Goal: Task Accomplishment & Management: Manage account settings

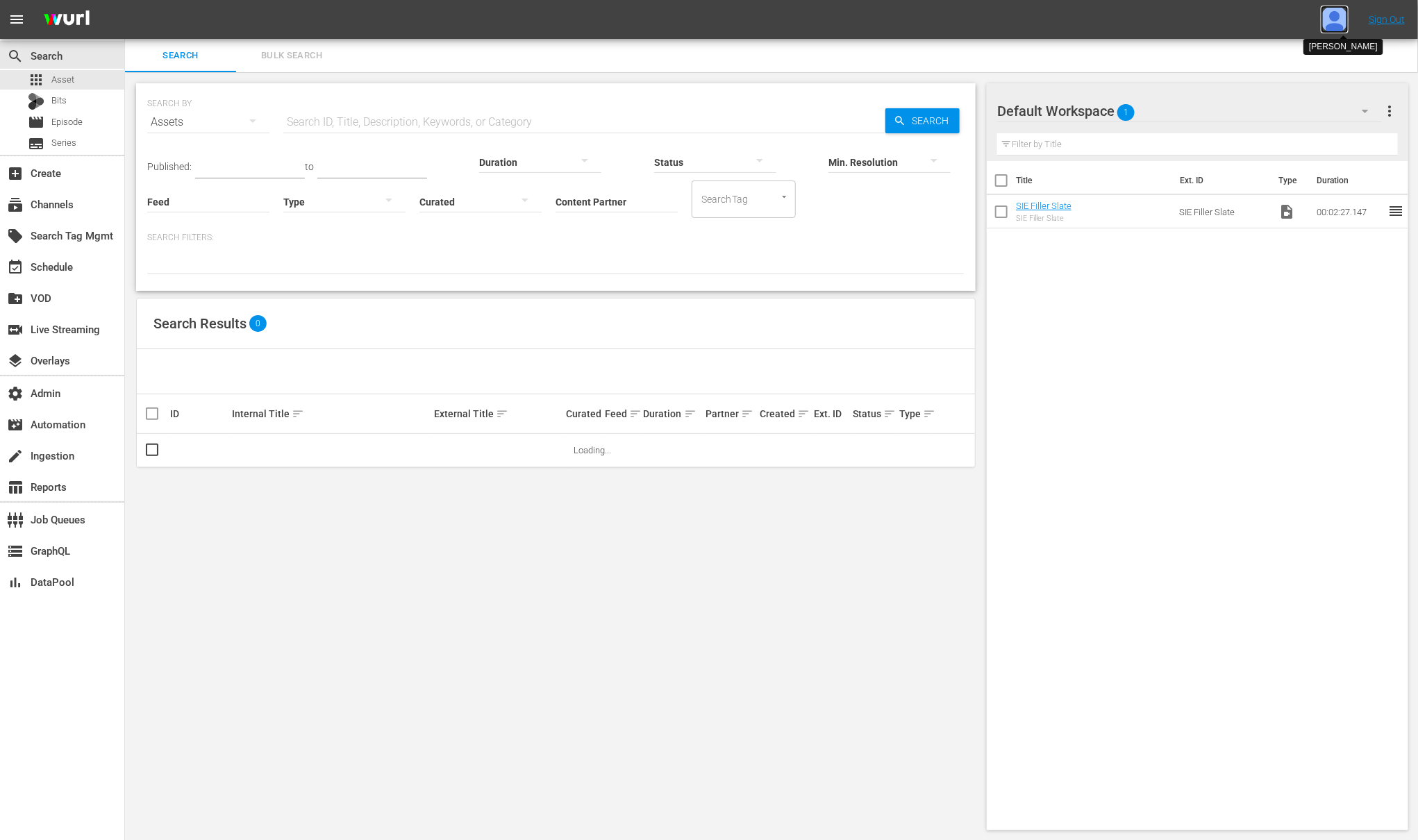
click at [1339, 23] on img at bounding box center [1334, 19] width 28 height 28
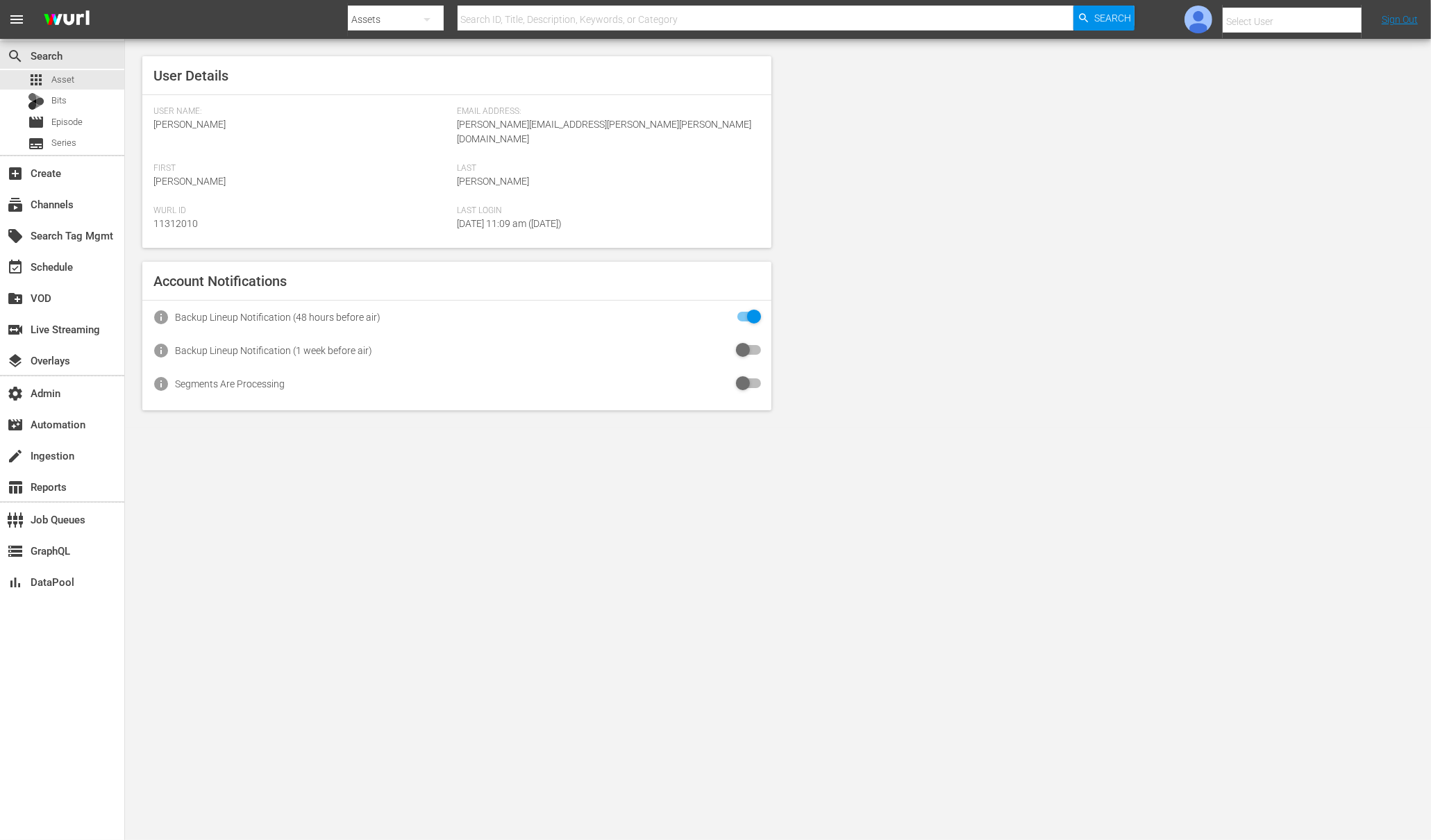
click at [1283, 25] on input "text" at bounding box center [1311, 22] width 178 height 33
click at [1296, 96] on div "Amalia1 Garcia1 <amalia.garcia+testing1@wurl.com>" at bounding box center [1267, 93] width 216 height 33
type input "Amalia1 Garcia1 (11312213)"
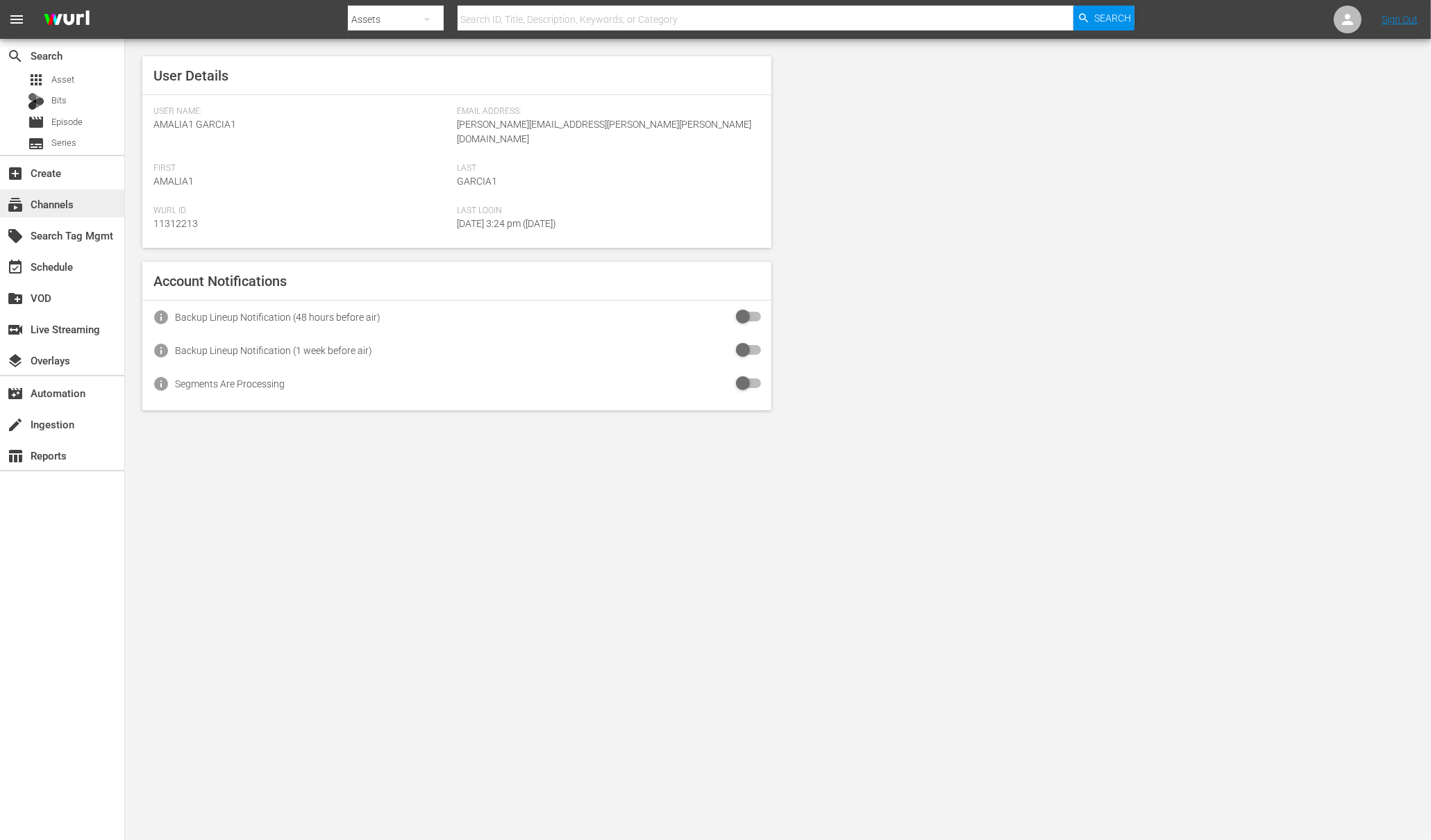
click at [58, 204] on div "subscriptions Channels" at bounding box center [38, 201] width 78 height 13
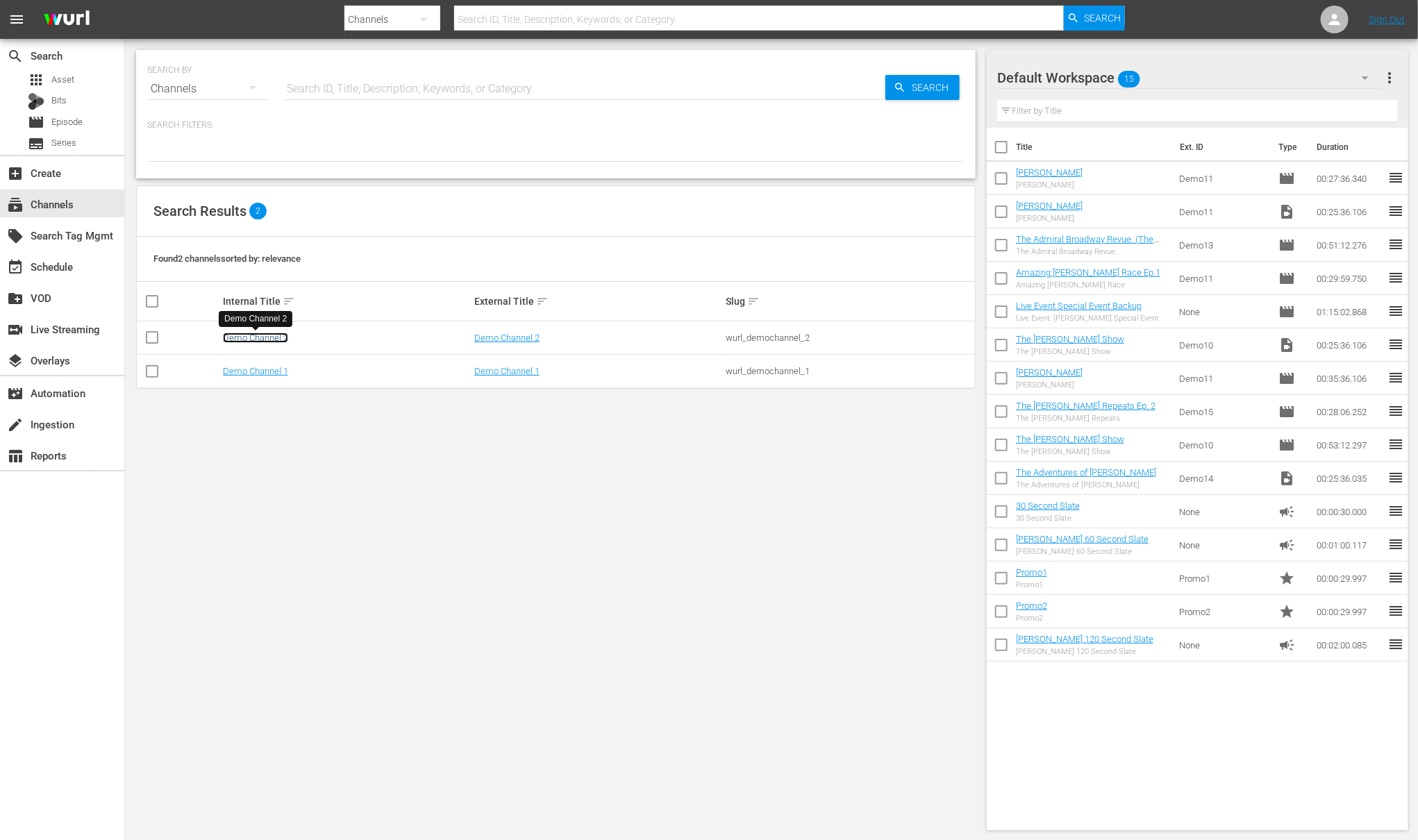
click at [263, 334] on link "Demo Channel 2" at bounding box center [256, 338] width 65 height 10
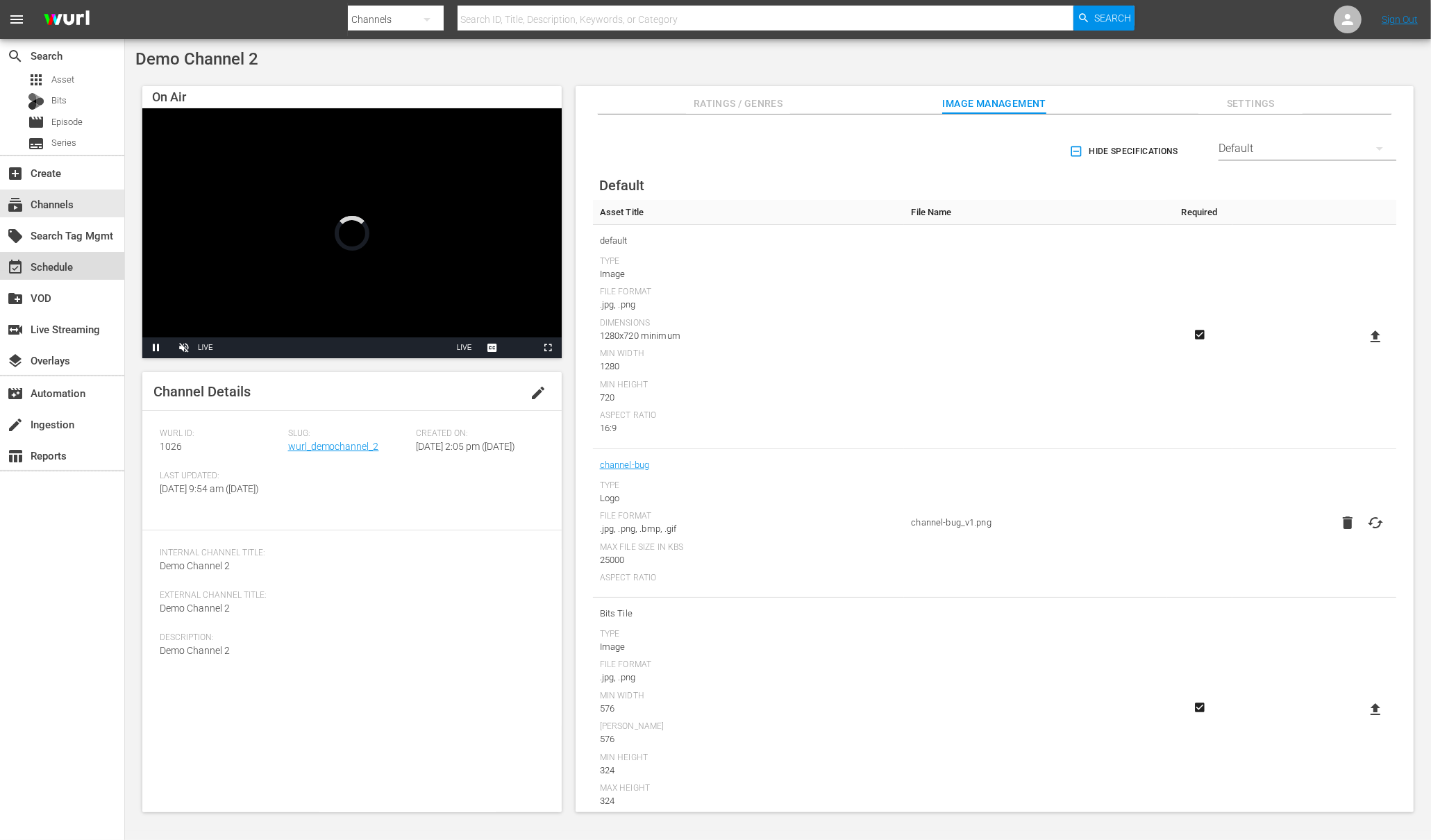
click at [42, 264] on div "event_available Schedule" at bounding box center [38, 264] width 78 height 13
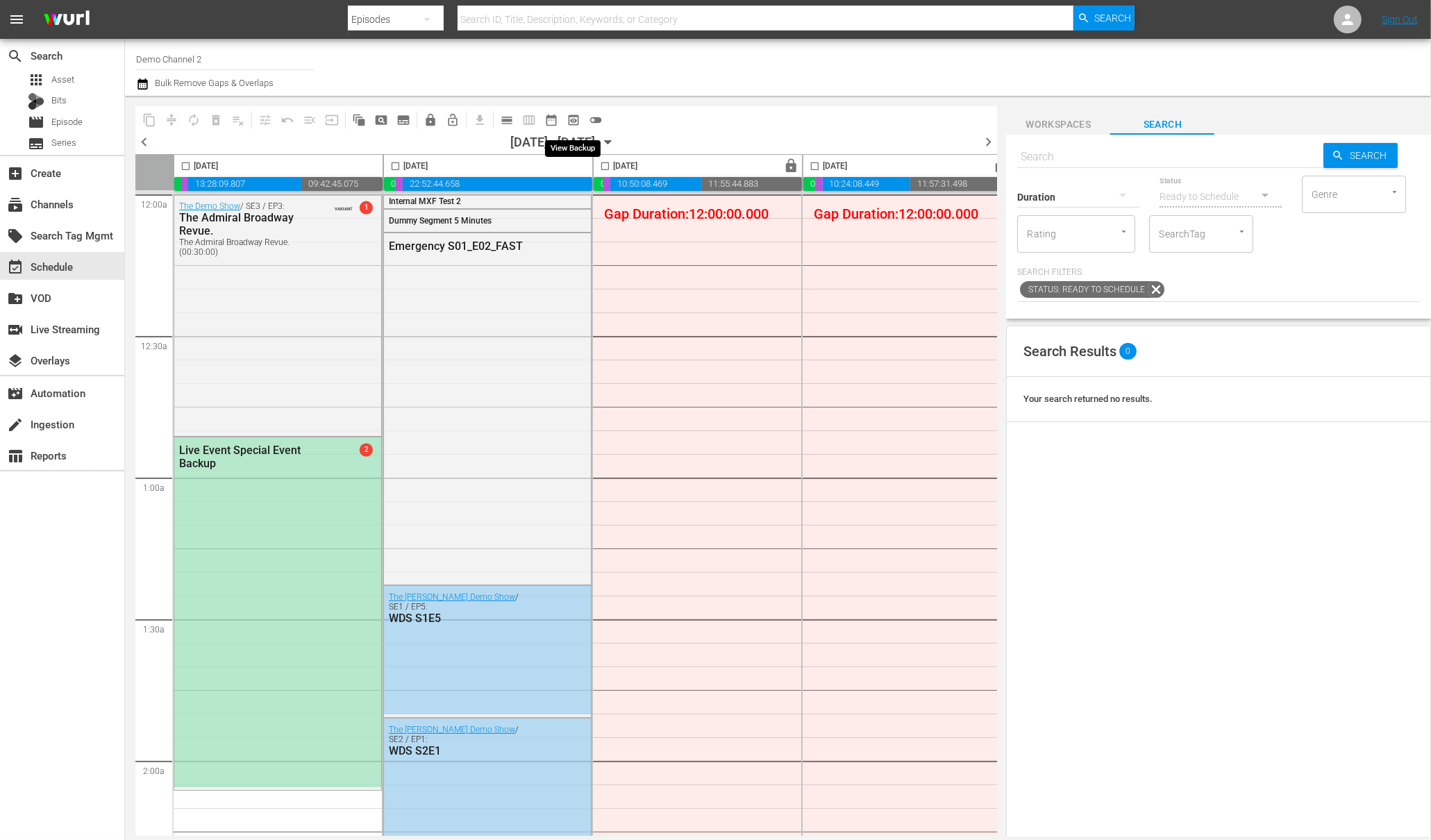
click at [573, 120] on span "preview_outlined" at bounding box center [573, 120] width 14 height 14
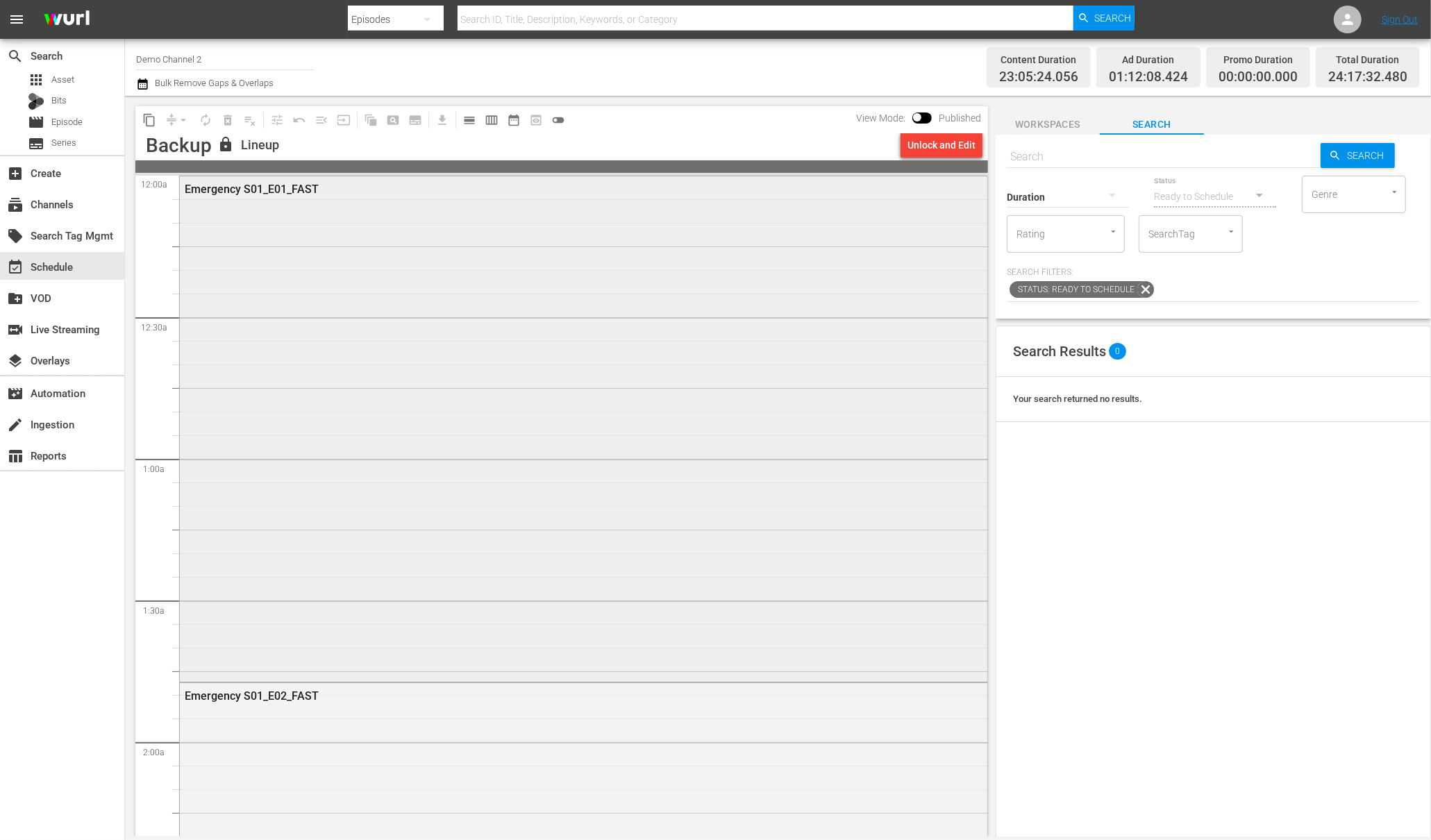
click at [282, 188] on div "Emergency S01_E01_FAST" at bounding box center [545, 189] width 721 height 13
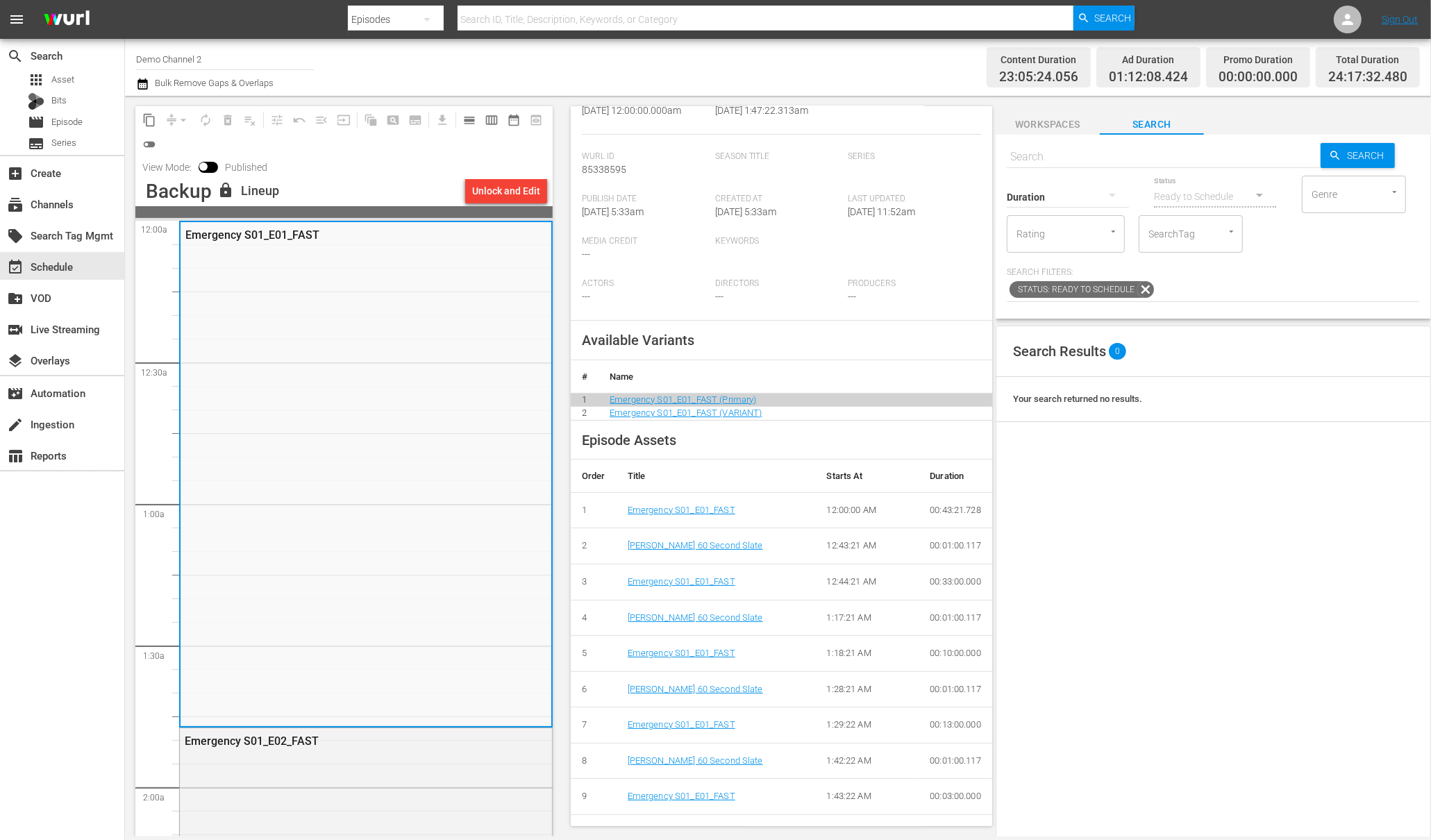
scroll to position [261, 0]
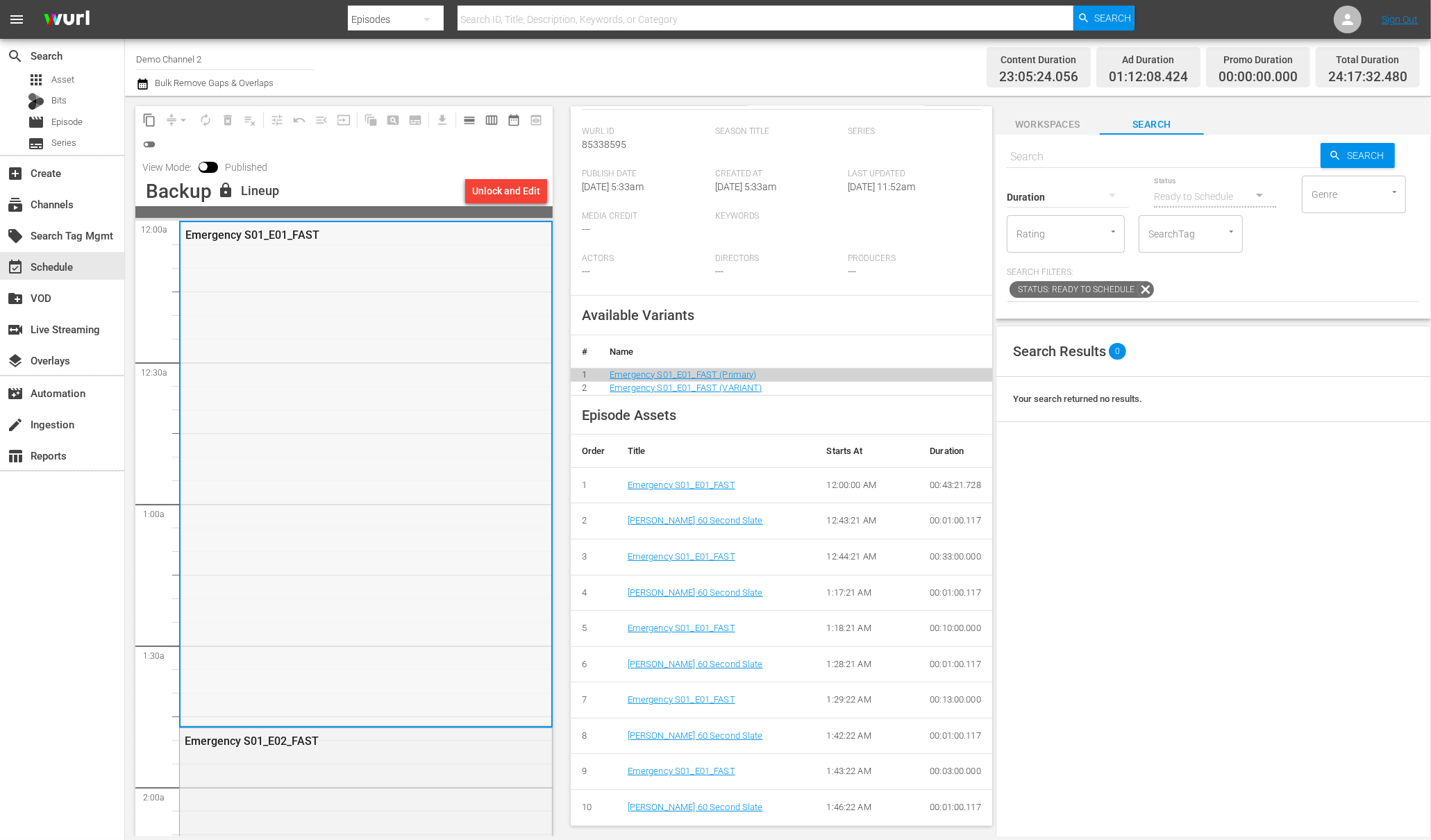
click at [283, 233] on div "Emergency S01_E01_FAST" at bounding box center [331, 235] width 292 height 13
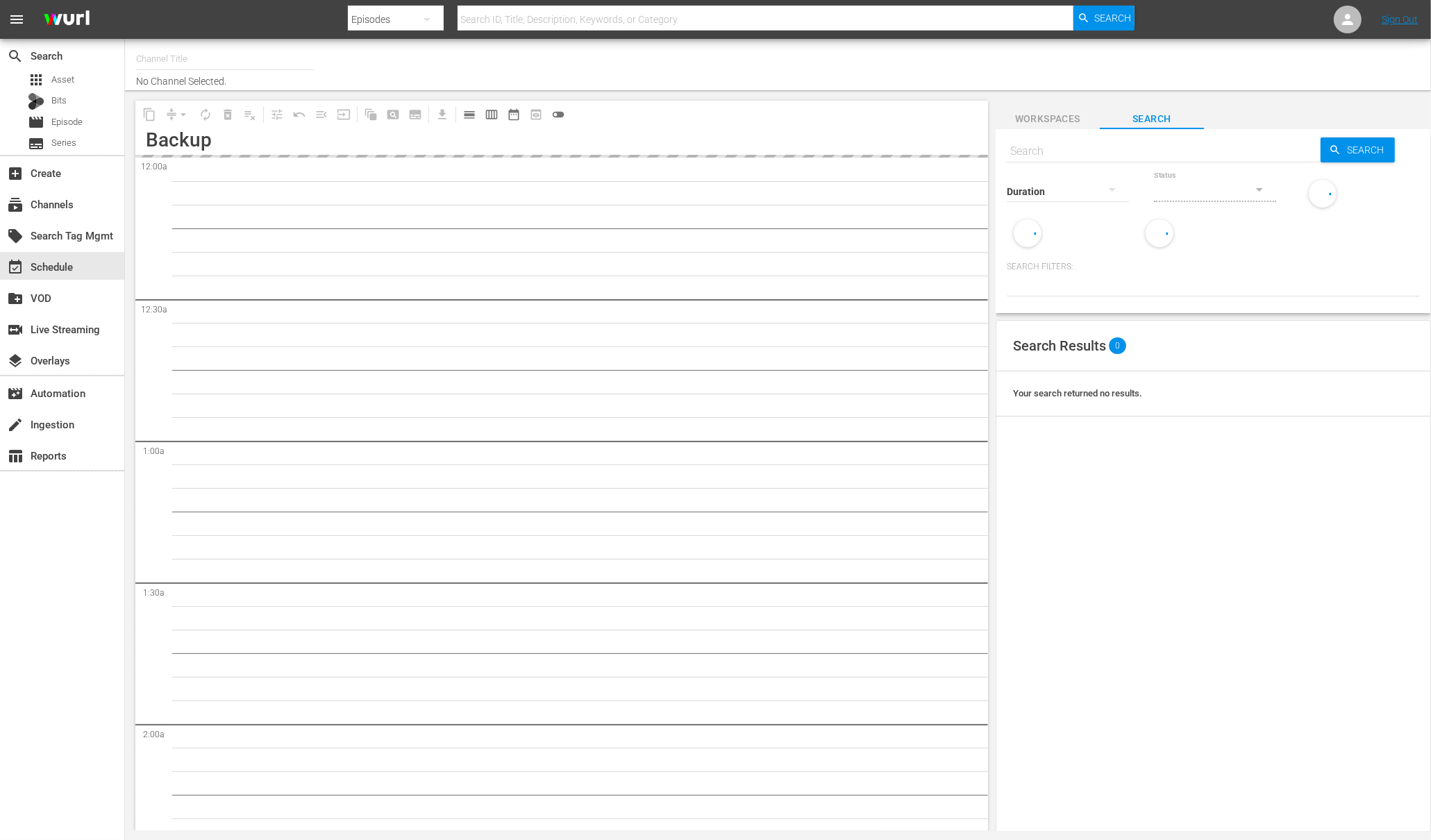
type input "Demo Channel 2 (1026)"
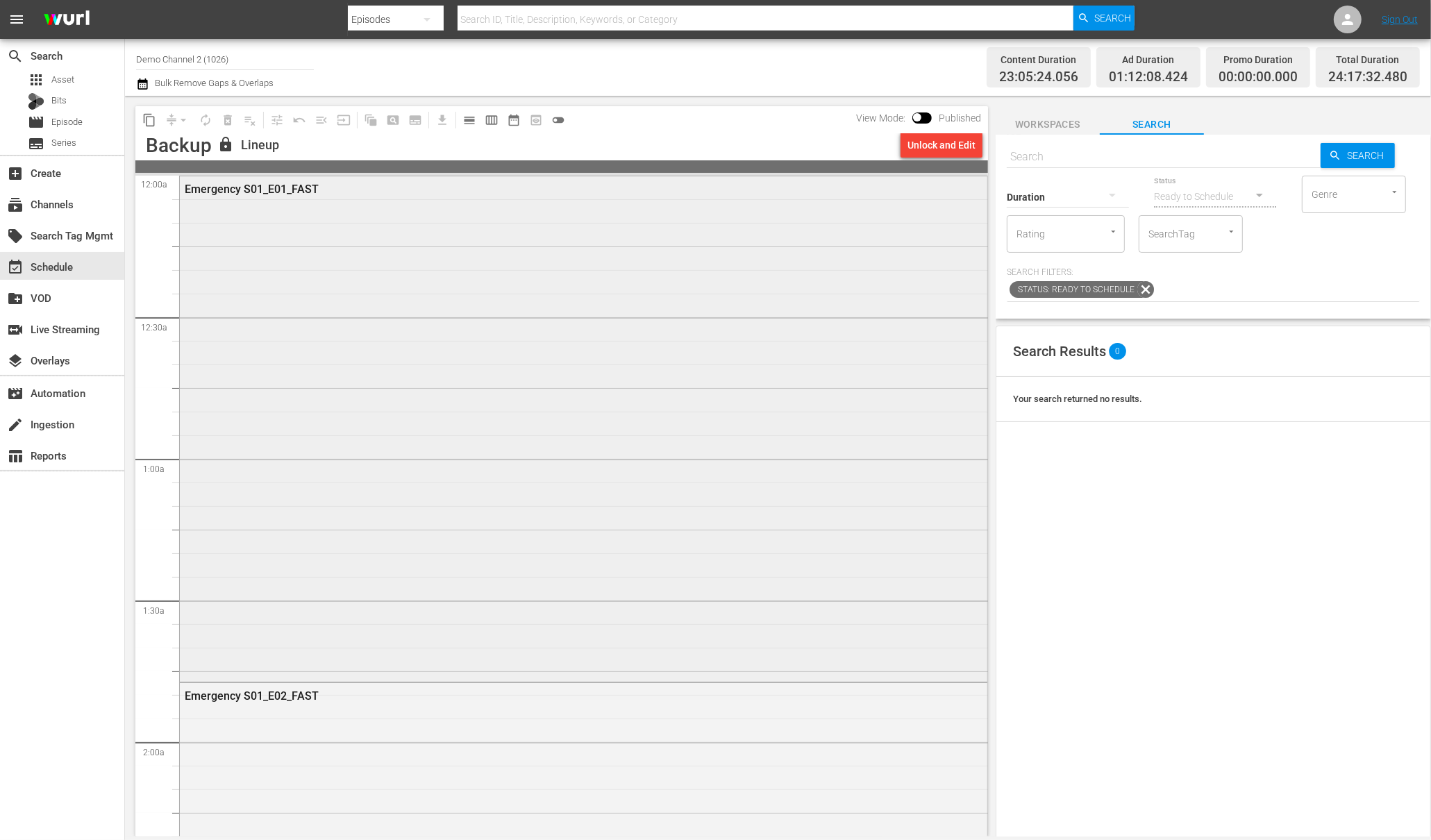
click at [286, 191] on div "Emergency S01_E01_FAST" at bounding box center [545, 189] width 721 height 13
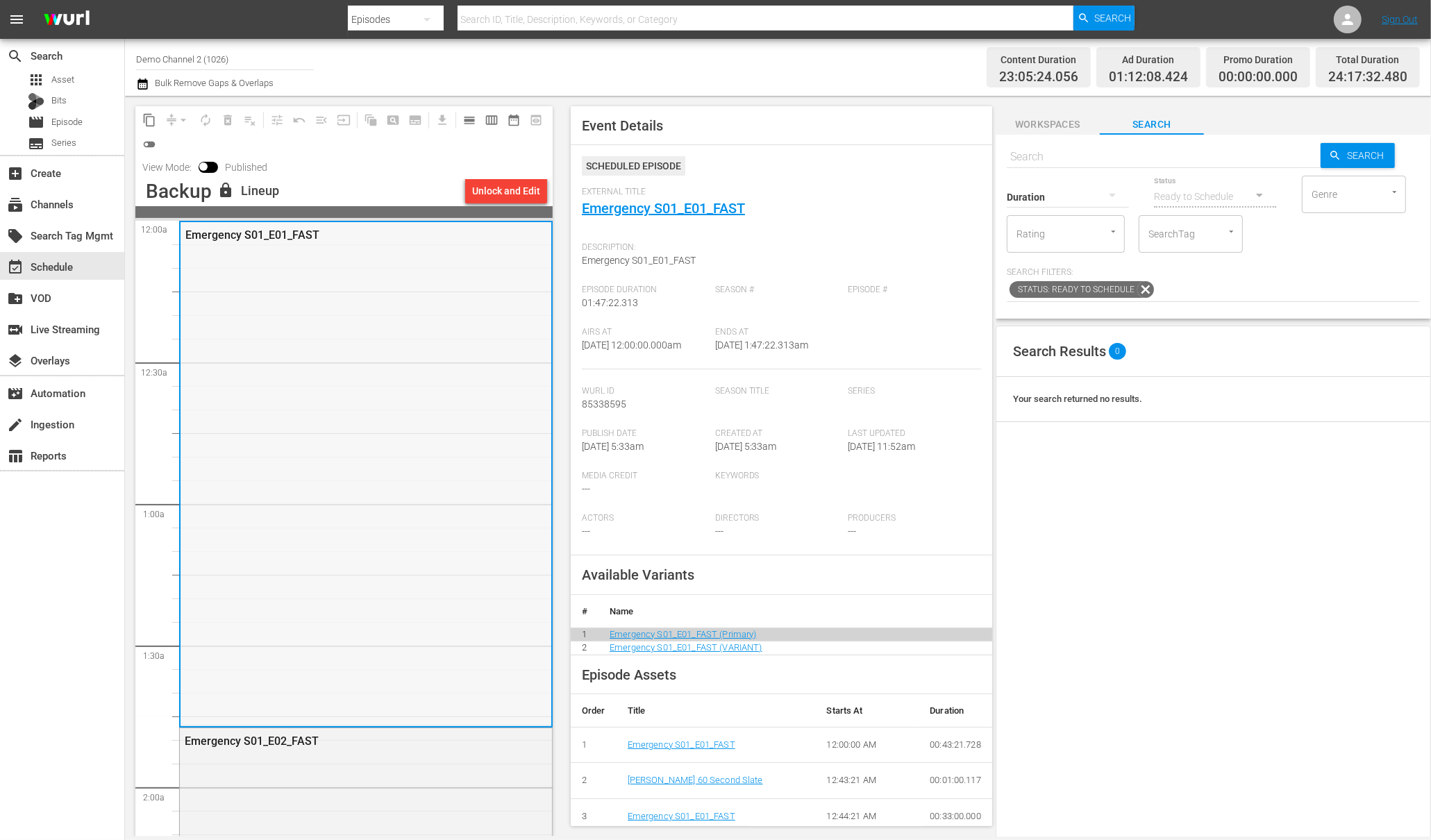
click at [325, 376] on div "Emergency S01_E01_FAST" at bounding box center [366, 473] width 371 height 502
click at [48, 323] on div "switch_video Live Streaming" at bounding box center [38, 327] width 78 height 13
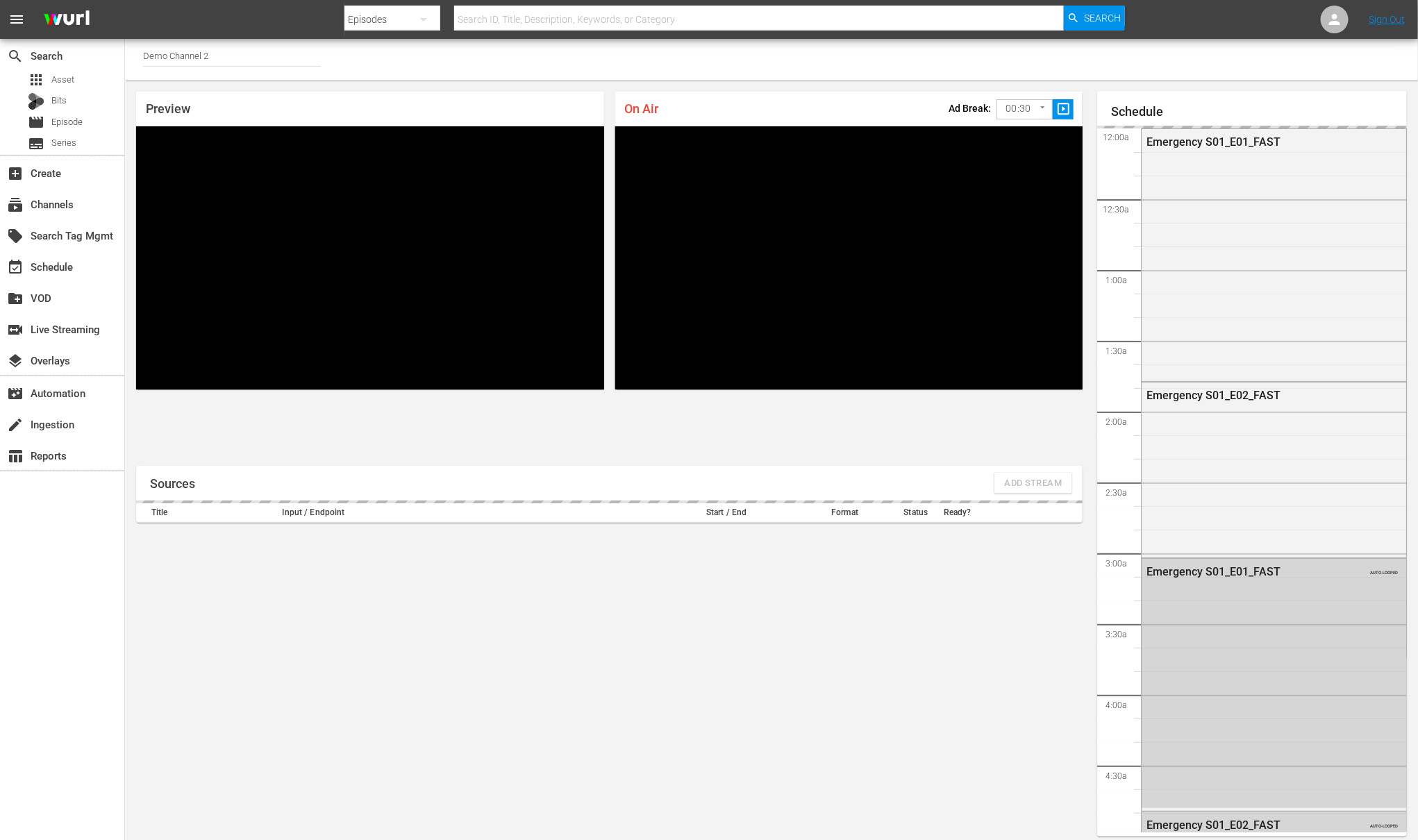
scroll to position [8, 0]
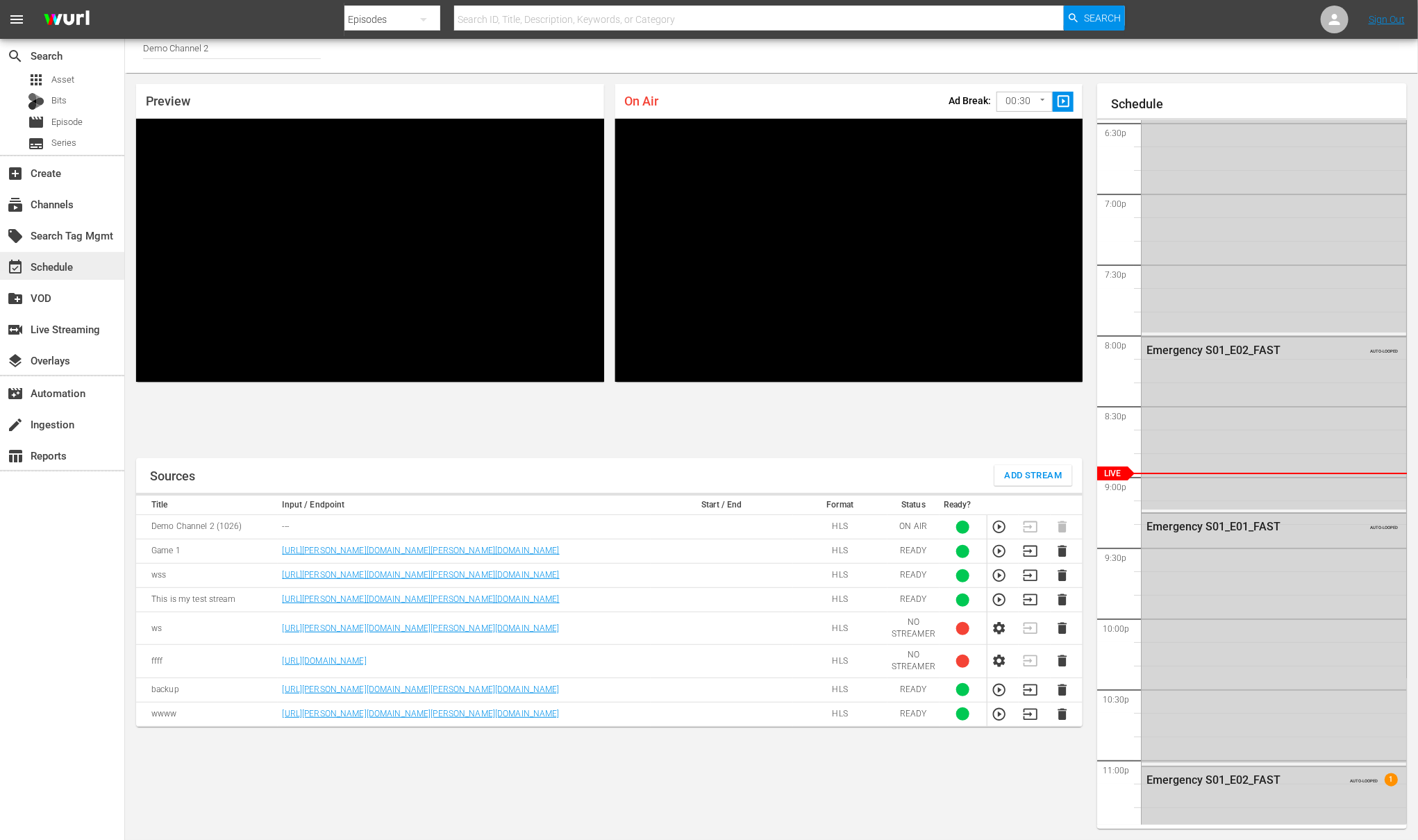
click at [50, 269] on div "event_available Schedule" at bounding box center [38, 264] width 78 height 13
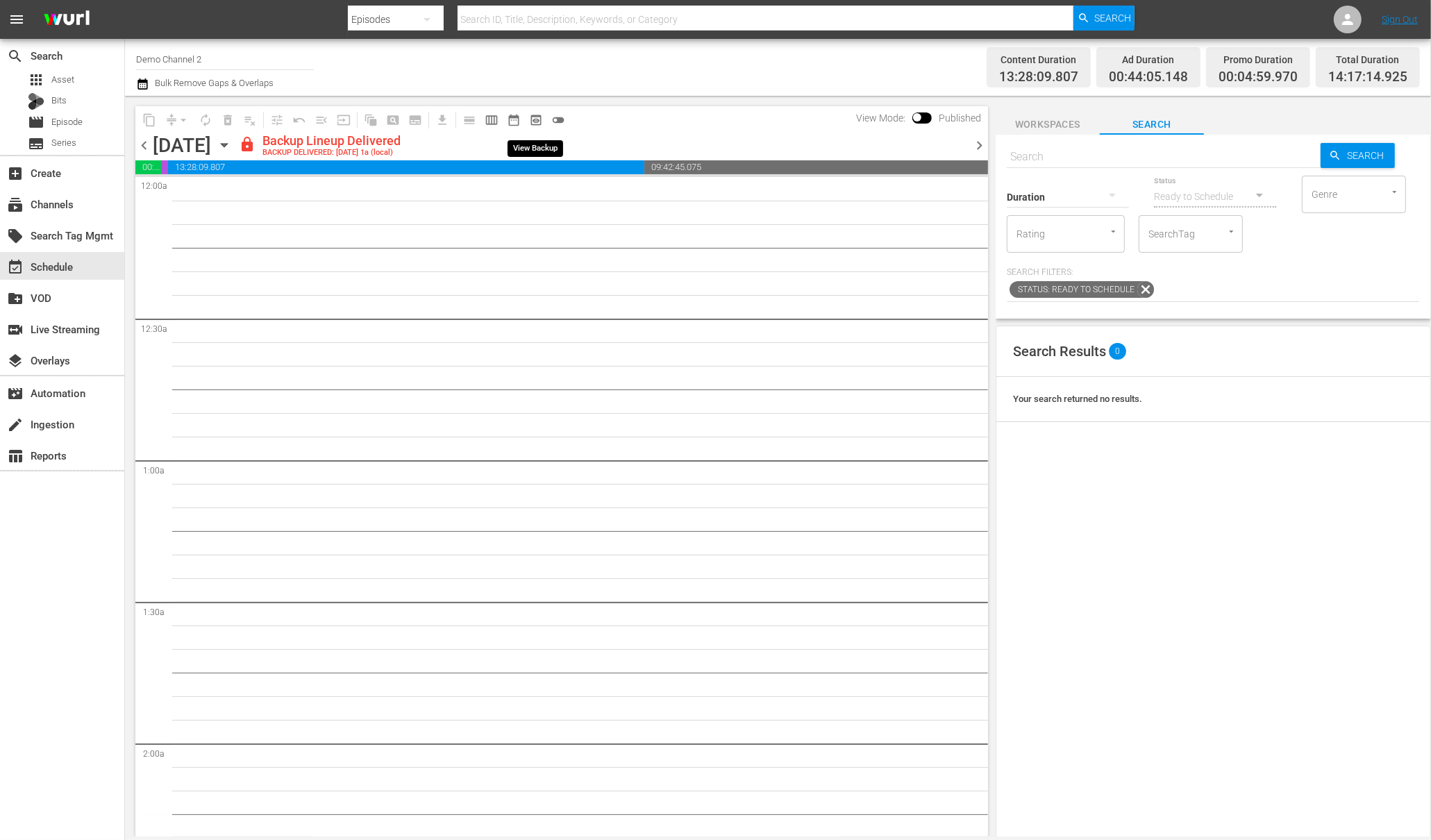
click at [535, 121] on span "preview_outlined" at bounding box center [536, 120] width 14 height 14
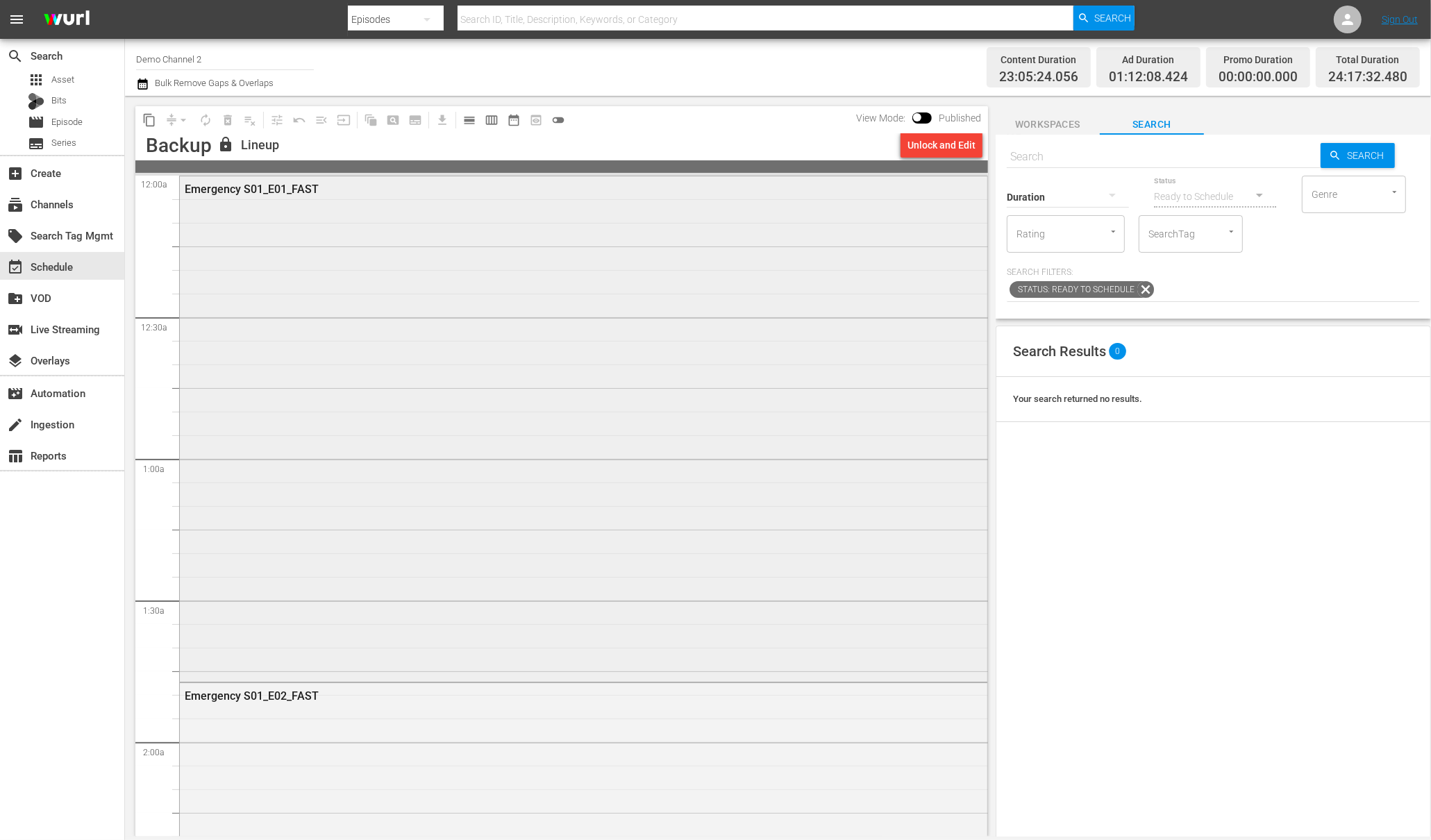
click at [293, 191] on div "Emergency S01_E01_FAST" at bounding box center [545, 189] width 721 height 13
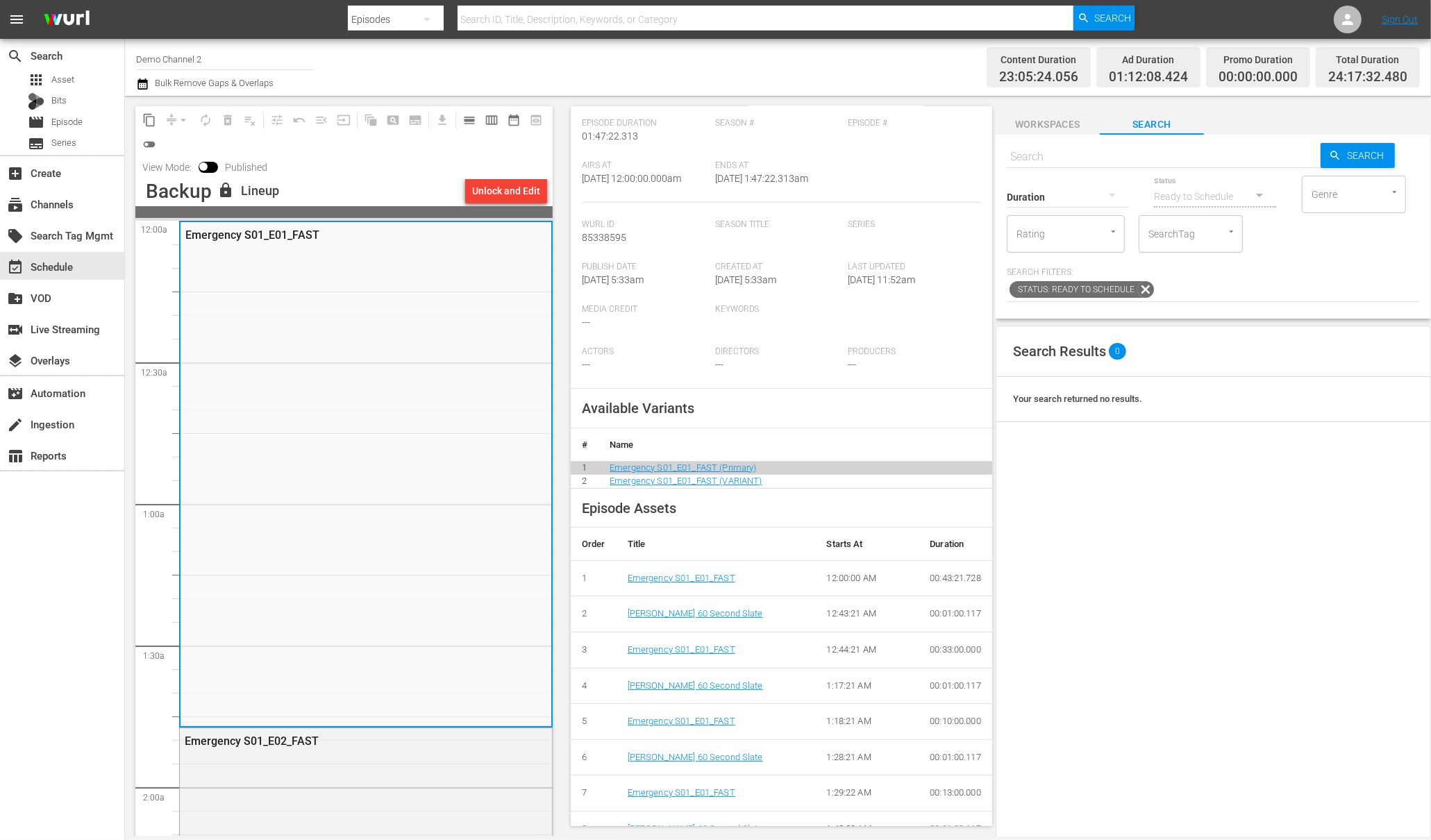
scroll to position [167, 0]
click at [671, 463] on link "Emergency S01_E01_FAST (Primary)" at bounding box center [682, 466] width 146 height 10
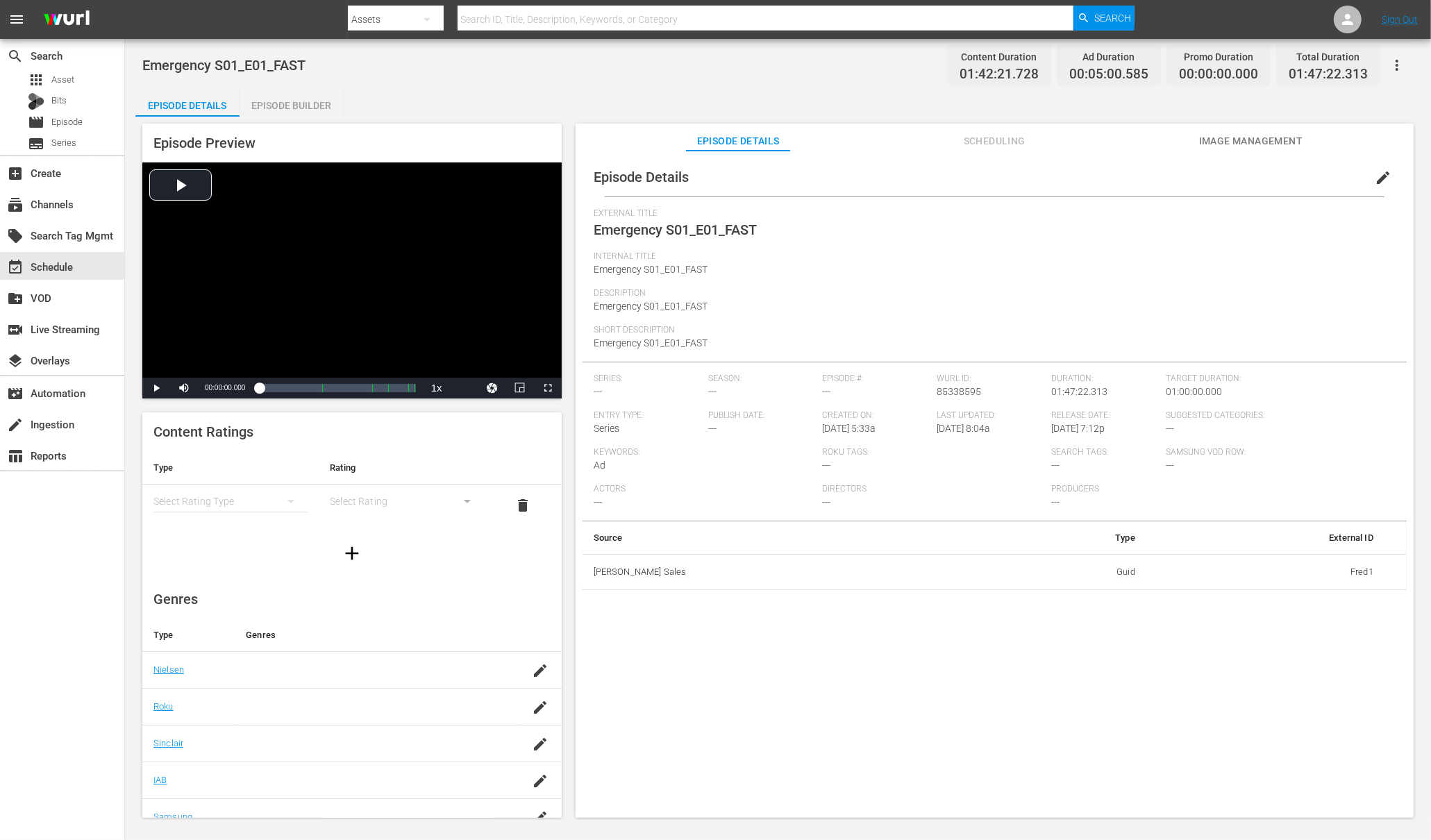
click at [1392, 61] on icon "button" at bounding box center [1397, 65] width 17 height 17
click at [1222, 72] on div "Add Episode to Workspace" at bounding box center [1296, 71] width 211 height 33
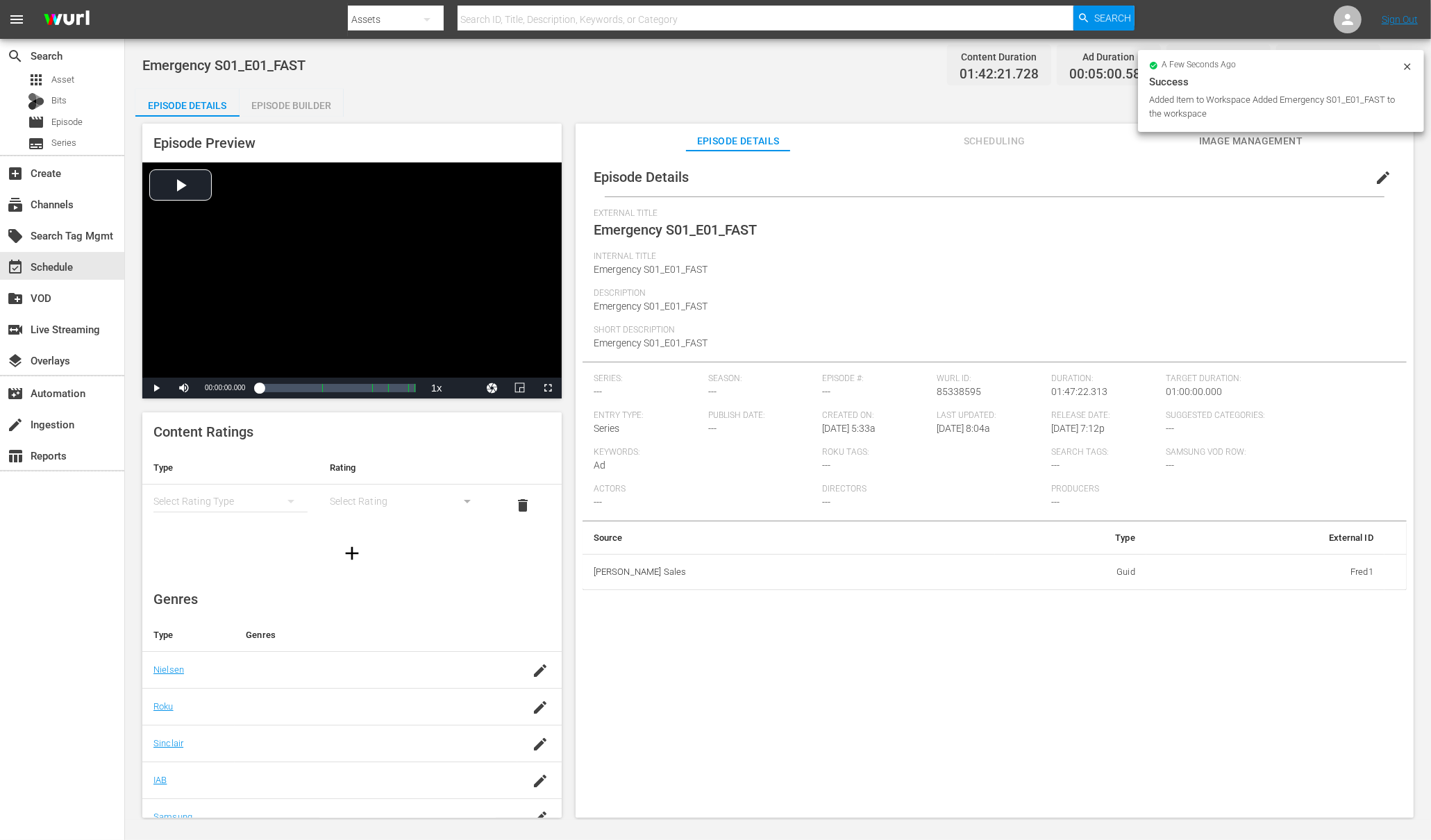
click at [1408, 64] on icon at bounding box center [1407, 66] width 11 height 11
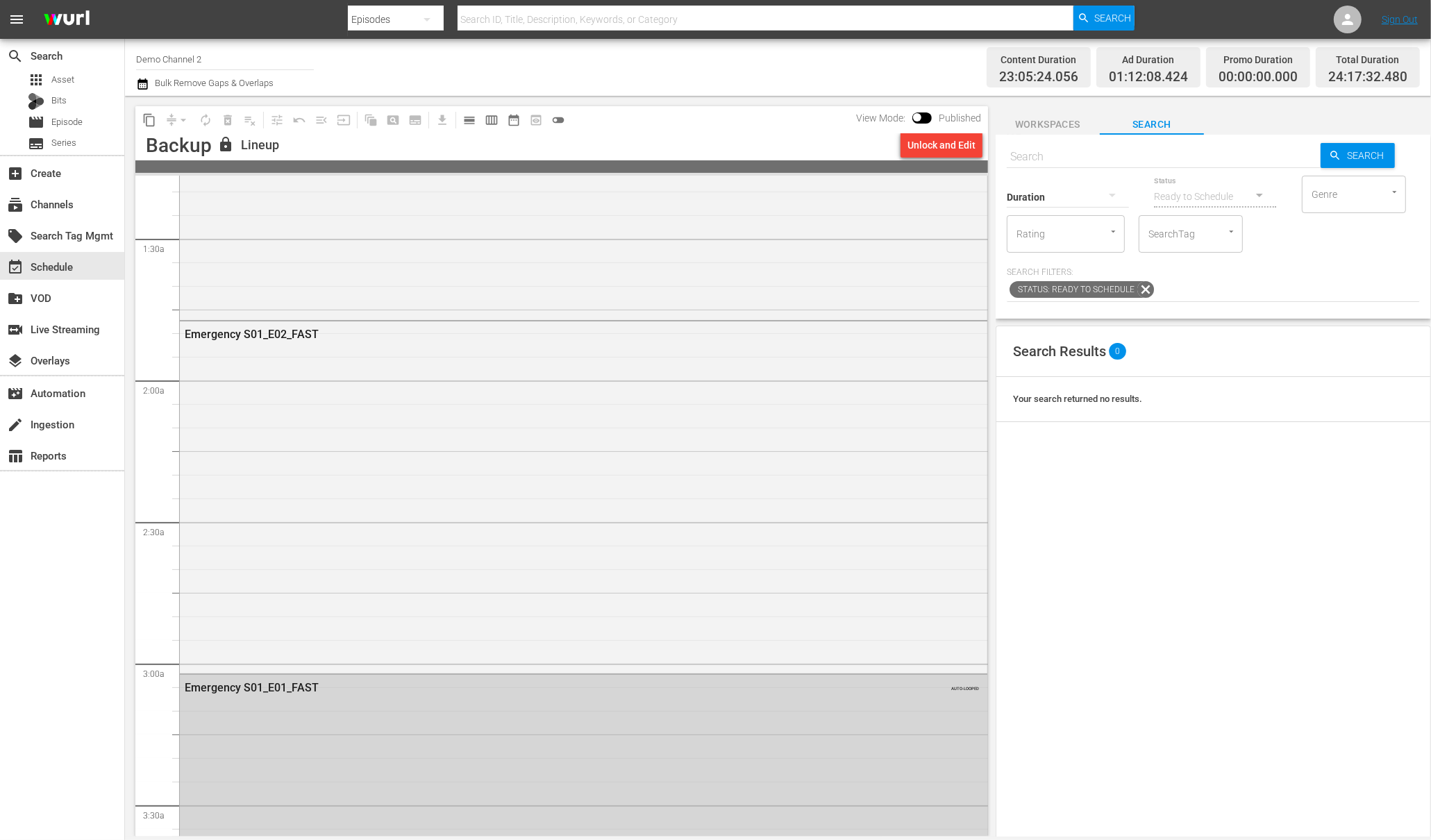
scroll to position [363, 0]
click at [294, 359] on div "Emergency S01_E02_FAST" at bounding box center [583, 496] width 807 height 349
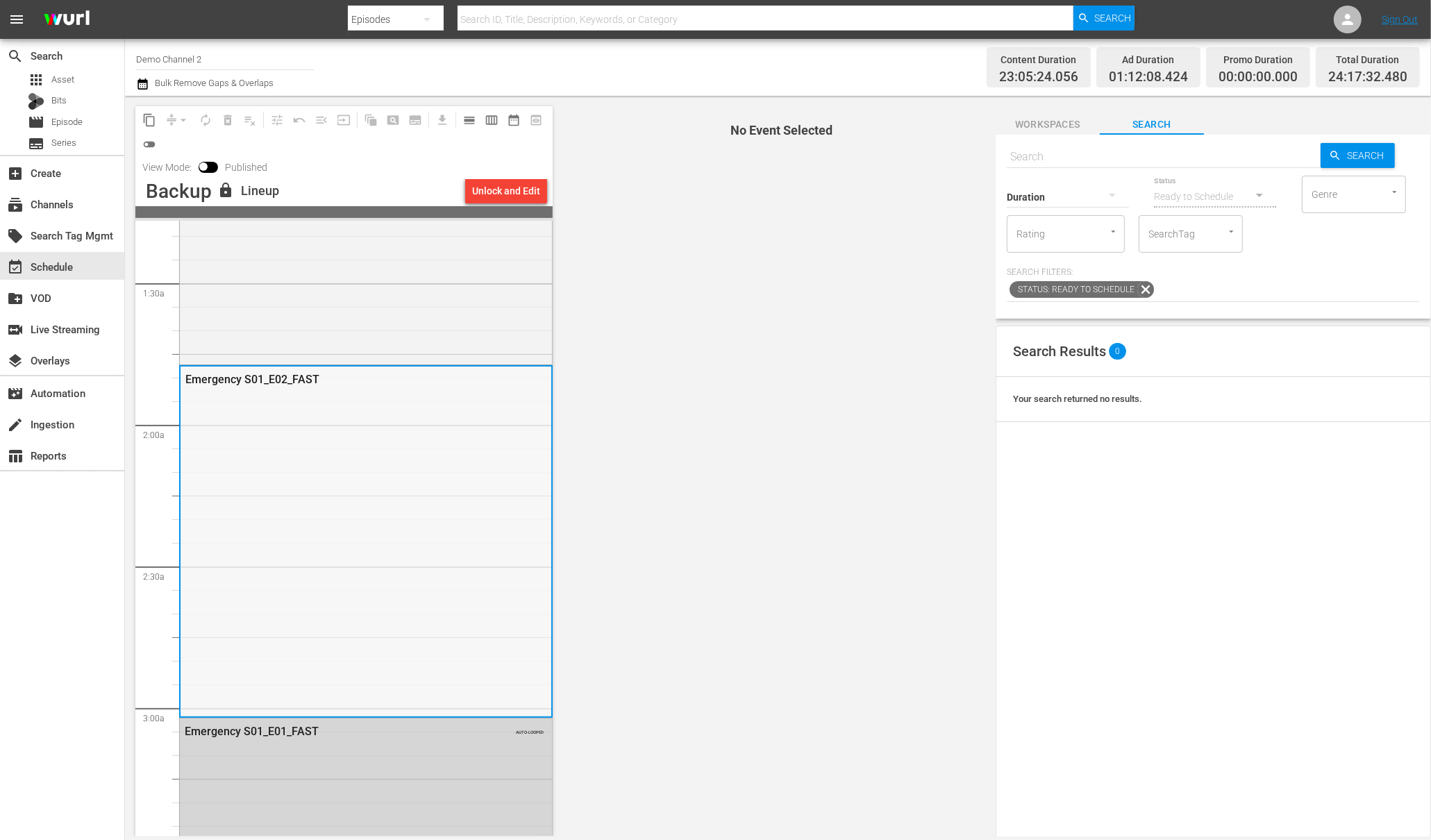
click at [293, 373] on div "Emergency S01_E02_FAST" at bounding box center [331, 379] width 292 height 13
click at [293, 433] on div "Emergency S01_E02_FAST" at bounding box center [366, 542] width 371 height 349
click at [230, 380] on div "Emergency S01_E02_FAST" at bounding box center [331, 379] width 292 height 13
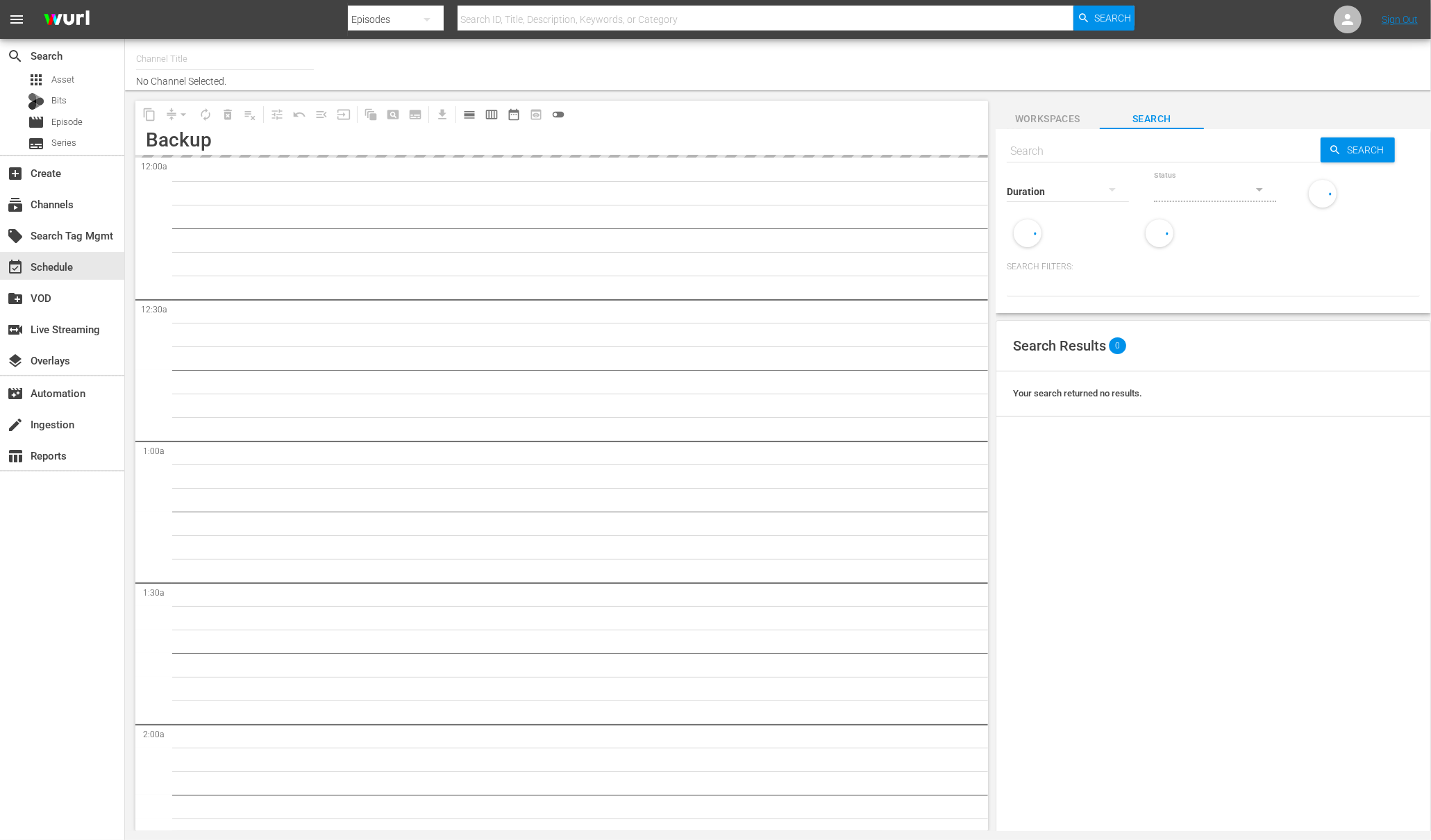
type input "Demo Channel 2 (1026)"
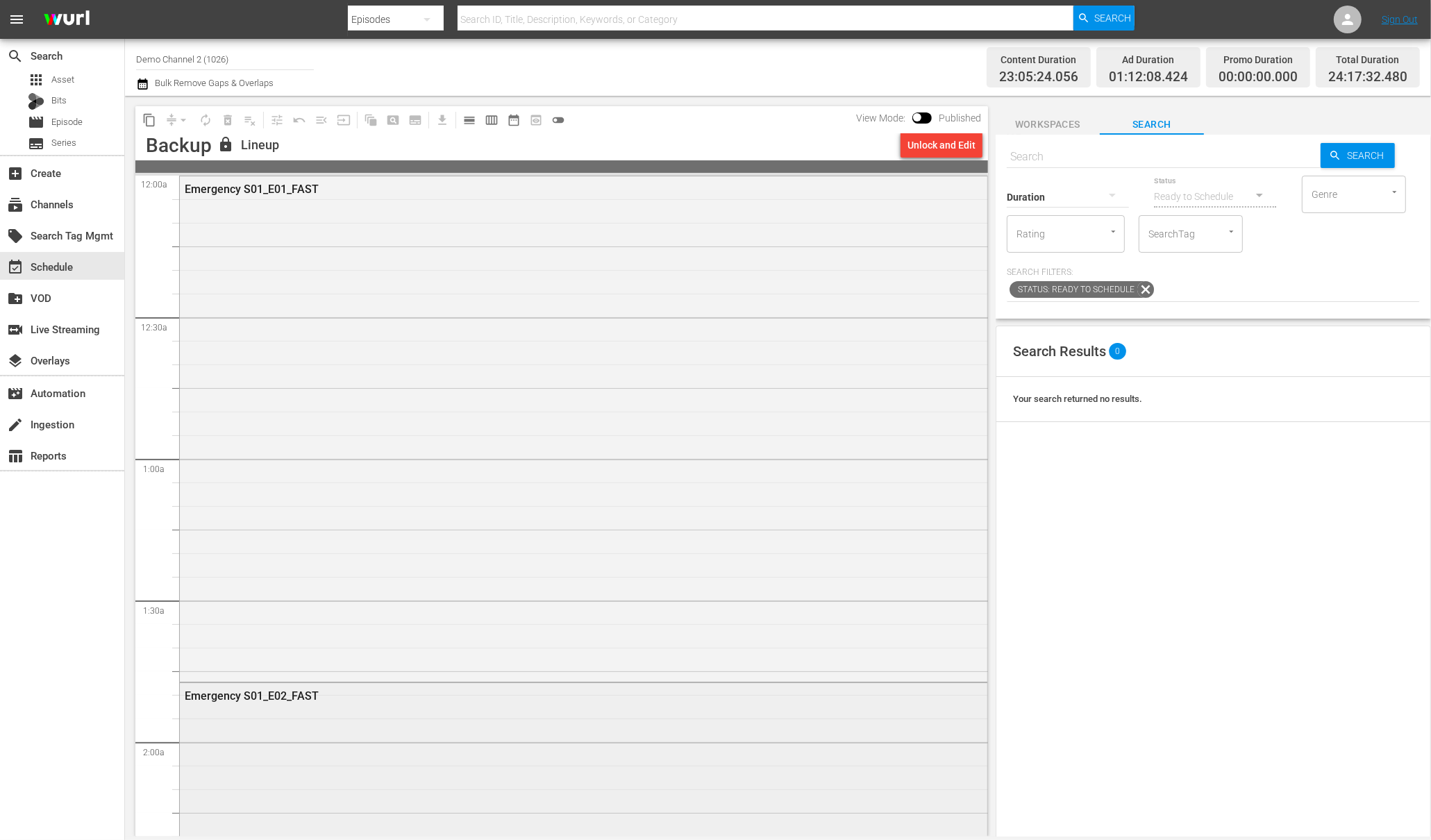
click at [293, 704] on div "Emergency S01_E02_FAST" at bounding box center [583, 695] width 807 height 24
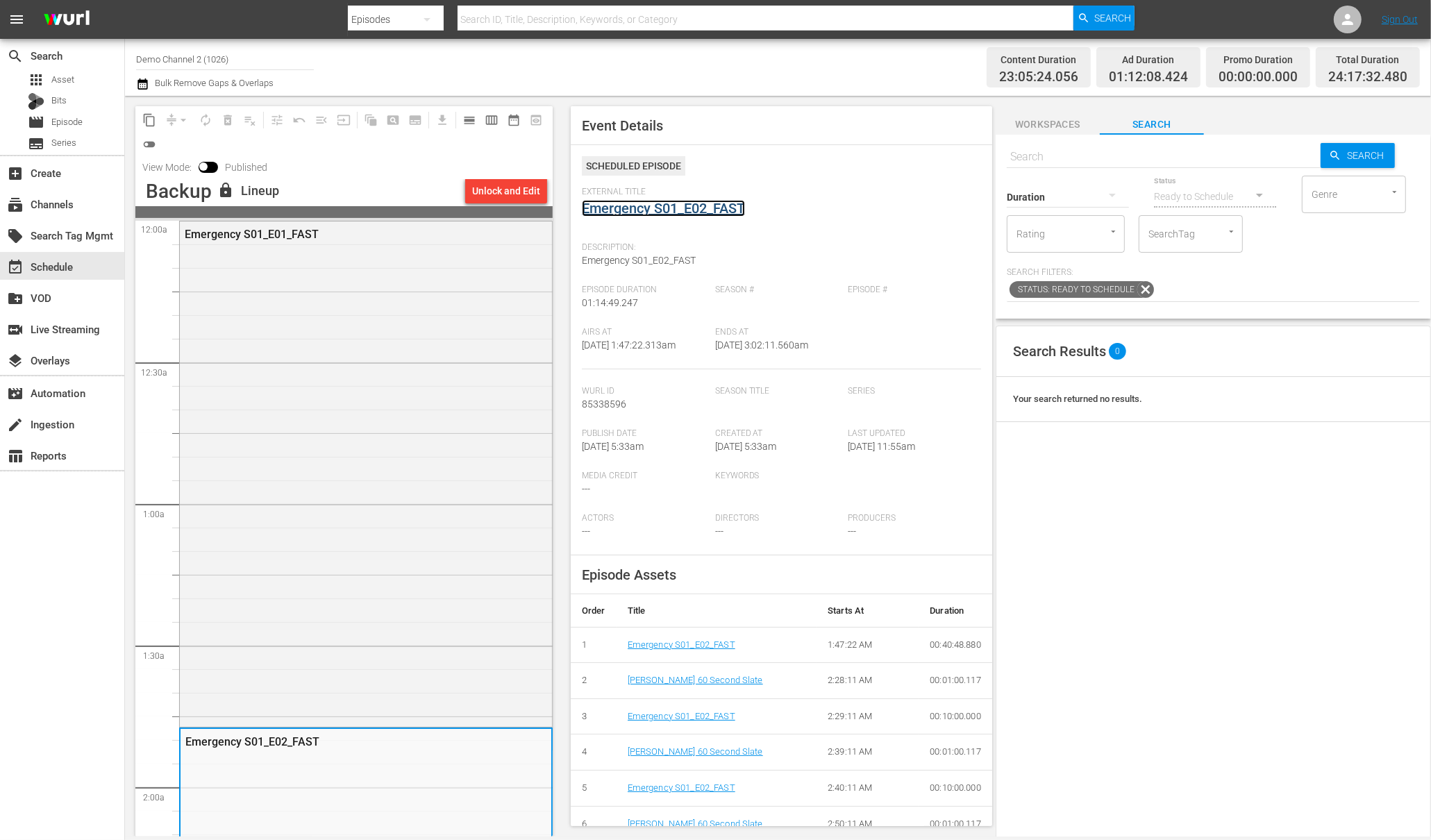
click at [665, 206] on link "Emergency S01_E02_FAST" at bounding box center [663, 208] width 163 height 17
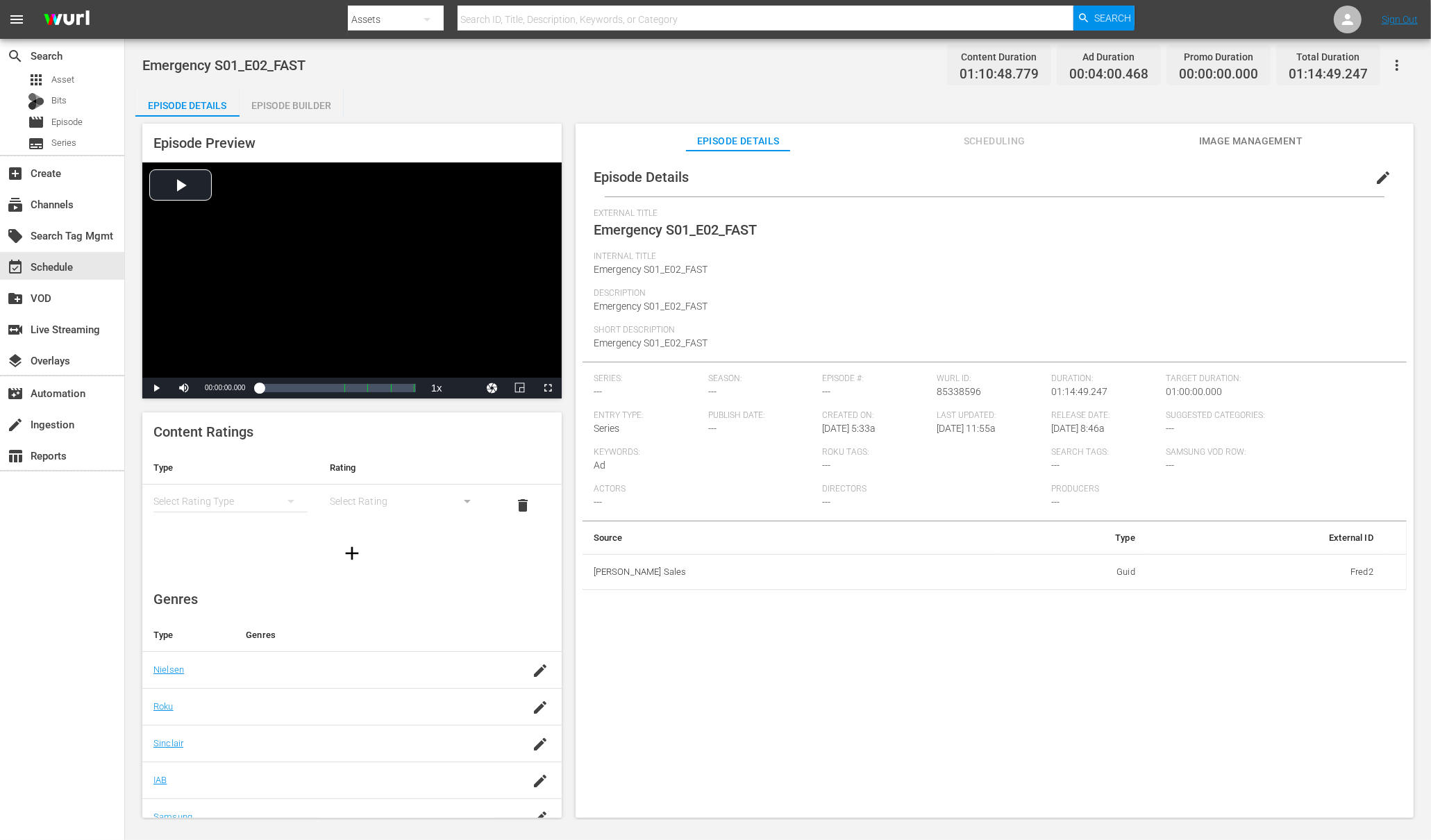
click at [1396, 65] on icon "button" at bounding box center [1397, 64] width 3 height 11
click at [1221, 74] on div "Add Episode to Workspace" at bounding box center [1296, 71] width 211 height 33
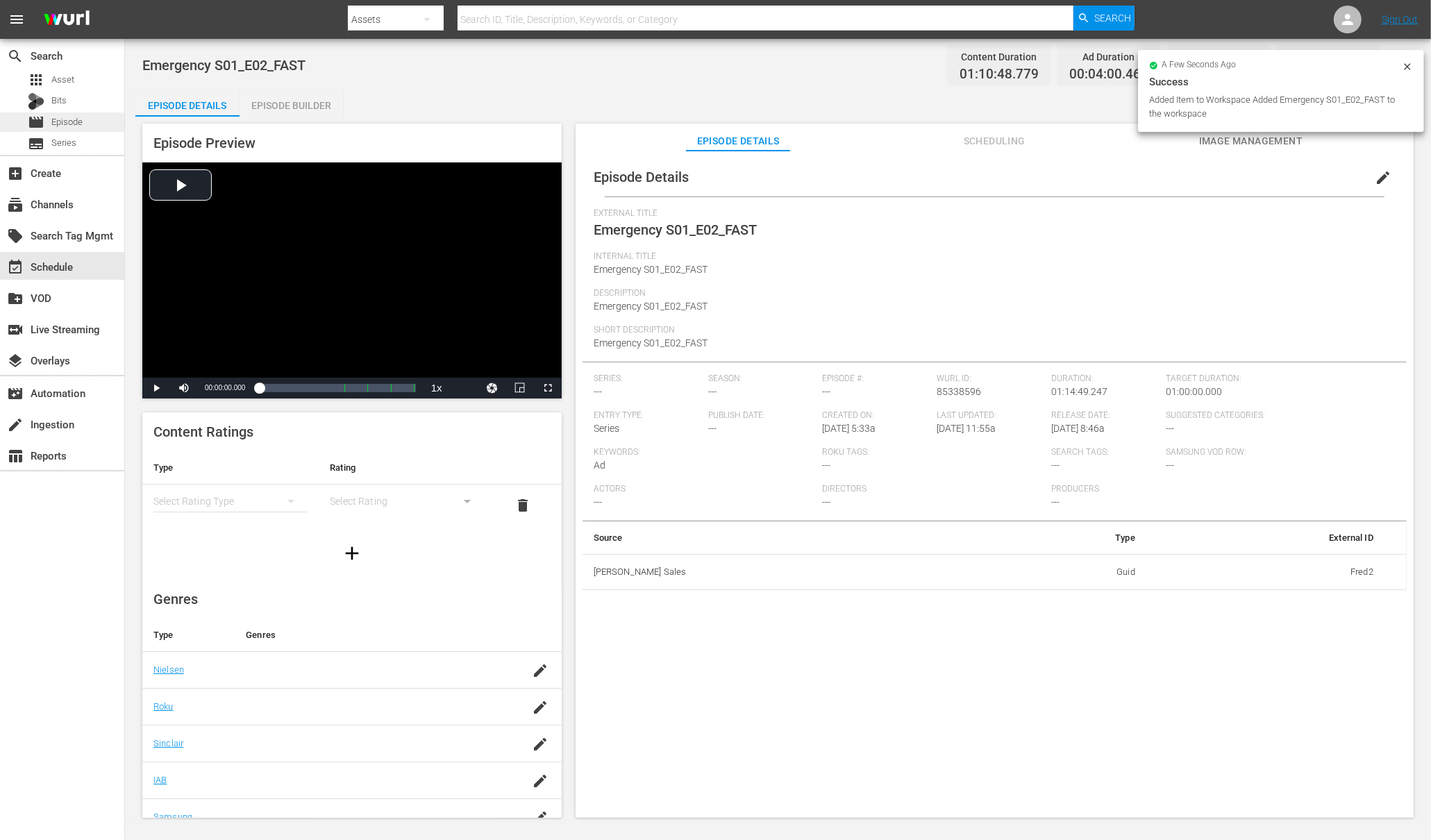
click at [71, 124] on span "Episode" at bounding box center [66, 122] width 31 height 14
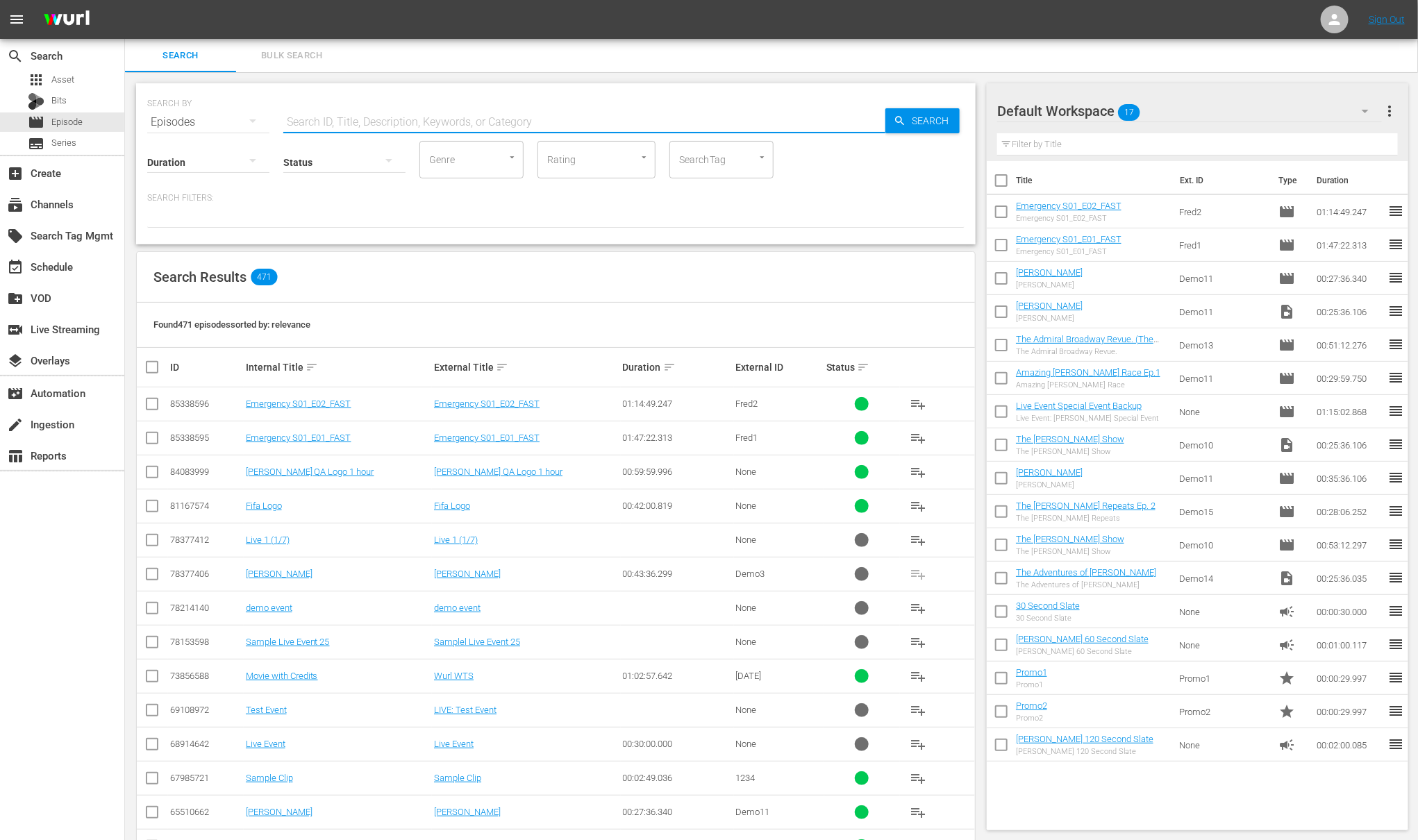
click at [325, 116] on input "text" at bounding box center [584, 122] width 602 height 33
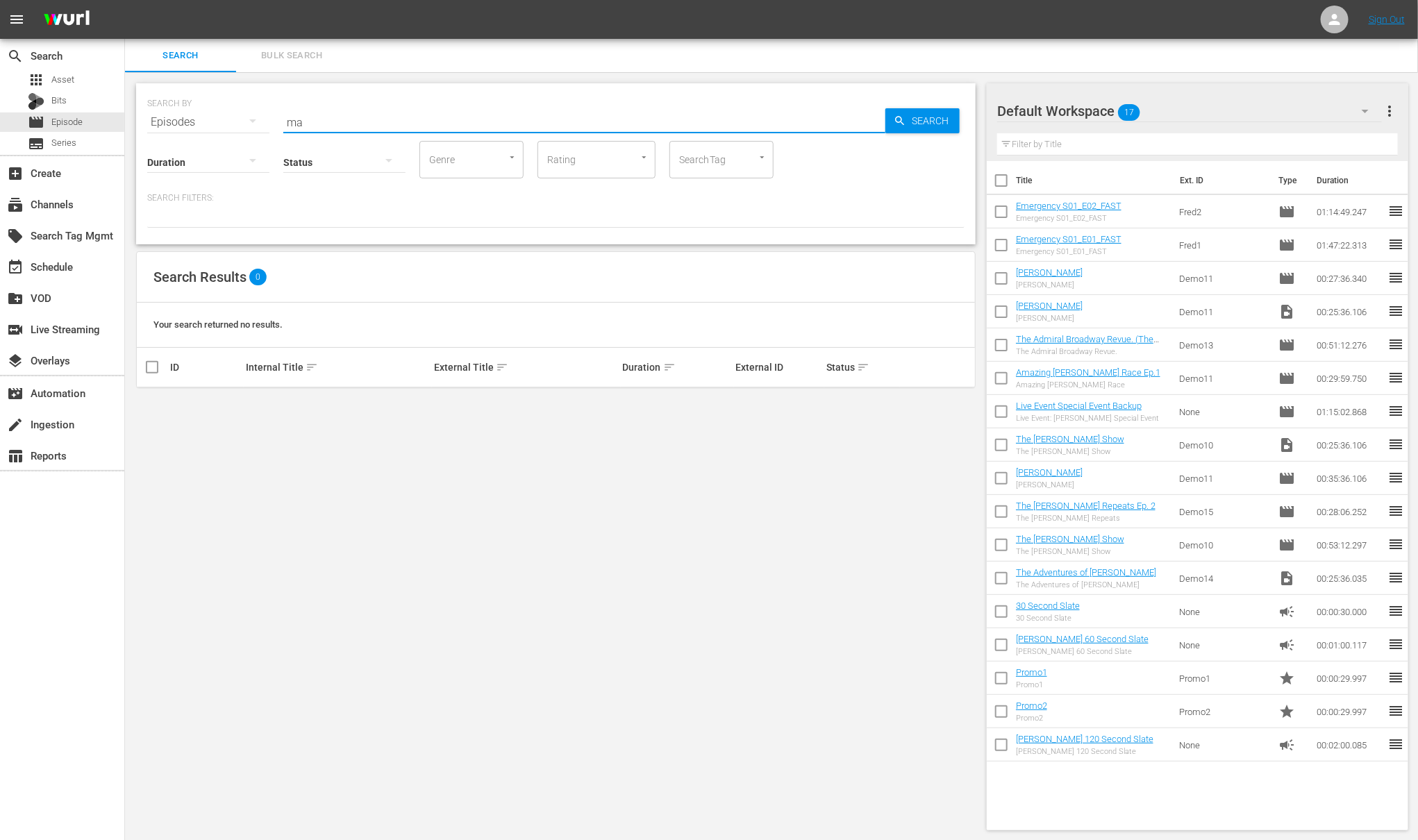
type input "m"
type input "s"
type input "f"
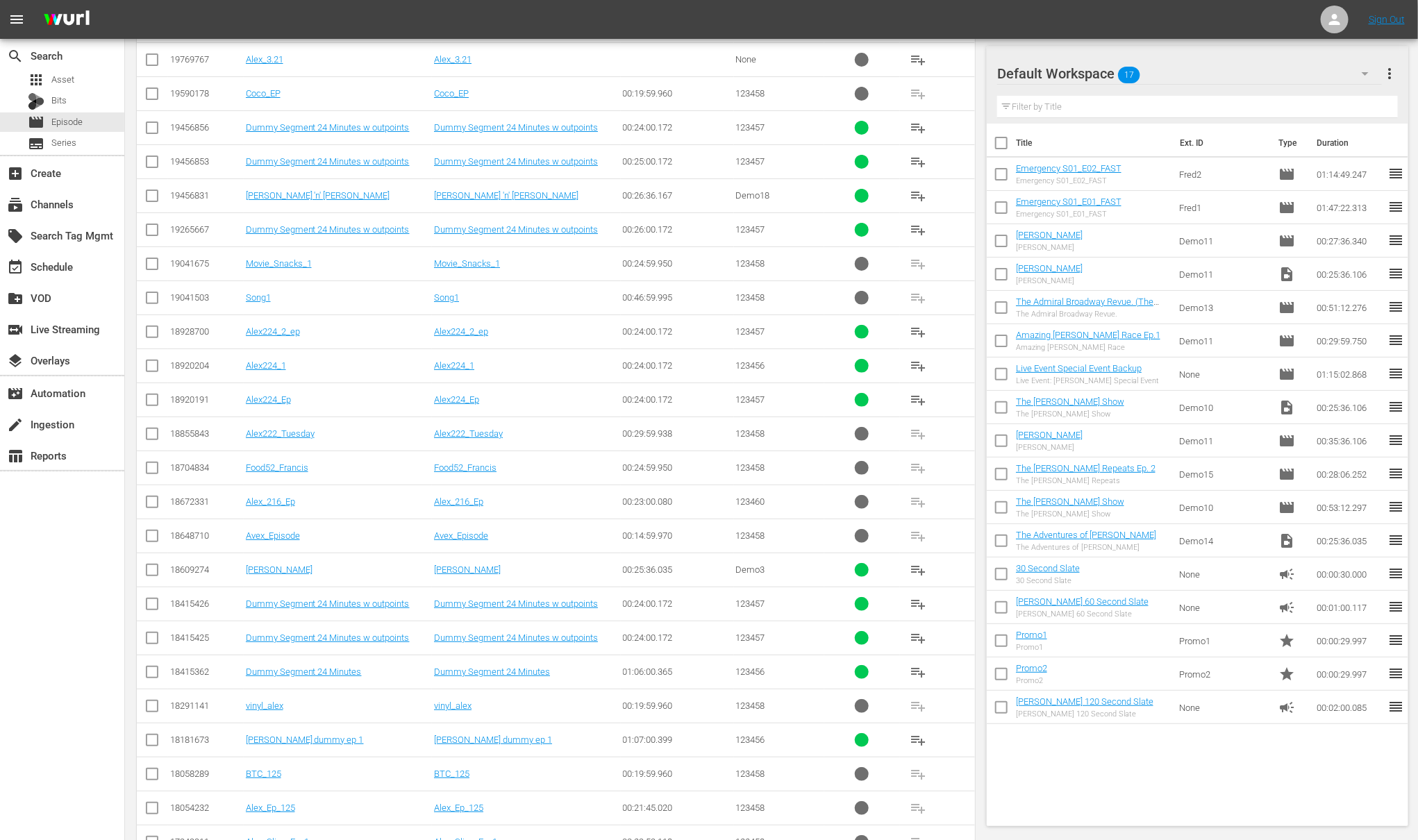
scroll to position [11913, 0]
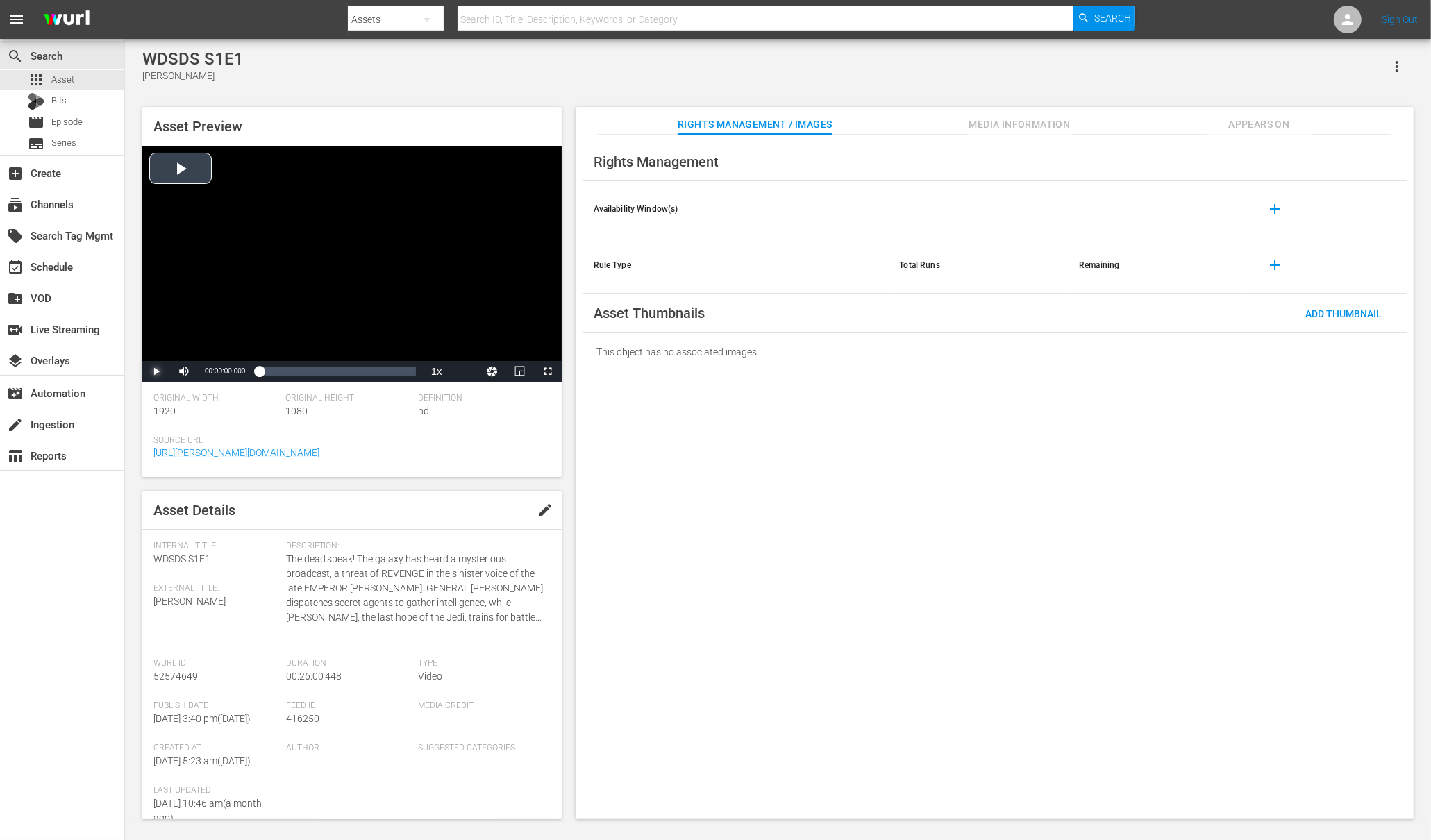
click at [156, 371] on span "Video Player" at bounding box center [156, 371] width 0 height 0
click at [298, 371] on div "Loaded : 1.14% 00:06:28.378 00:00:01.190" at bounding box center [337, 371] width 156 height 14
click at [360, 371] on div "00:16:52.557" at bounding box center [360, 371] width 1 height 14
click at [1144, 130] on span "Appears On" at bounding box center [1260, 125] width 104 height 18
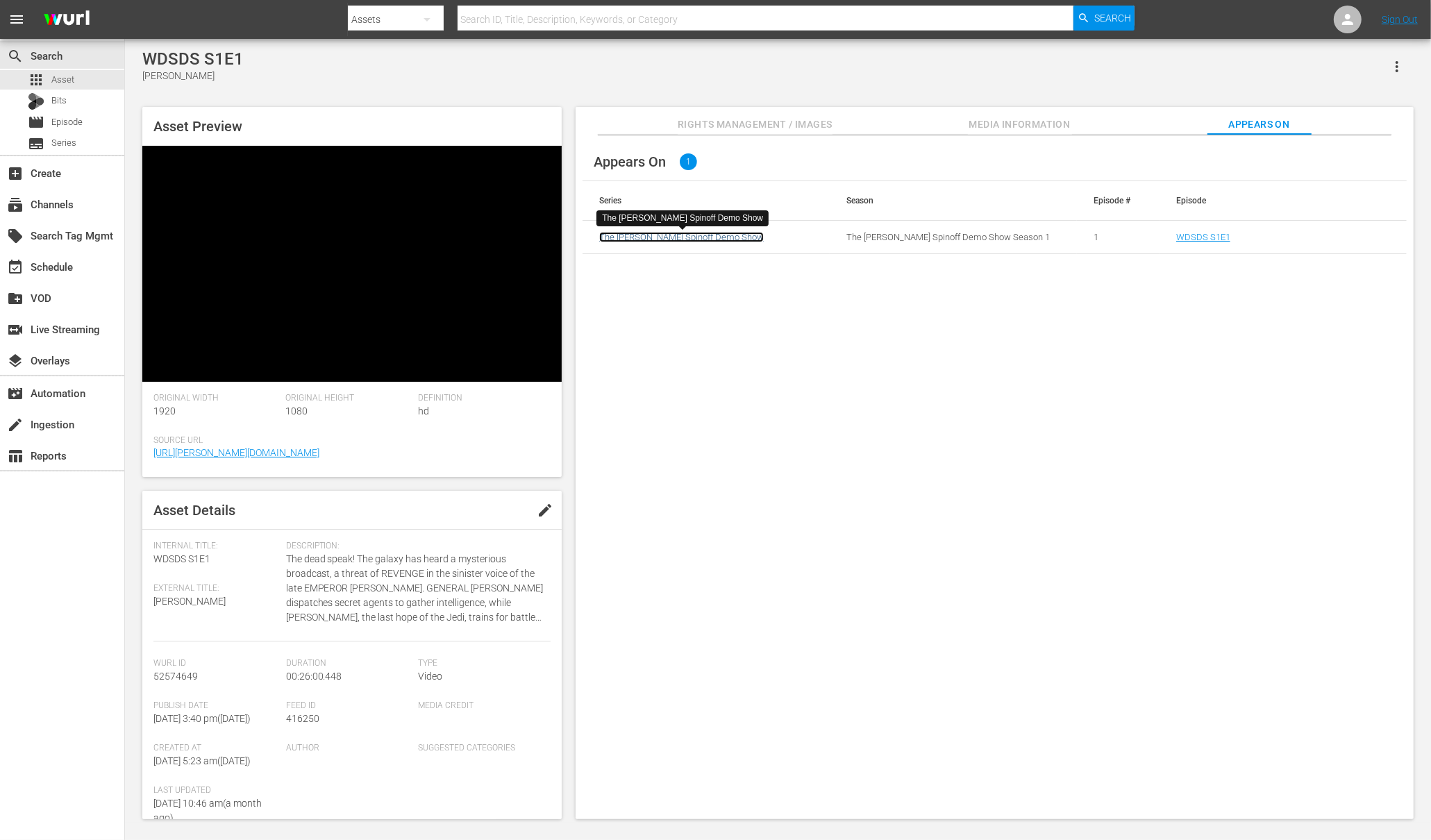
click at [683, 237] on link "The Wurl Spinoff Demo Show" at bounding box center [681, 237] width 165 height 10
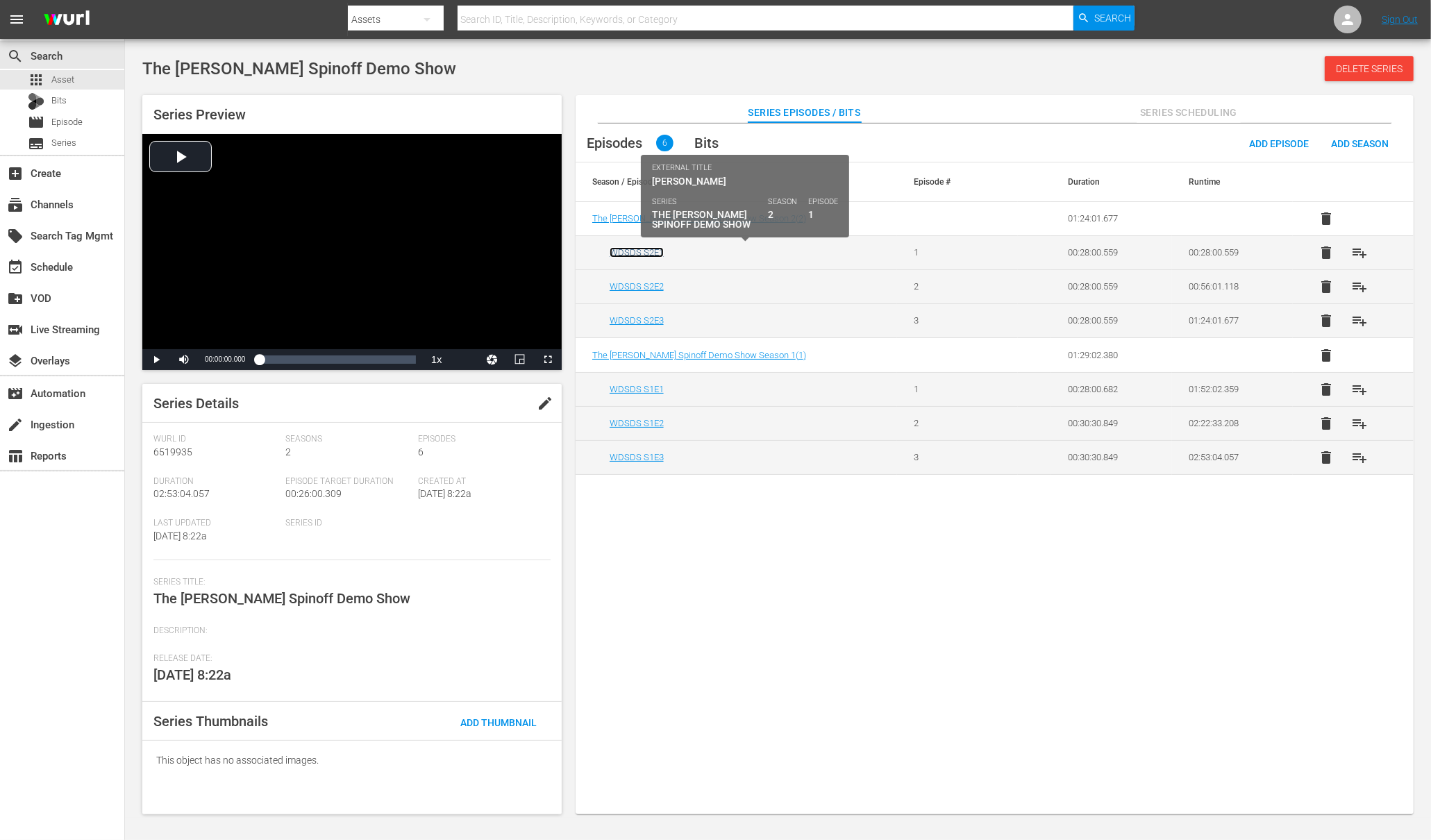
click at [629, 247] on link "WDSDS S2E1" at bounding box center [636, 252] width 54 height 10
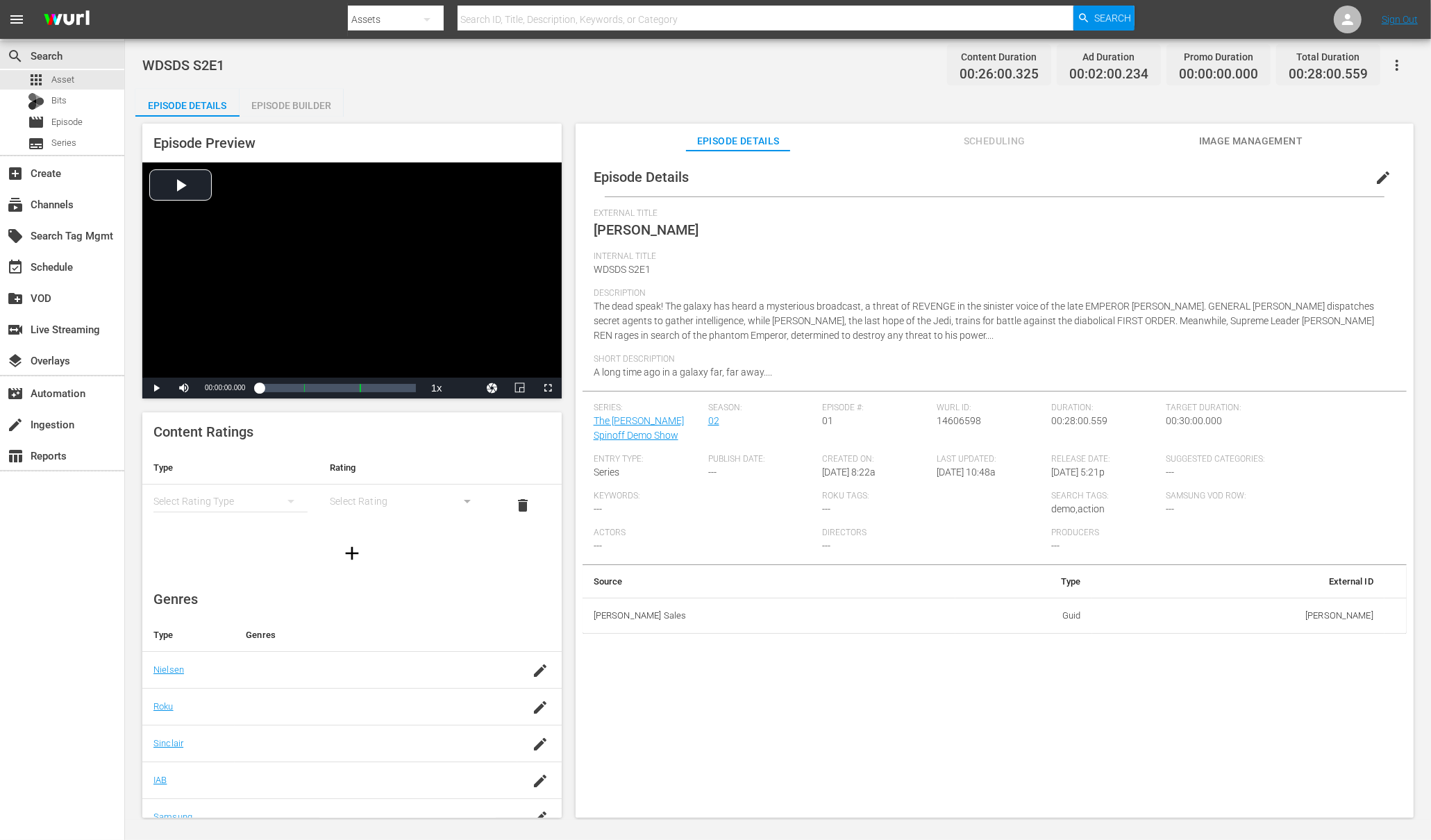
click at [281, 104] on div "Episode Builder" at bounding box center [292, 105] width 104 height 33
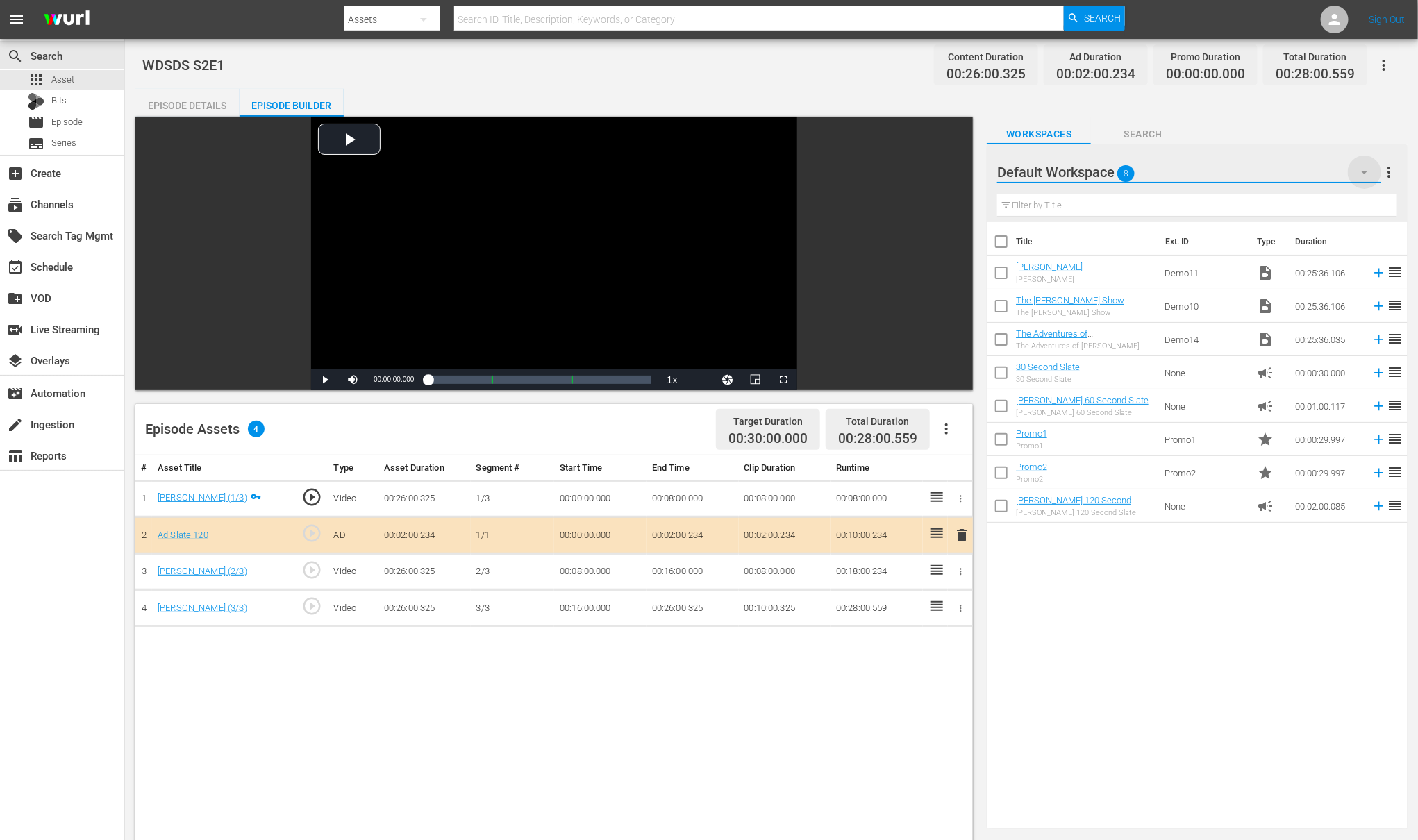
click at [1145, 176] on icon "button" at bounding box center [1364, 172] width 17 height 17
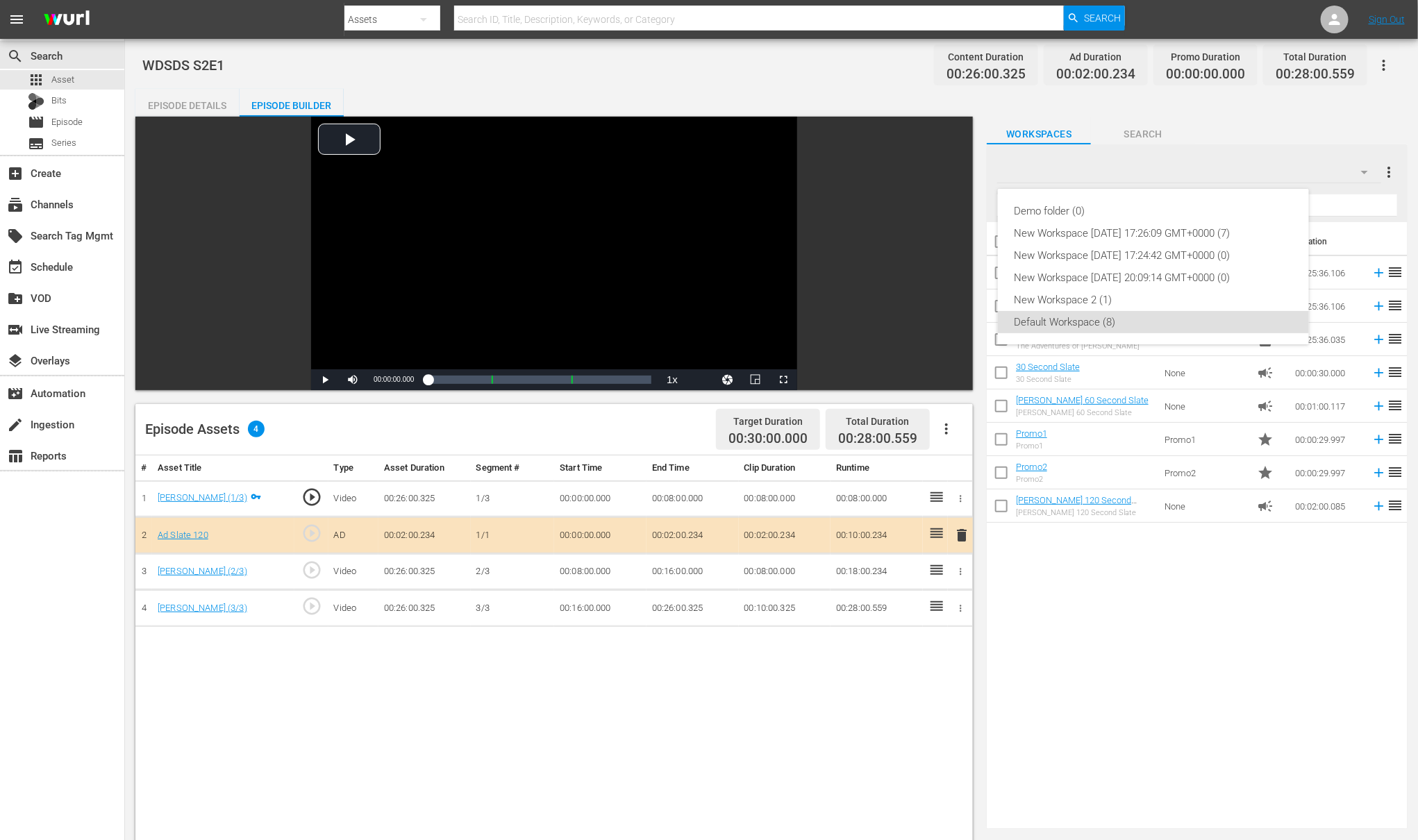
click at [1145, 176] on div "Demo folder (0) New Workspace Wed Jun 18 2025 17:26:09 GMT+0000 (7) New Workspa…" at bounding box center [709, 420] width 1418 height 840
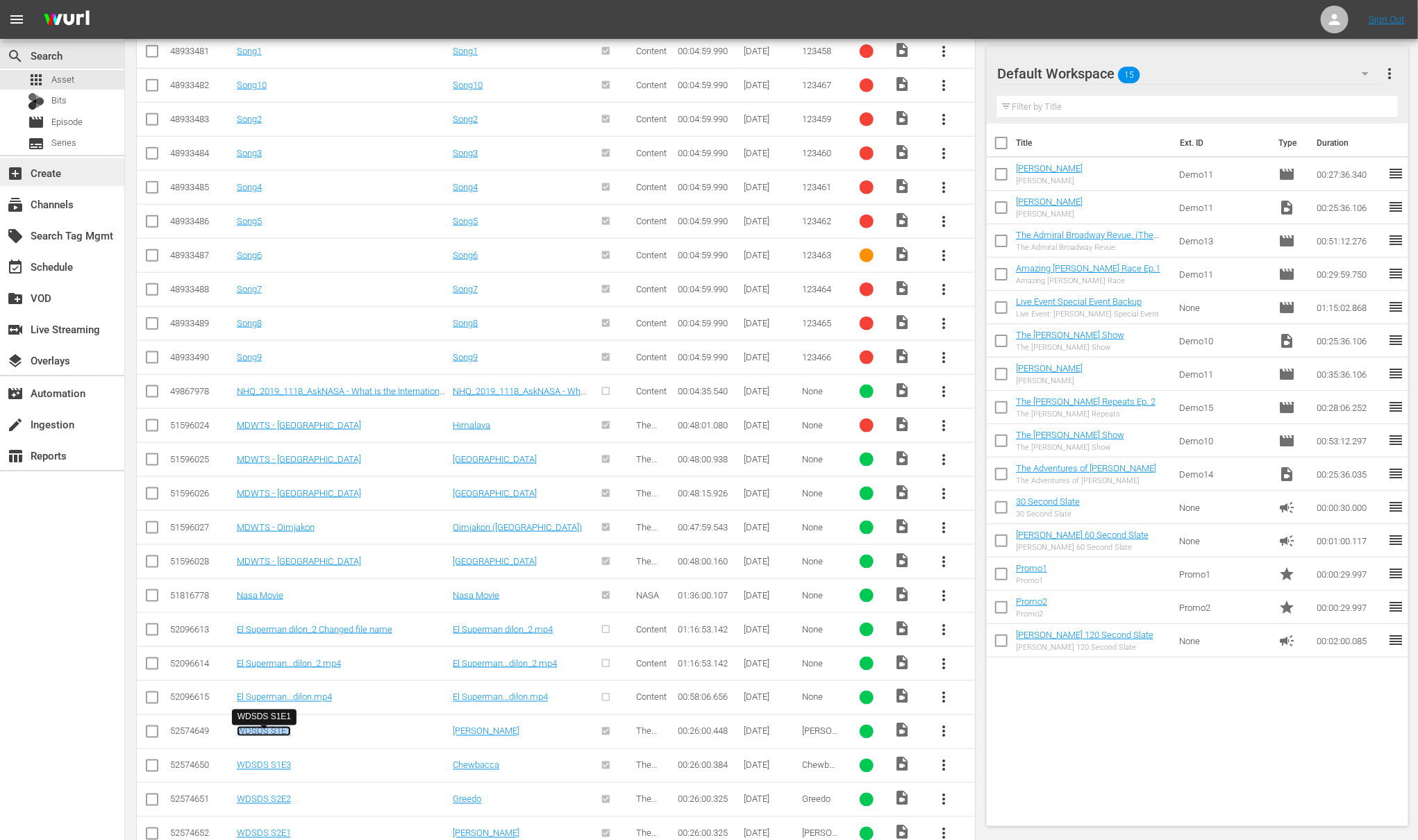
scroll to position [593, 0]
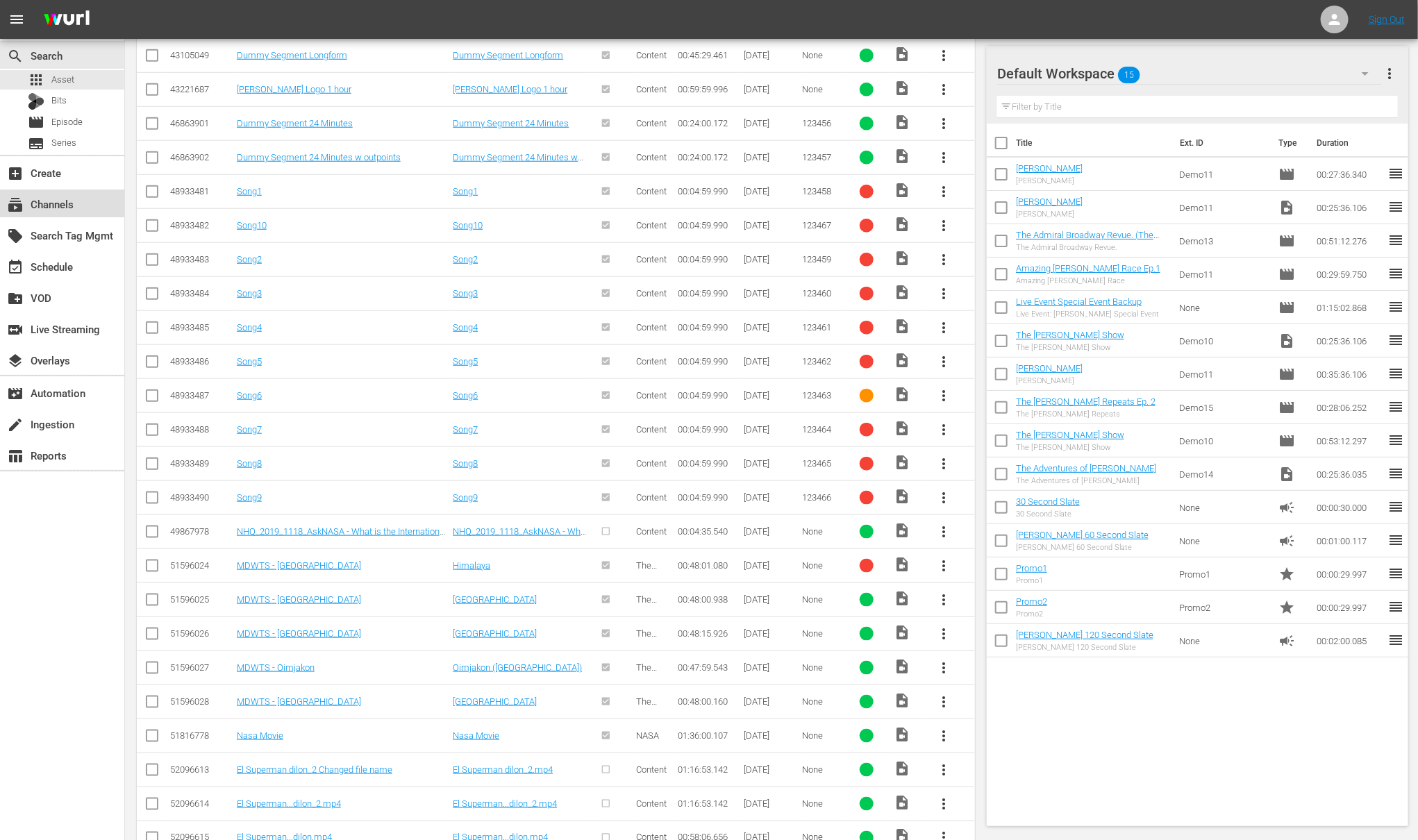
click at [46, 204] on div "subscriptions Channels" at bounding box center [38, 201] width 78 height 13
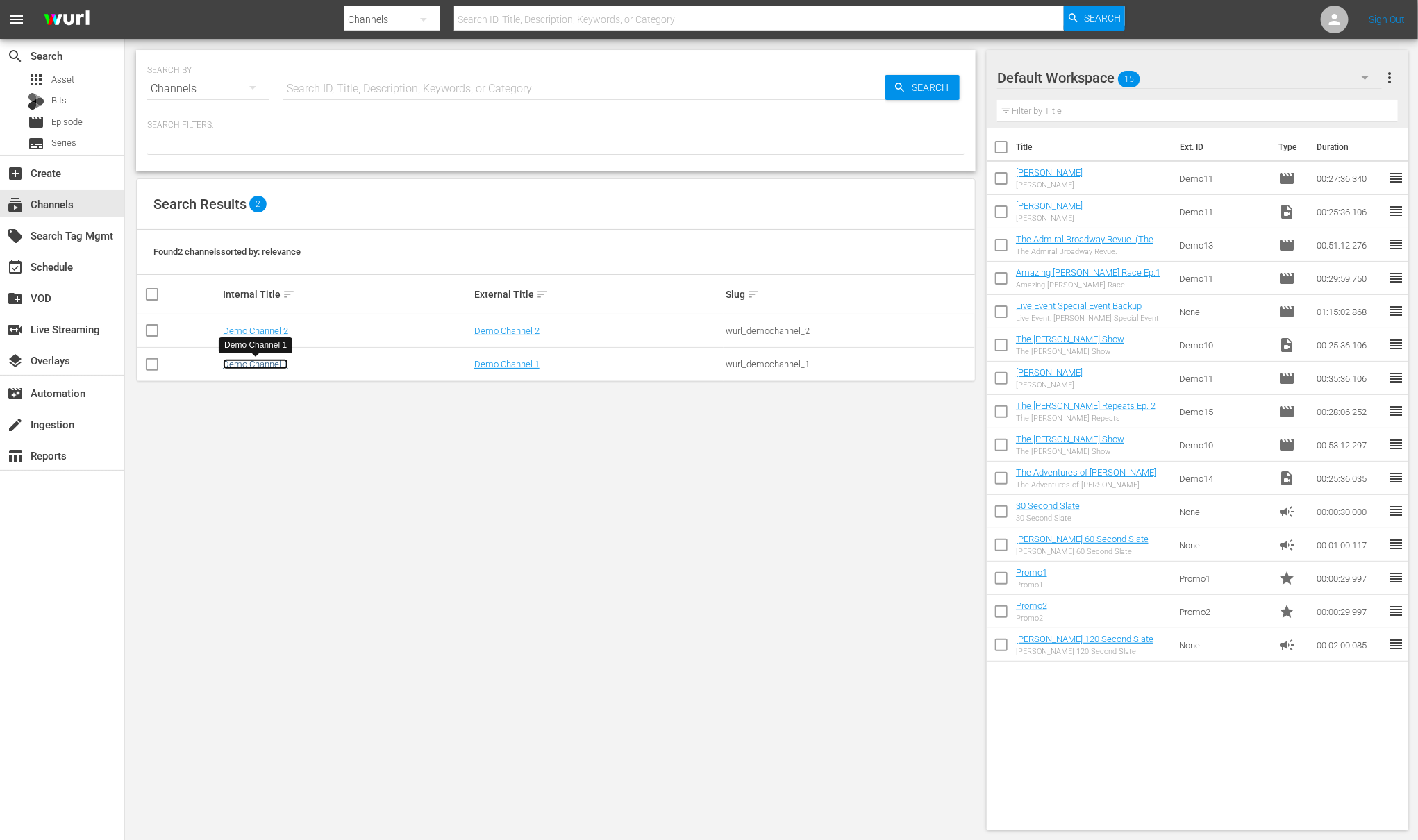
click at [252, 362] on link "Demo Channel 1" at bounding box center [256, 364] width 65 height 10
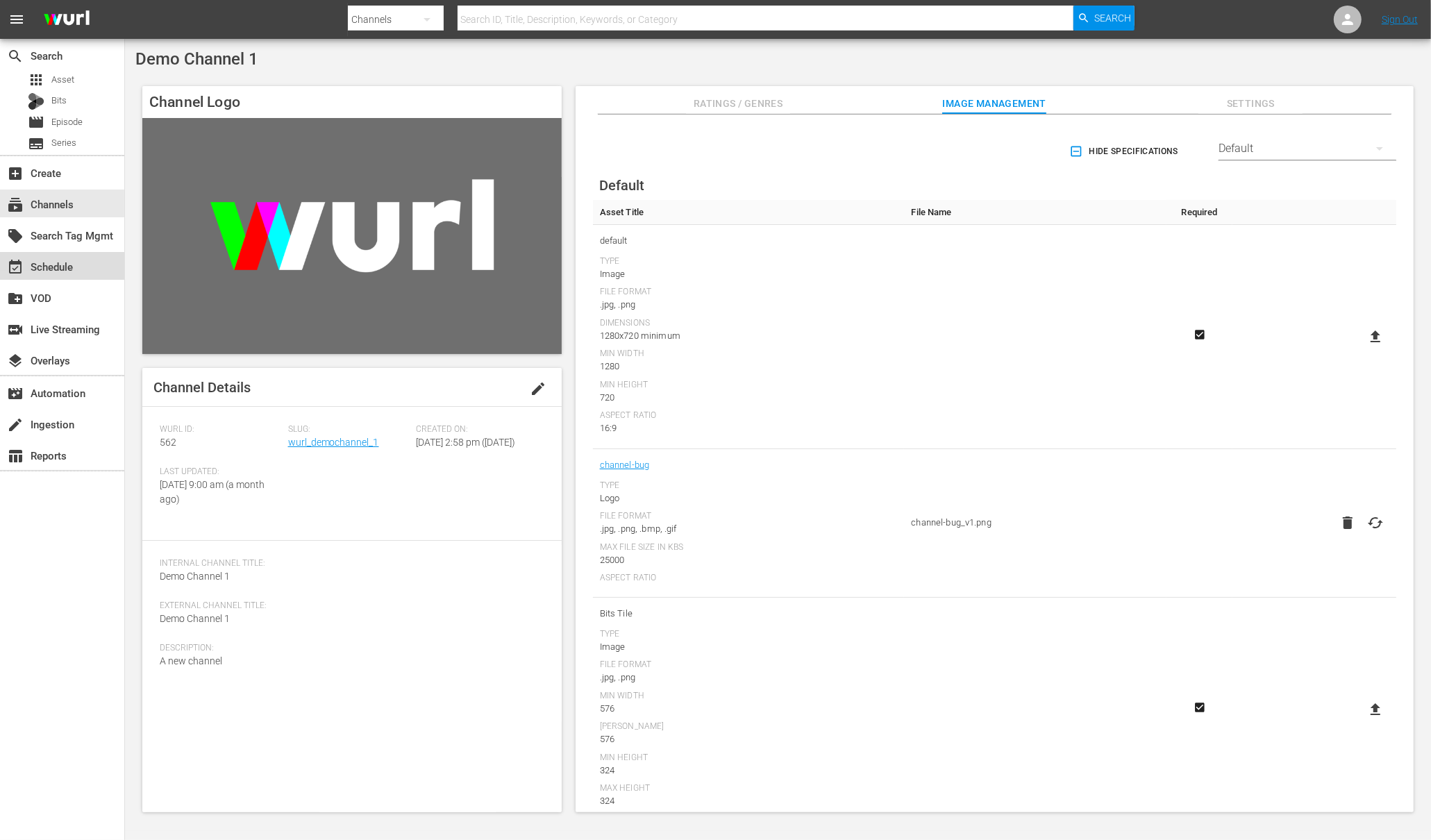
click at [59, 270] on div "event_available Schedule" at bounding box center [38, 264] width 78 height 13
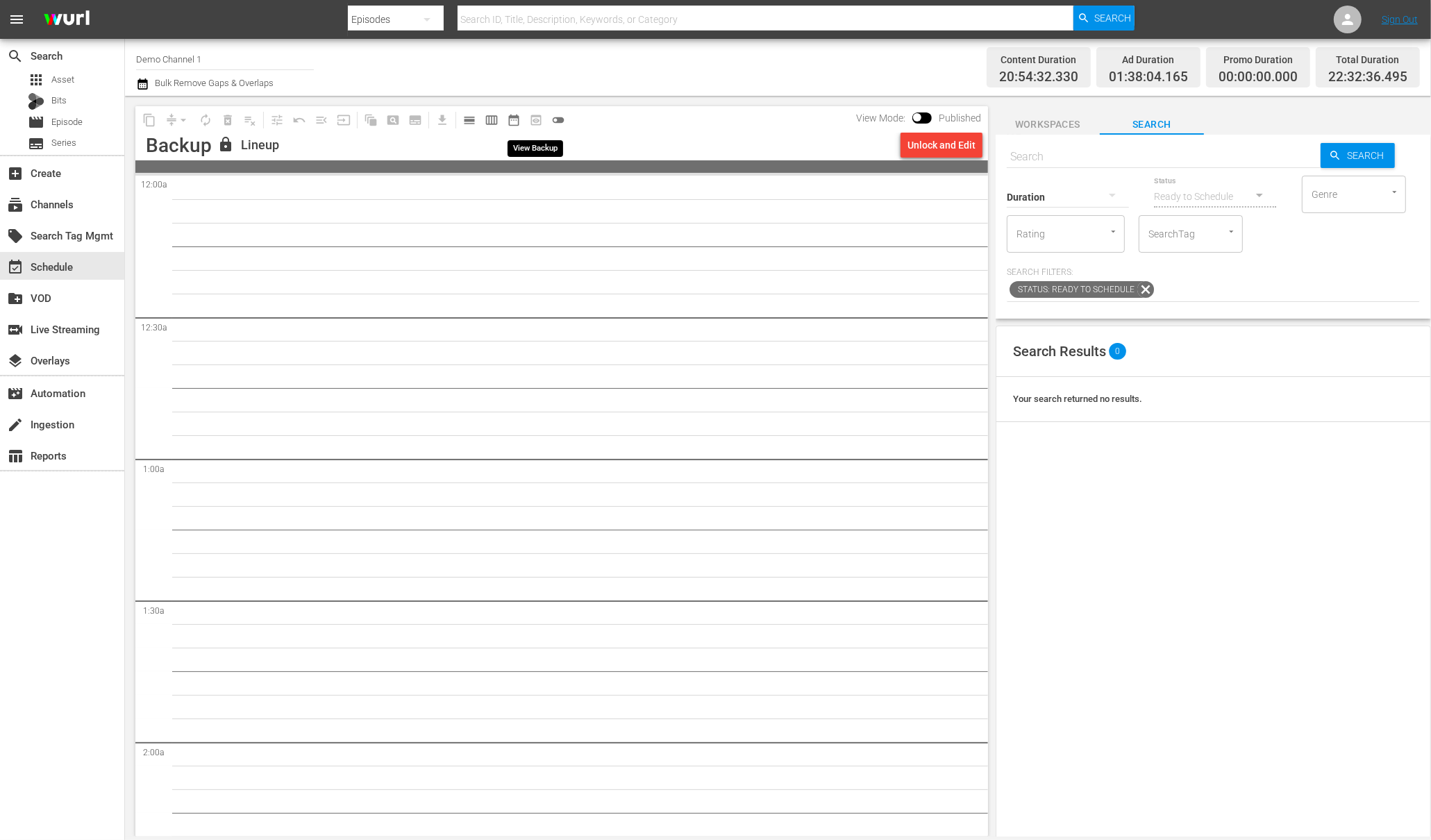
click at [536, 122] on span "preview_outlined" at bounding box center [536, 120] width 23 height 23
click at [537, 119] on span "preview_outlined" at bounding box center [536, 120] width 23 height 23
click at [55, 83] on span "Asset" at bounding box center [62, 79] width 23 height 14
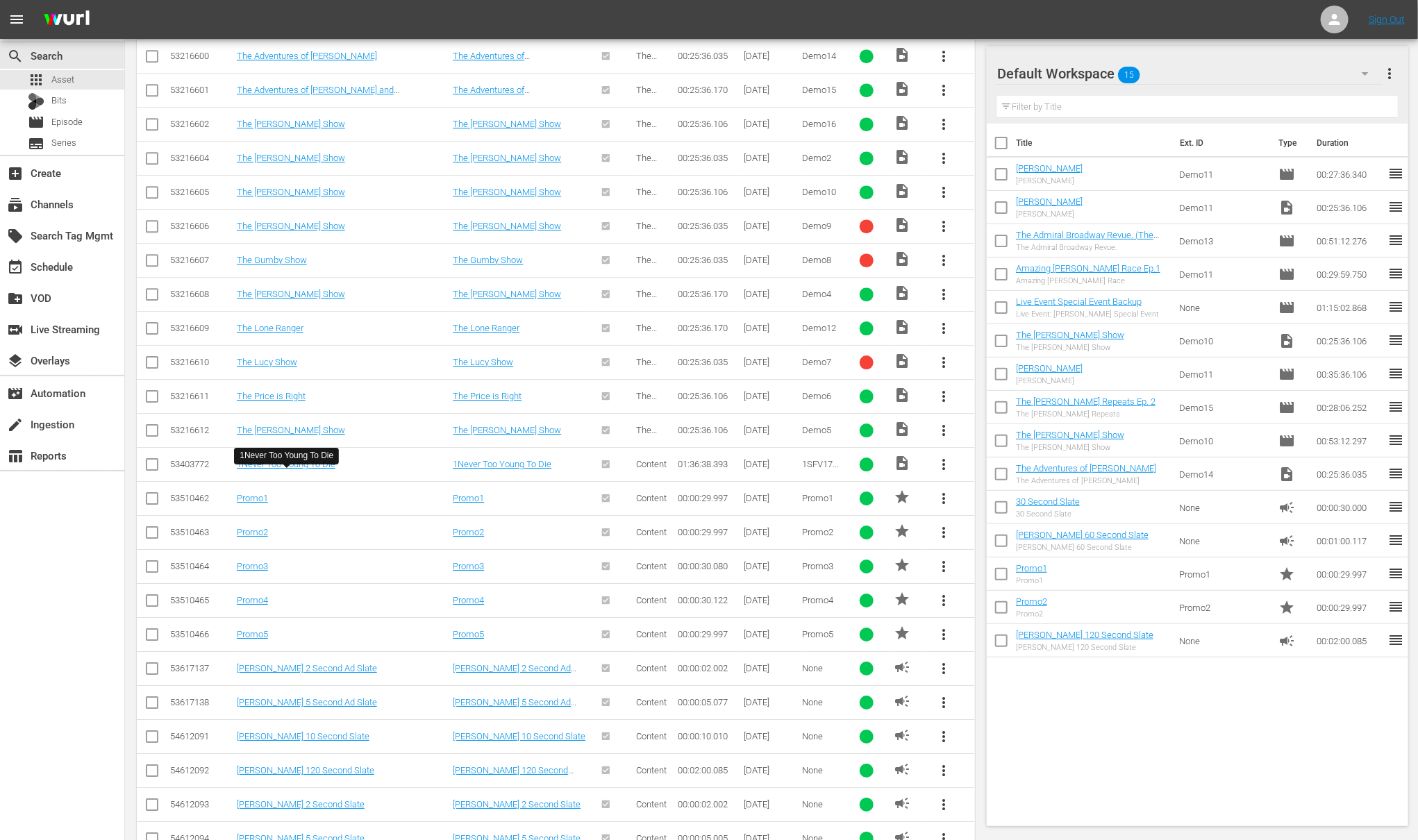
scroll to position [1351, 0]
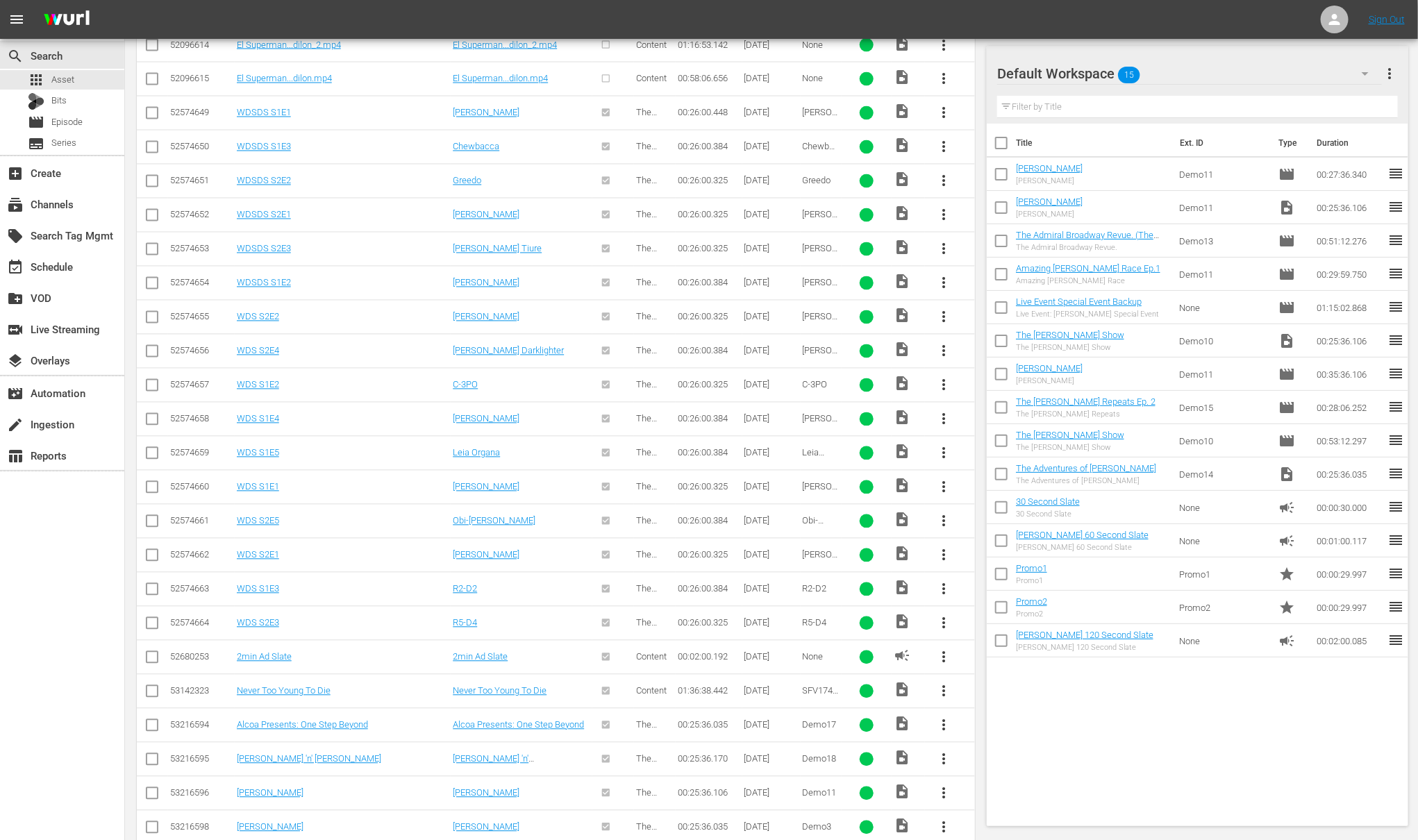
click at [158, 118] on input "checkbox" at bounding box center [152, 116] width 17 height 17
checkbox input "true"
click at [151, 158] on input "checkbox" at bounding box center [152, 150] width 17 height 17
checkbox input "true"
click at [152, 188] on input "checkbox" at bounding box center [152, 184] width 17 height 17
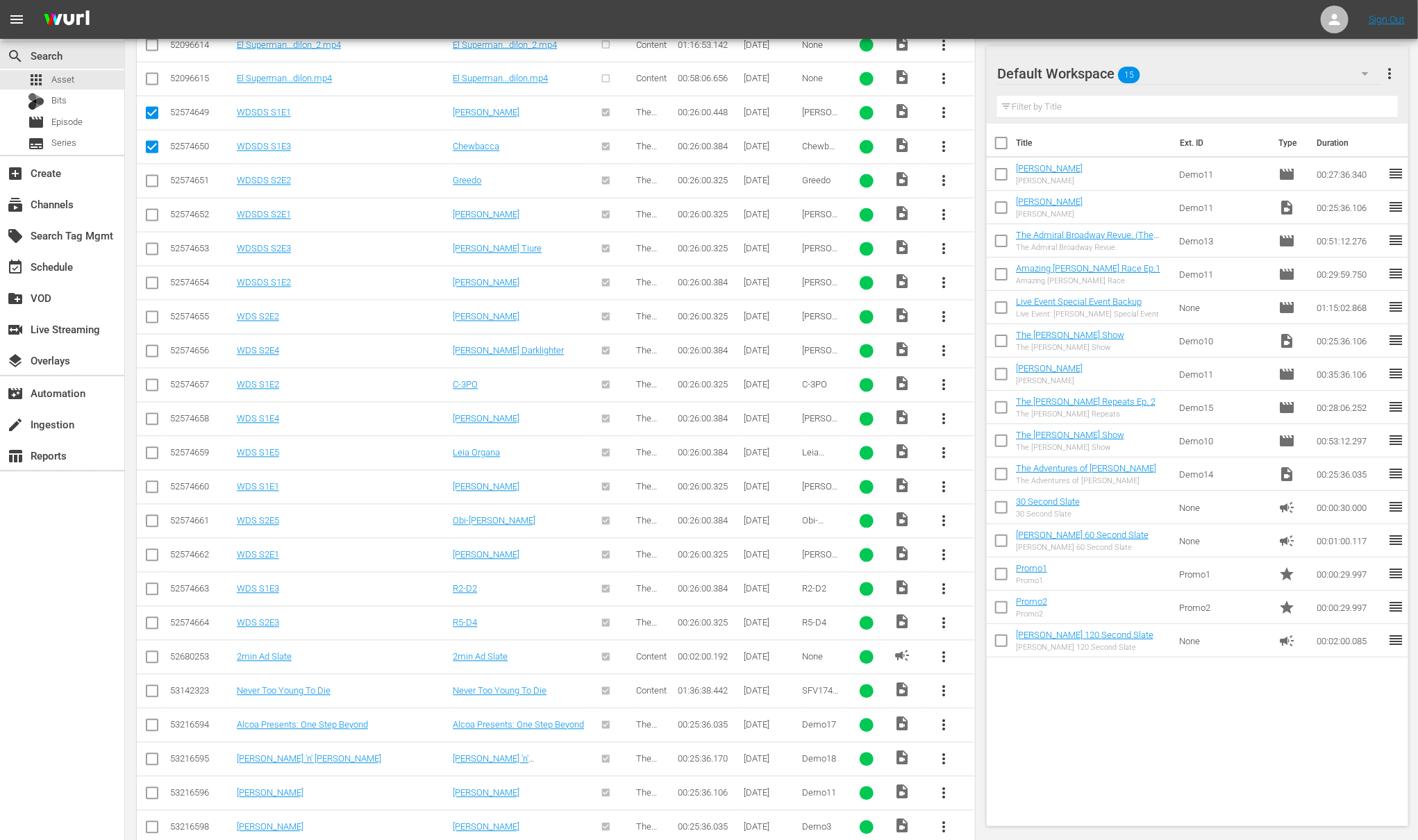
checkbox input "true"
click at [150, 216] on input "checkbox" at bounding box center [152, 218] width 17 height 17
checkbox input "true"
click at [150, 257] on input "checkbox" at bounding box center [152, 252] width 17 height 17
checkbox input "true"
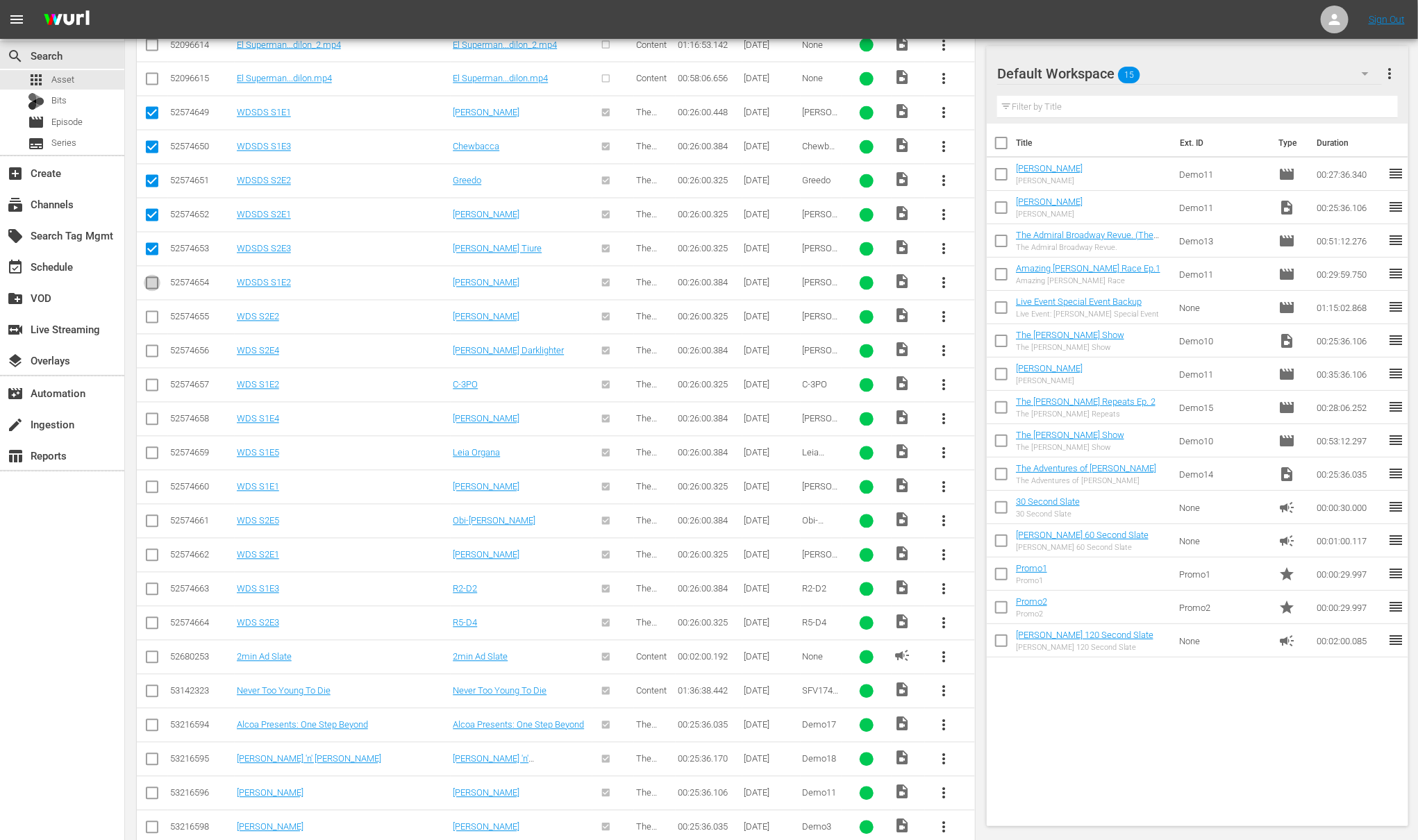
click at [155, 294] on input "checkbox" at bounding box center [152, 286] width 17 height 17
checkbox input "true"
click at [150, 326] on input "checkbox" at bounding box center [152, 320] width 17 height 17
checkbox input "true"
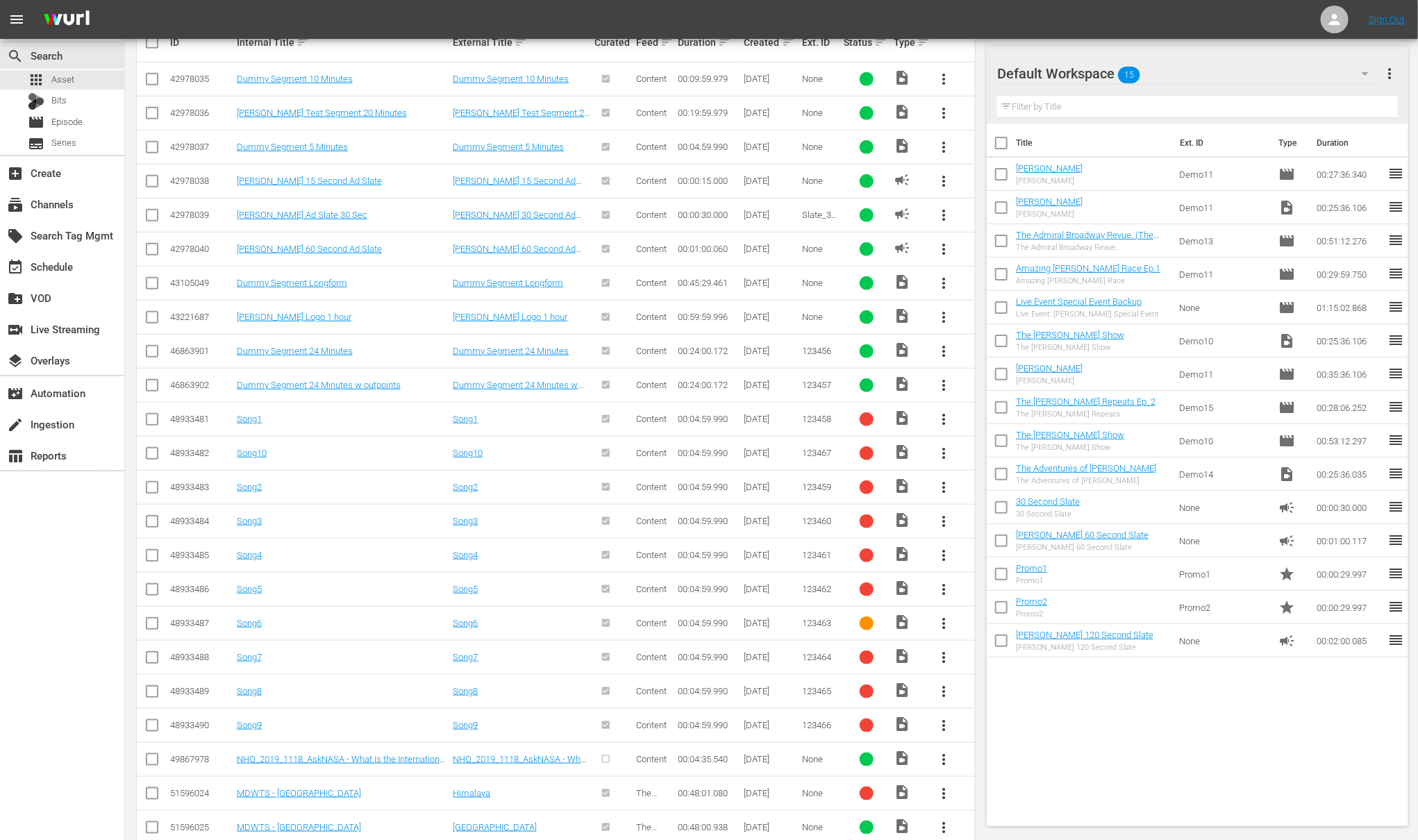
scroll to position [0, 0]
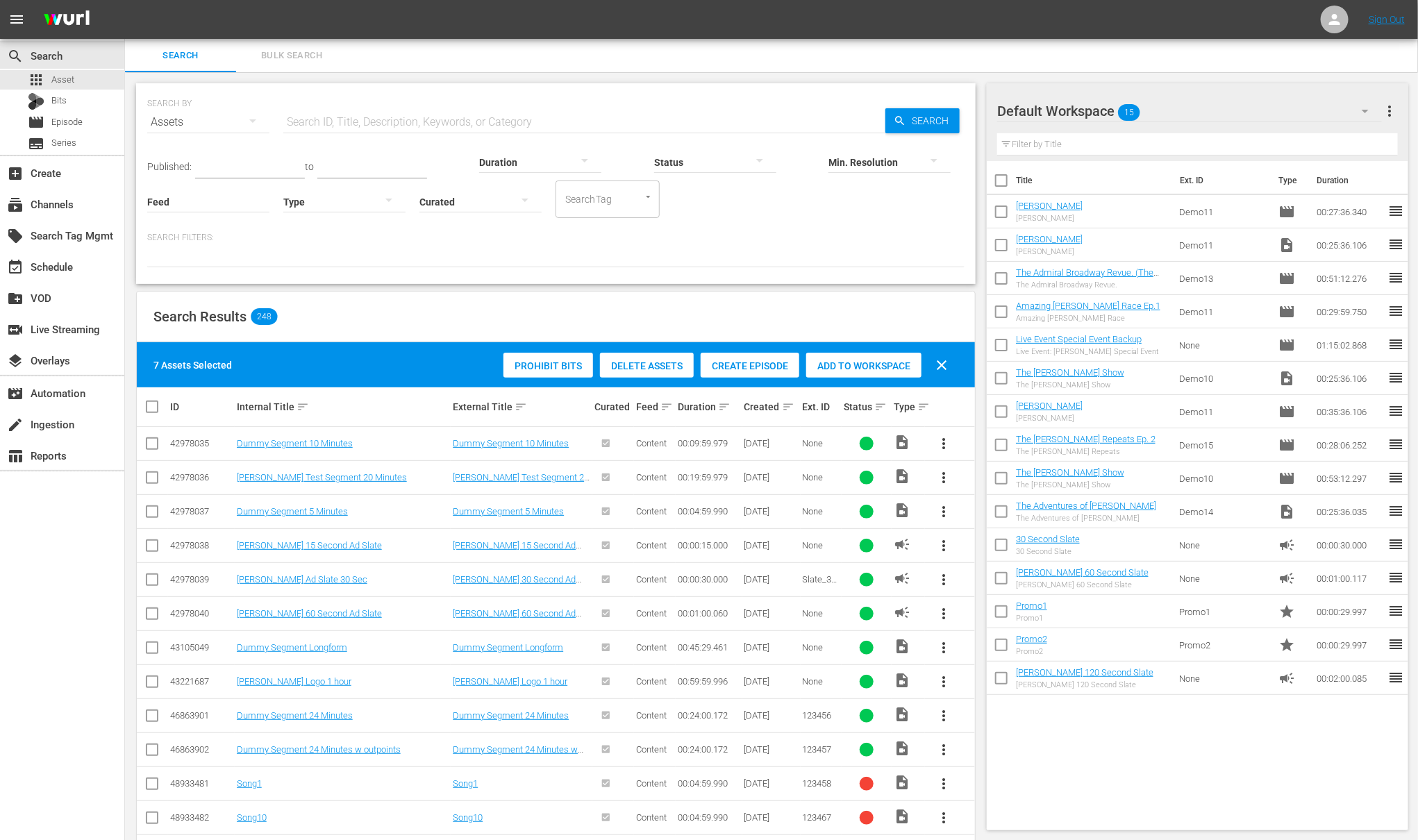
click at [856, 362] on span "Add to Workspace" at bounding box center [864, 365] width 115 height 11
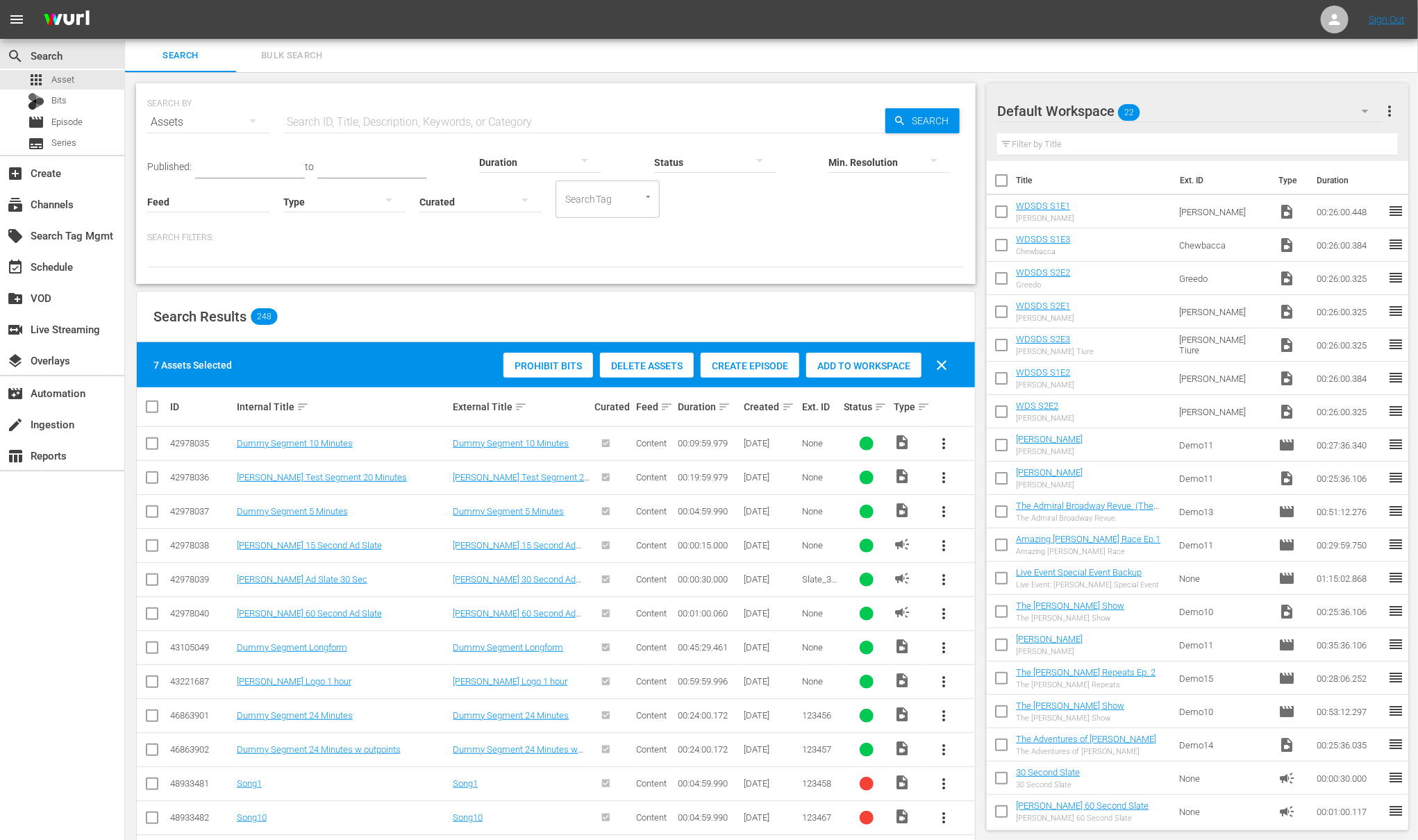
click at [1002, 207] on input "checkbox" at bounding box center [1001, 214] width 29 height 29
checkbox input "true"
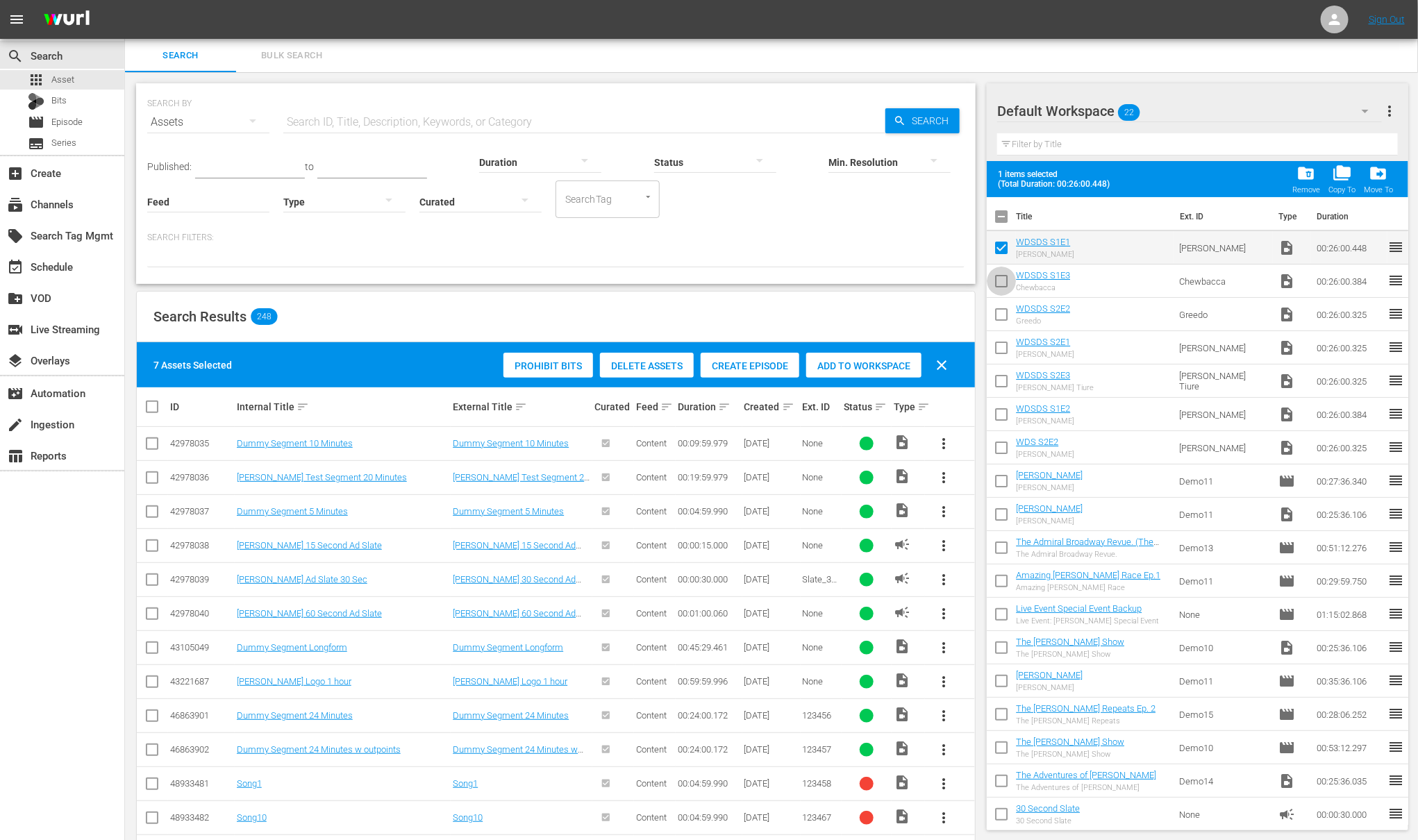
click at [1001, 283] on input "checkbox" at bounding box center [1001, 283] width 29 height 29
checkbox input "true"
click at [1000, 314] on input "checkbox" at bounding box center [1001, 317] width 29 height 29
checkbox input "true"
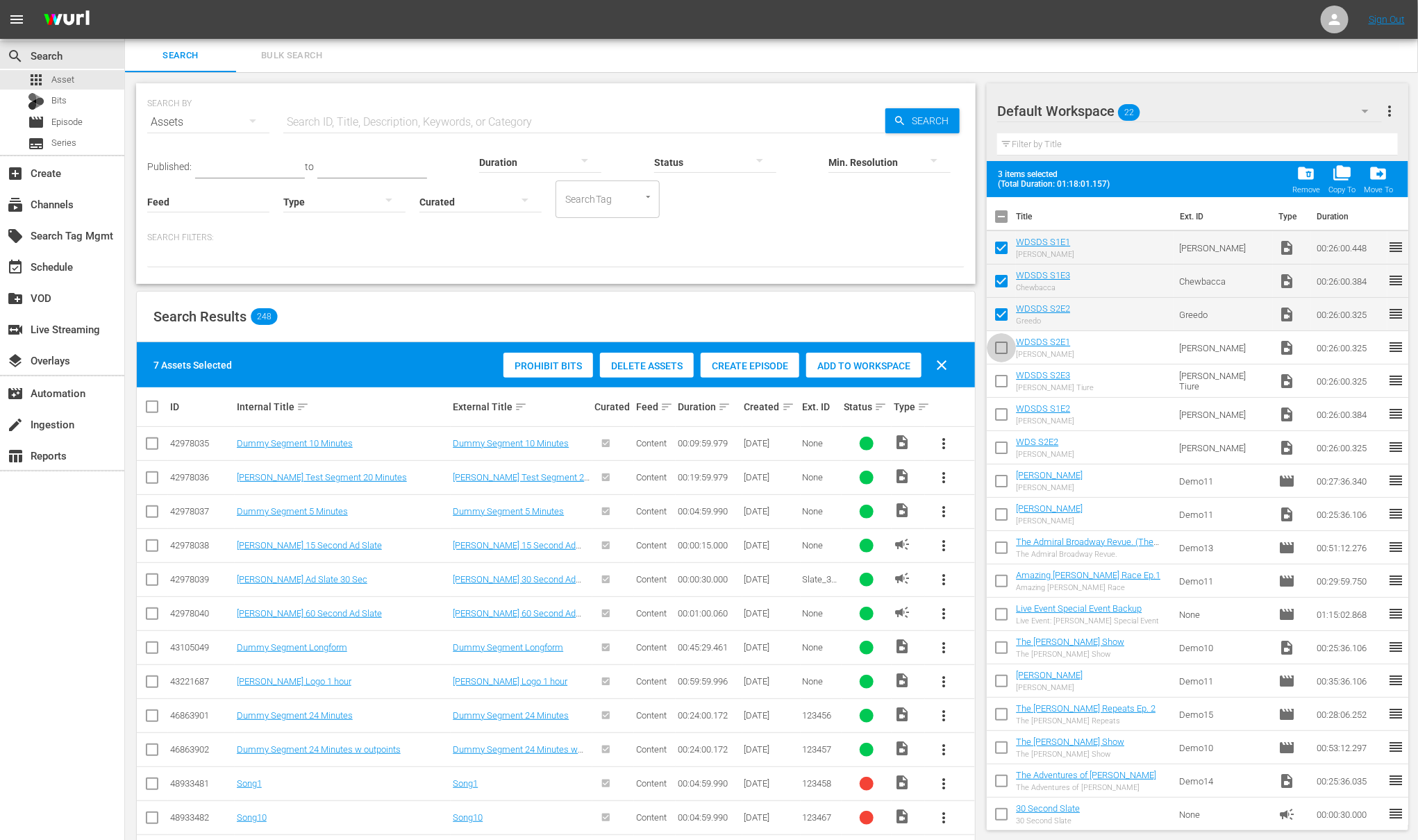
click at [999, 350] on input "checkbox" at bounding box center [1001, 350] width 29 height 29
checkbox input "true"
click at [1000, 375] on input "checkbox" at bounding box center [1001, 384] width 29 height 29
checkbox input "true"
click at [1001, 416] on input "checkbox" at bounding box center [1001, 417] width 29 height 29
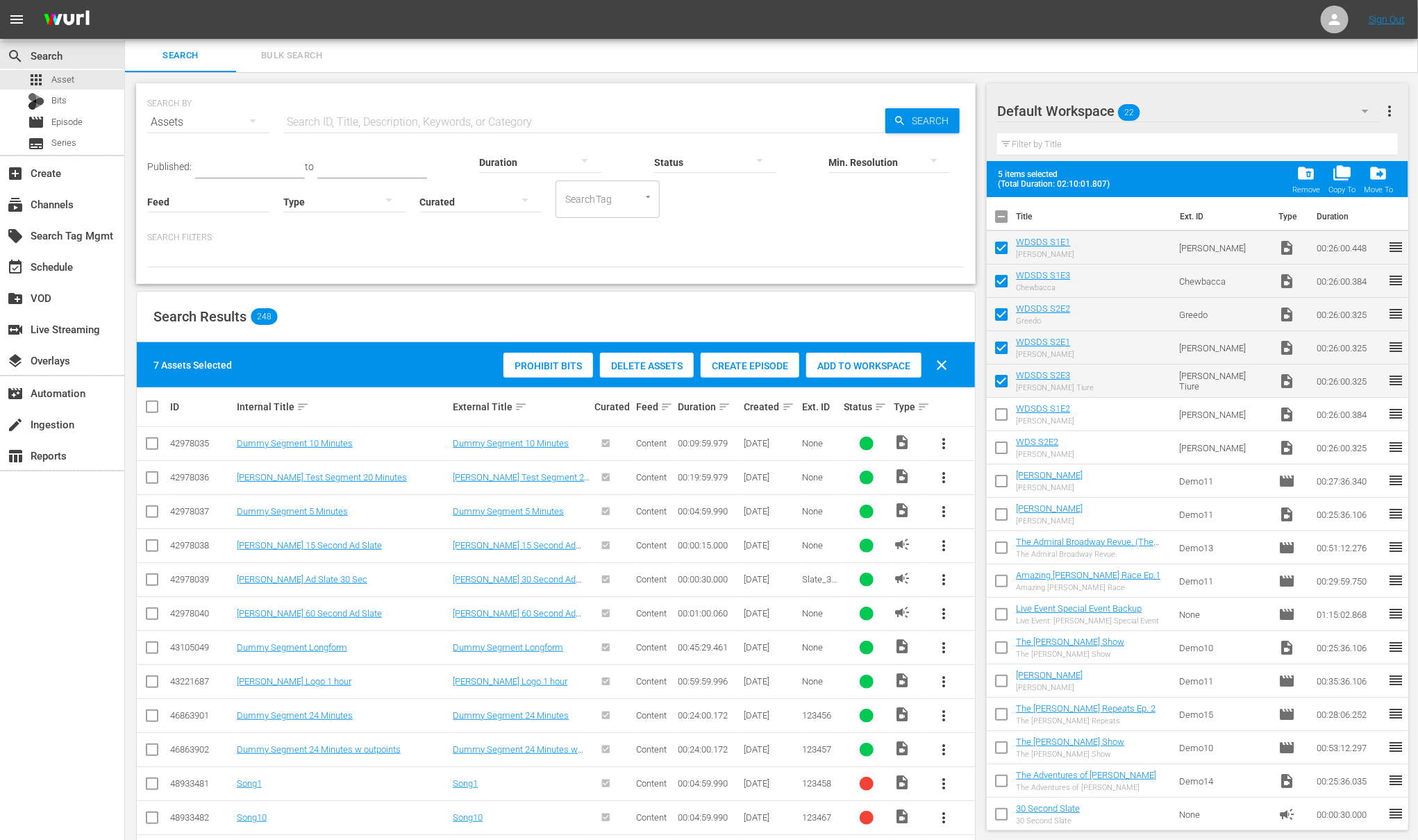
checkbox input "true"
click at [999, 448] on input "checkbox" at bounding box center [1001, 451] width 29 height 29
checkbox input "true"
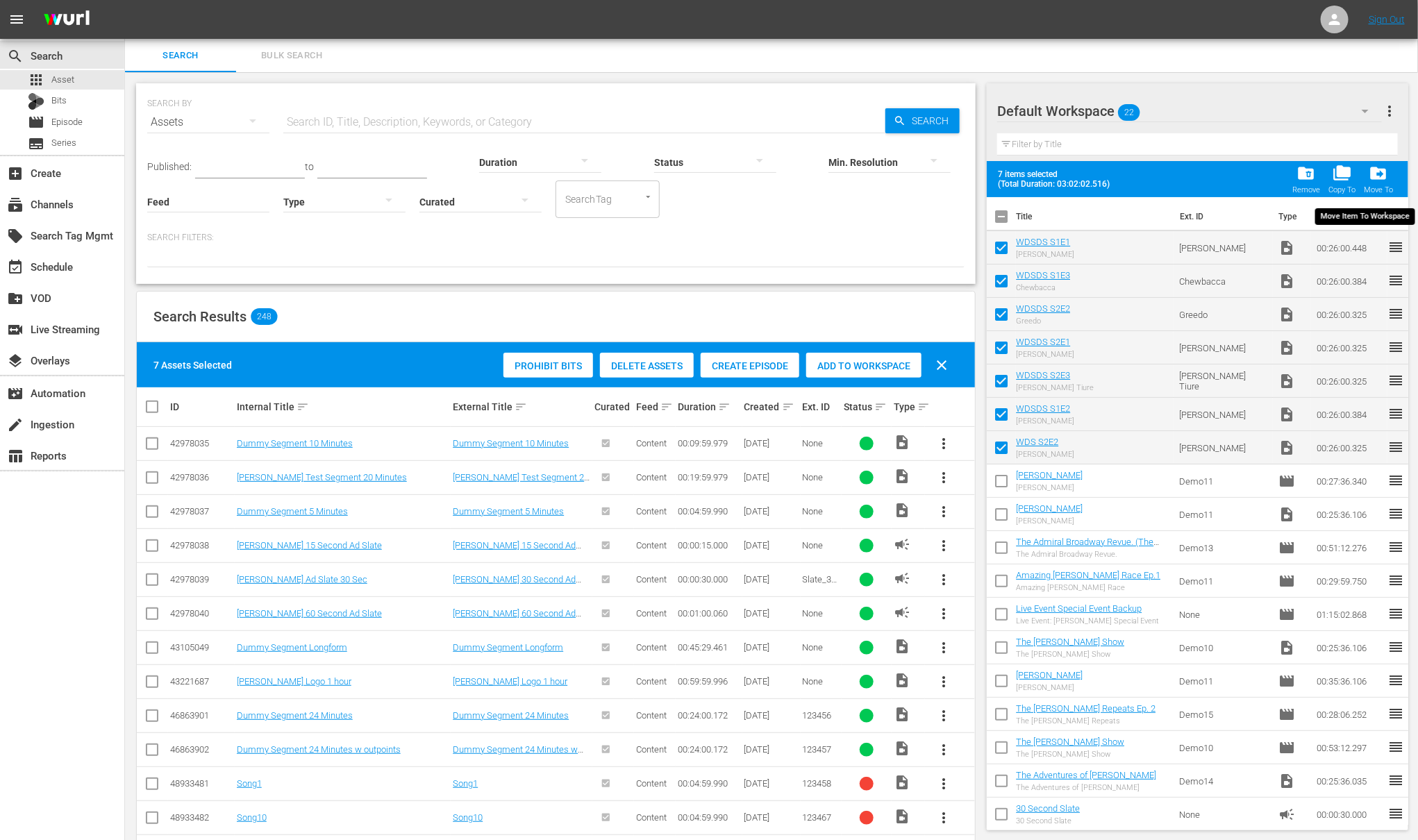
click at [1374, 175] on span "drive_file_move" at bounding box center [1379, 173] width 18 height 18
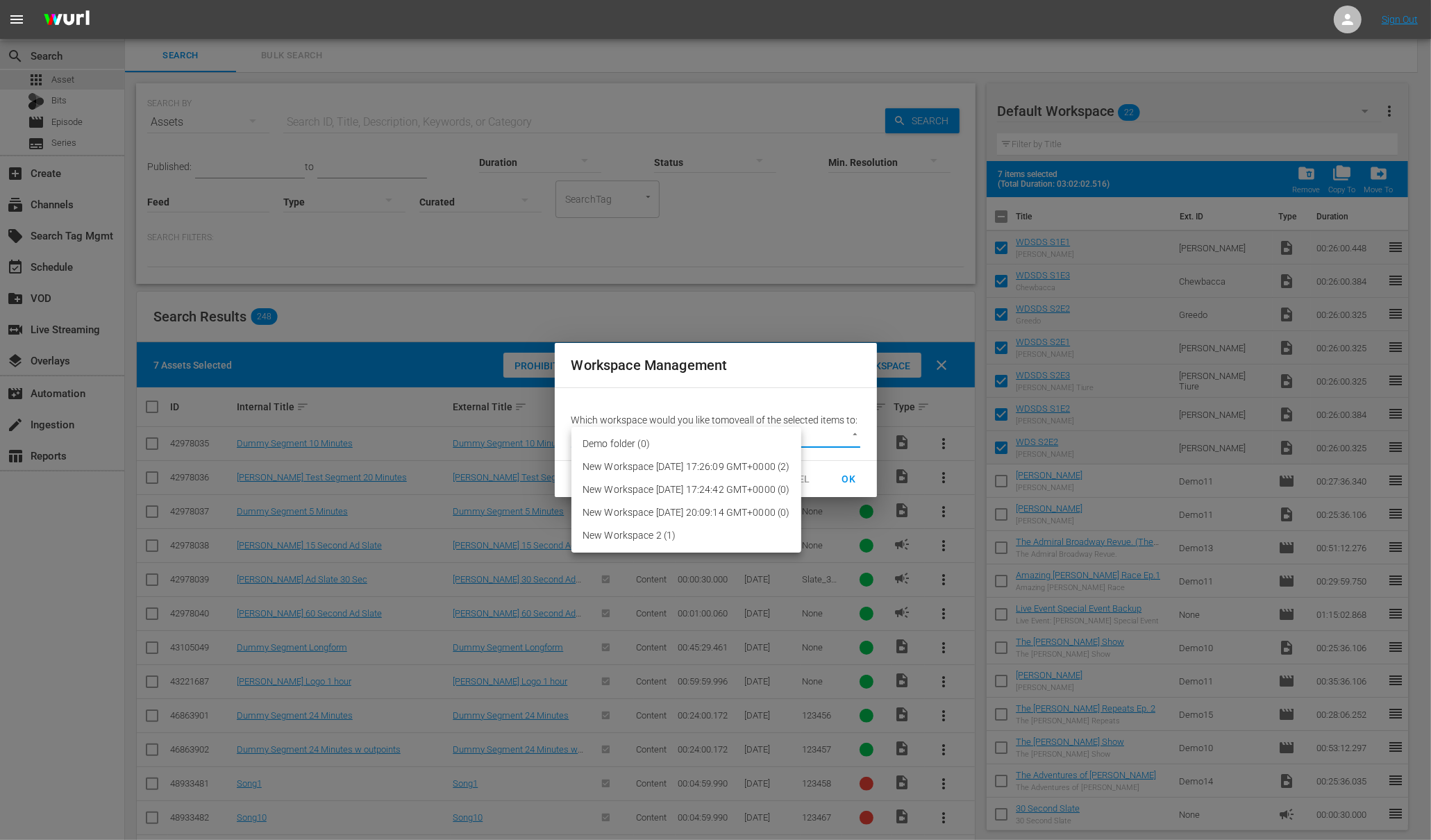
click at [764, 443] on body "menu Sign Out search Search apps Asset Bits movie Episode subtitles Series add_…" at bounding box center [716, 420] width 1431 height 840
click at [726, 466] on li "New Workspace Wed Jun 18 2025 17:26:09 GMT+0000 (2)" at bounding box center [686, 466] width 230 height 23
type input "3366"
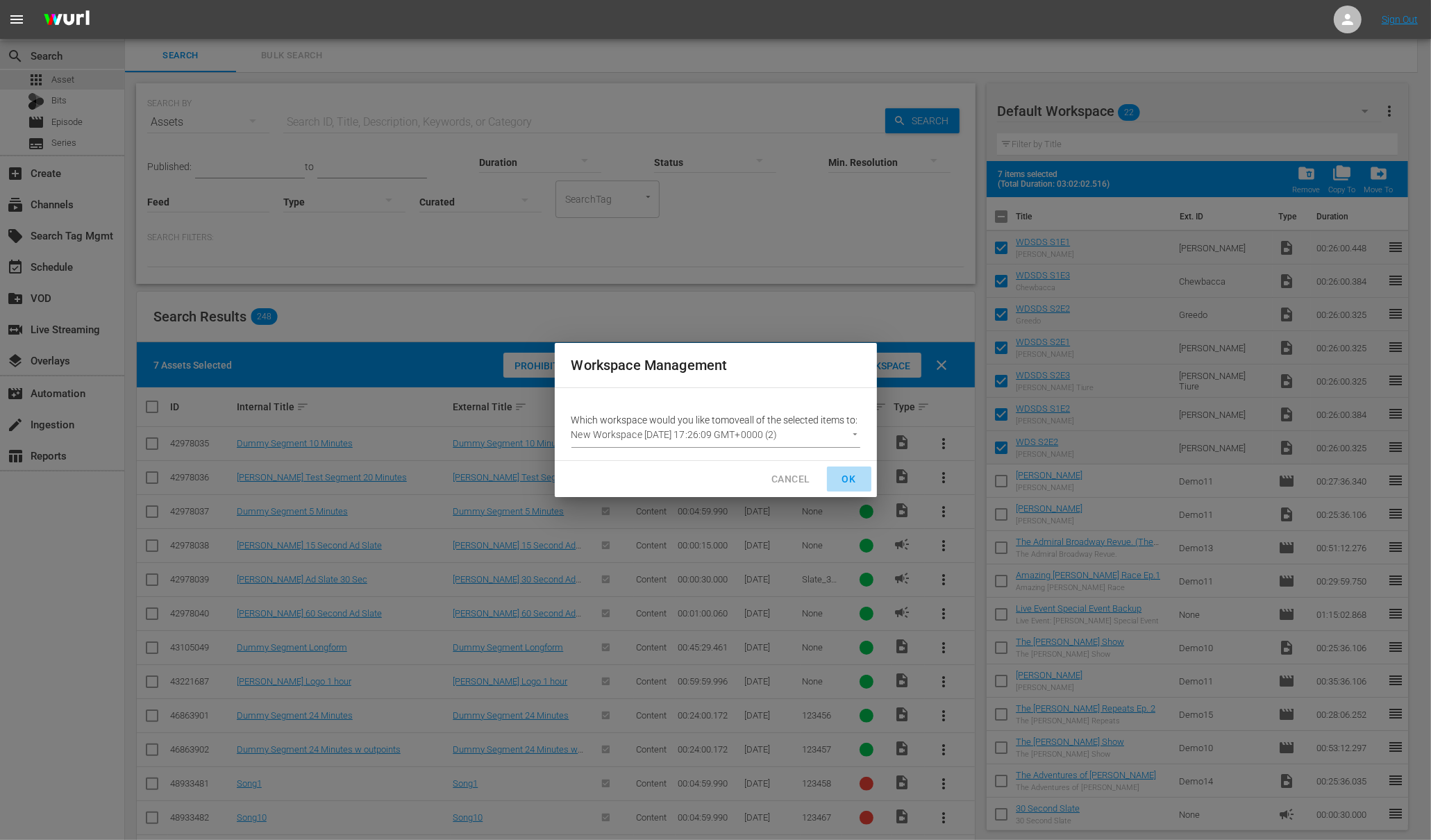
click at [853, 484] on span "OK" at bounding box center [849, 479] width 23 height 18
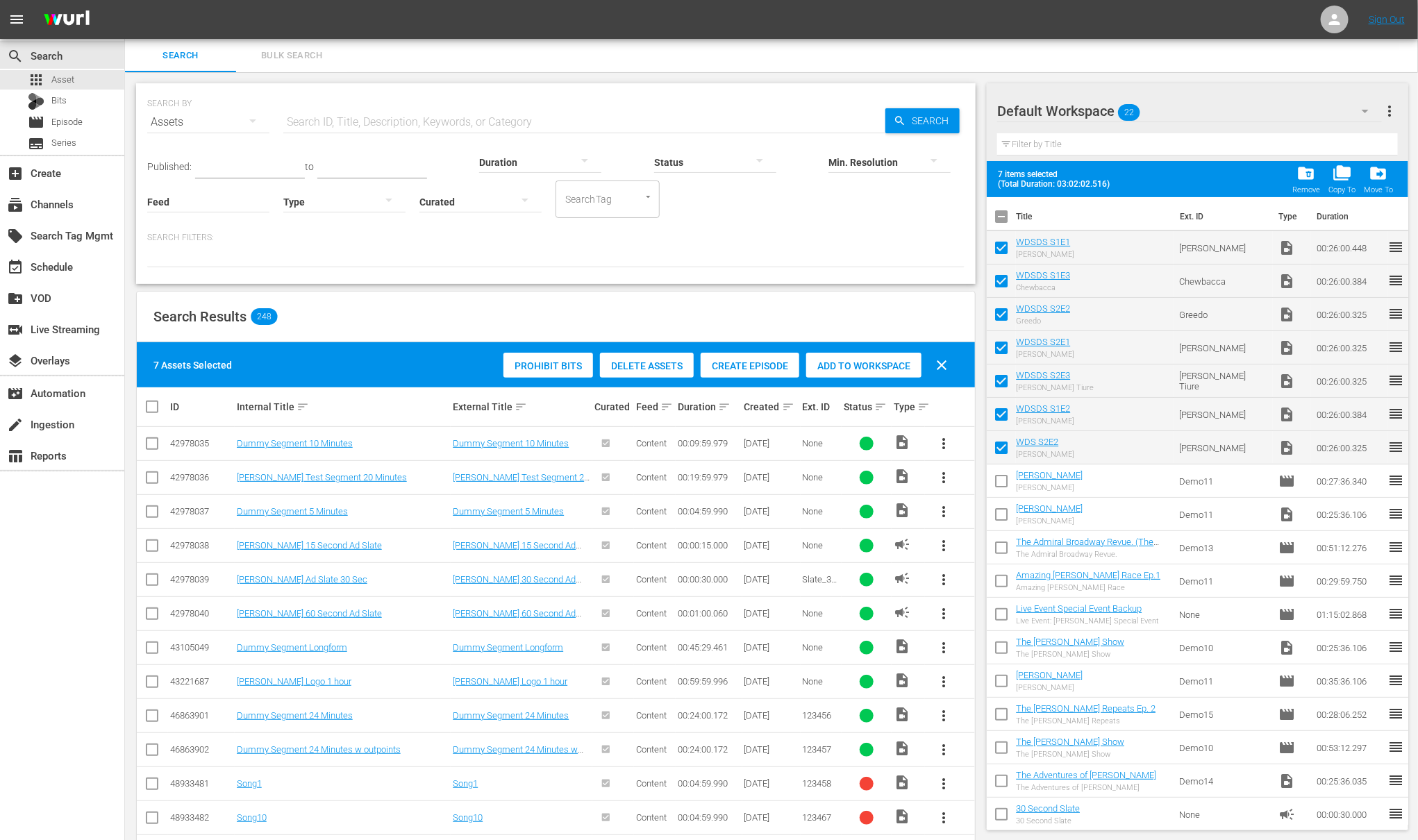
checkbox input "false"
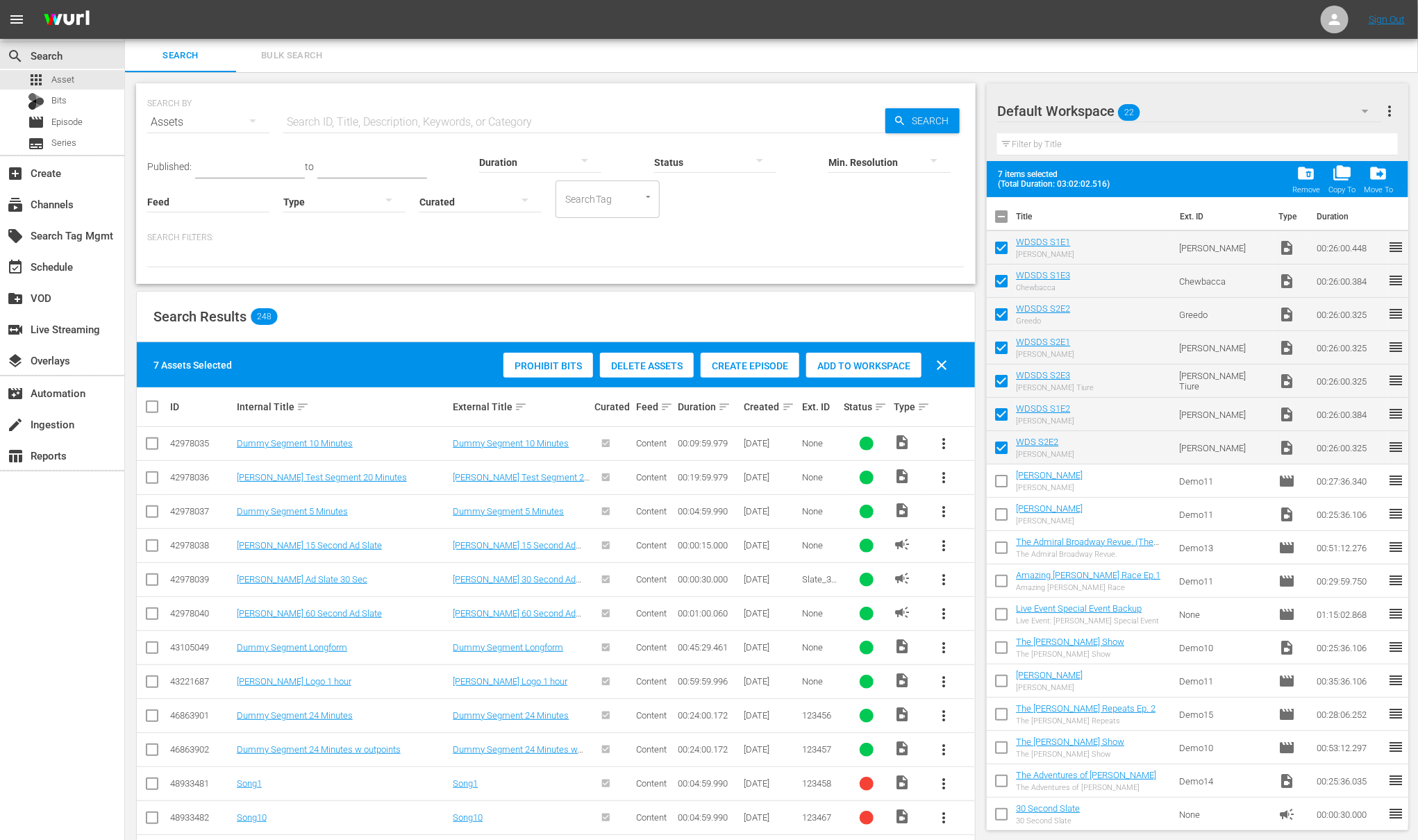
checkbox input "false"
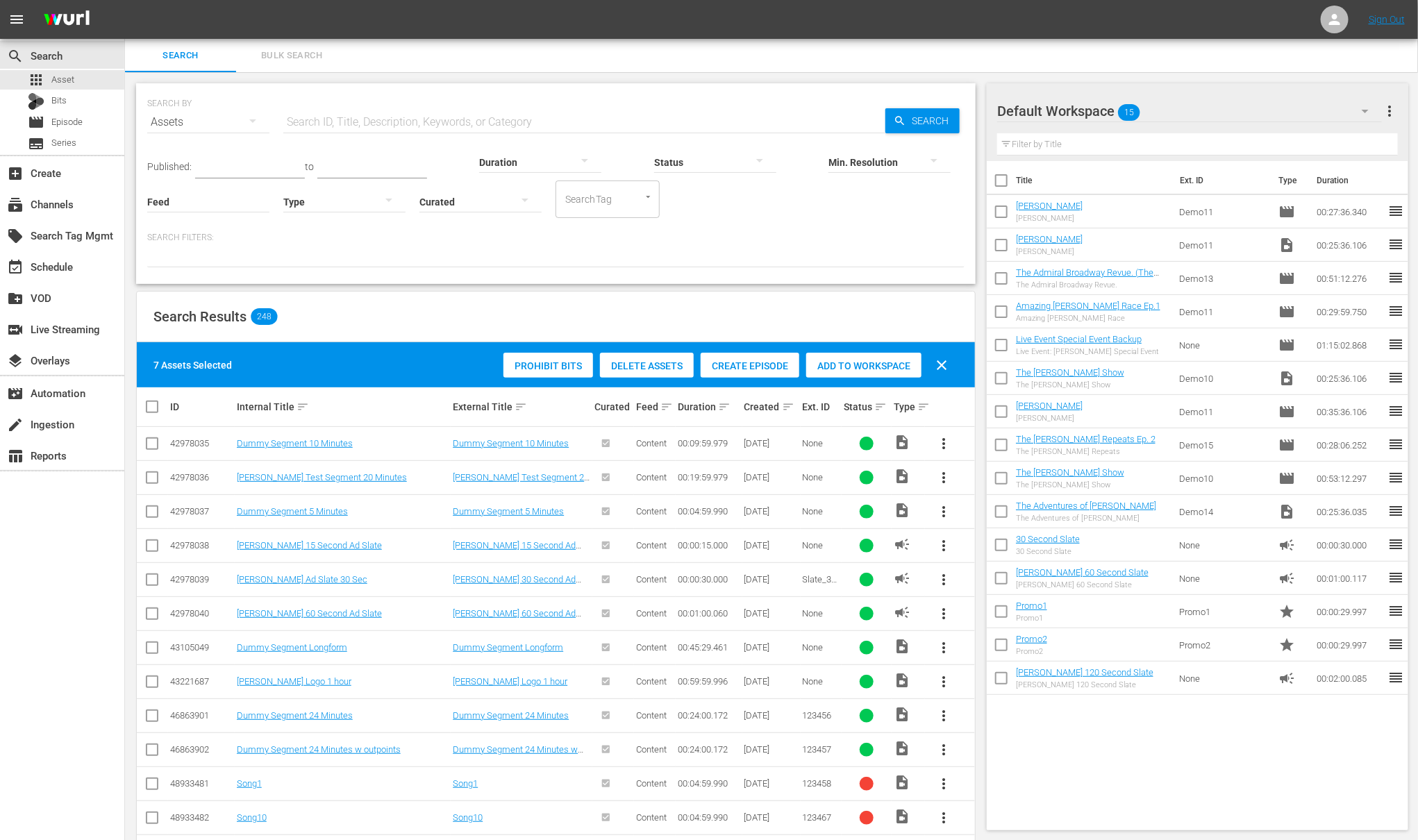
click at [939, 366] on span "clear" at bounding box center [941, 365] width 17 height 17
checkbox input "false"
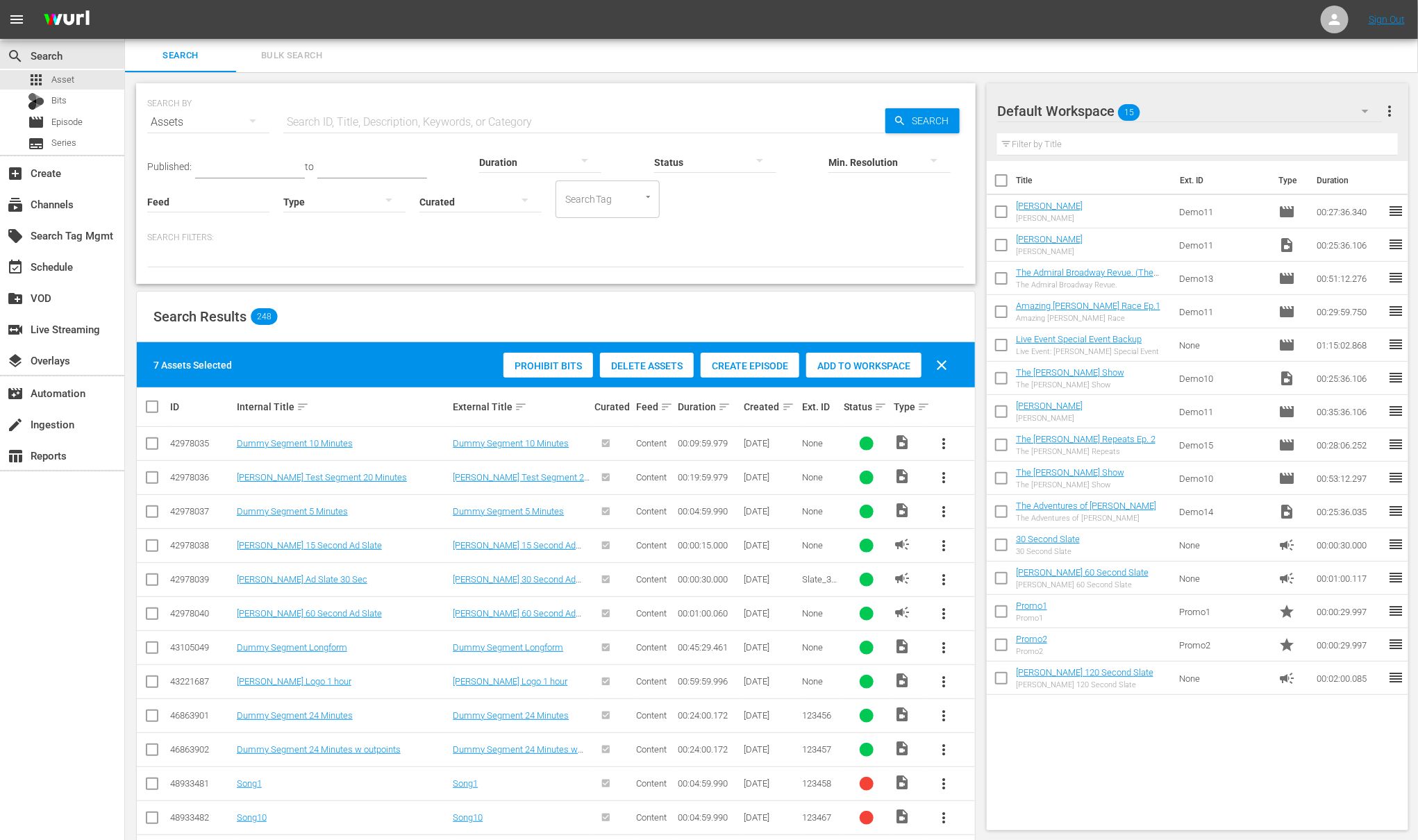
checkbox input "false"
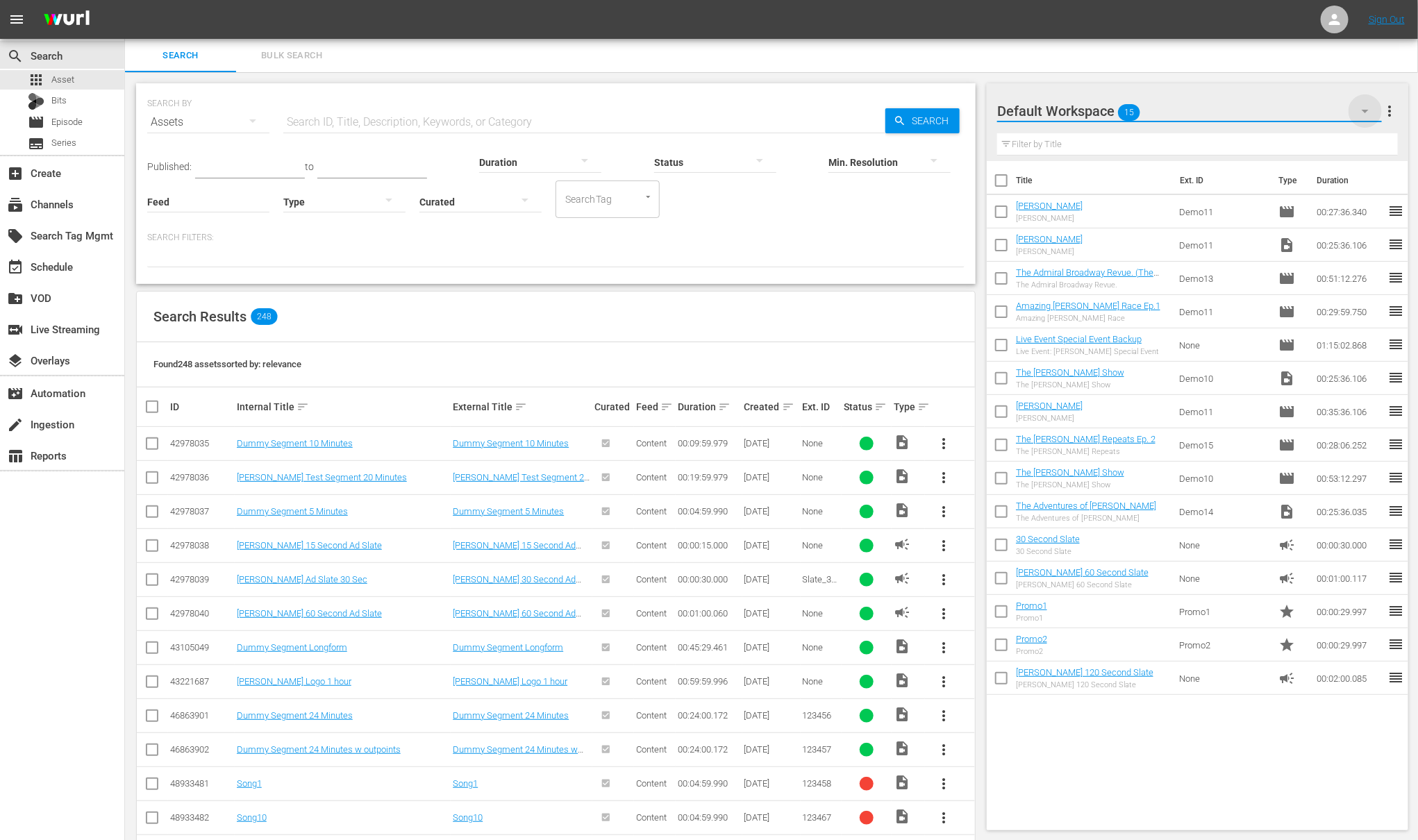
click at [1370, 110] on icon "button" at bounding box center [1365, 111] width 17 height 17
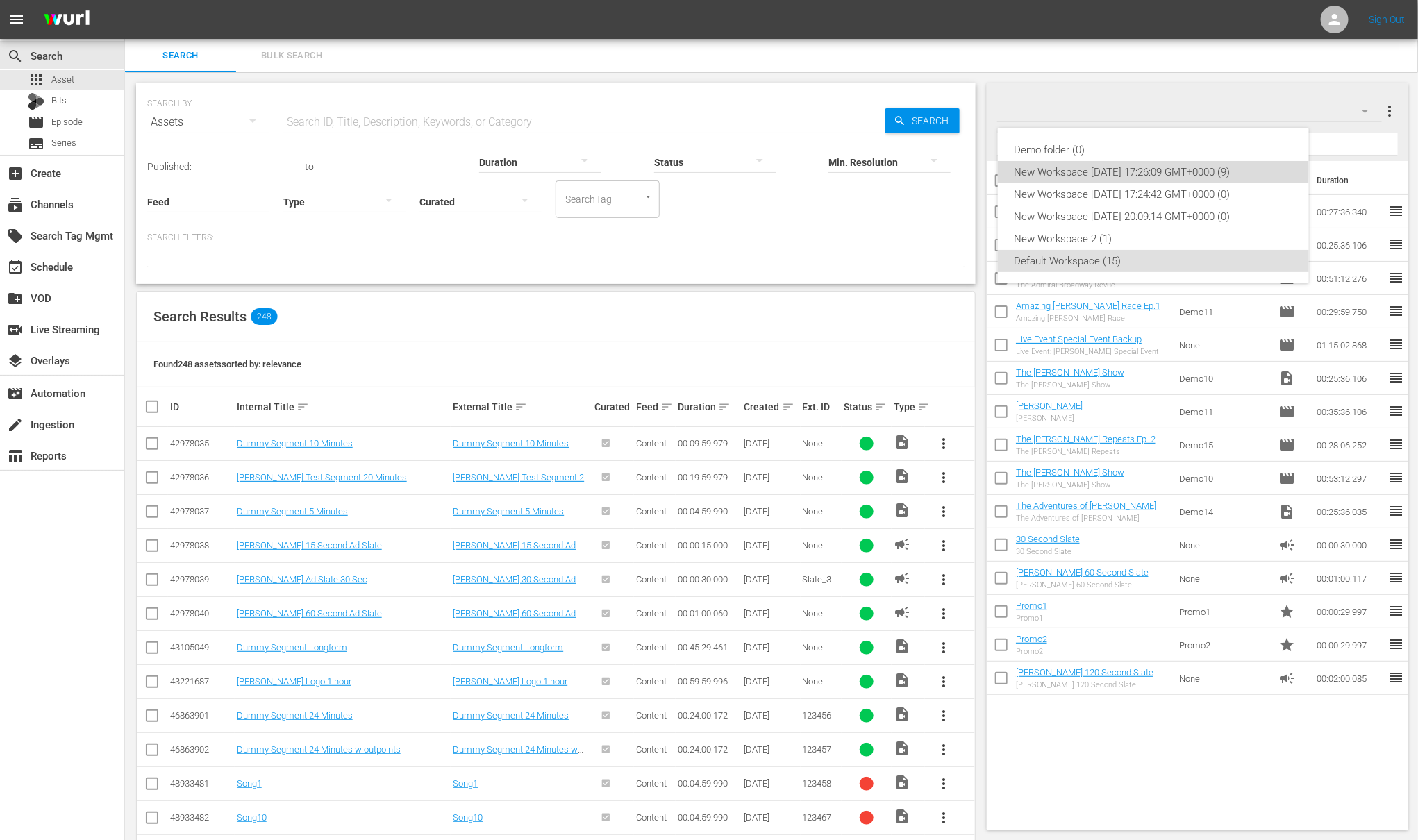
click at [1115, 169] on div "New Workspace Wed Jun 18 2025 17:26:09 GMT+0000 (9)" at bounding box center [1154, 172] width 278 height 23
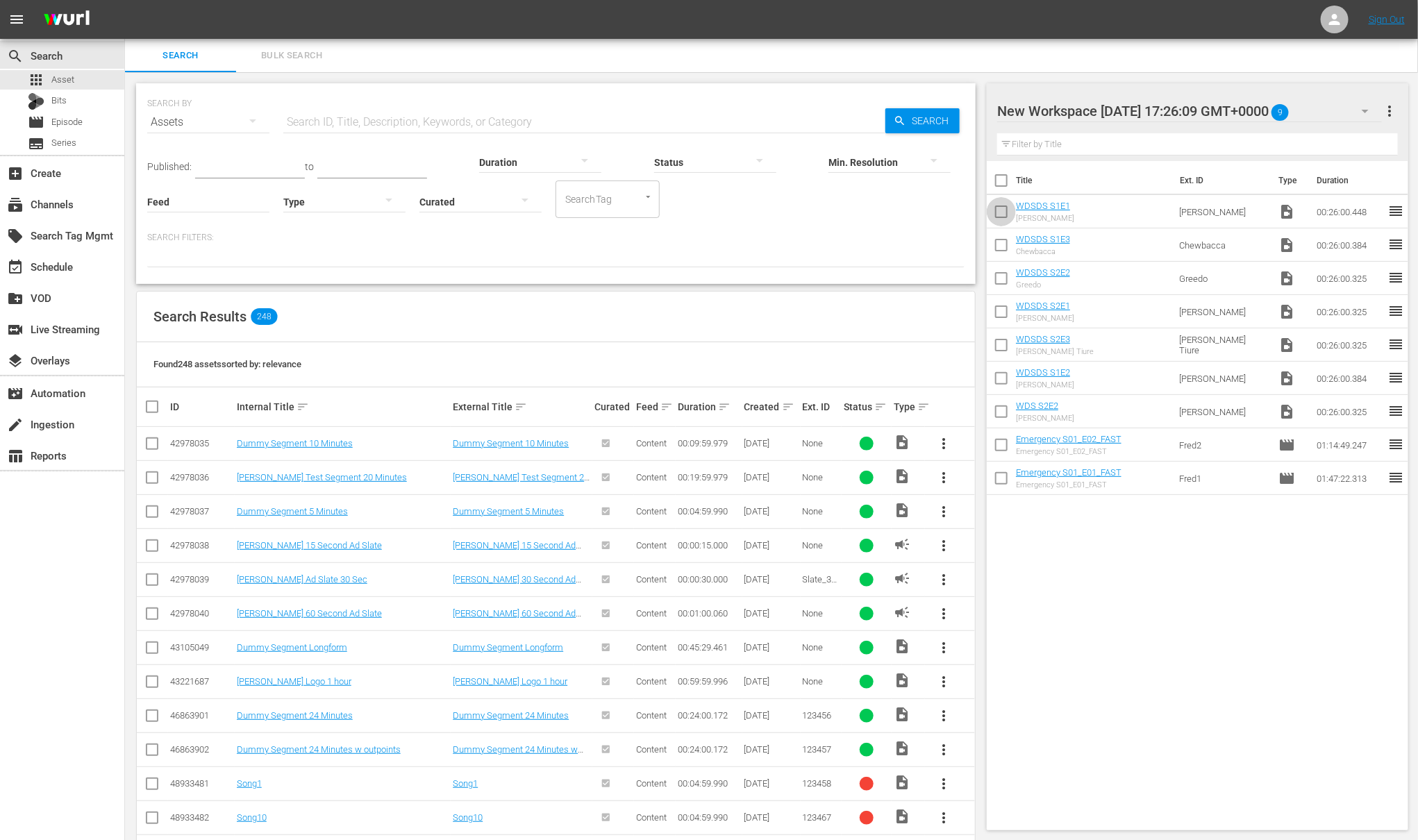
click at [999, 214] on input "checkbox" at bounding box center [1001, 214] width 29 height 29
checkbox input "true"
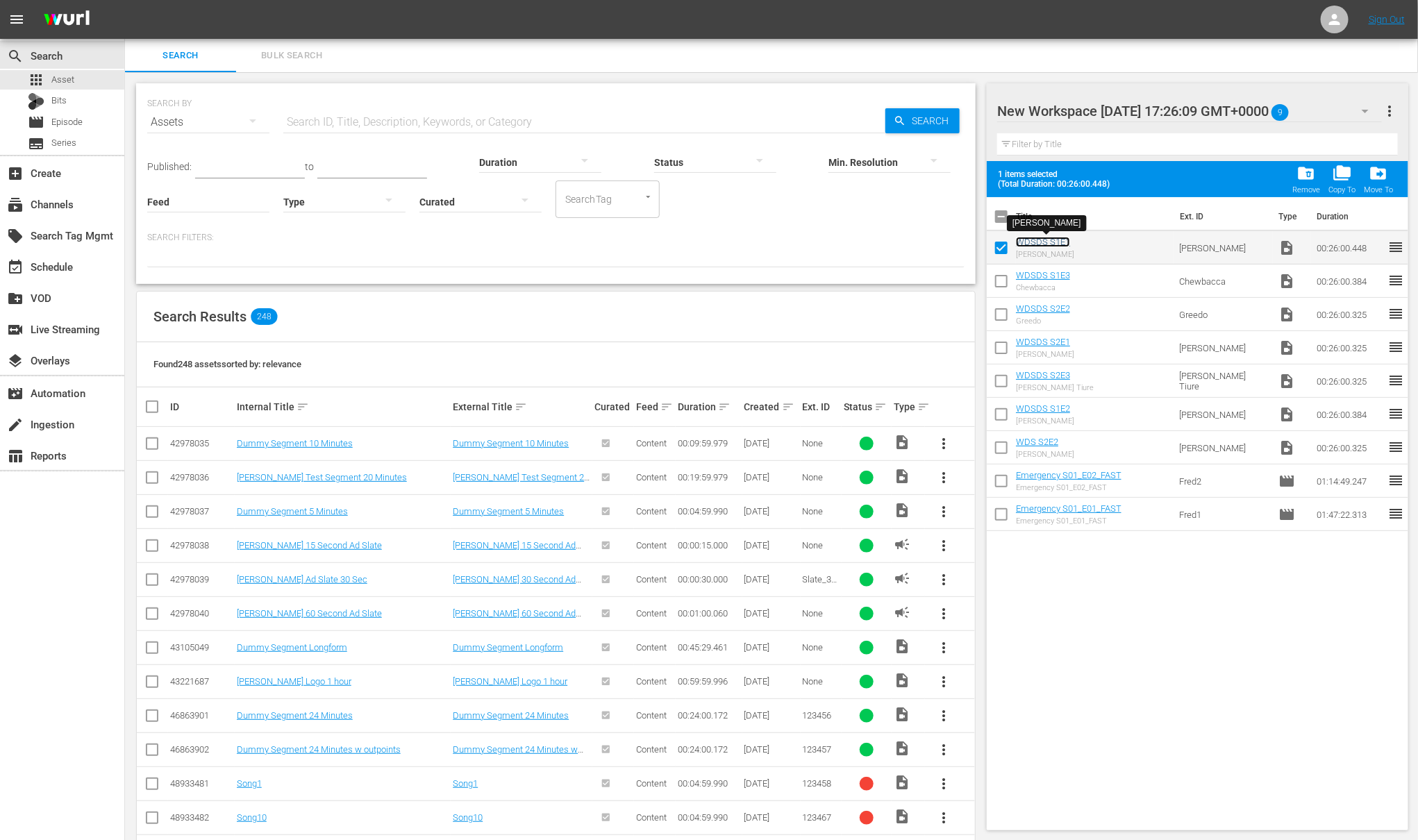
click at [1054, 244] on link "WDSDS S1E1" at bounding box center [1043, 242] width 54 height 10
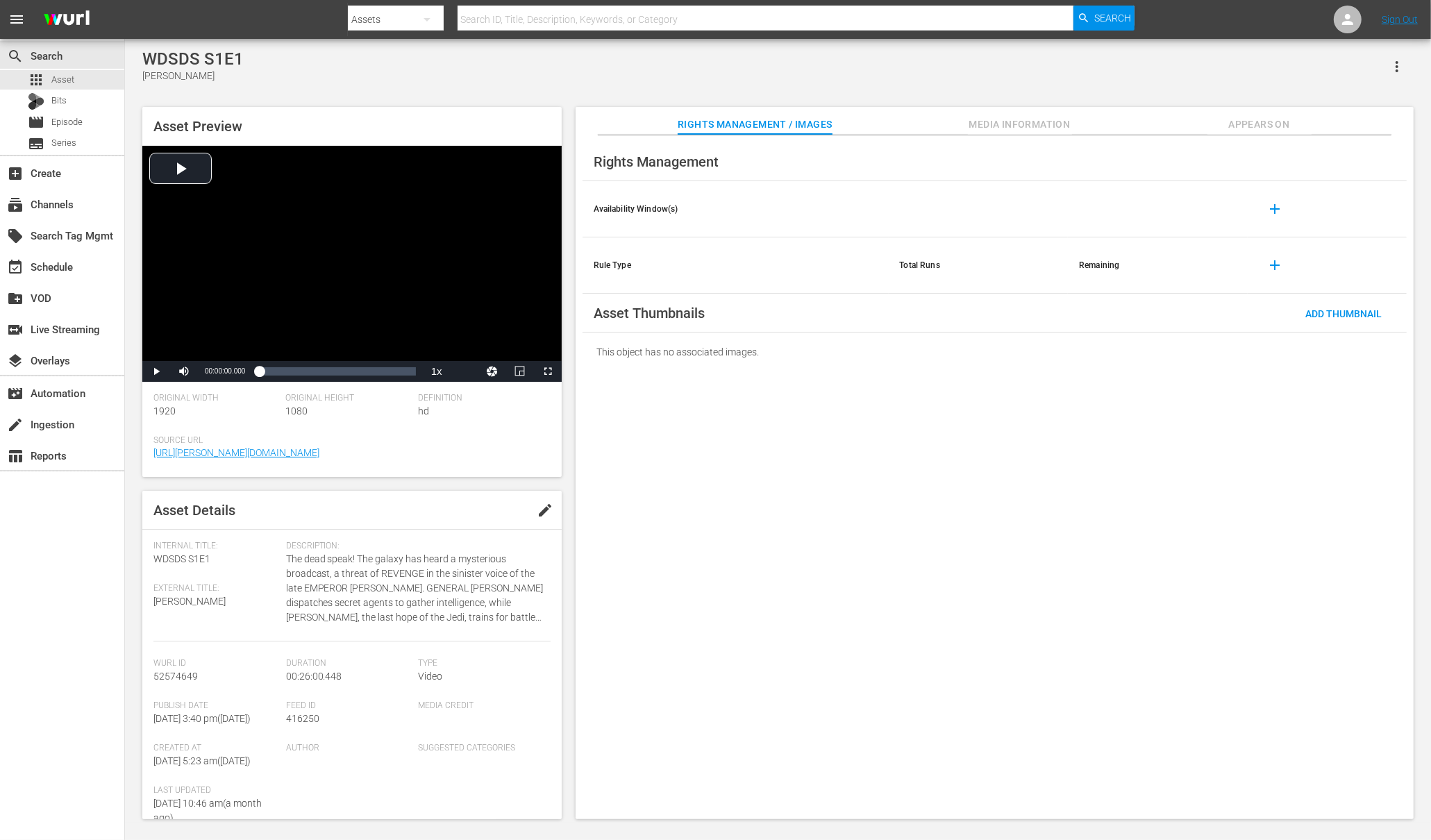
click at [1393, 66] on icon "button" at bounding box center [1397, 67] width 17 height 17
click at [1159, 85] on div "WDSDS S1E1 Anakin Skywalker Asset Preview Video Player is loading. Play Video P…" at bounding box center [778, 430] width 1286 height 763
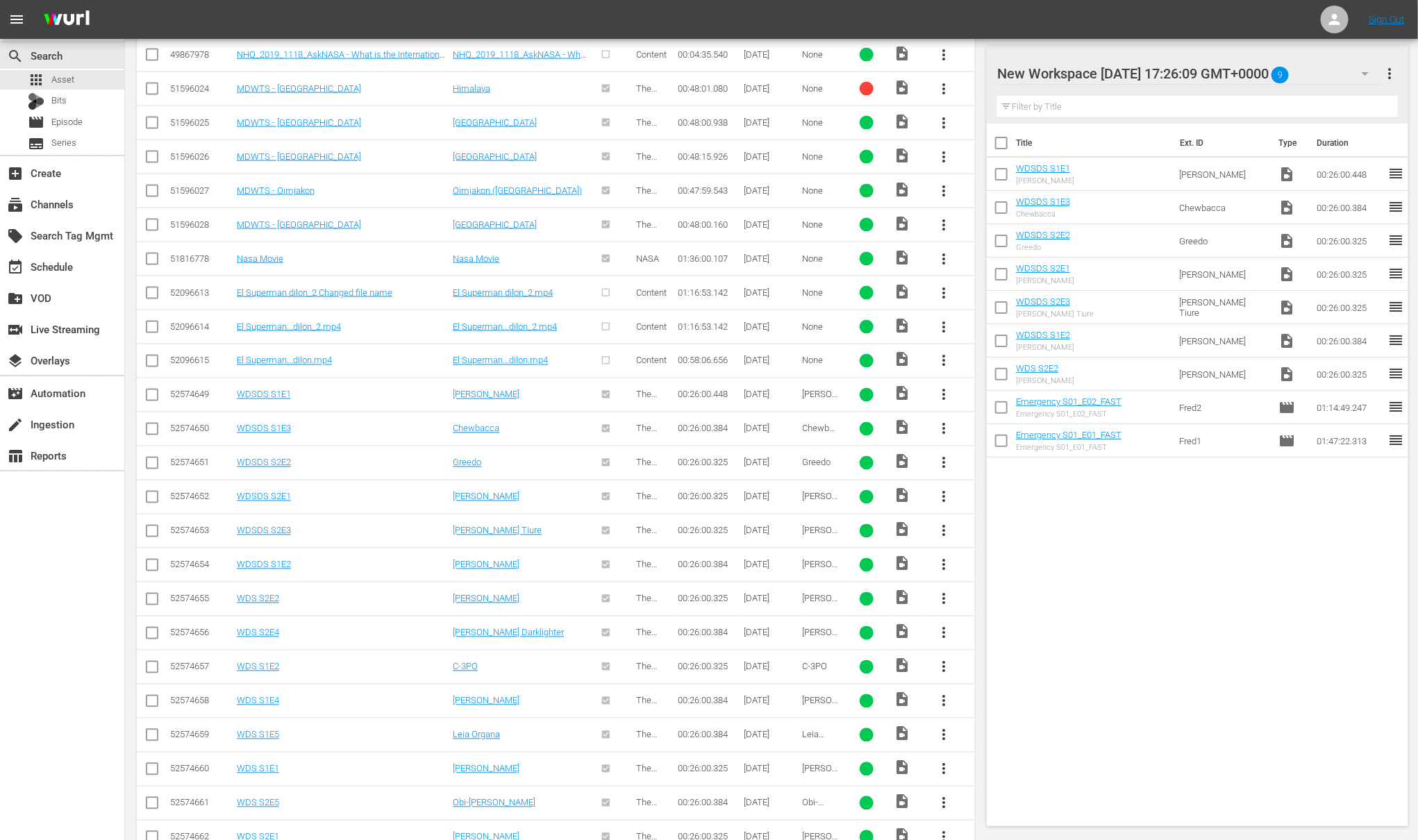
scroll to position [1115, 0]
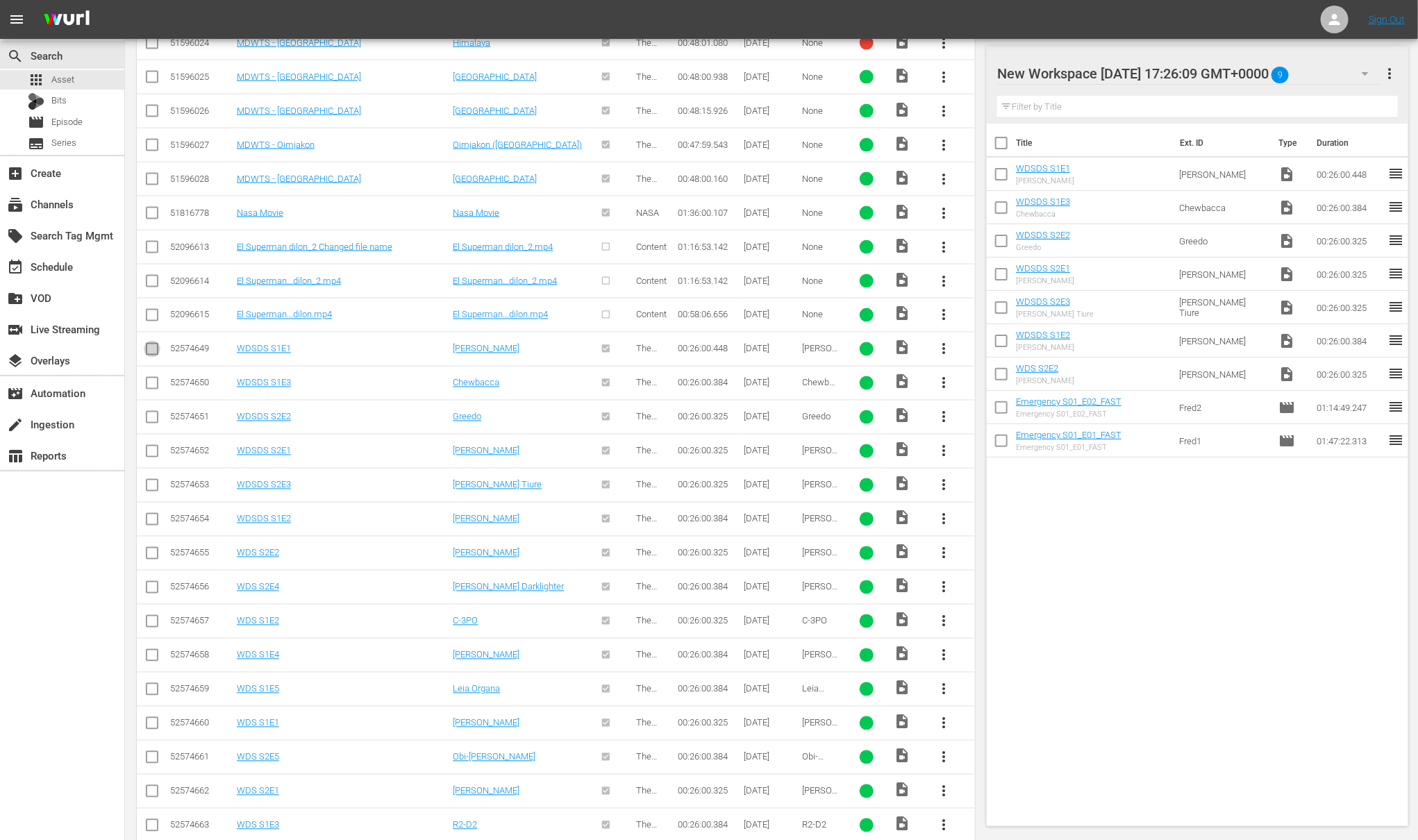
click at [149, 353] on input "checkbox" at bounding box center [152, 352] width 17 height 17
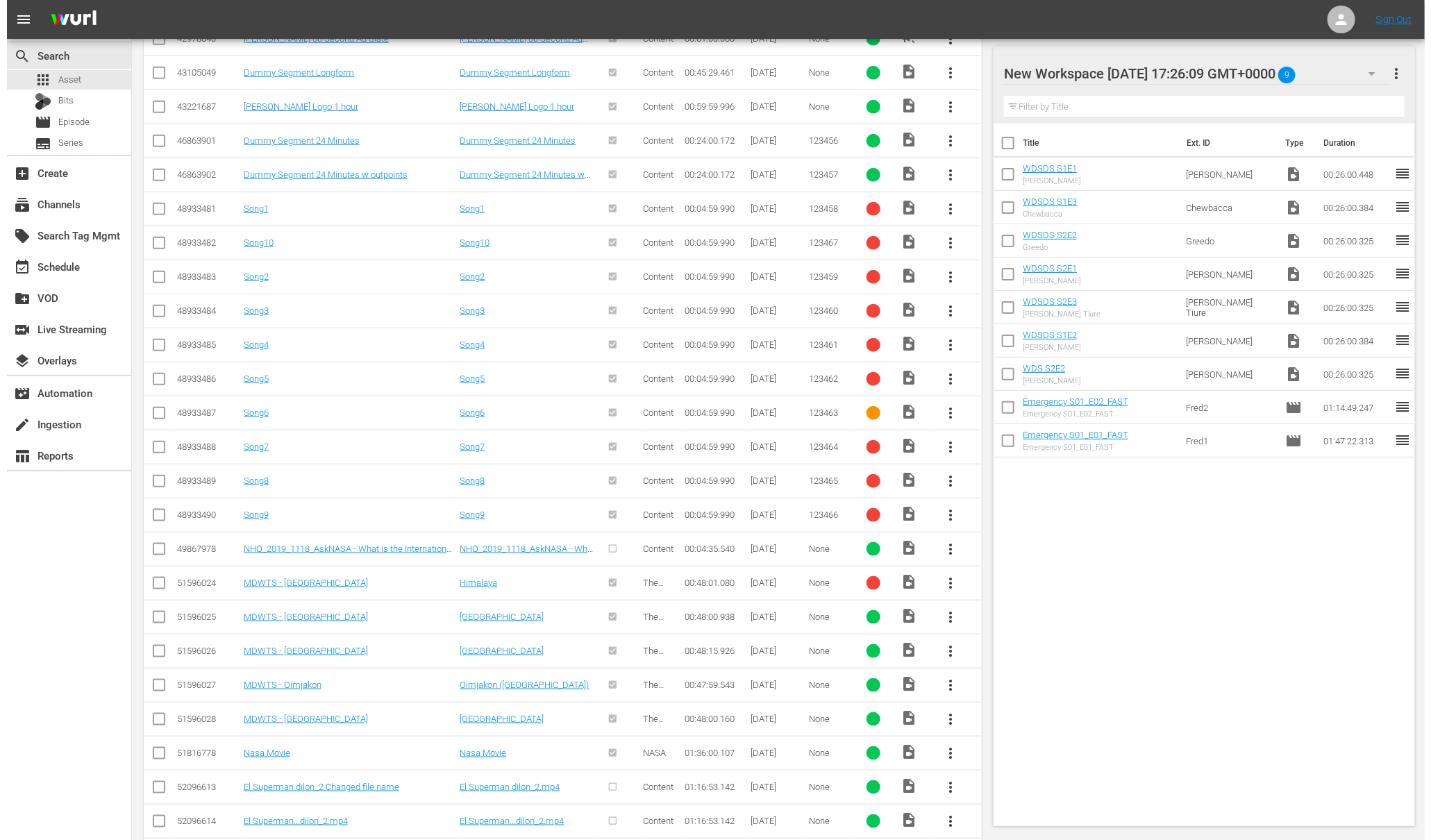
scroll to position [0, 0]
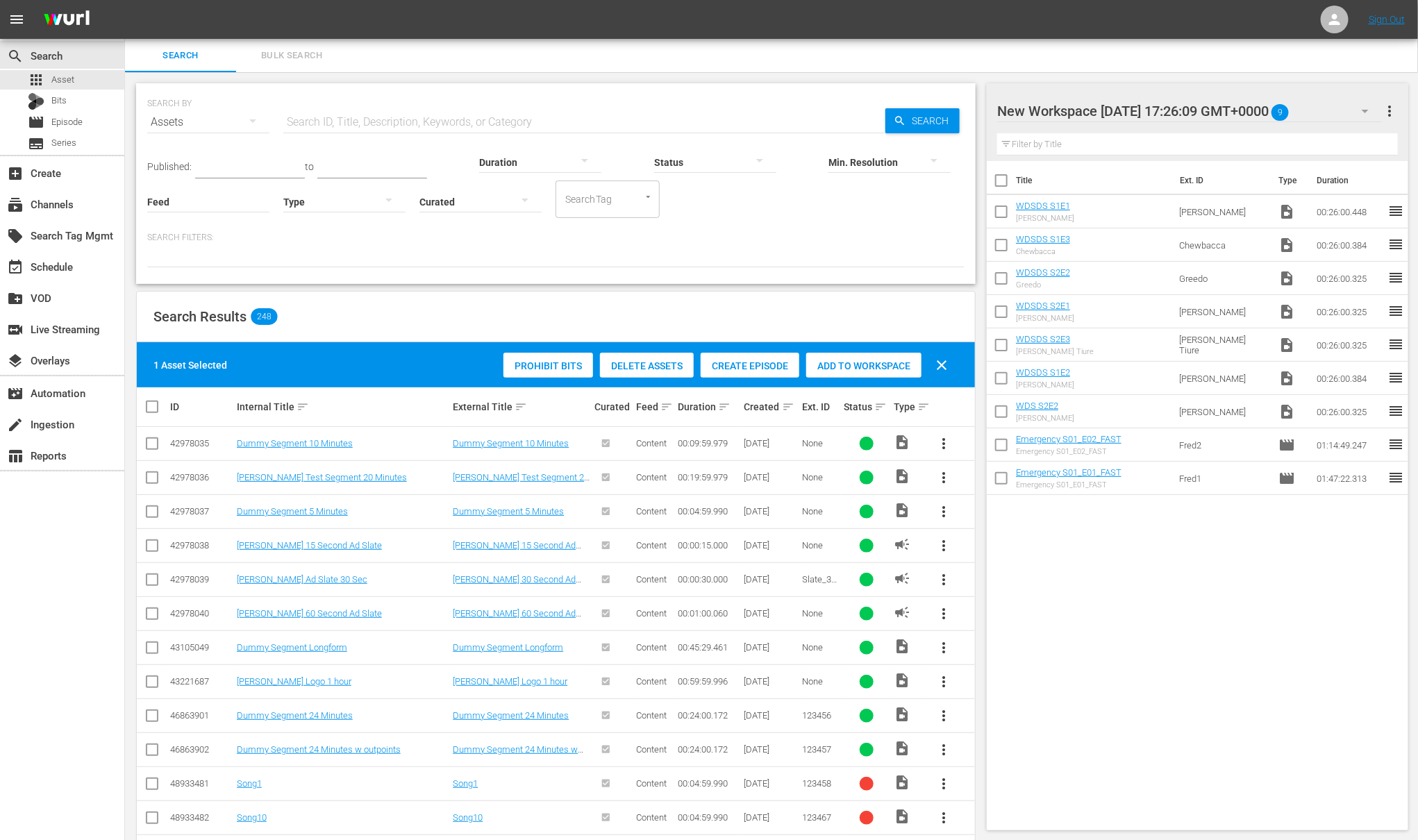
click at [732, 367] on span "Create Episode" at bounding box center [750, 365] width 99 height 11
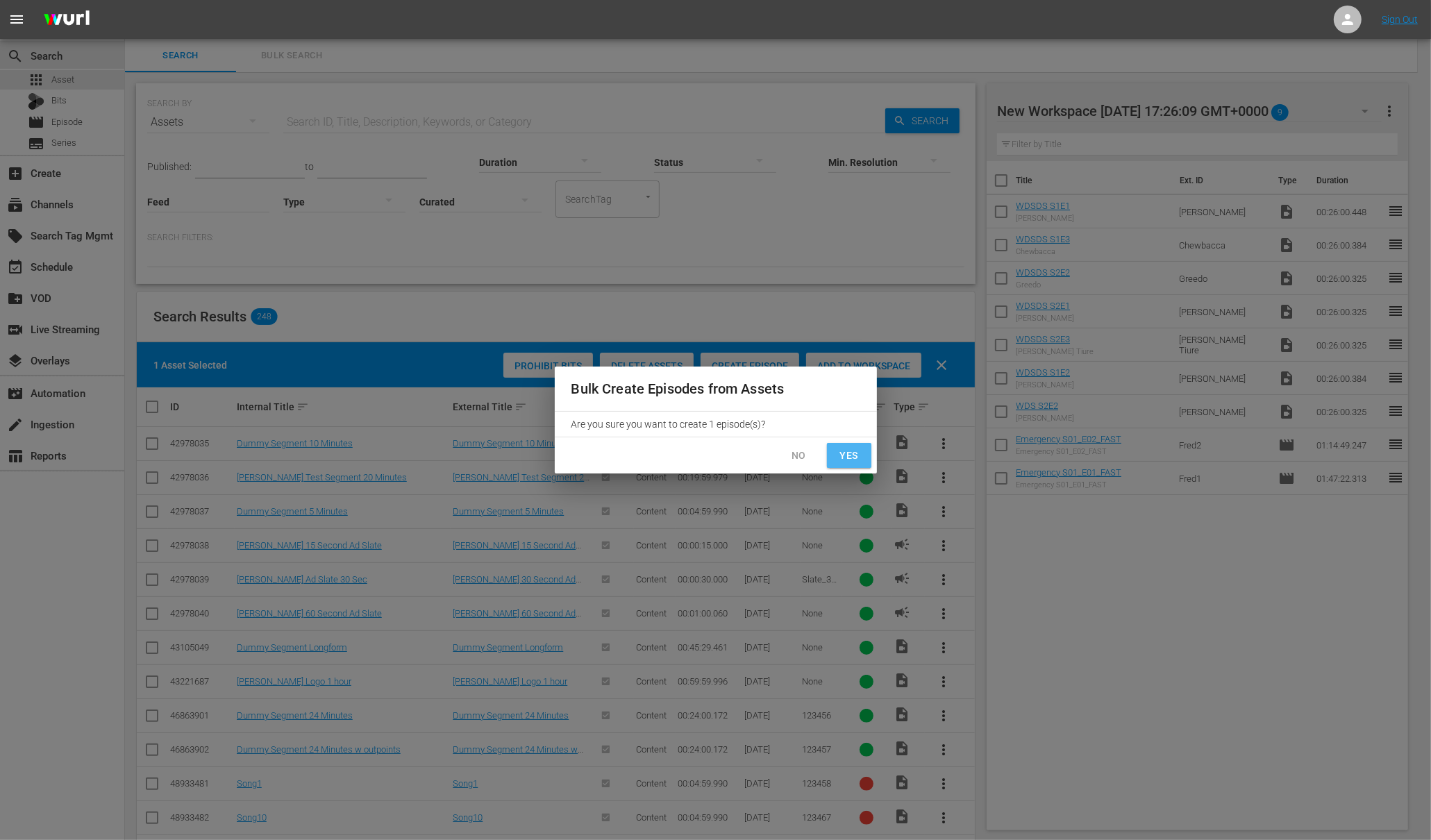
click at [842, 455] on span "Yes" at bounding box center [849, 456] width 23 height 18
checkbox input "false"
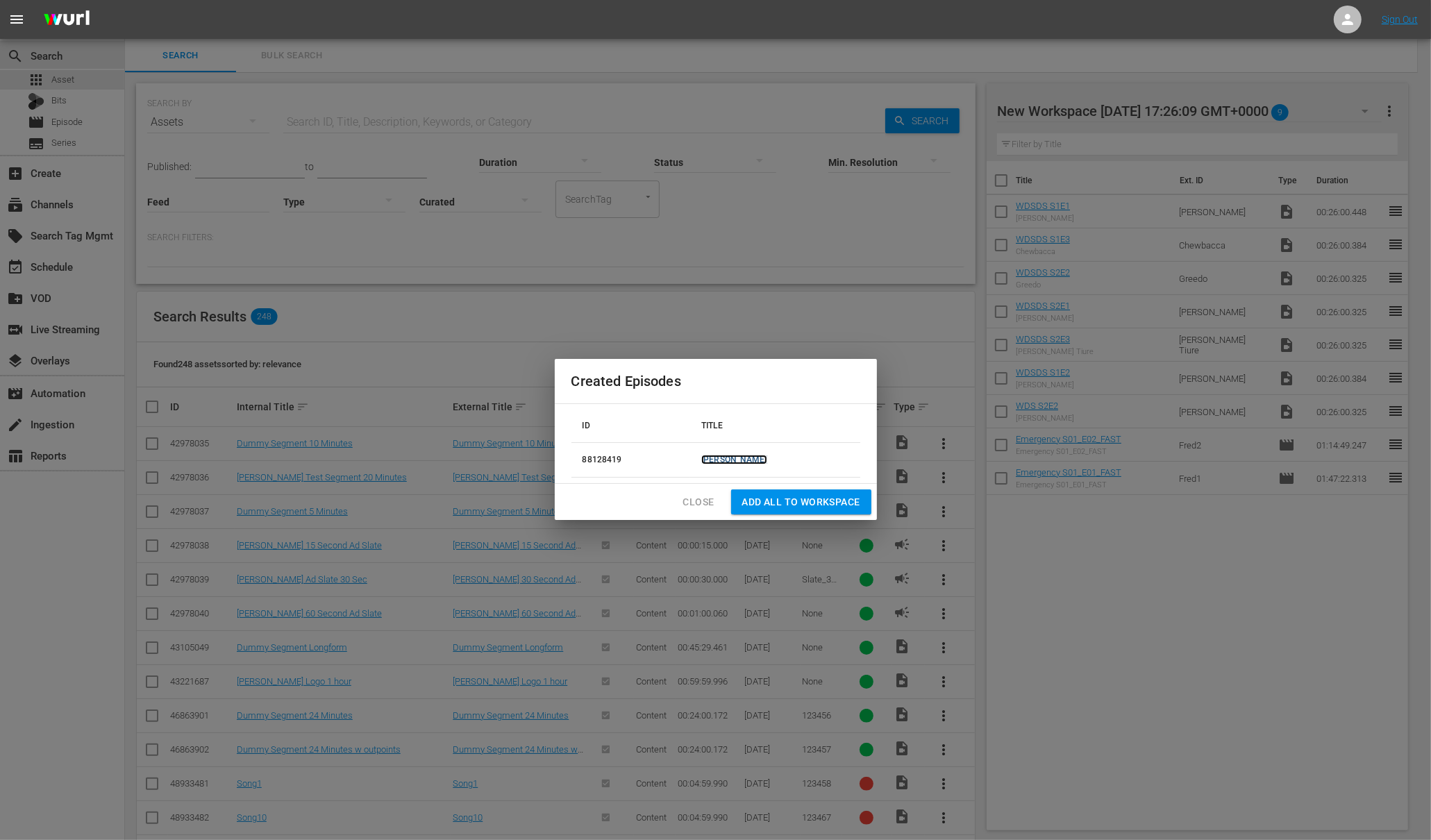
click at [752, 460] on link "[PERSON_NAME]" at bounding box center [734, 460] width 66 height 10
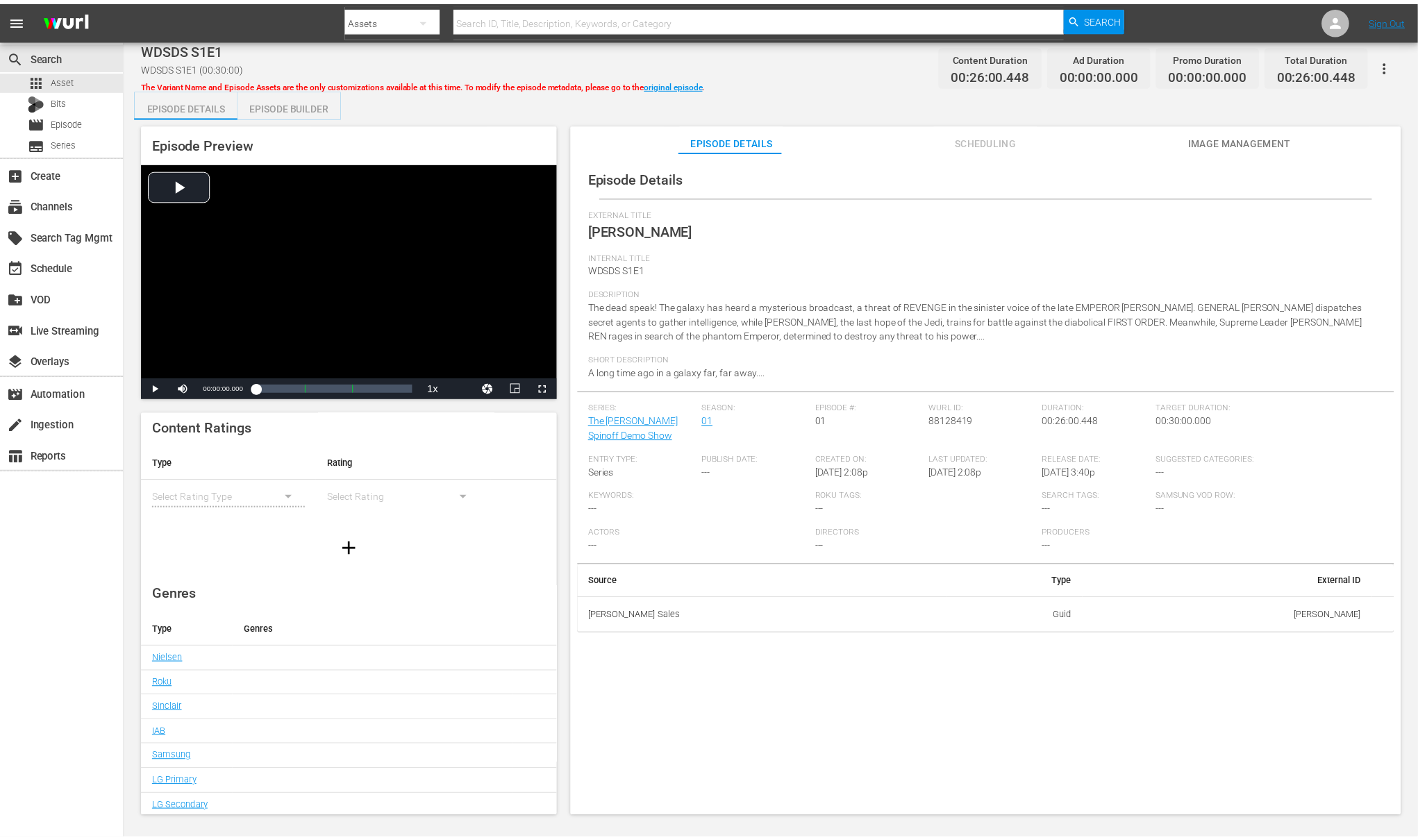
scroll to position [7, 0]
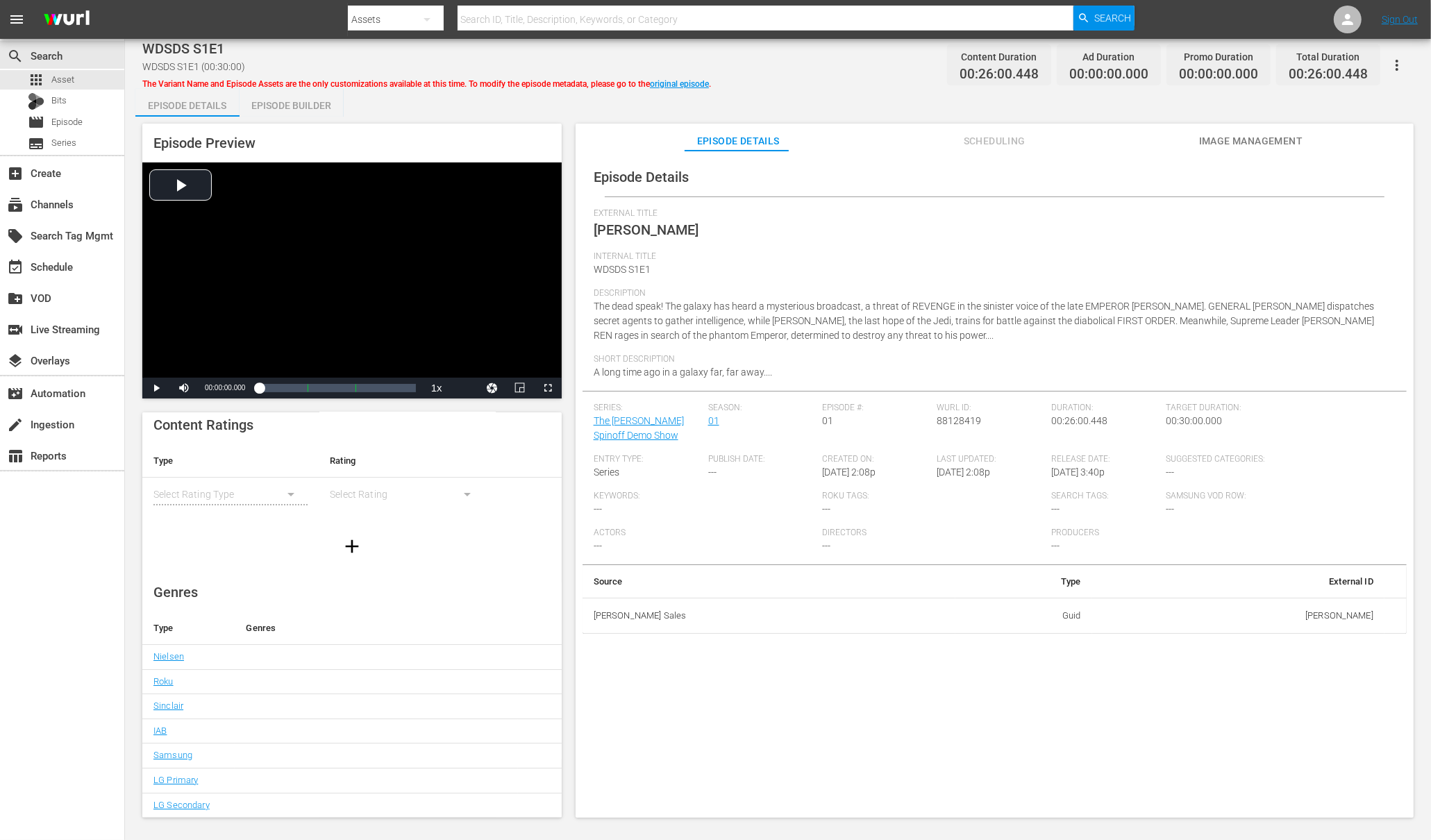
click at [261, 490] on div "simple table" at bounding box center [231, 494] width 154 height 39
click at [349, 543] on icon "button" at bounding box center [352, 546] width 23 height 23
click at [358, 488] on div "simple table" at bounding box center [407, 494] width 154 height 39
click at [334, 102] on div "Episode Builder" at bounding box center [292, 105] width 104 height 33
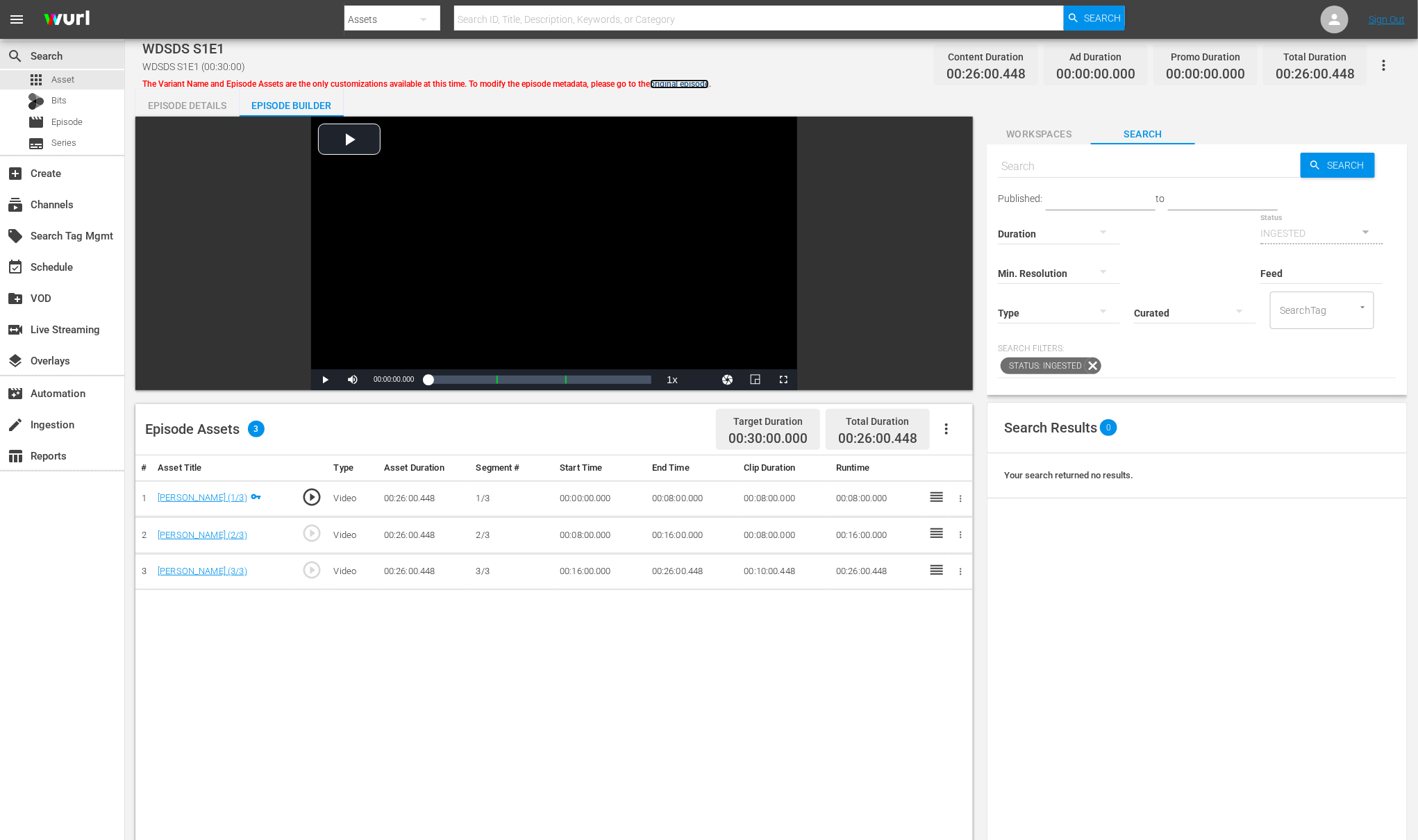
click at [683, 83] on link "original episode" at bounding box center [680, 84] width 59 height 10
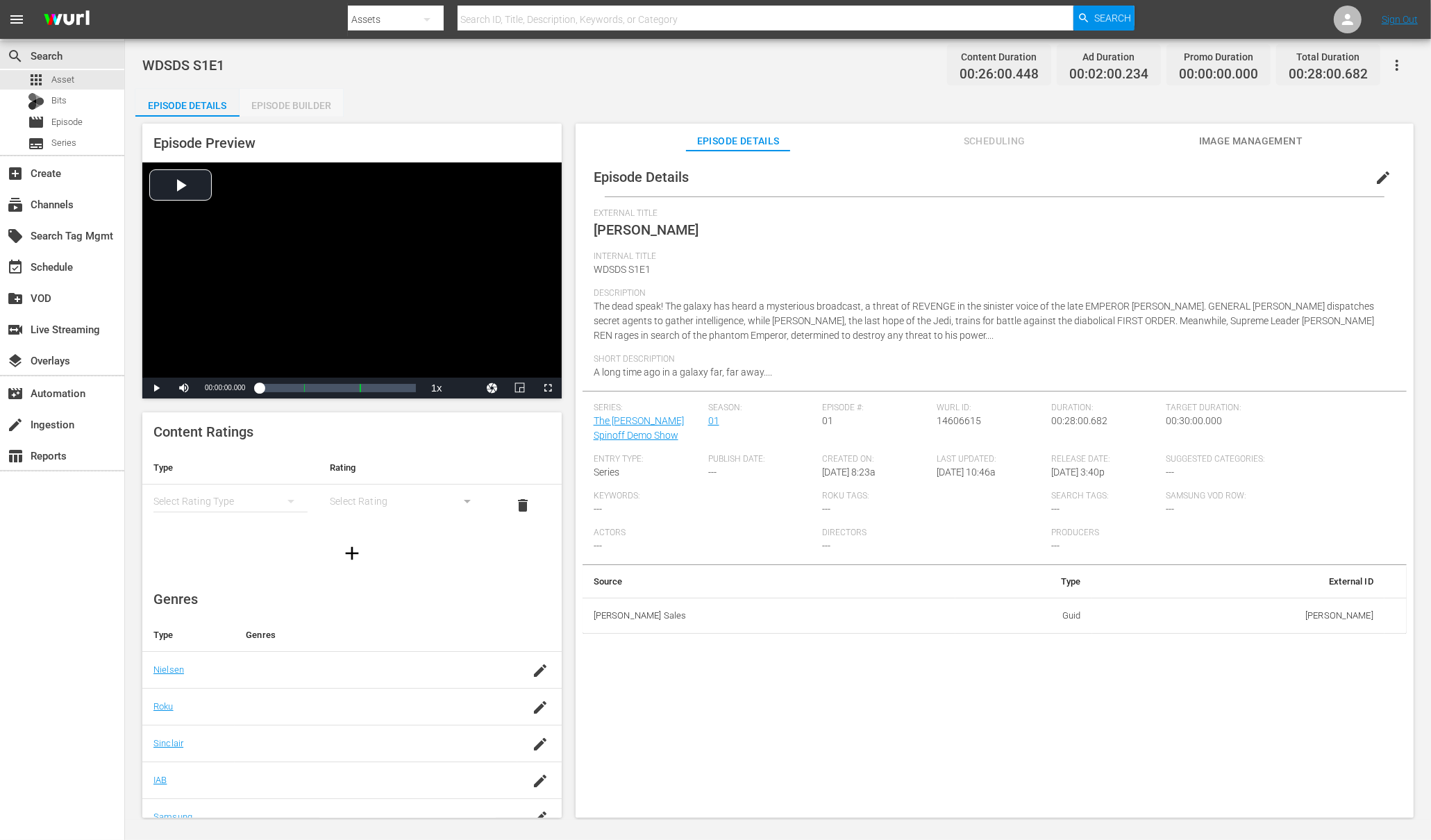
click at [289, 96] on div "Episode Builder" at bounding box center [292, 105] width 104 height 33
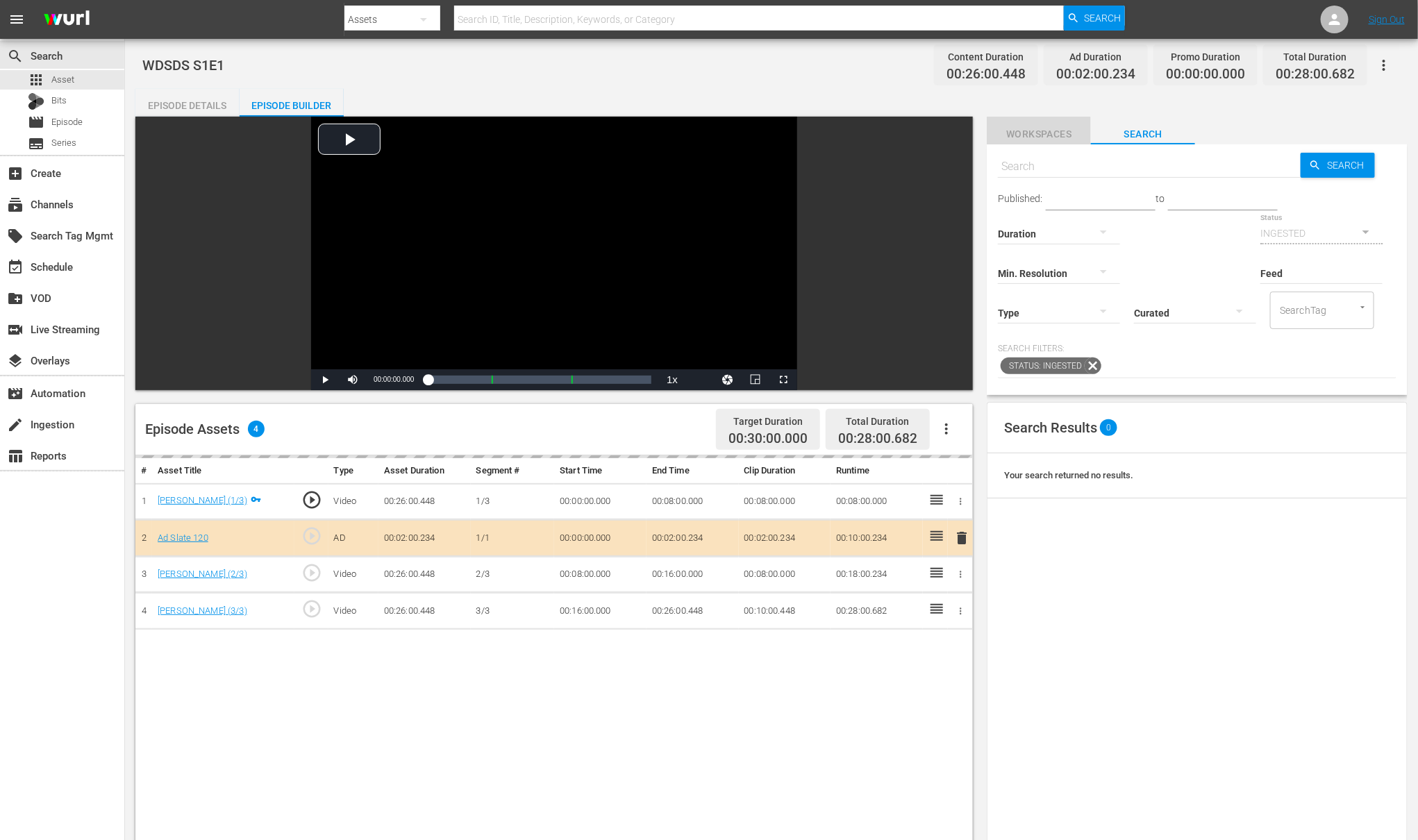
click at [1027, 133] on span "Workspaces" at bounding box center [1038, 134] width 105 height 18
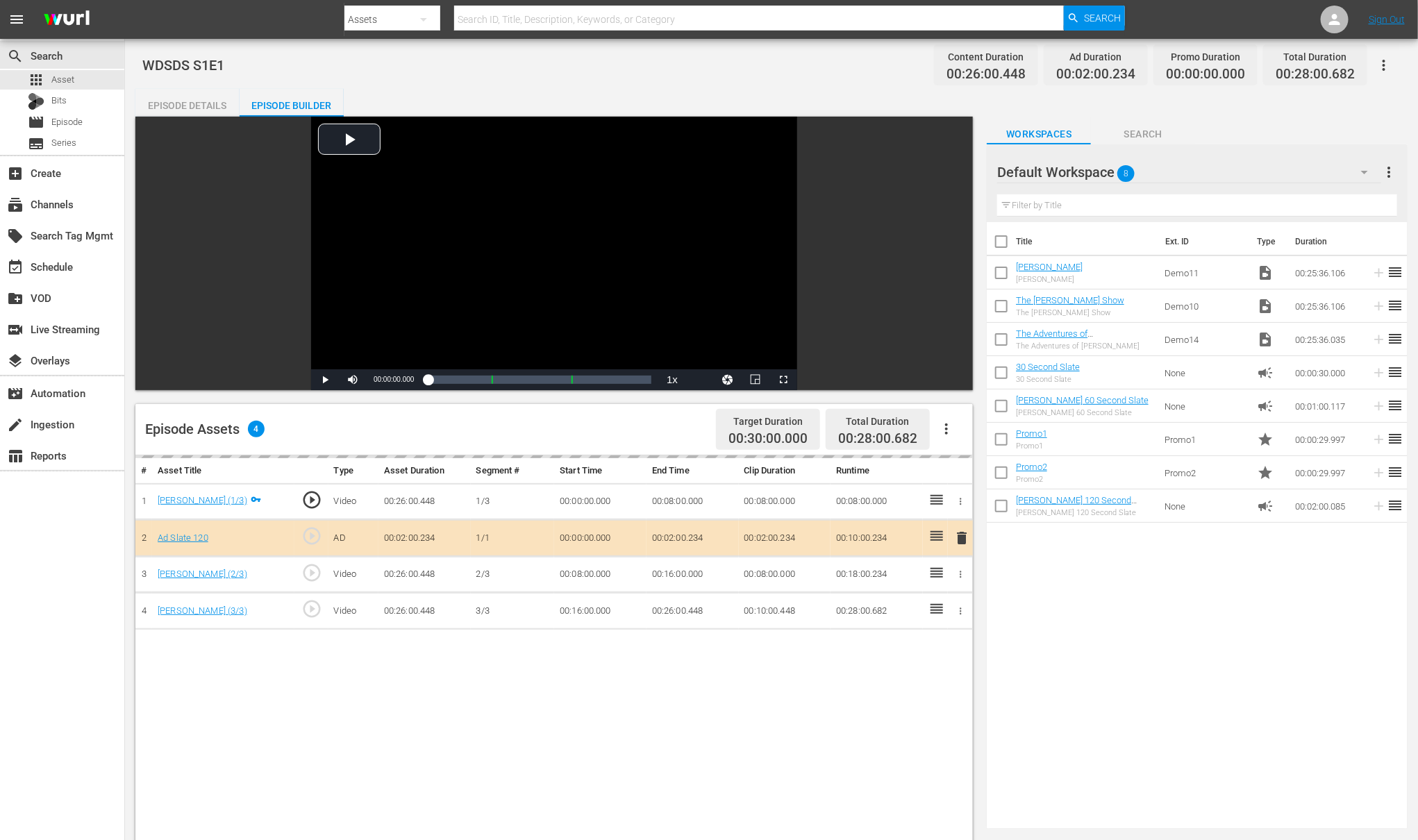
drag, startPoint x: 1032, startPoint y: 433, endPoint x: 400, endPoint y: 3, distance: 764.4
click at [0, 0] on div "menu Search By Assets Search ID, Title, Description, Keywords, or Category Sear…" at bounding box center [709, 601] width 1418 height 1202
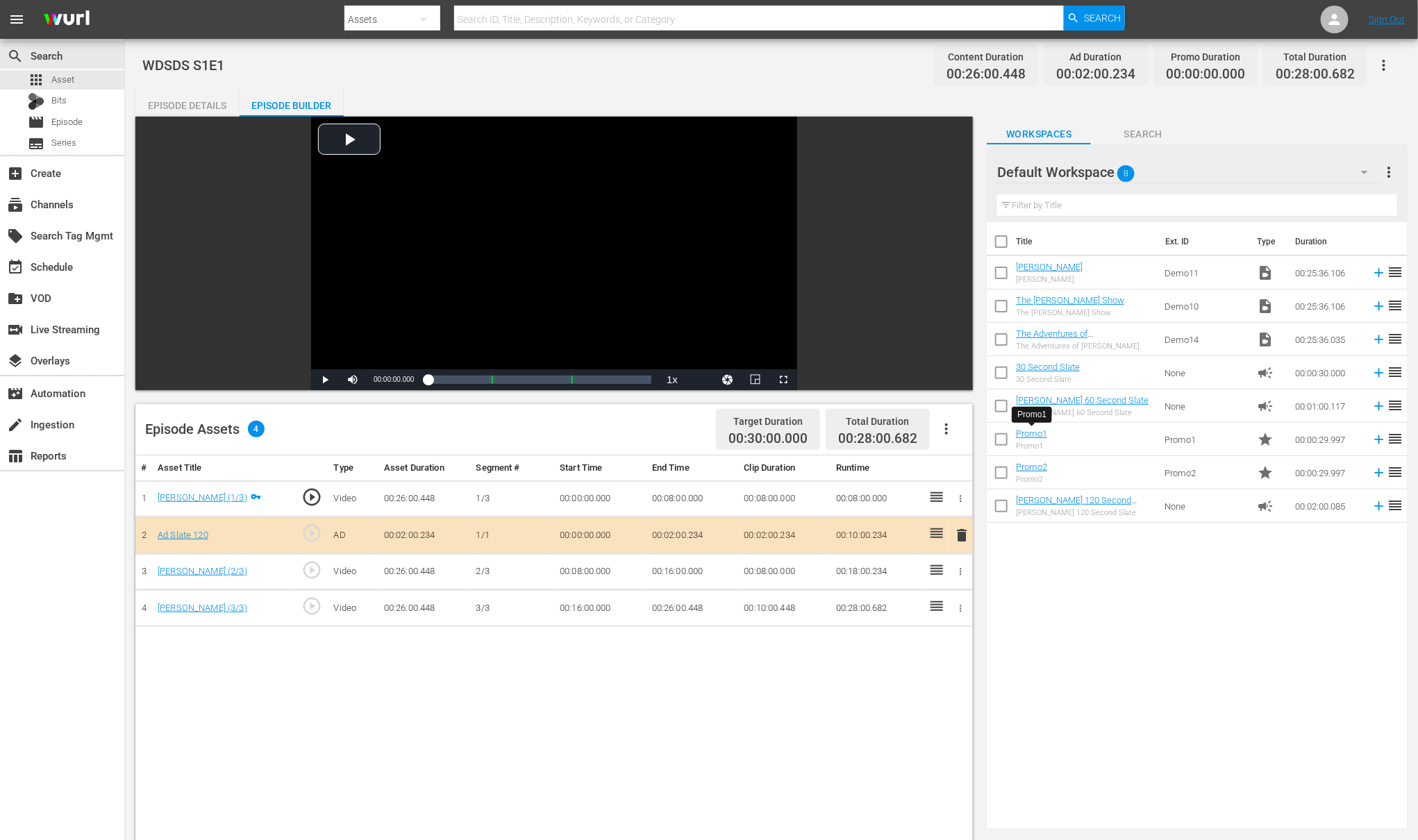
click at [1176, 374] on td "None" at bounding box center [1205, 373] width 92 height 33
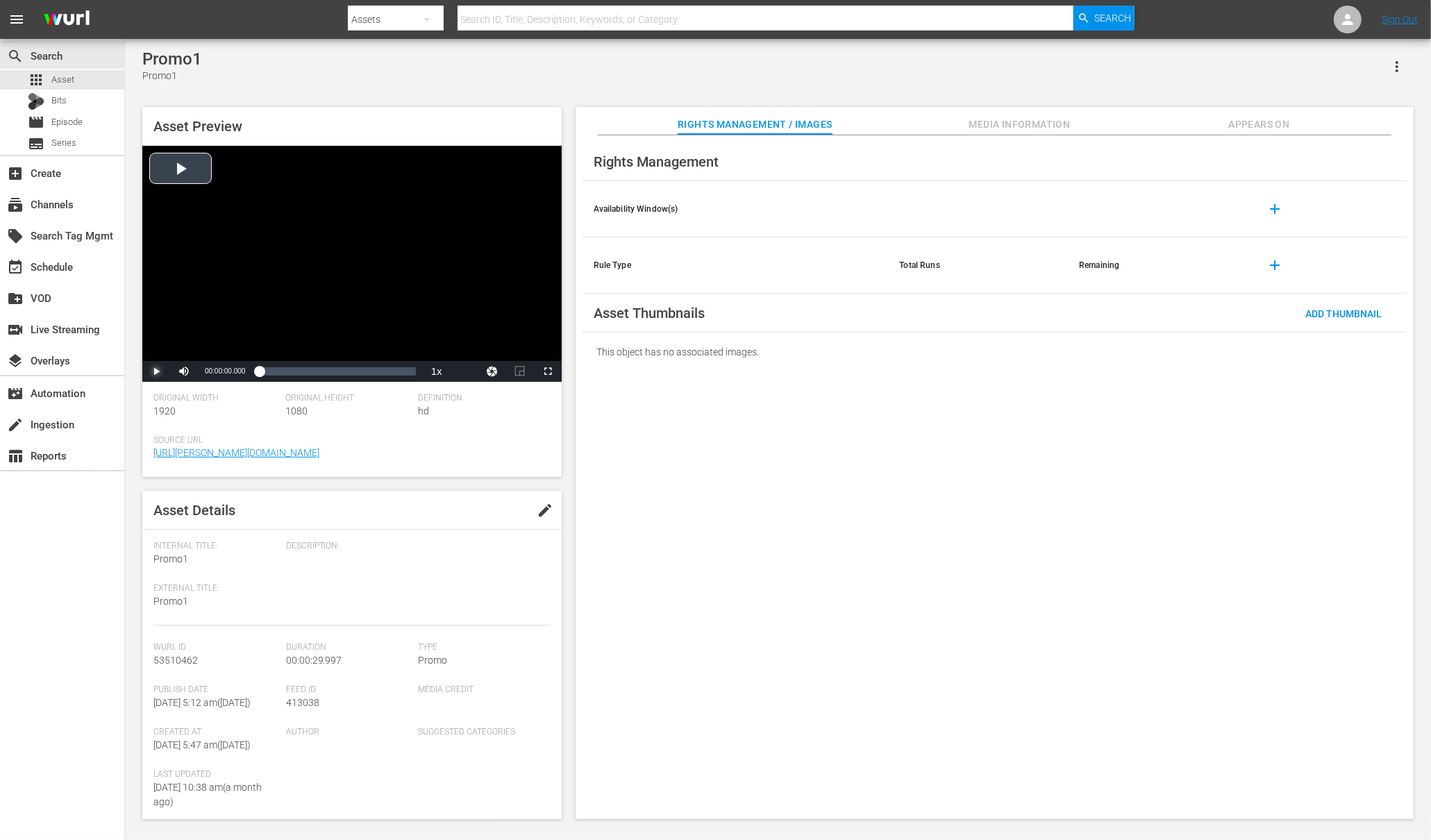
click at [156, 371] on span "Video Player" at bounding box center [156, 371] width 0 height 0
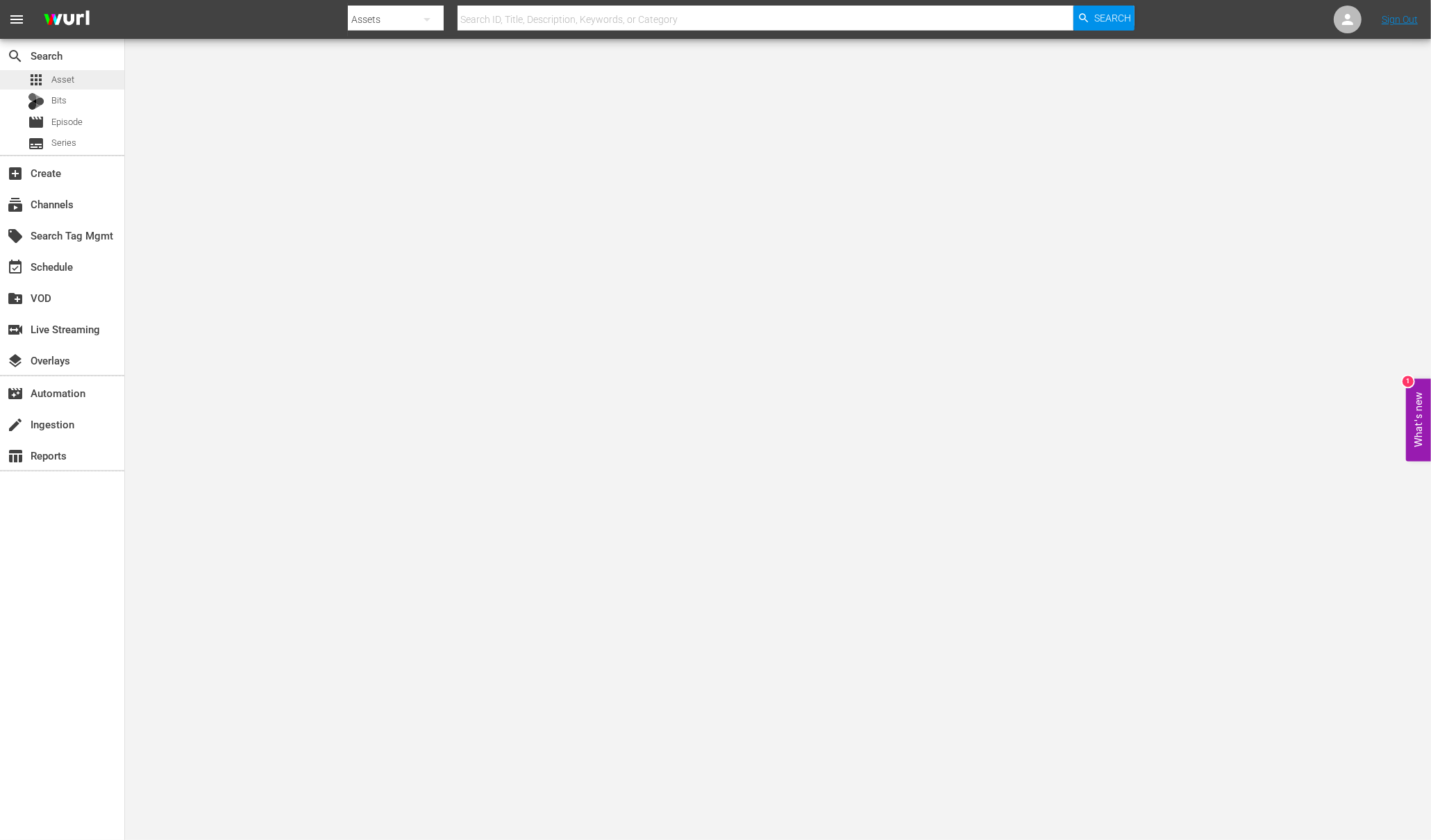
click at [103, 80] on div "apps Asset" at bounding box center [62, 79] width 125 height 19
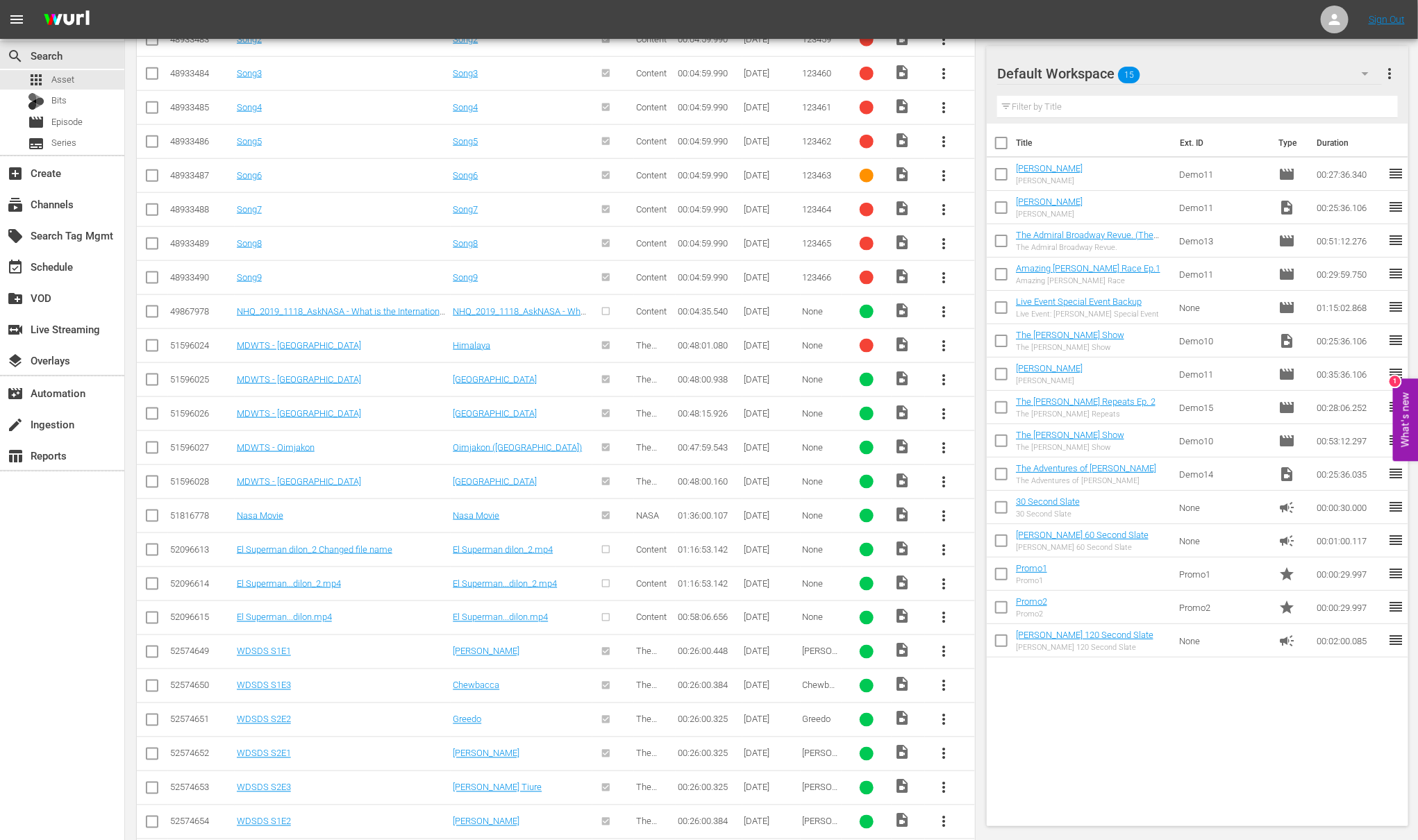
scroll to position [1019, 0]
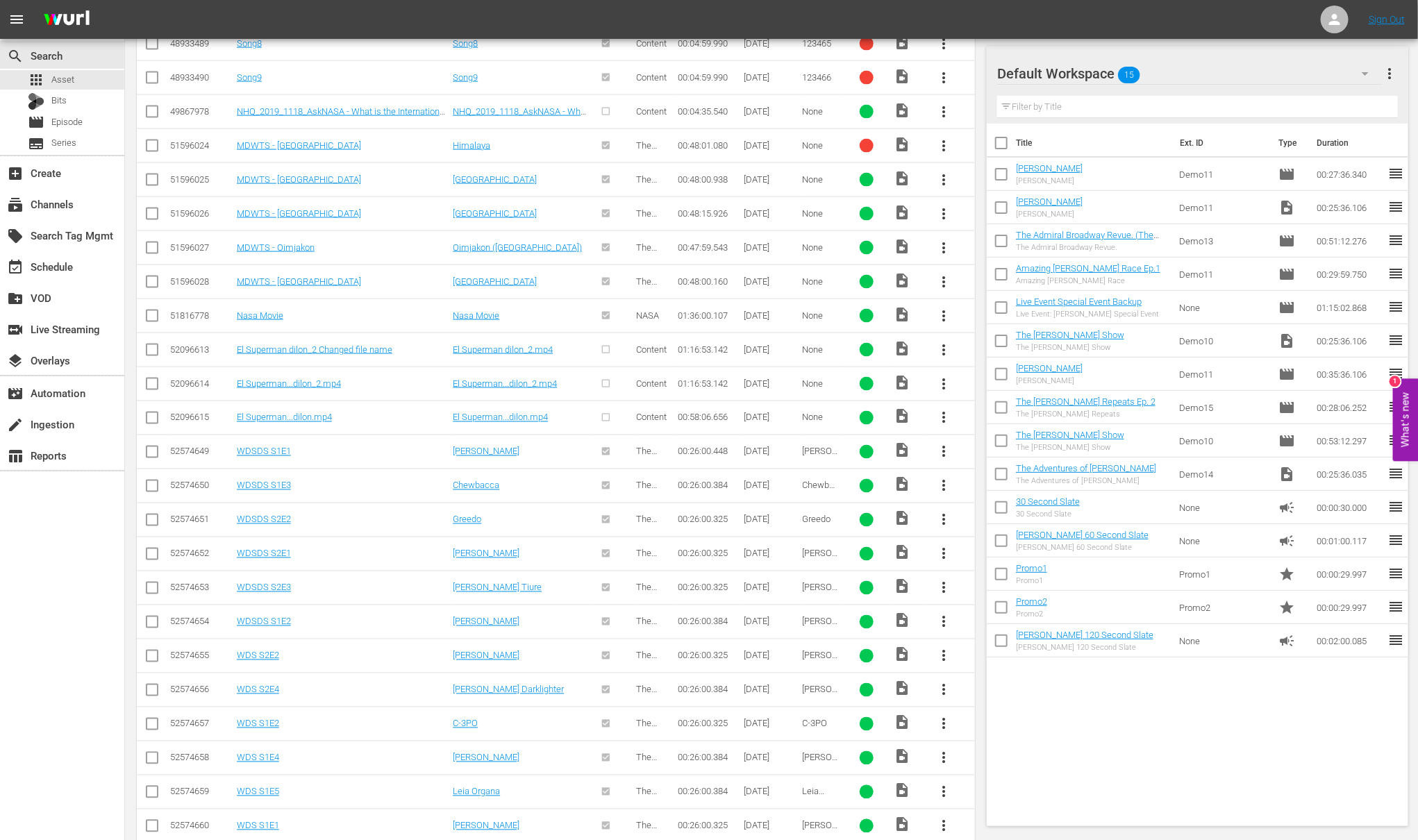
click at [484, 449] on td "Anakin Skywalker" at bounding box center [521, 451] width 141 height 34
click at [483, 456] on link "[PERSON_NAME]" at bounding box center [487, 451] width 67 height 10
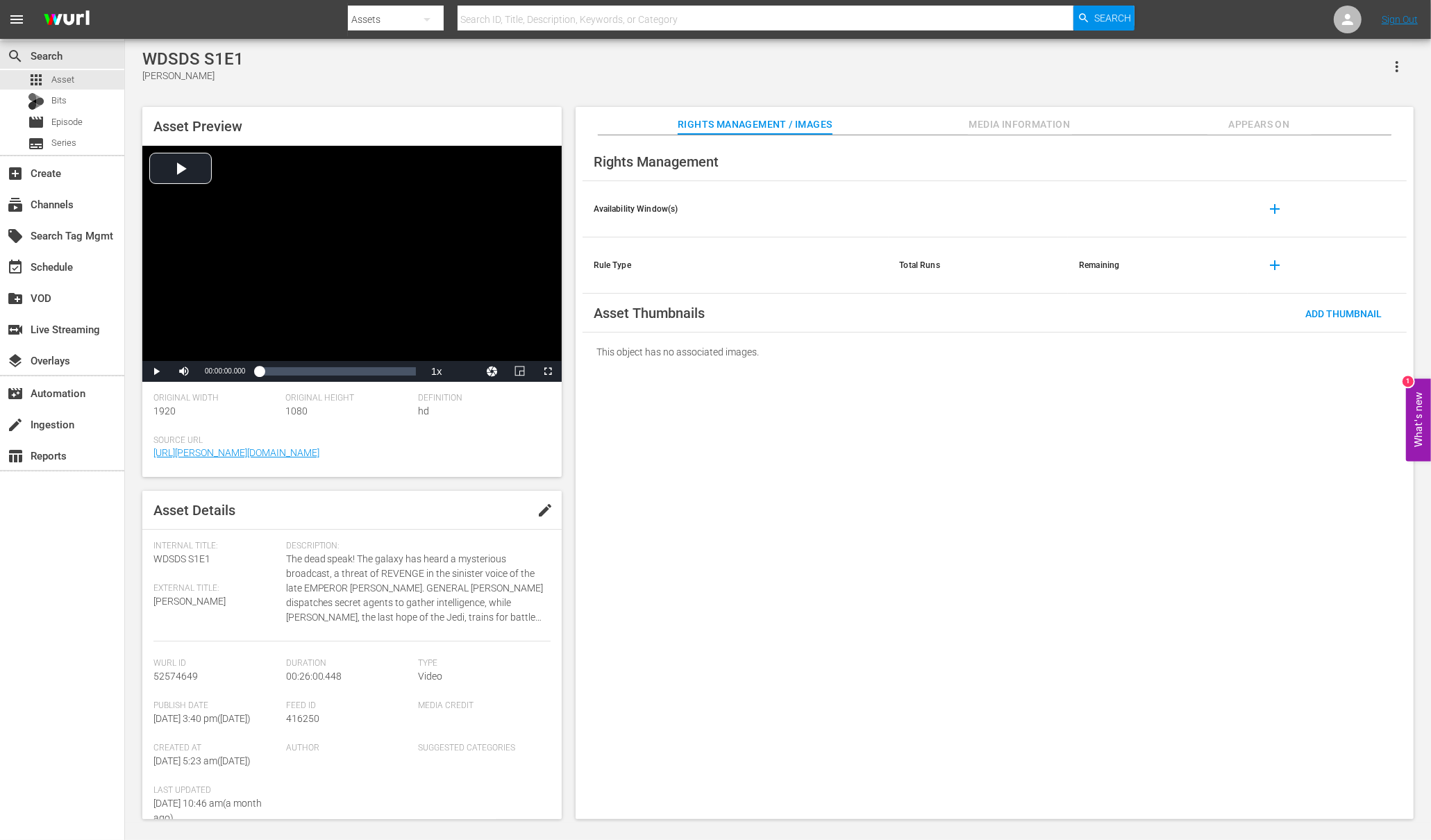
click at [1240, 124] on span "Appears On" at bounding box center [1260, 125] width 104 height 18
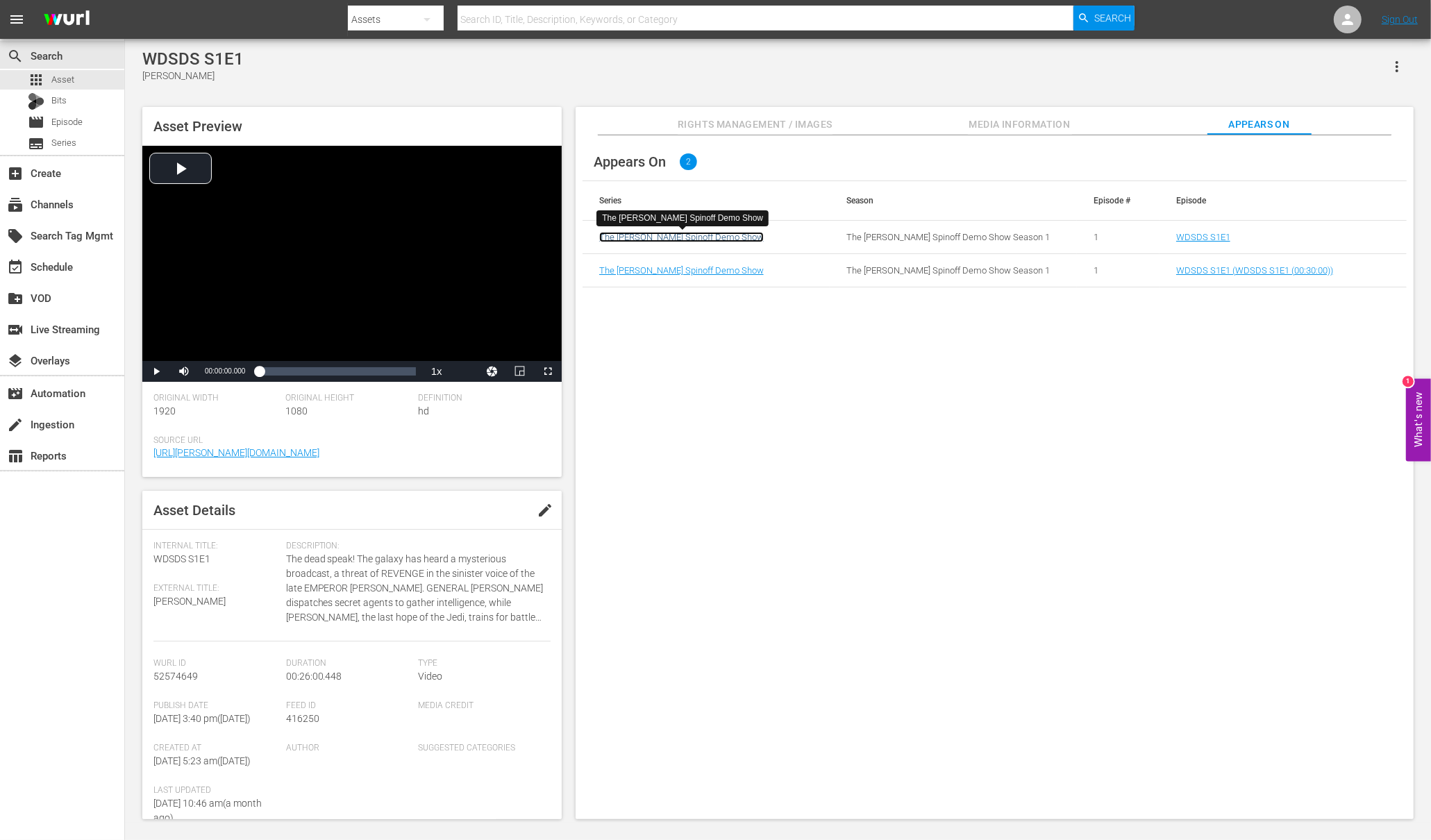
click at [639, 236] on link "The [PERSON_NAME] Spinoff Demo Show" at bounding box center [681, 237] width 165 height 10
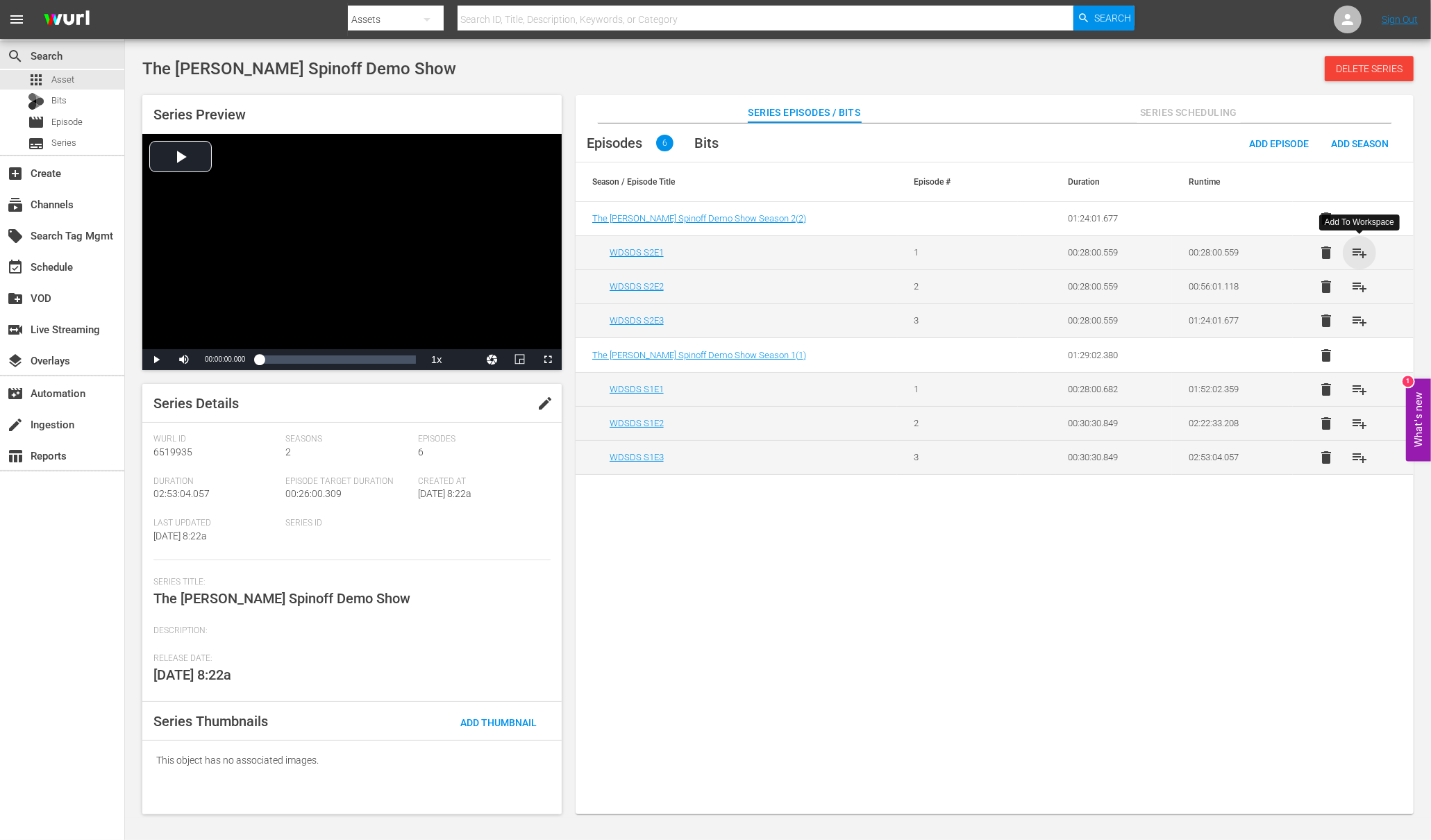
click at [1360, 253] on span "playlist_add" at bounding box center [1359, 252] width 17 height 17
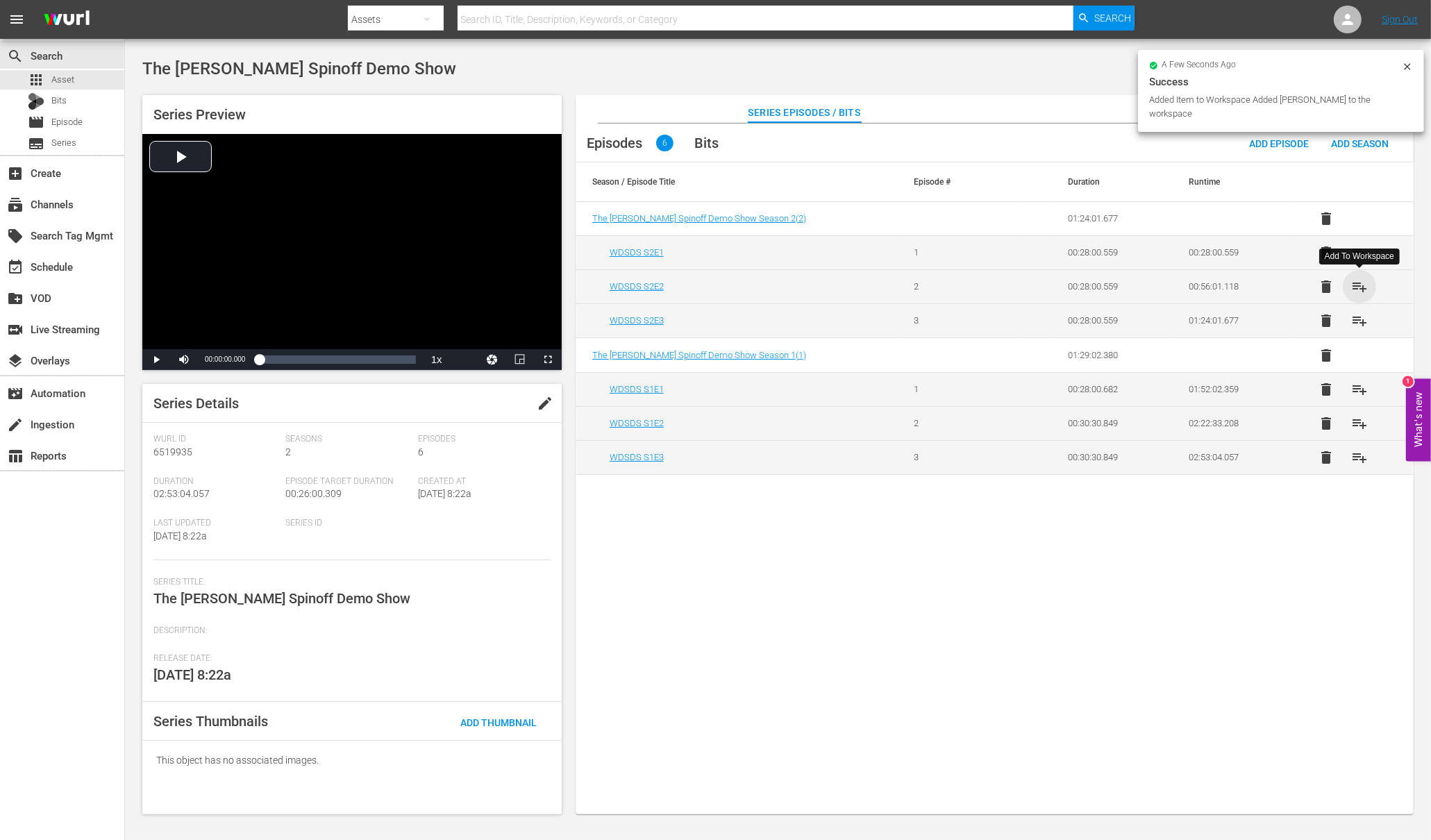
click at [1359, 289] on span "playlist_add" at bounding box center [1359, 287] width 17 height 17
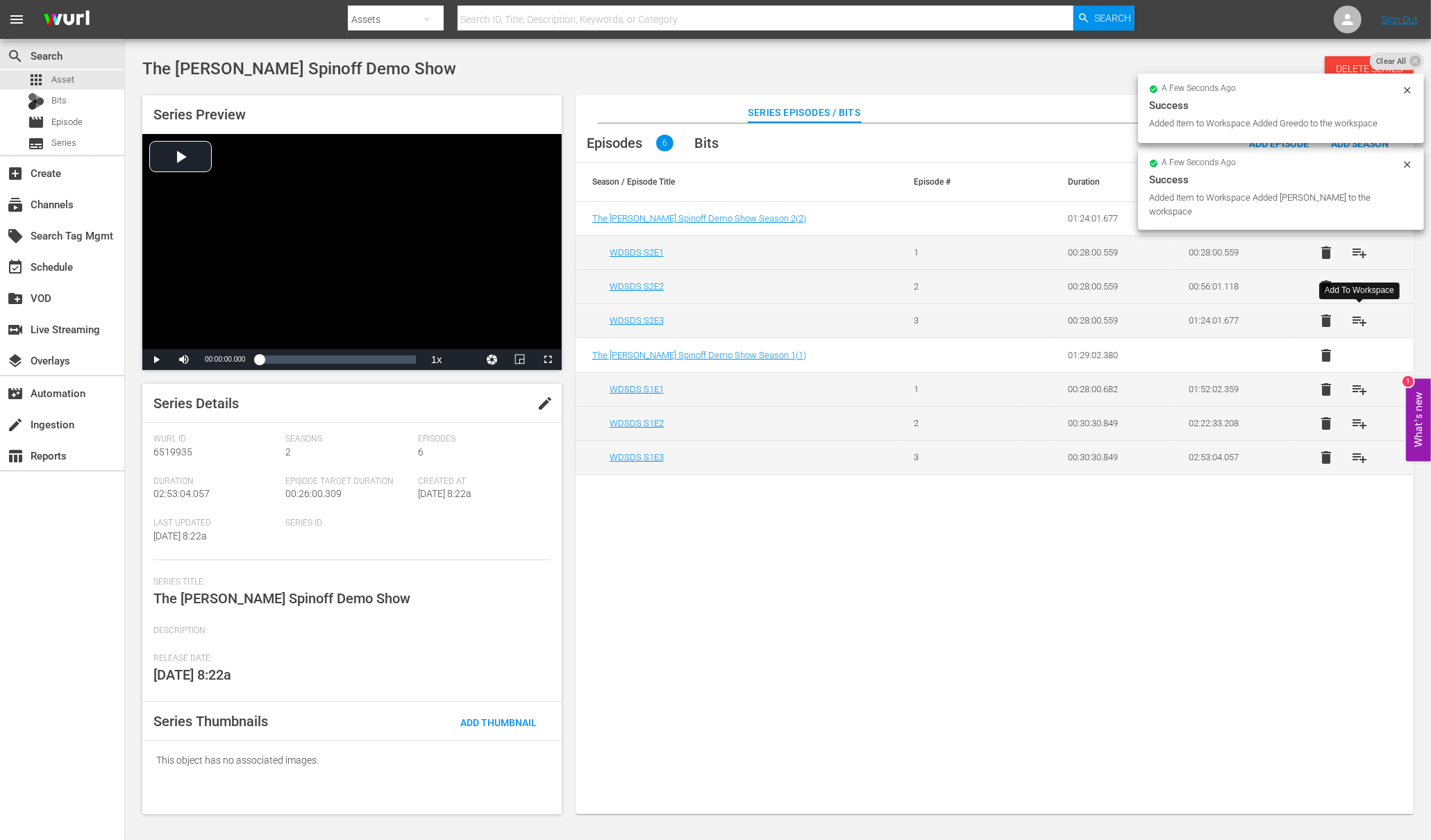
click at [1357, 322] on span "playlist_add" at bounding box center [1359, 321] width 17 height 17
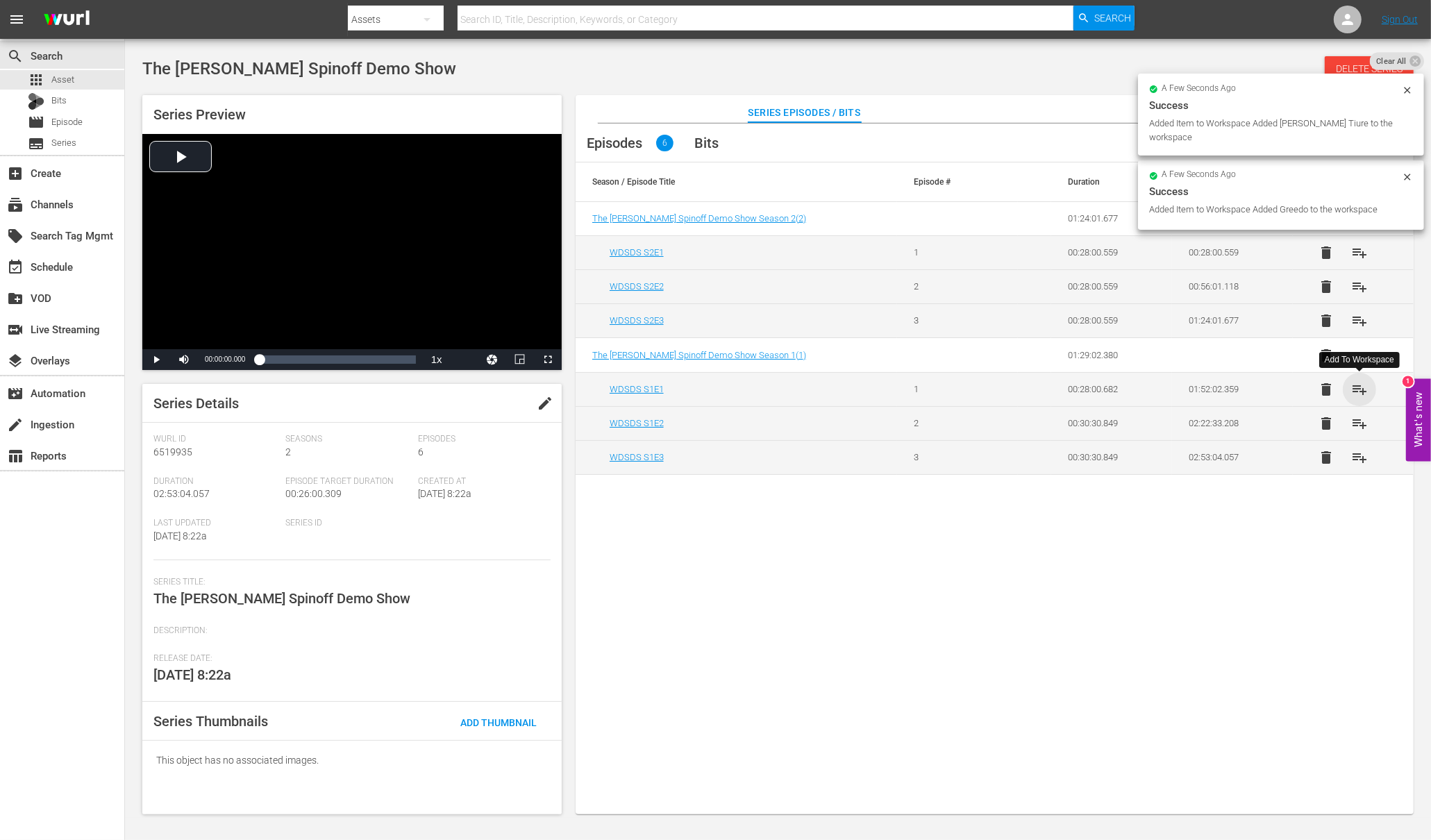
click at [1357, 394] on span "playlist_add" at bounding box center [1359, 389] width 17 height 17
click at [1362, 420] on span "playlist_add" at bounding box center [1359, 424] width 17 height 17
click at [1363, 461] on span "playlist_add" at bounding box center [1359, 457] width 17 height 17
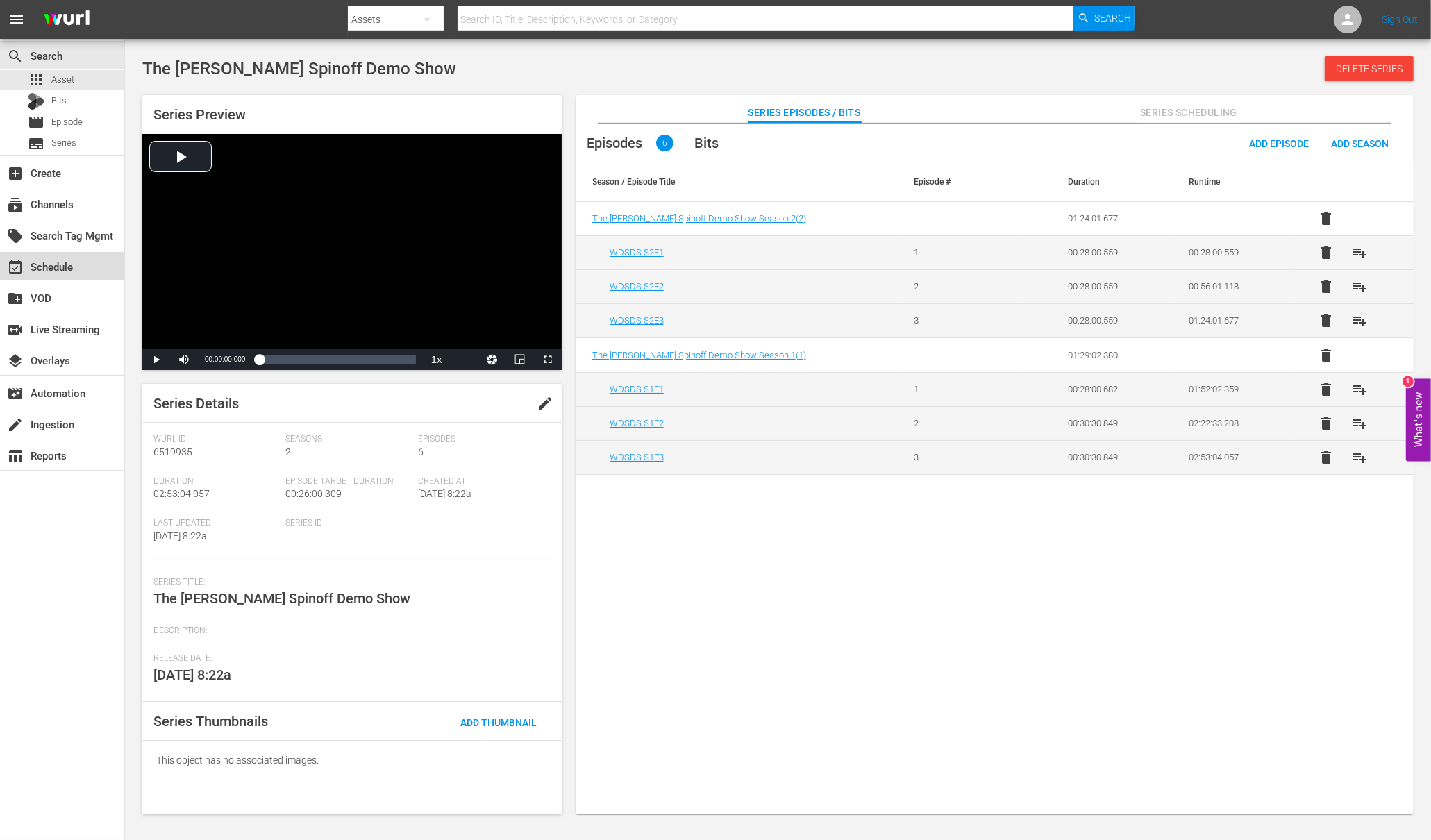
click at [46, 266] on div "event_available Schedule" at bounding box center [38, 264] width 78 height 13
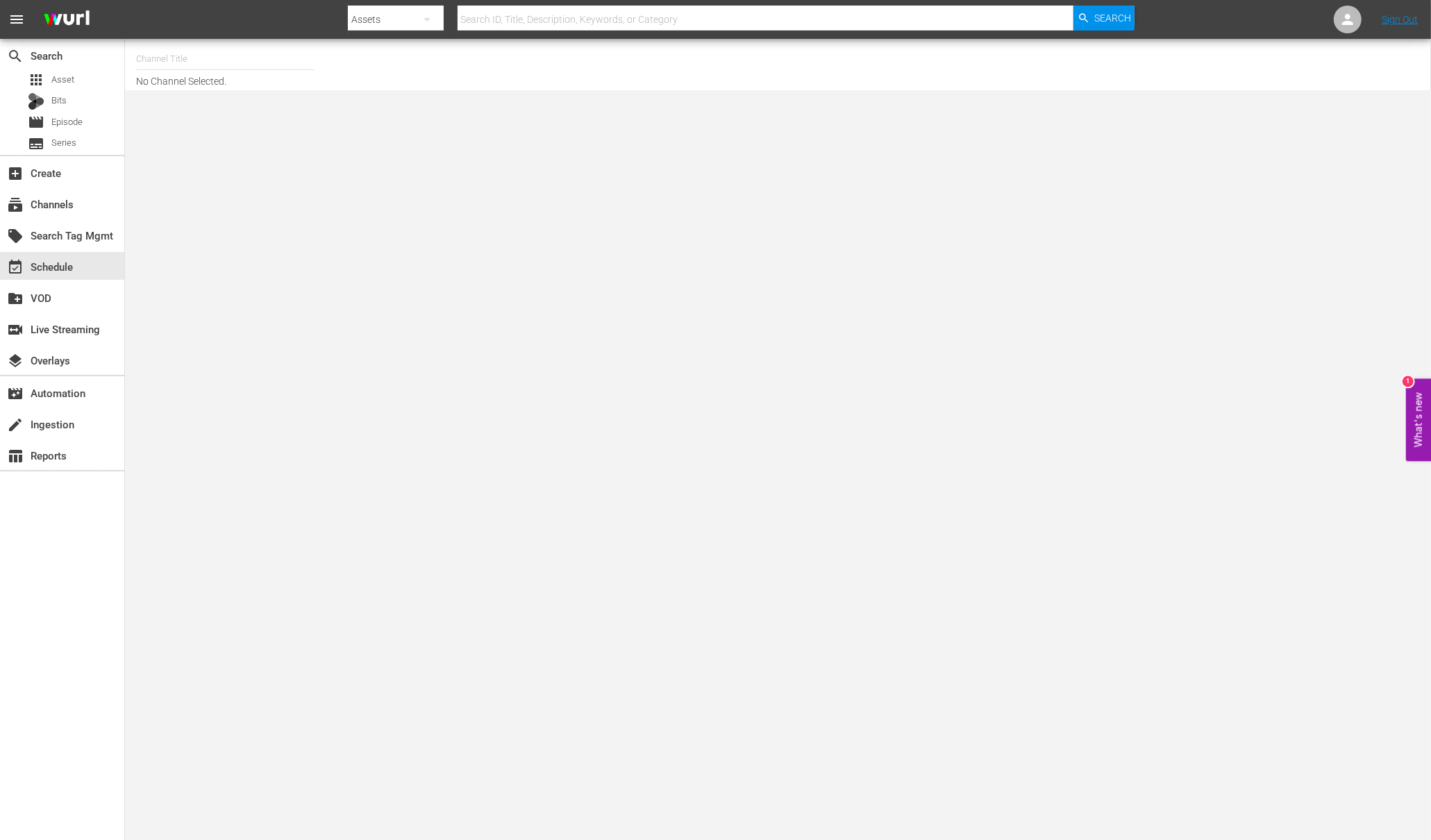
click at [203, 73] on input "text" at bounding box center [225, 59] width 178 height 33
click at [223, 140] on div "Demo Channel 2 (1026 - wurl_demochannel_2)" at bounding box center [327, 131] width 359 height 33
type input "Demo Channel 2 (1026 - wurl_demochannel_2)"
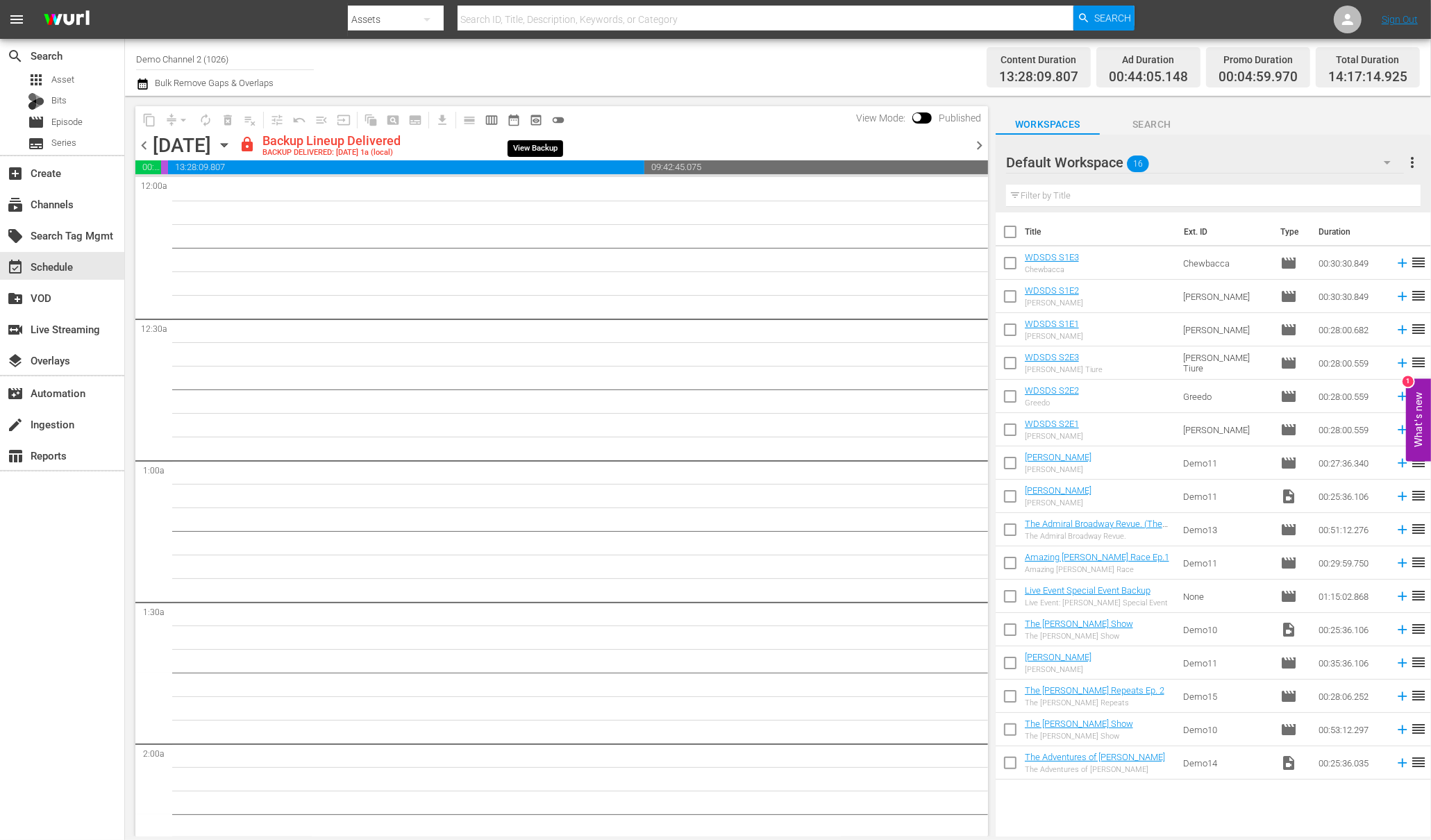
click at [537, 115] on span "preview_outlined" at bounding box center [536, 120] width 14 height 14
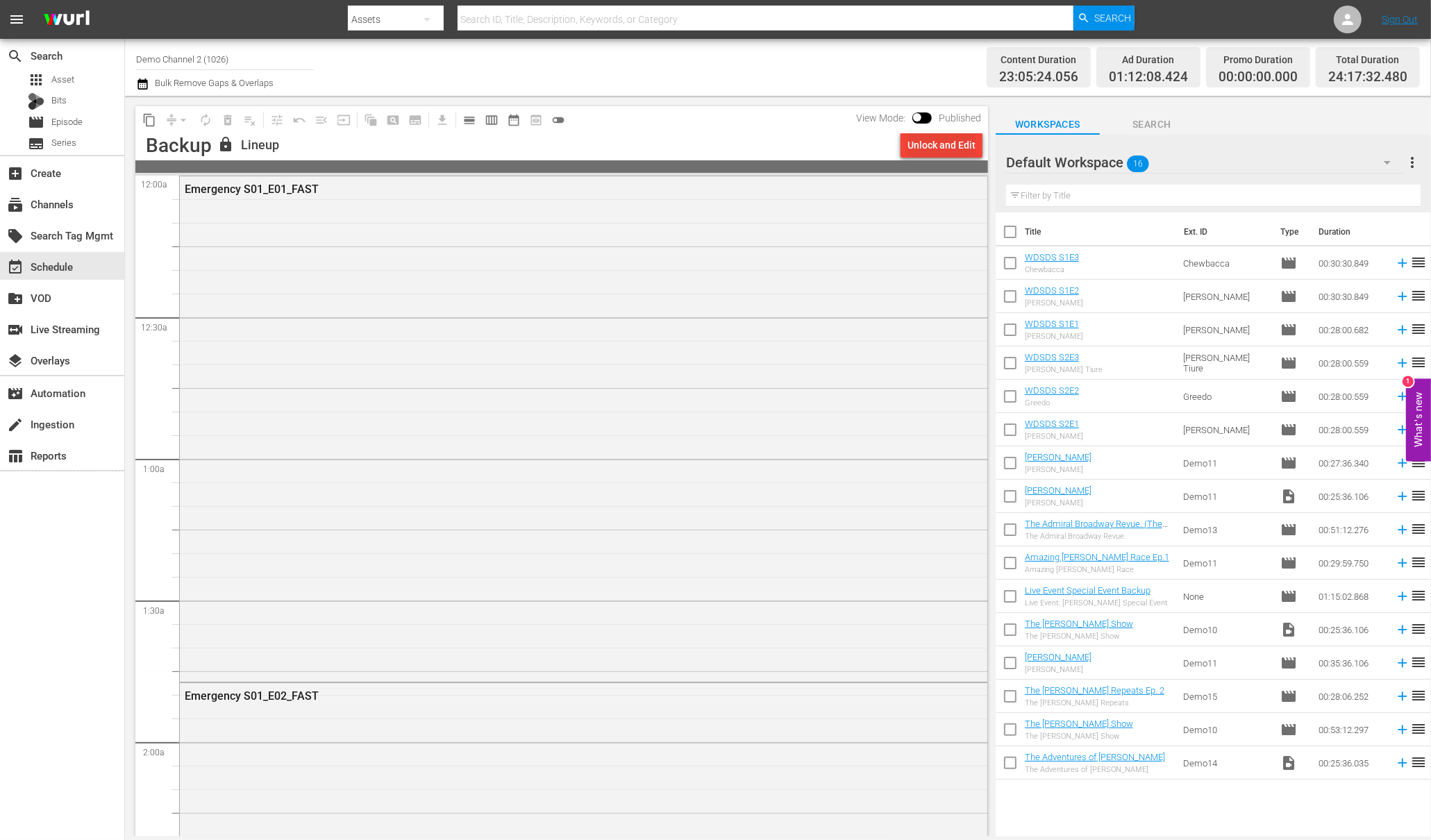
click at [950, 147] on div "Unlock and Edit" at bounding box center [941, 145] width 68 height 25
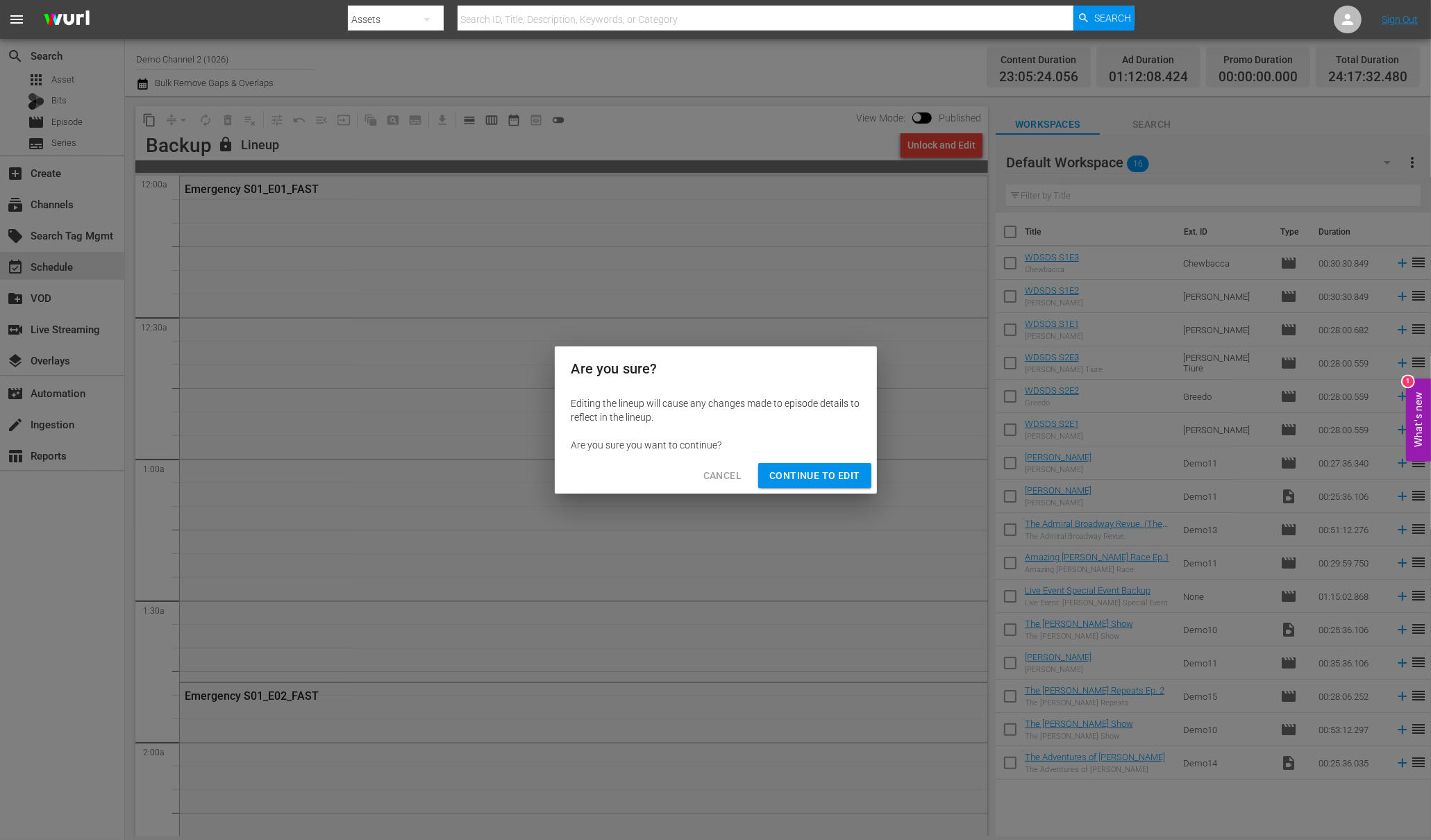
click at [832, 472] on span "Continue to Edit" at bounding box center [814, 476] width 90 height 18
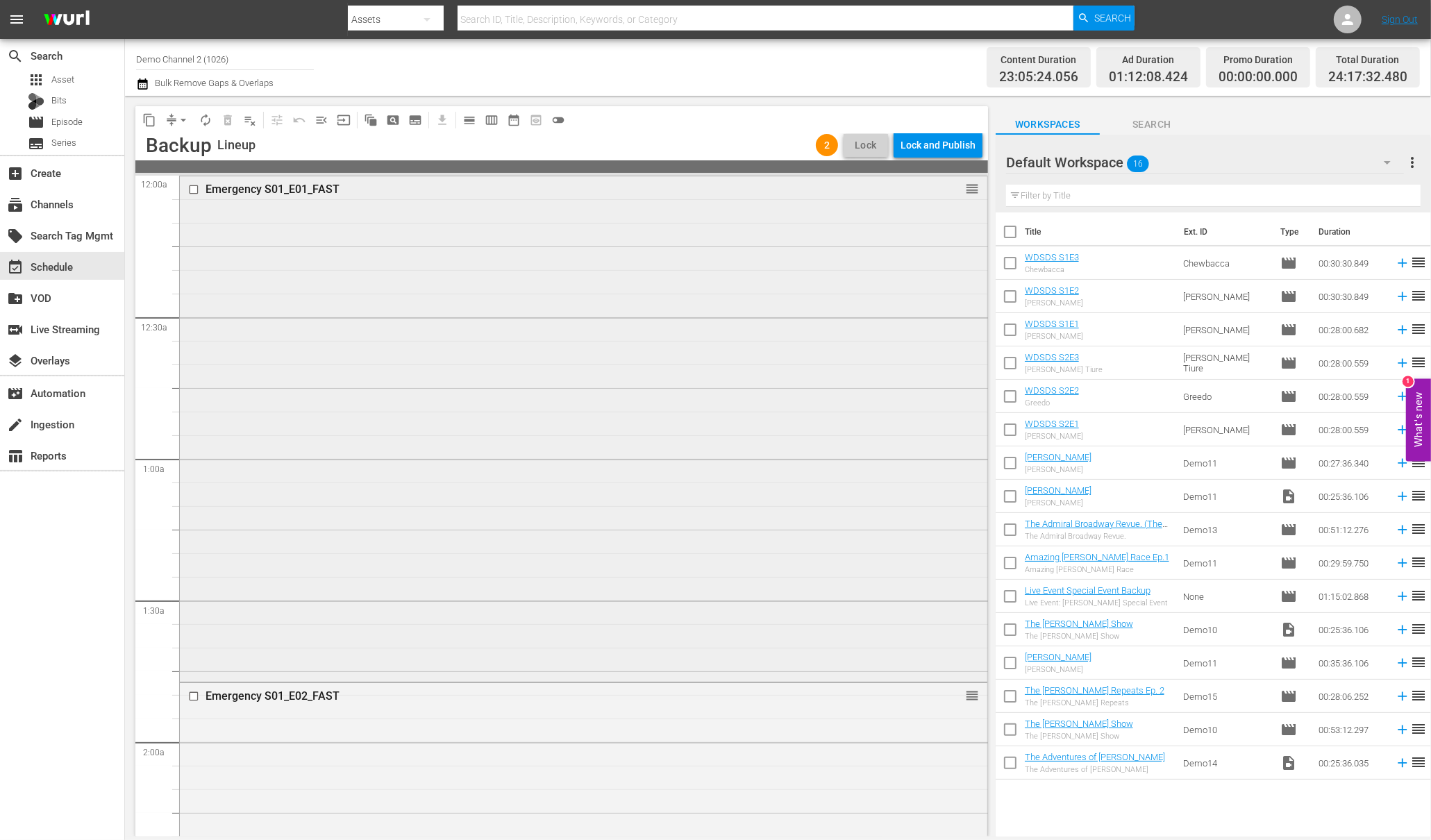
click at [195, 191] on input "checkbox" at bounding box center [195, 190] width 14 height 12
click at [227, 117] on span "delete_forever_outlined" at bounding box center [227, 120] width 14 height 14
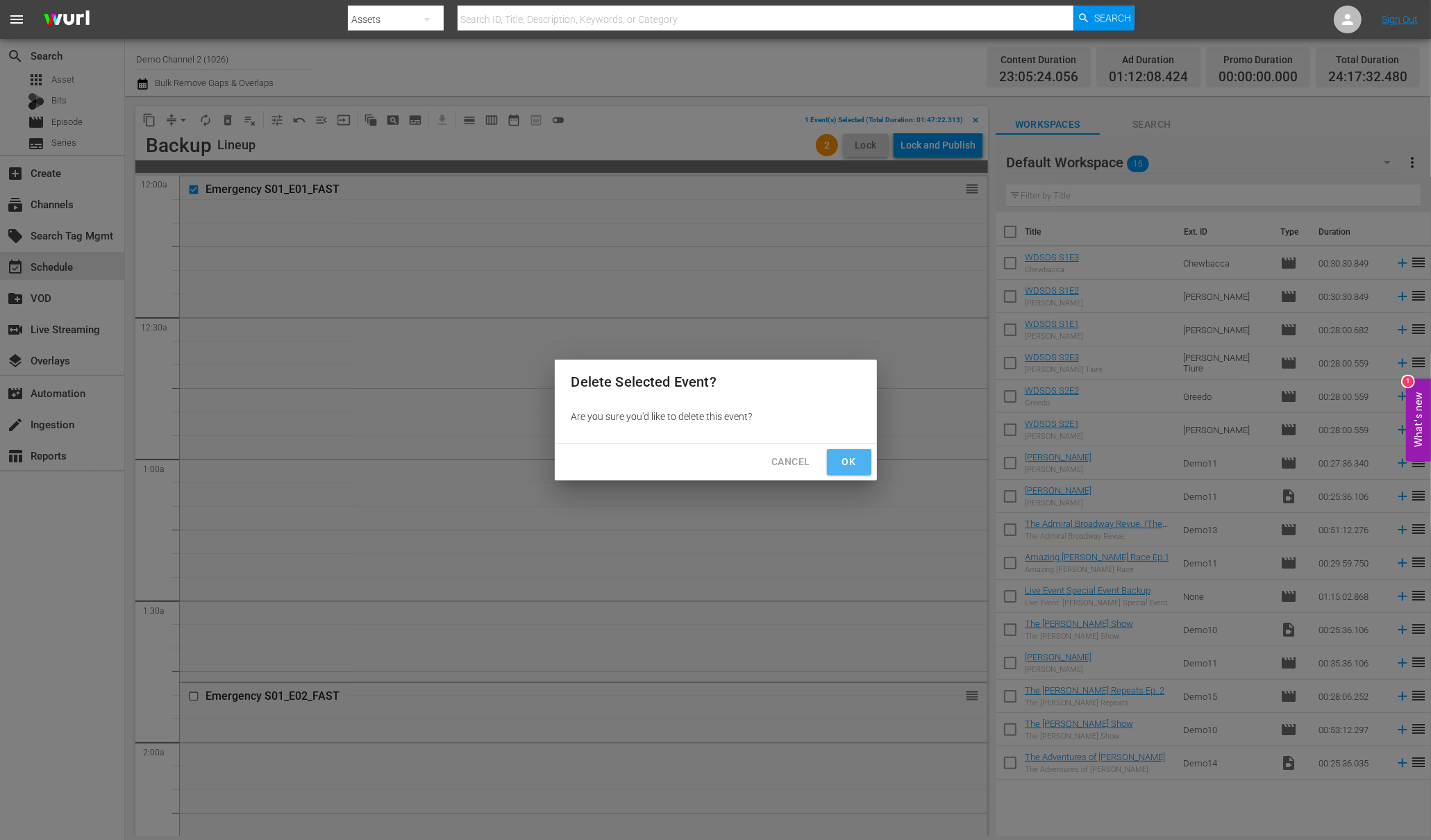
click at [857, 464] on span "Ok" at bounding box center [849, 461] width 23 height 18
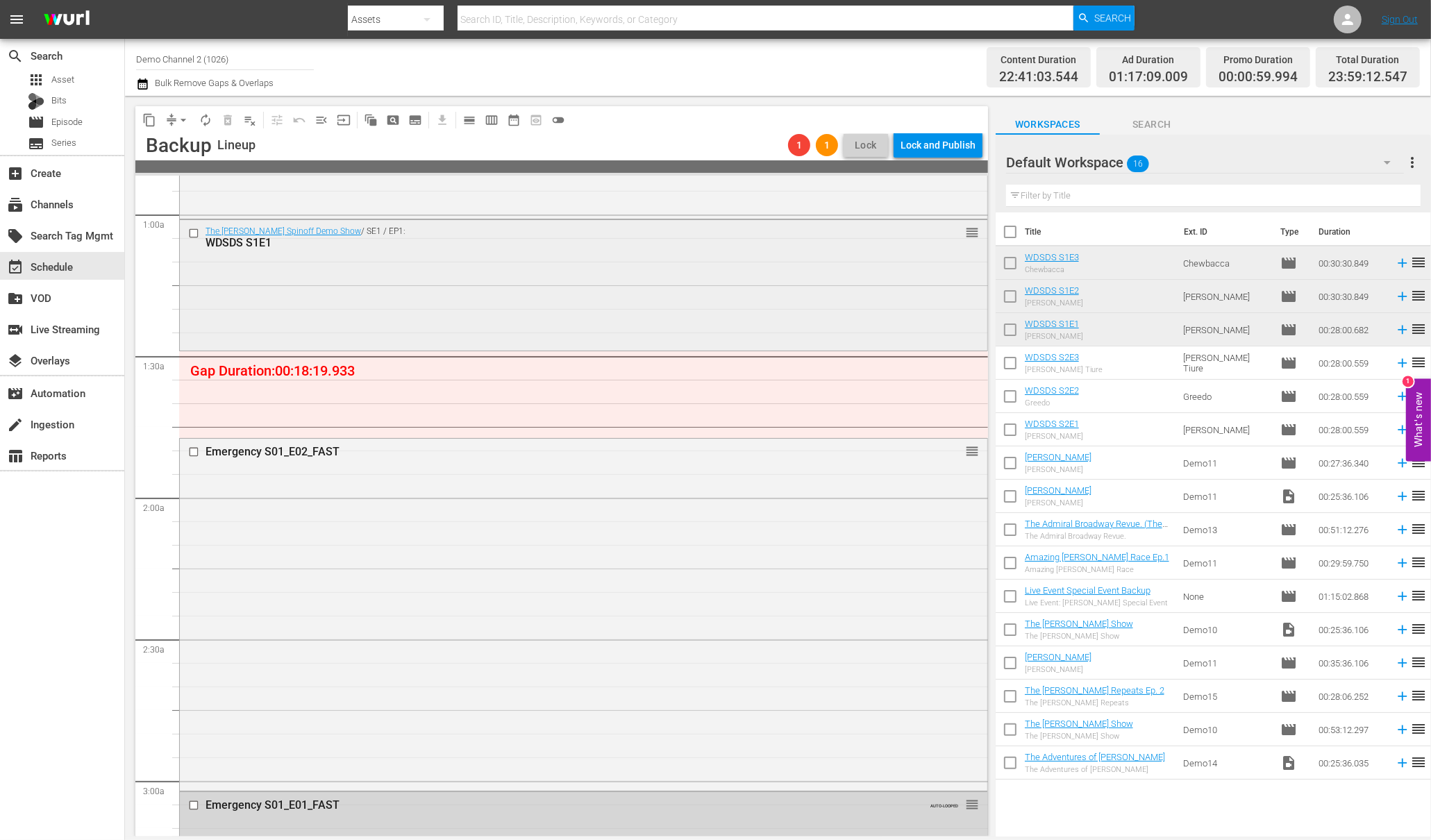
scroll to position [408, 0]
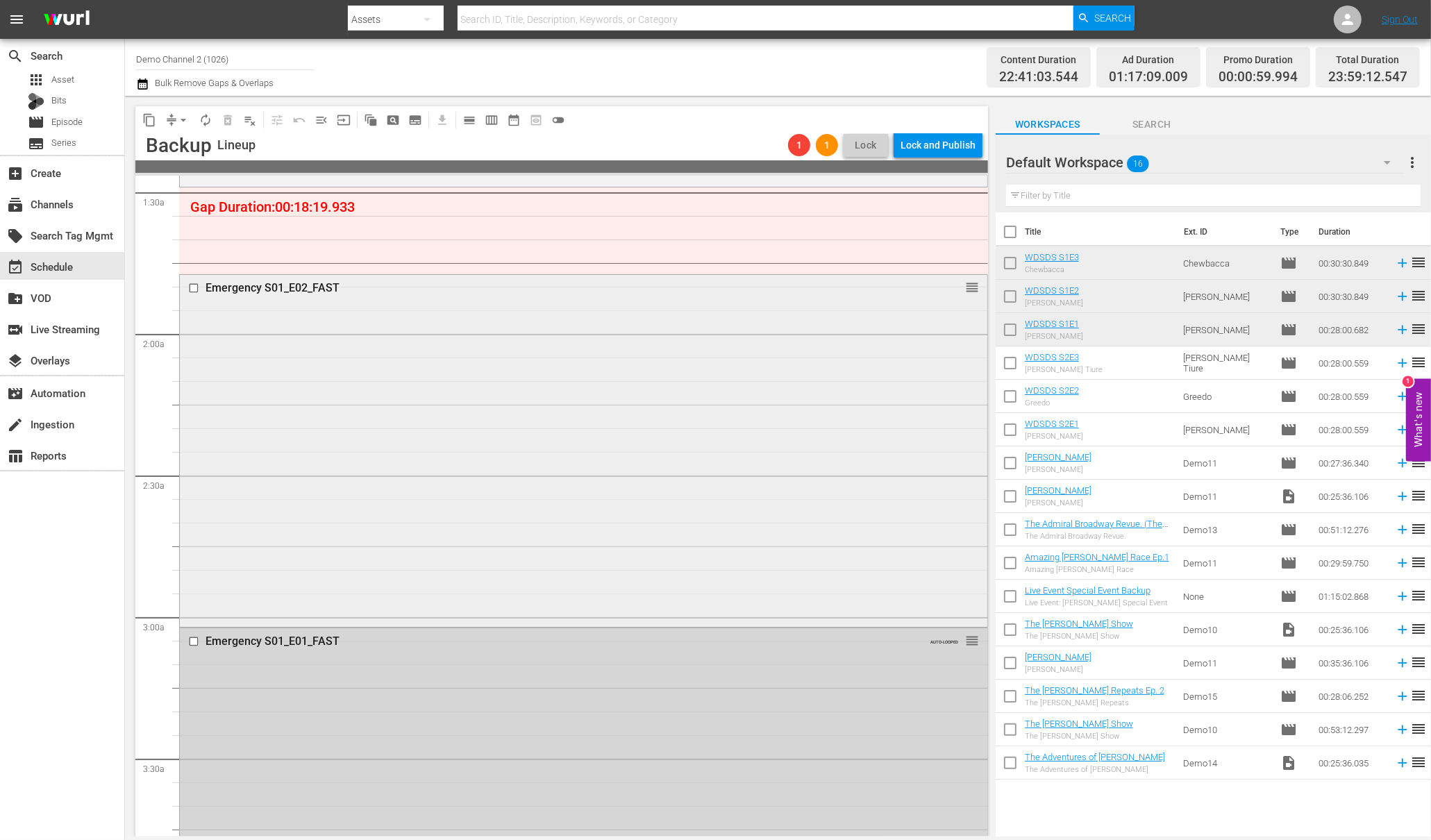
click at [191, 285] on input "checkbox" at bounding box center [195, 288] width 14 height 12
click at [195, 639] on input "checkbox" at bounding box center [195, 641] width 14 height 12
click at [231, 115] on span "delete_forever_outlined" at bounding box center [227, 120] width 14 height 14
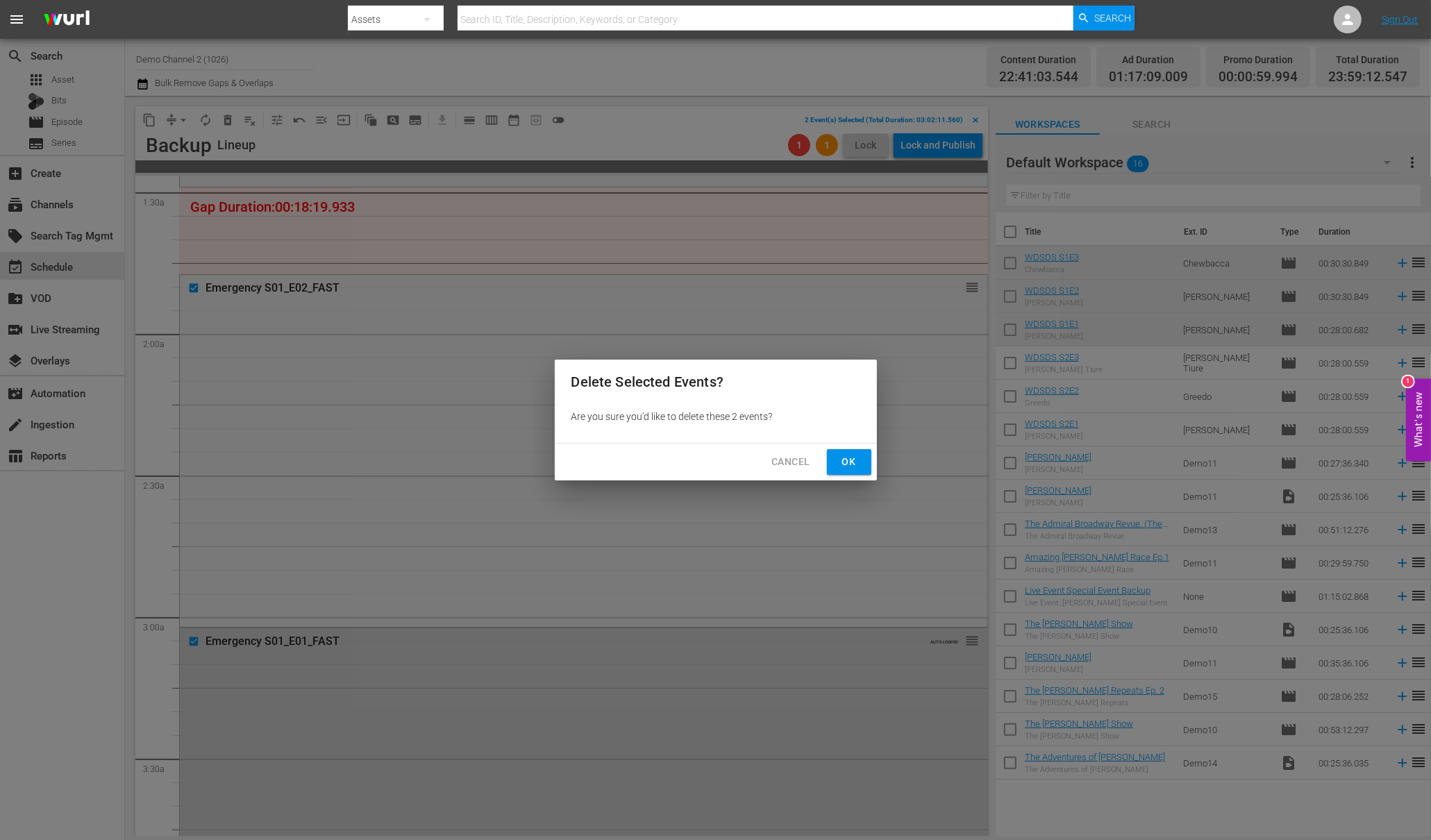
click at [847, 455] on span "Ok" at bounding box center [849, 461] width 23 height 18
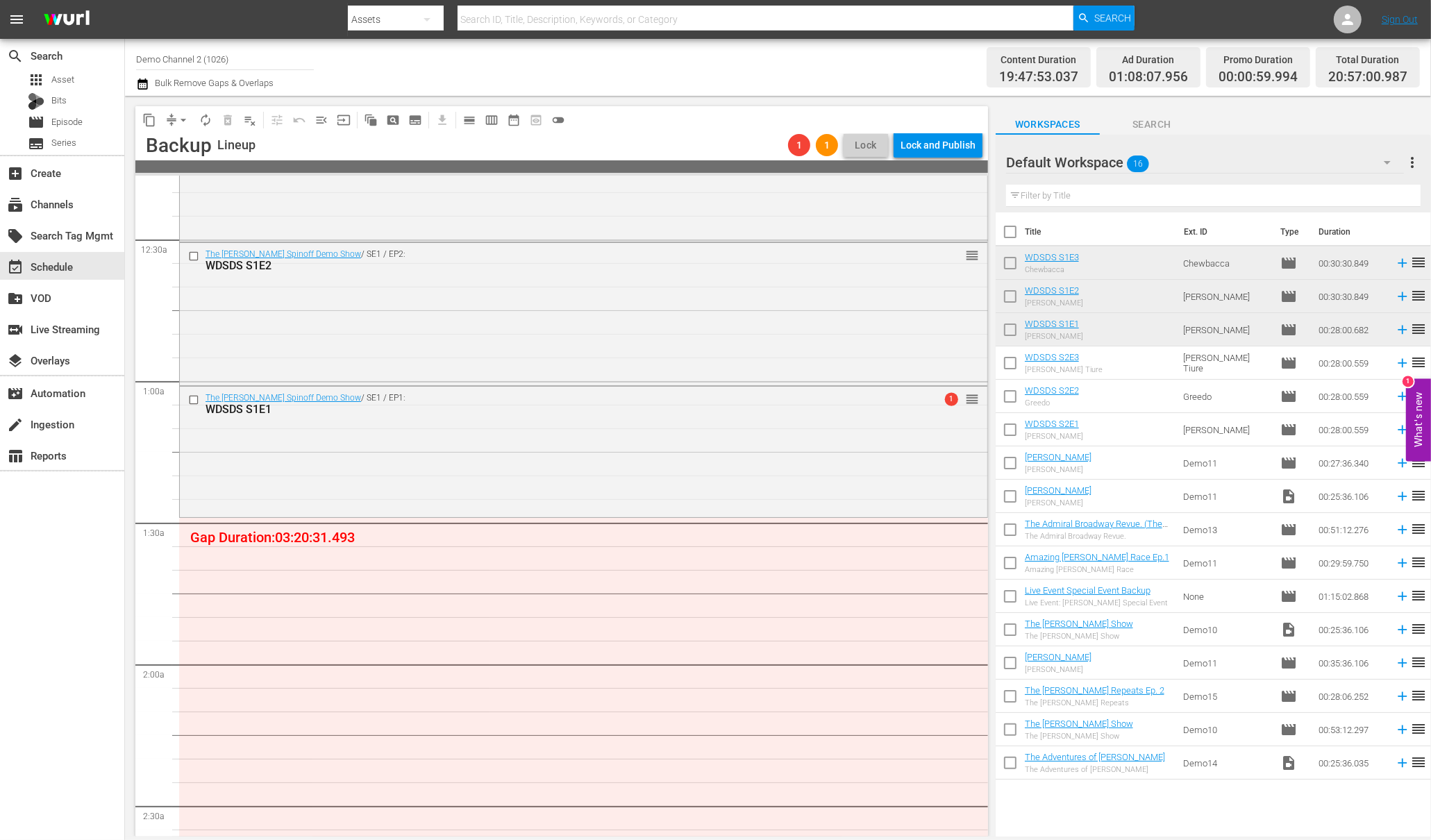
scroll to position [0, 0]
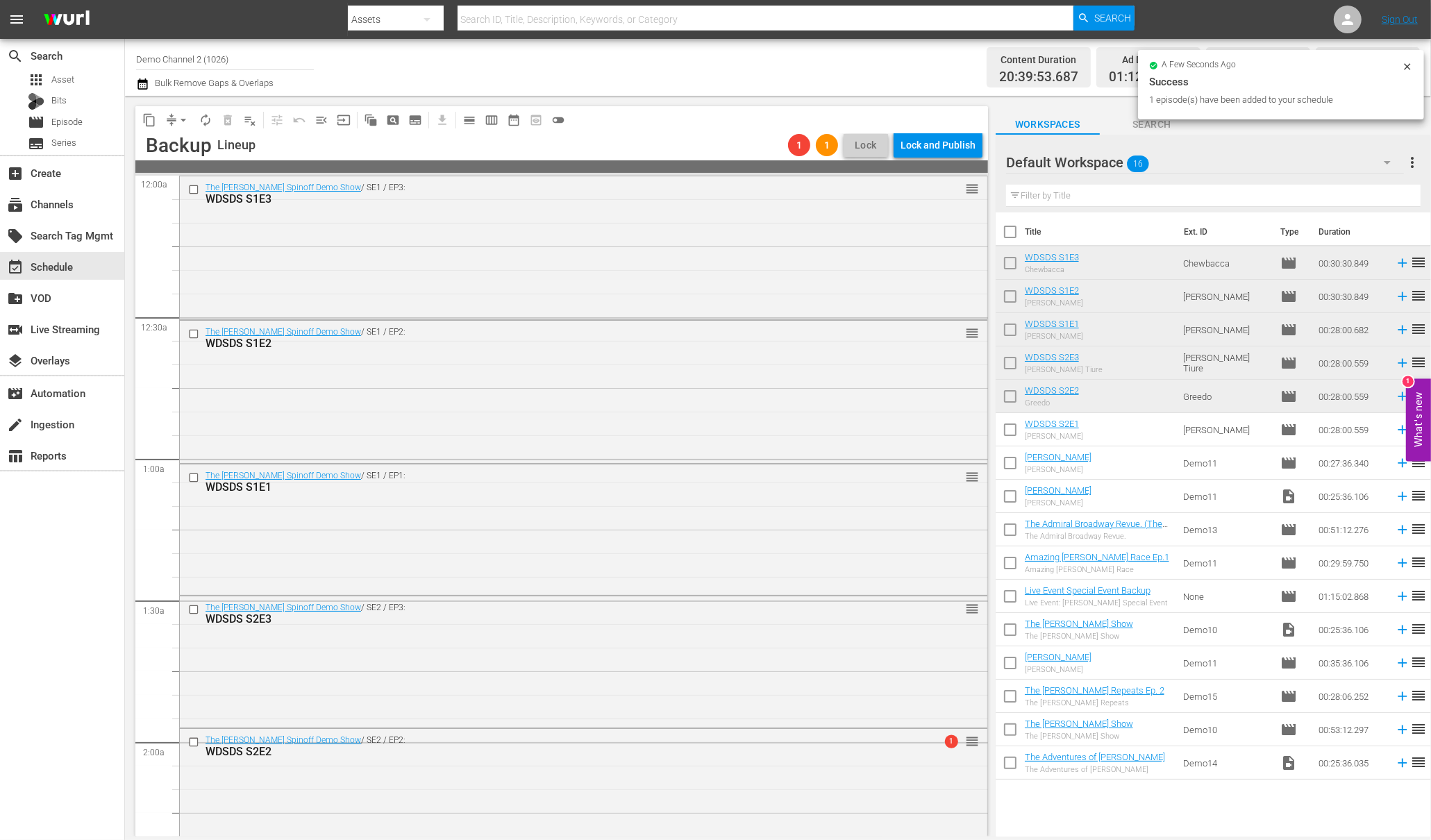
click at [1199, 433] on td "[PERSON_NAME]" at bounding box center [1226, 430] width 97 height 33
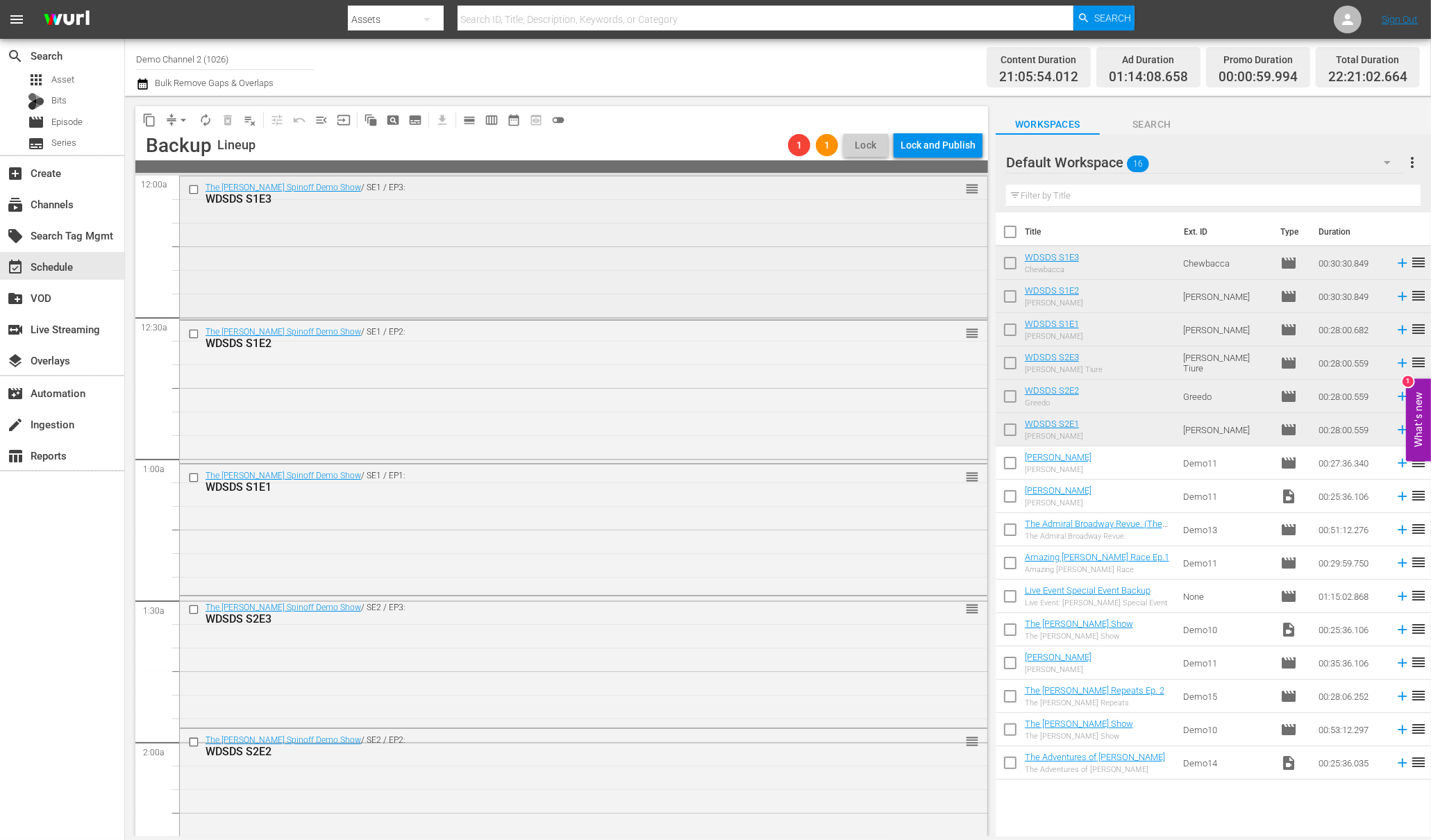
click at [195, 191] on input "checkbox" at bounding box center [195, 190] width 14 height 12
click at [194, 334] on input "checkbox" at bounding box center [195, 333] width 14 height 12
click at [193, 476] on input "checkbox" at bounding box center [195, 478] width 14 height 12
click at [193, 608] on input "checkbox" at bounding box center [195, 610] width 14 height 12
click at [192, 741] on input "checkbox" at bounding box center [195, 742] width 14 height 12
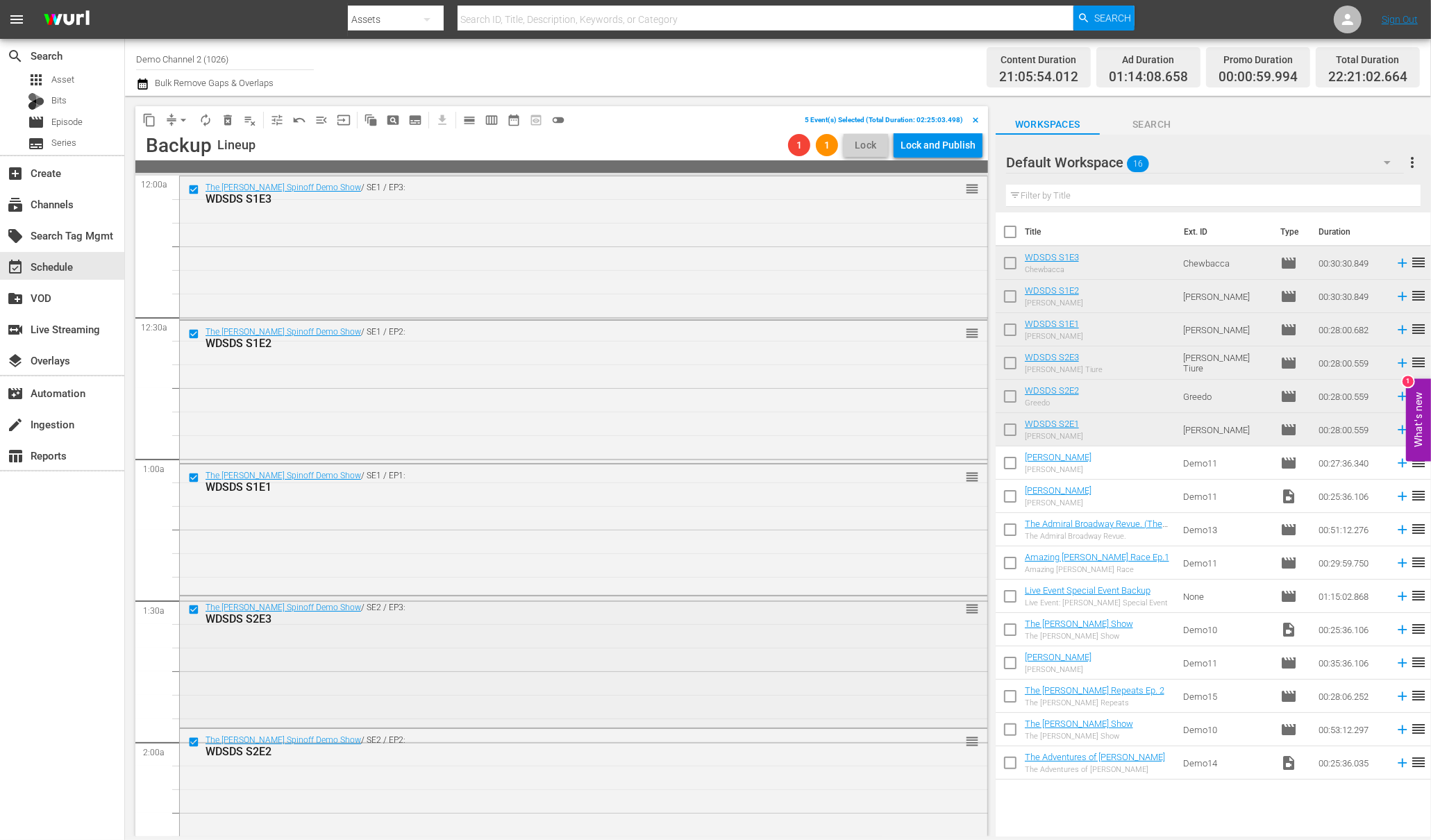
scroll to position [425, 0]
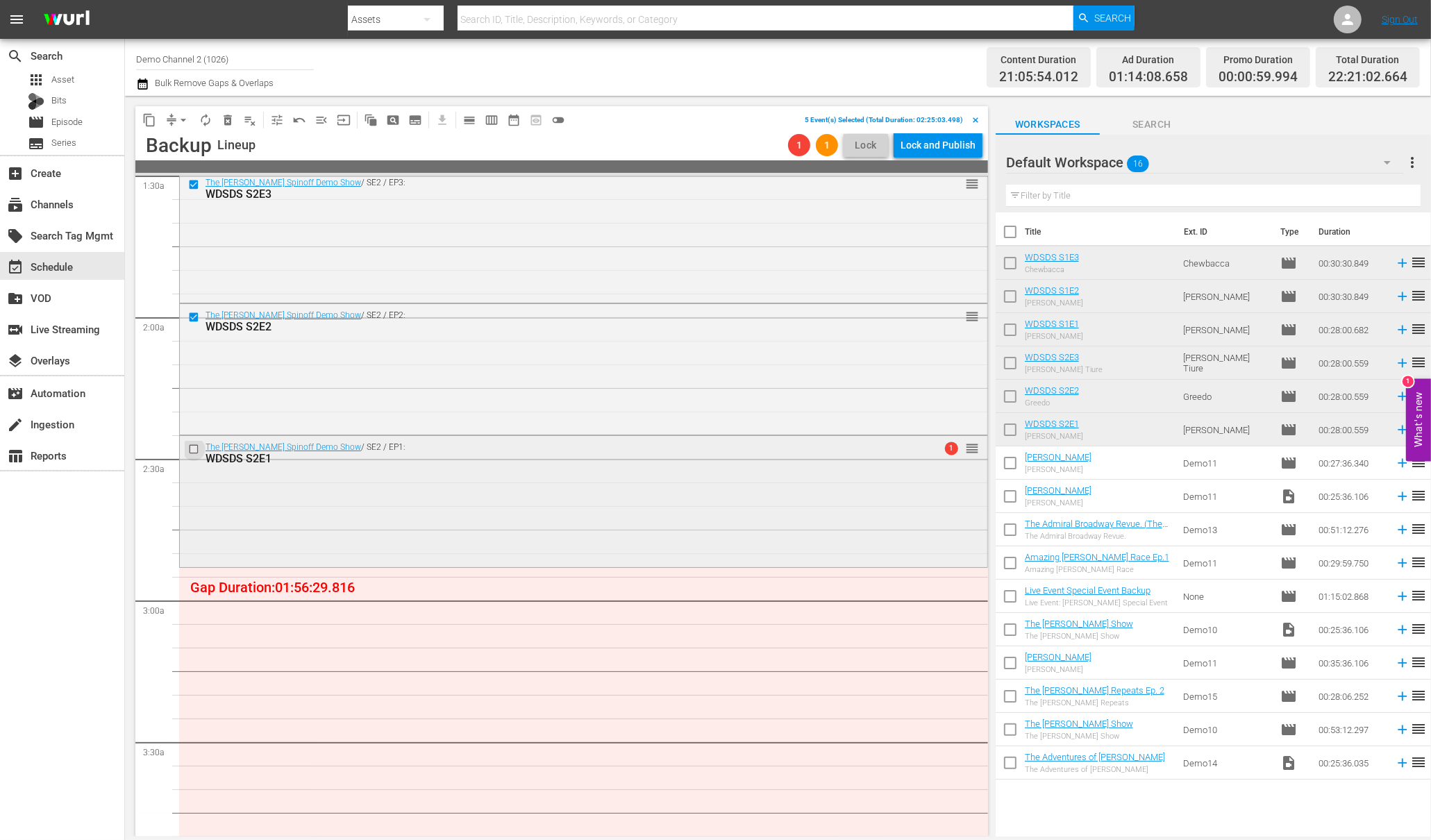
click at [190, 445] on input "checkbox" at bounding box center [195, 450] width 14 height 12
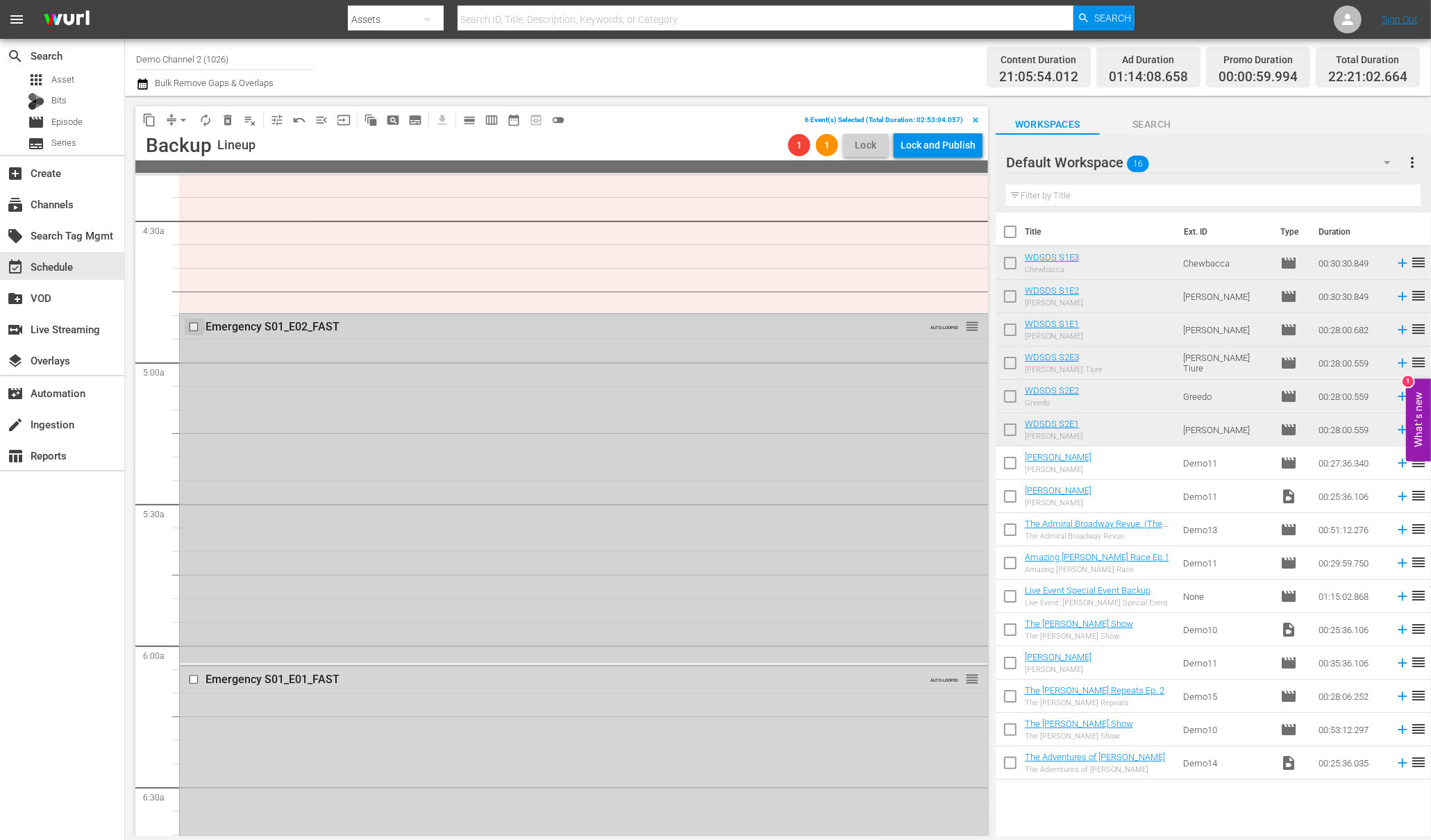
click at [193, 324] on input "checkbox" at bounding box center [195, 328] width 14 height 12
click at [194, 323] on input "checkbox" at bounding box center [195, 328] width 14 height 12
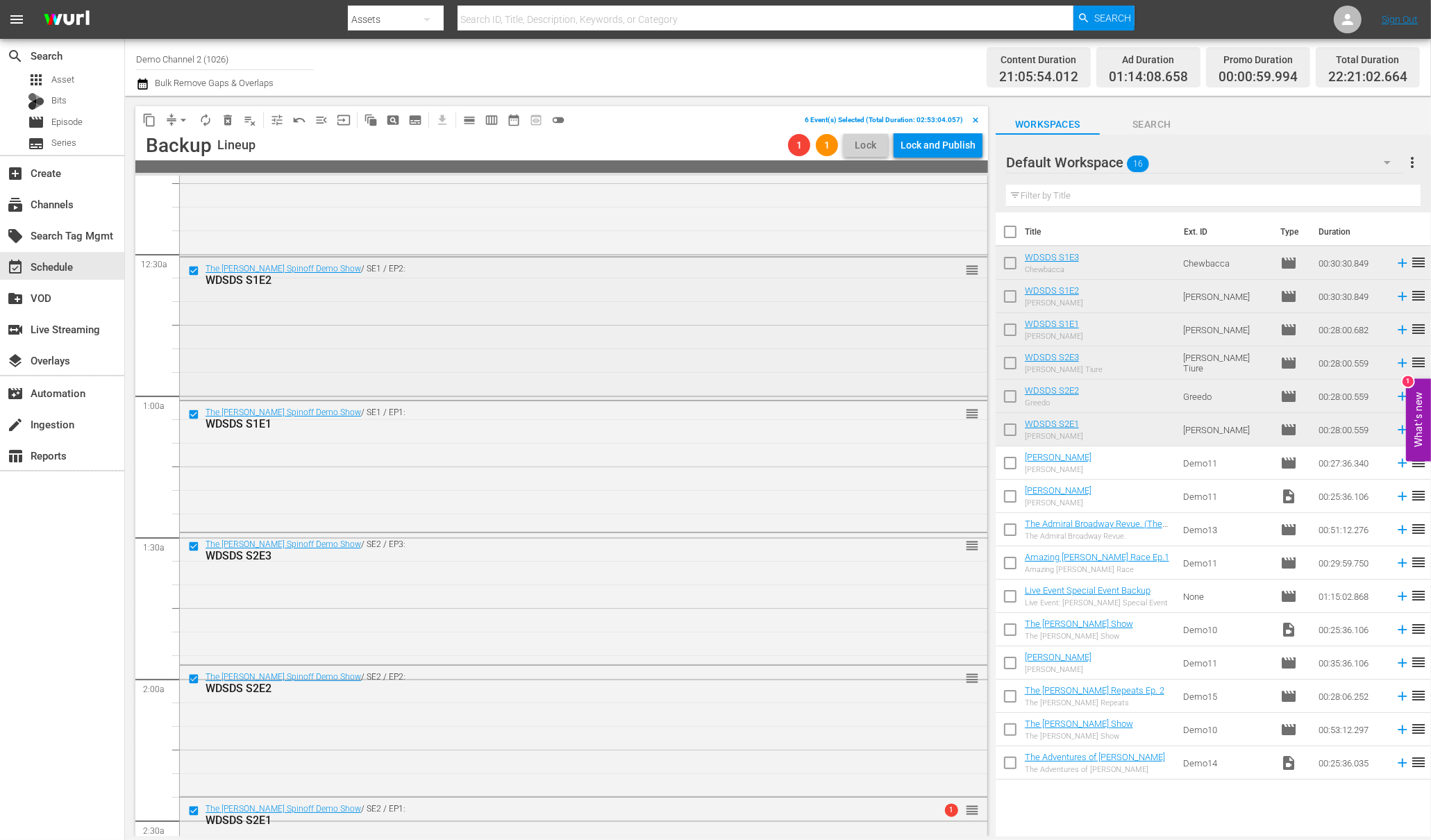
scroll to position [0, 0]
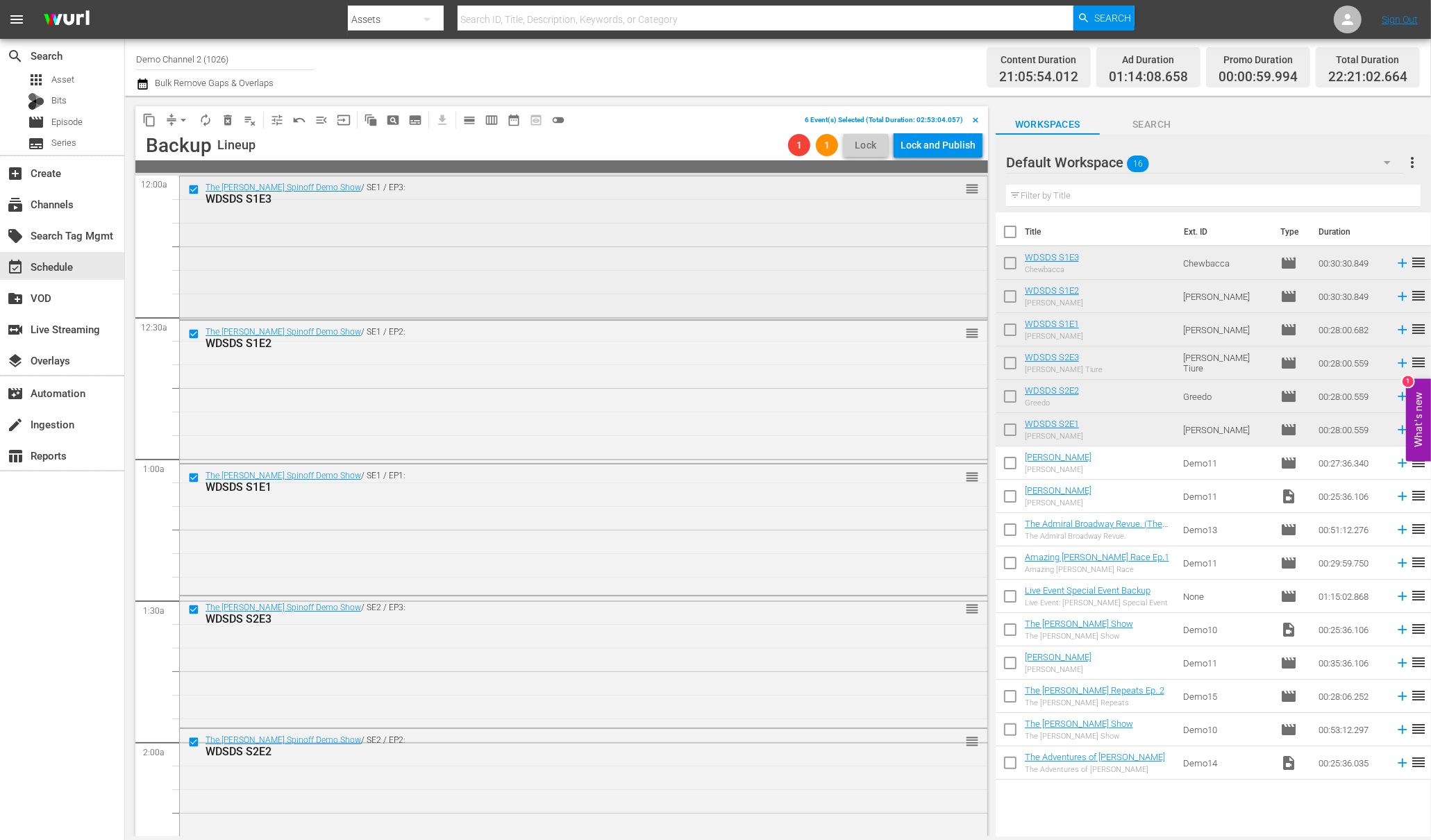
click at [359, 239] on div "The Wurl Spinoff Demo Show / SE1 / EP3: WDSDS S1E3 reorder" at bounding box center [583, 246] width 807 height 140
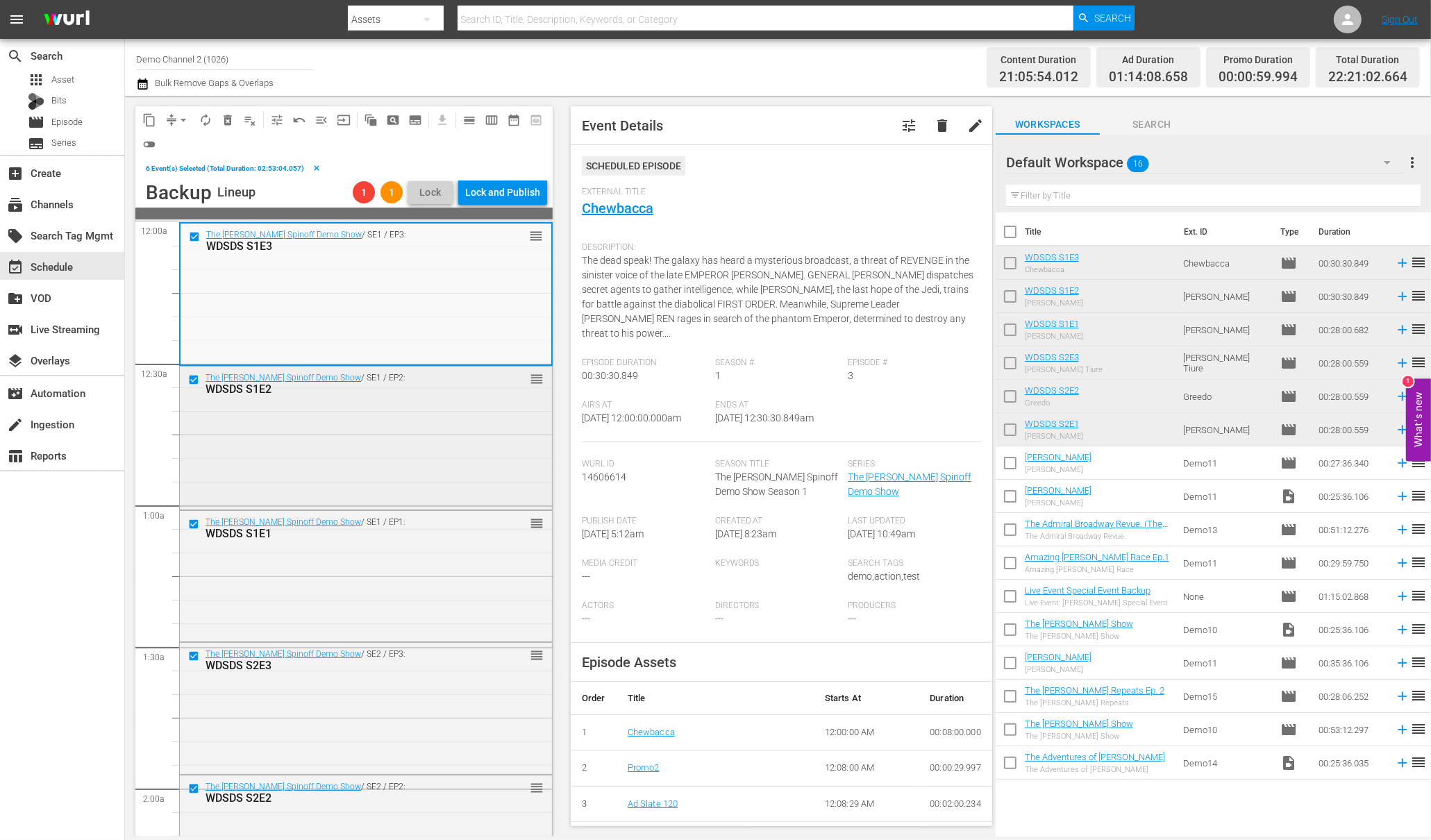
click at [292, 406] on div "The Wurl Spinoff Demo Show / SE1 / EP2: WDSDS S1E2 reorder" at bounding box center [365, 436] width 372 height 140
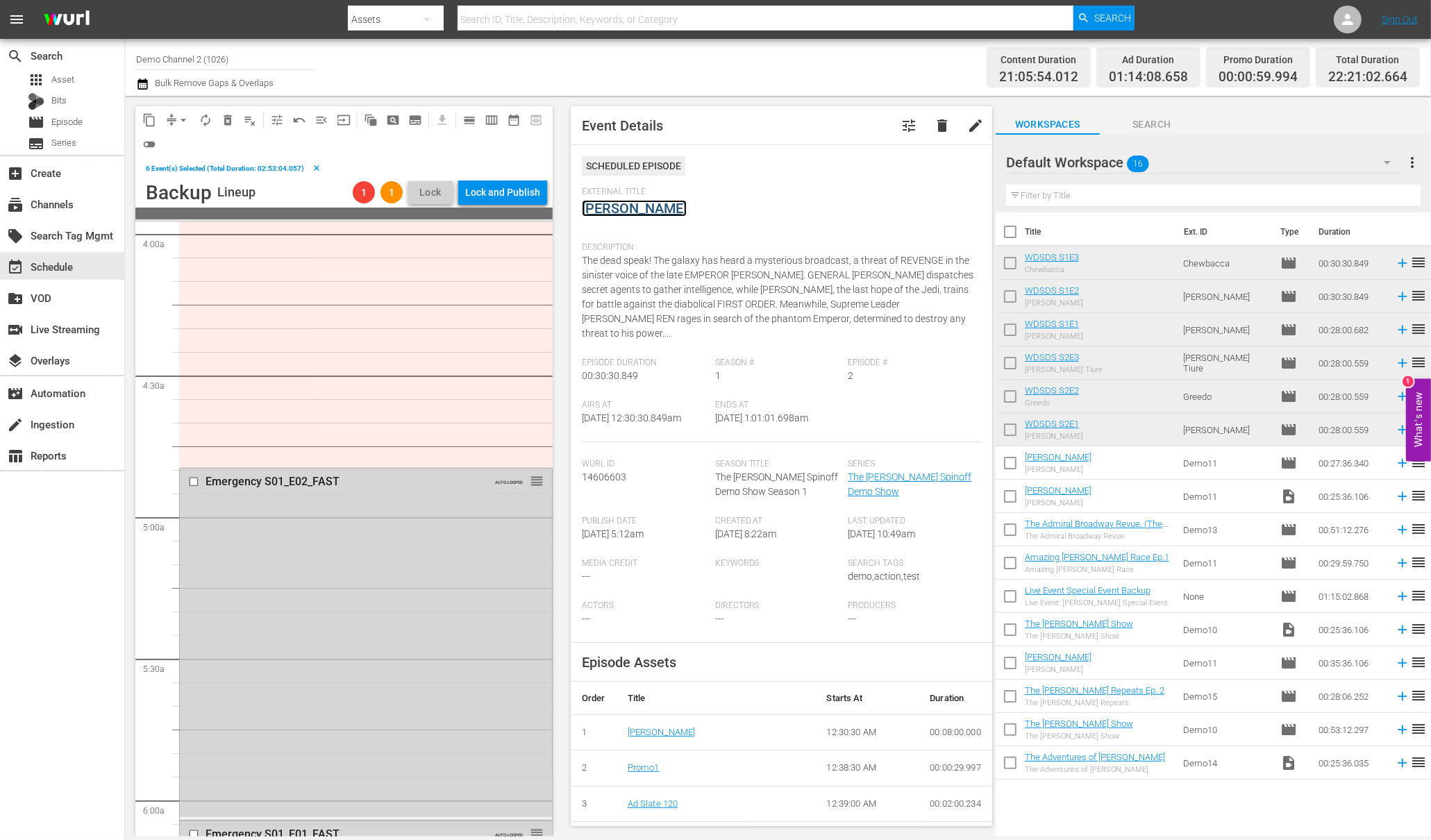
scroll to position [1243, 0]
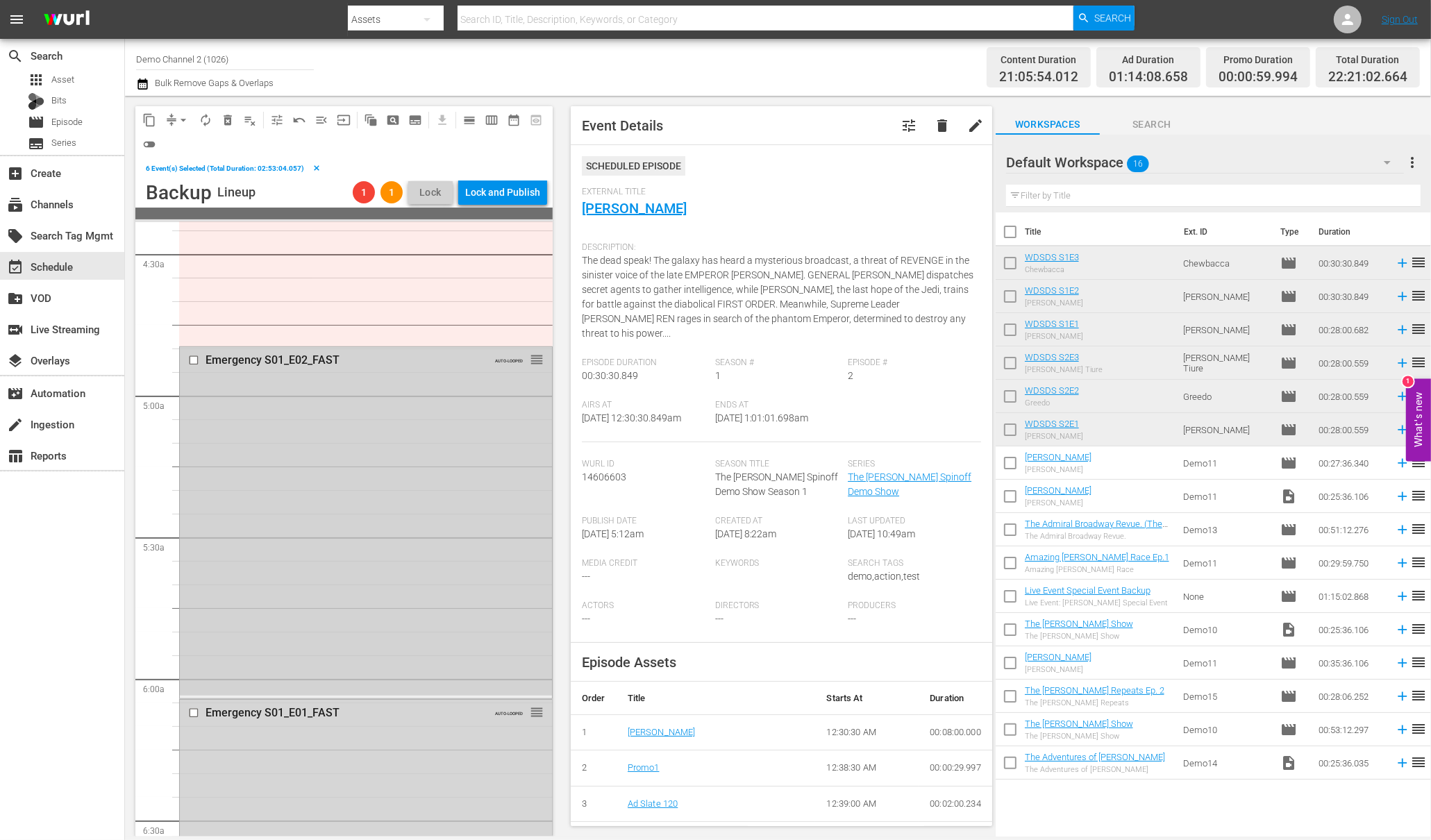
click at [196, 355] on input "checkbox" at bounding box center [195, 360] width 14 height 12
click at [195, 711] on input "checkbox" at bounding box center [195, 713] width 14 height 12
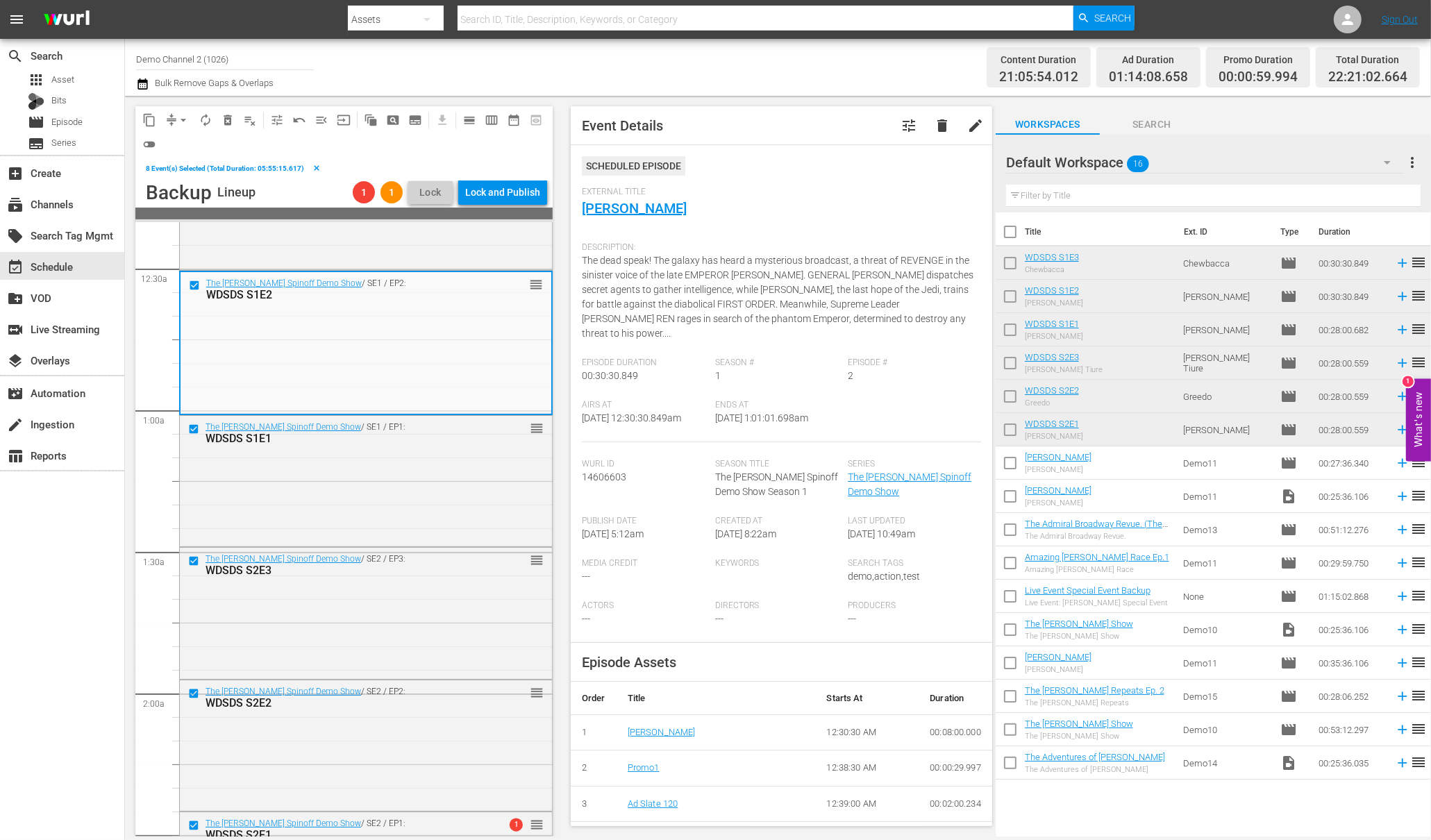
scroll to position [0, 0]
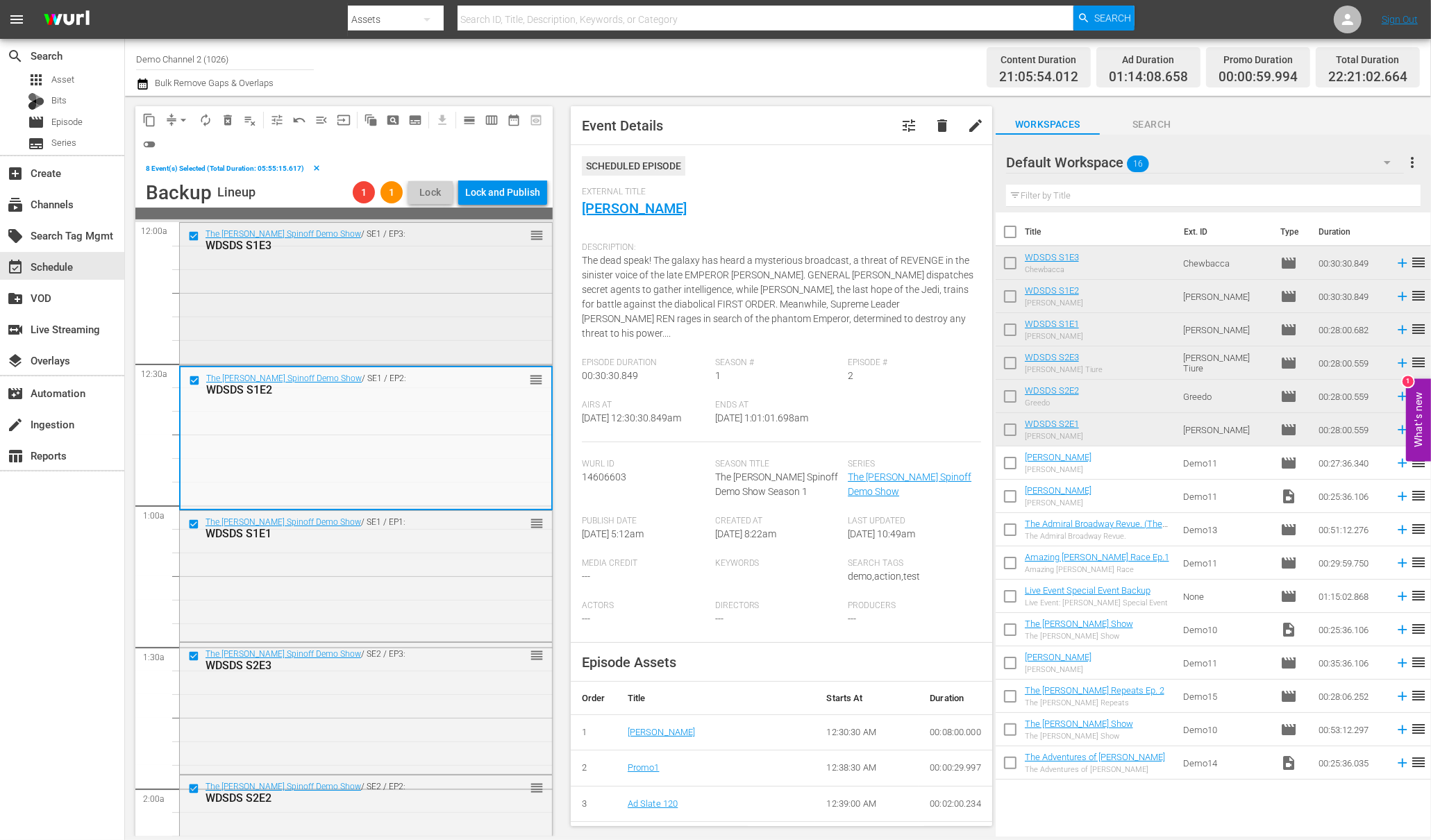
click at [191, 227] on div at bounding box center [195, 236] width 21 height 17
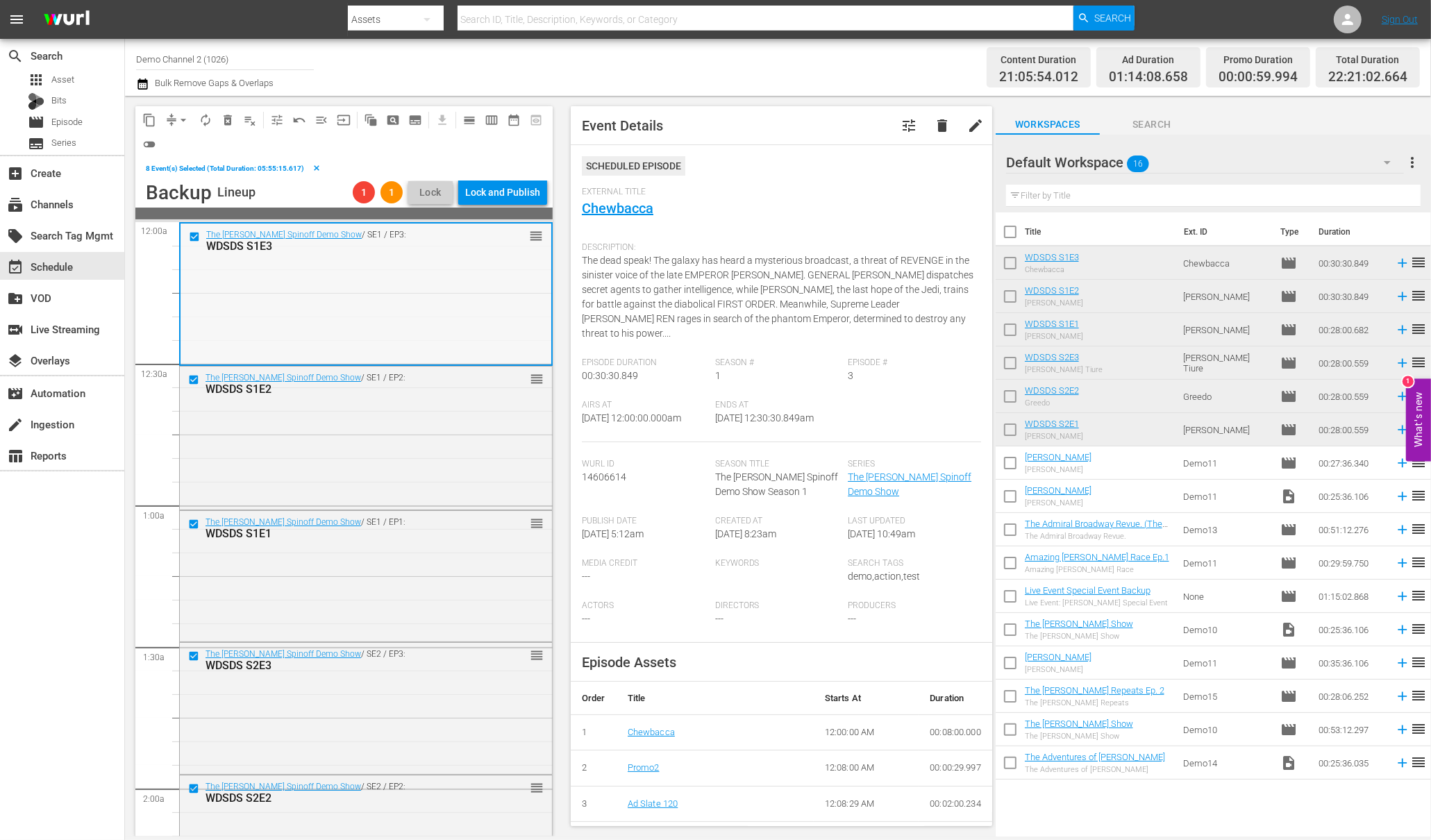
click at [195, 234] on input "checkbox" at bounding box center [196, 237] width 14 height 12
click at [194, 381] on input "checkbox" at bounding box center [195, 380] width 14 height 12
click at [194, 523] on input "checkbox" at bounding box center [195, 524] width 14 height 12
click at [196, 654] on input "checkbox" at bounding box center [195, 656] width 14 height 12
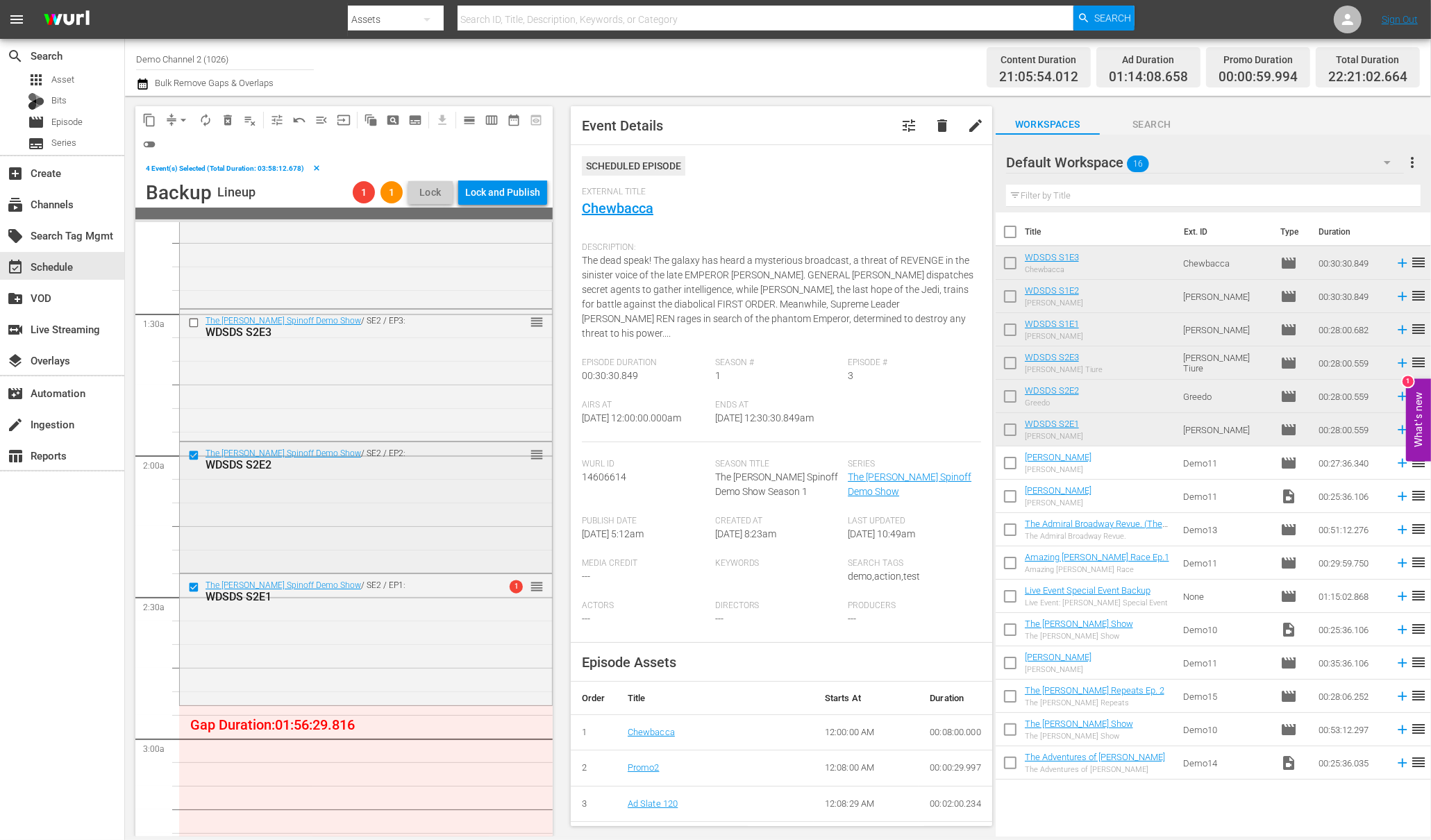
scroll to position [334, 0]
click at [191, 453] on input "checkbox" at bounding box center [195, 455] width 14 height 12
click at [193, 584] on input "checkbox" at bounding box center [195, 586] width 14 height 12
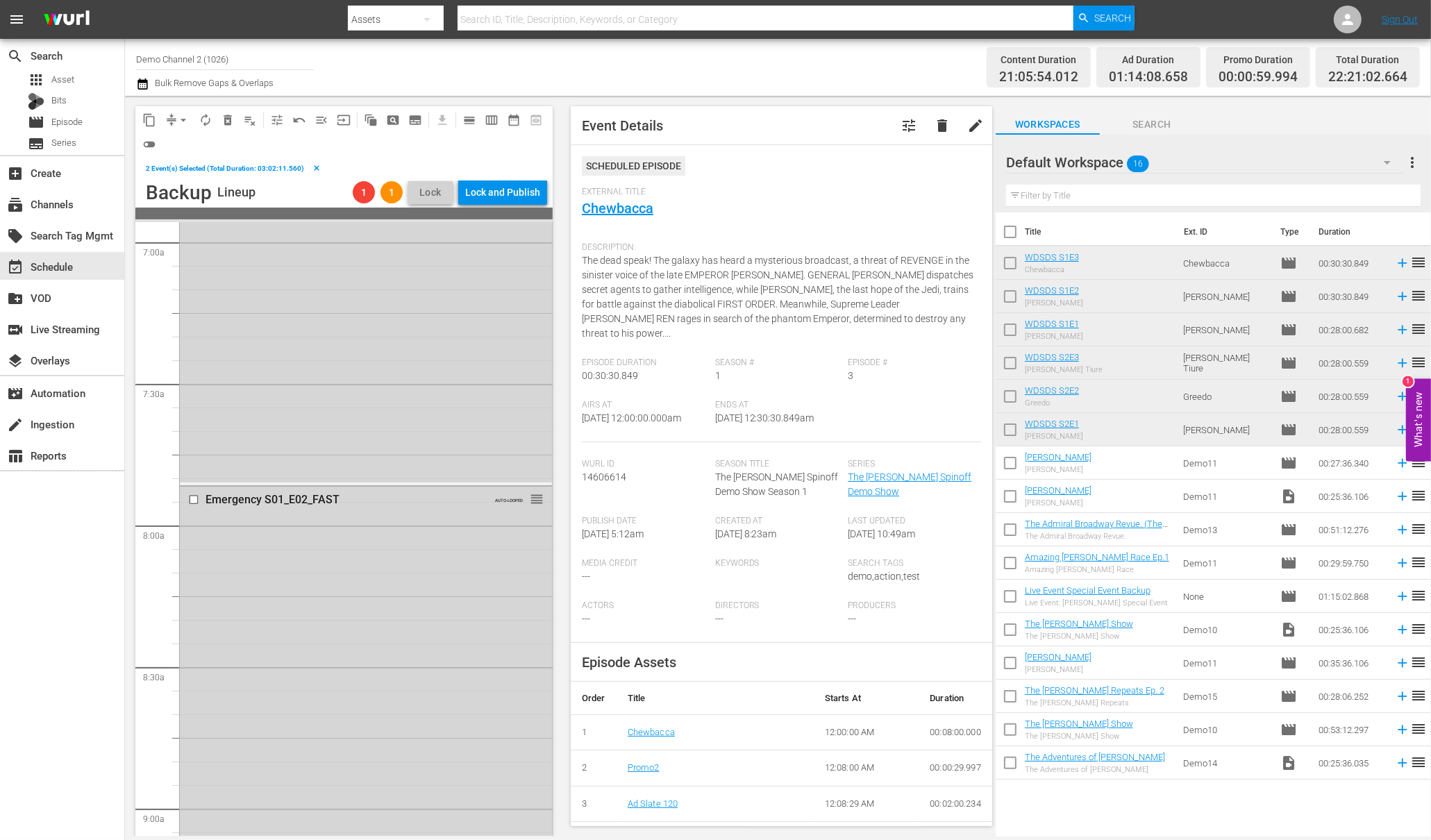
scroll to position [1987, 0]
click at [194, 476] on input "checkbox" at bounding box center [195, 476] width 14 height 12
click at [193, 396] on input "checkbox" at bounding box center [195, 401] width 14 height 12
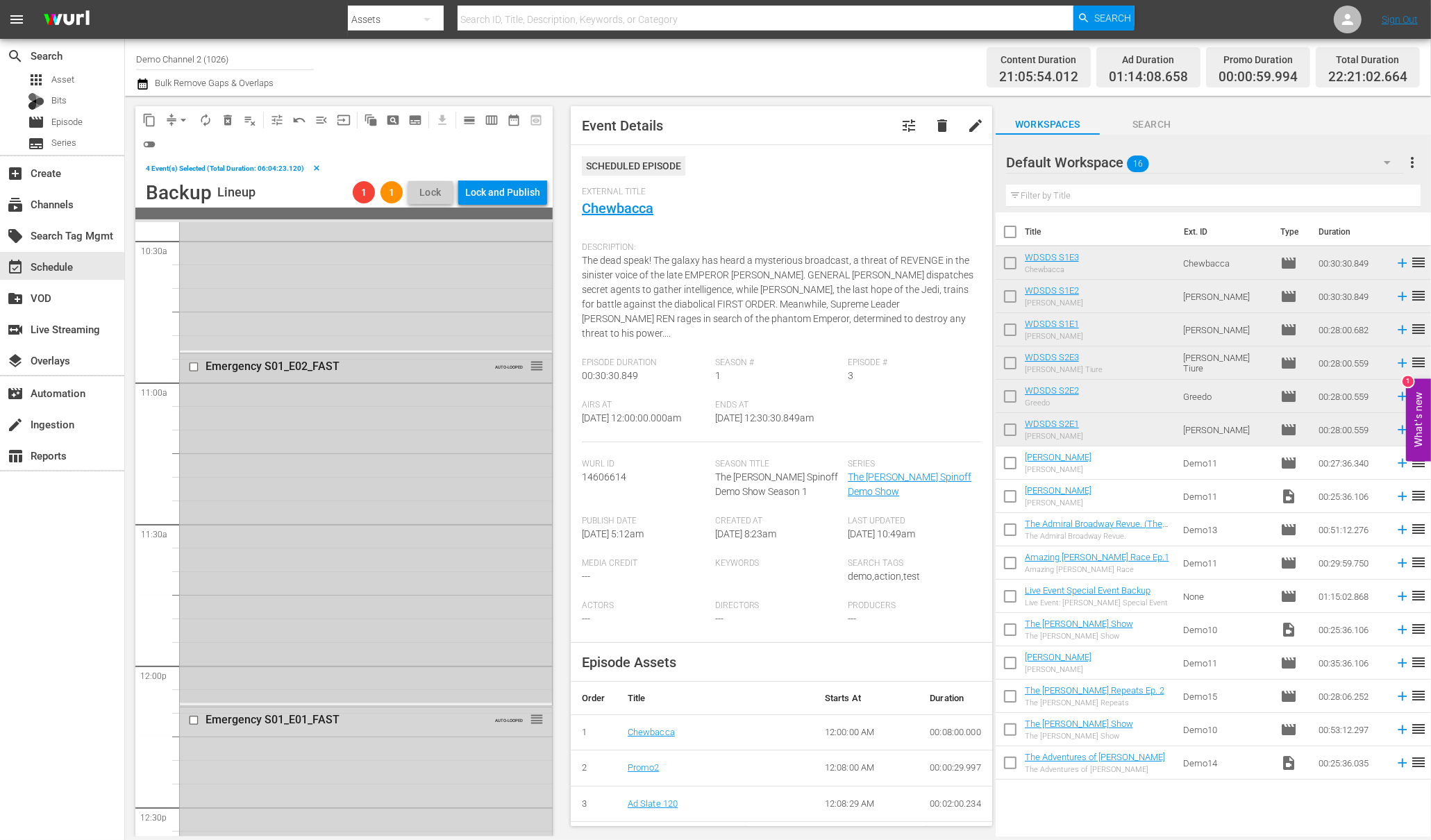
click at [191, 363] on input "checkbox" at bounding box center [195, 368] width 14 height 12
click at [197, 720] on input "checkbox" at bounding box center [195, 721] width 14 height 12
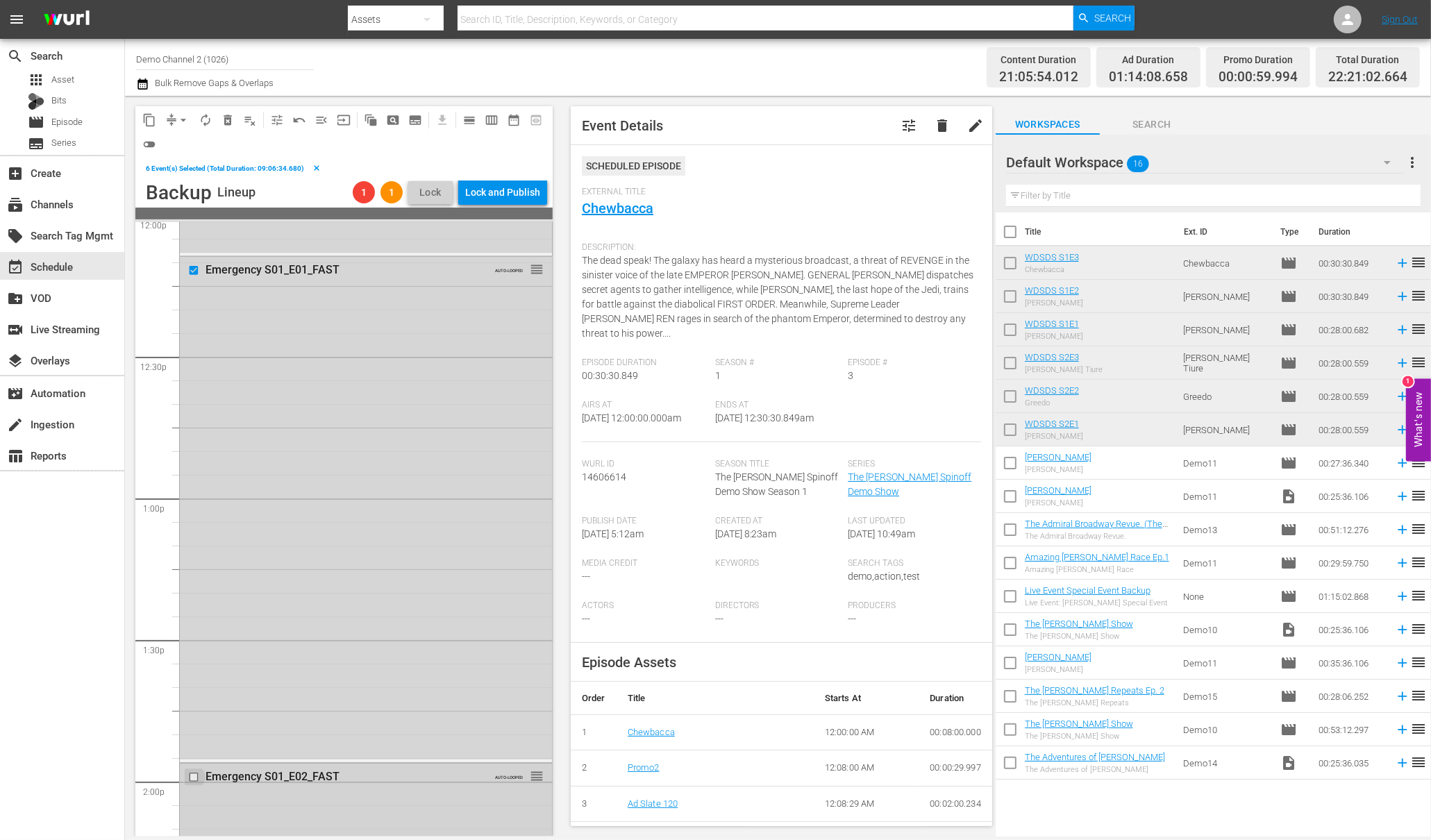
click at [196, 775] on input "checkbox" at bounding box center [195, 776] width 14 height 12
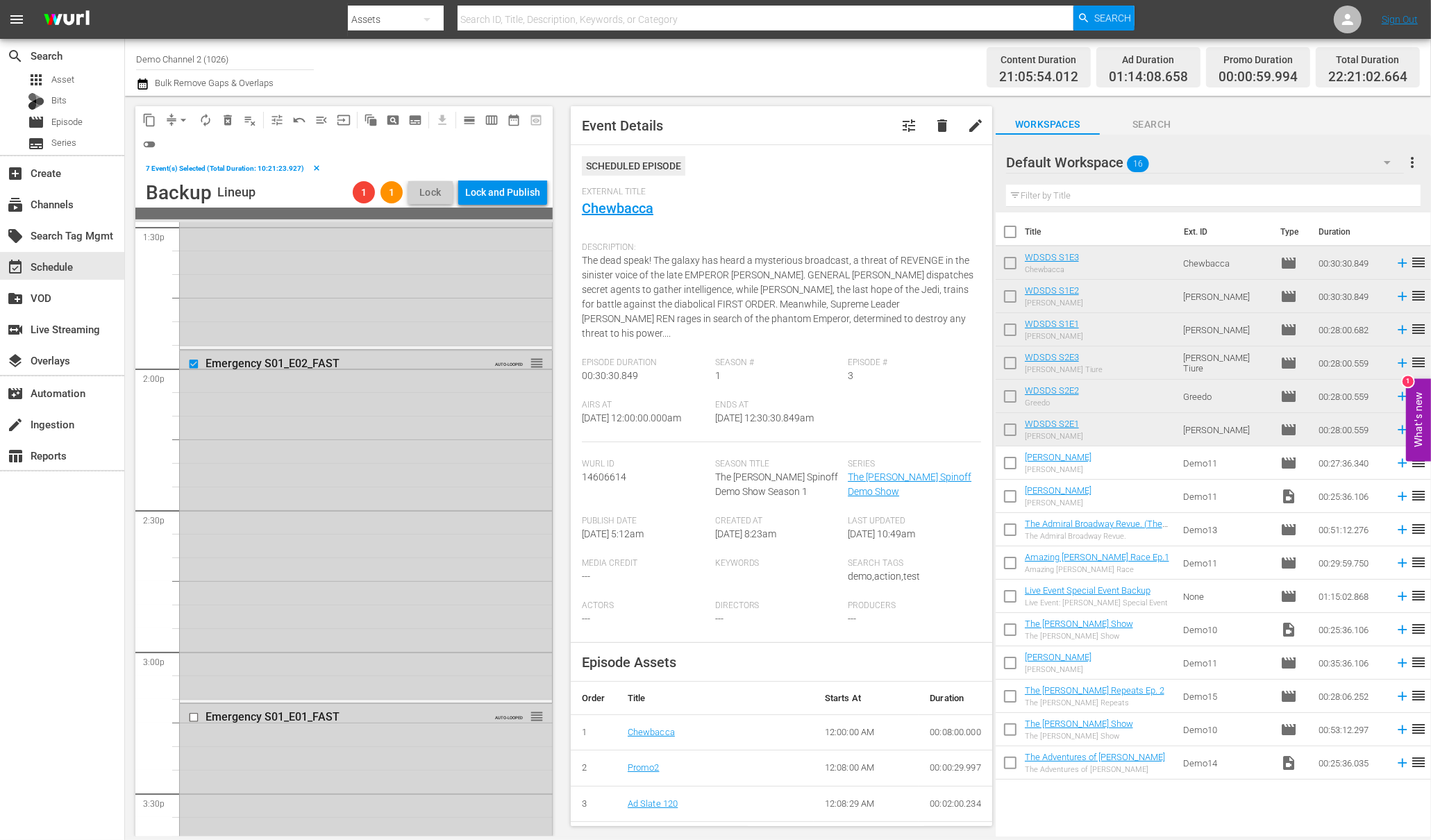
scroll to position [3823, 0]
click at [195, 711] on input "checkbox" at bounding box center [195, 714] width 14 height 12
click at [193, 573] on input "checkbox" at bounding box center [195, 576] width 14 height 12
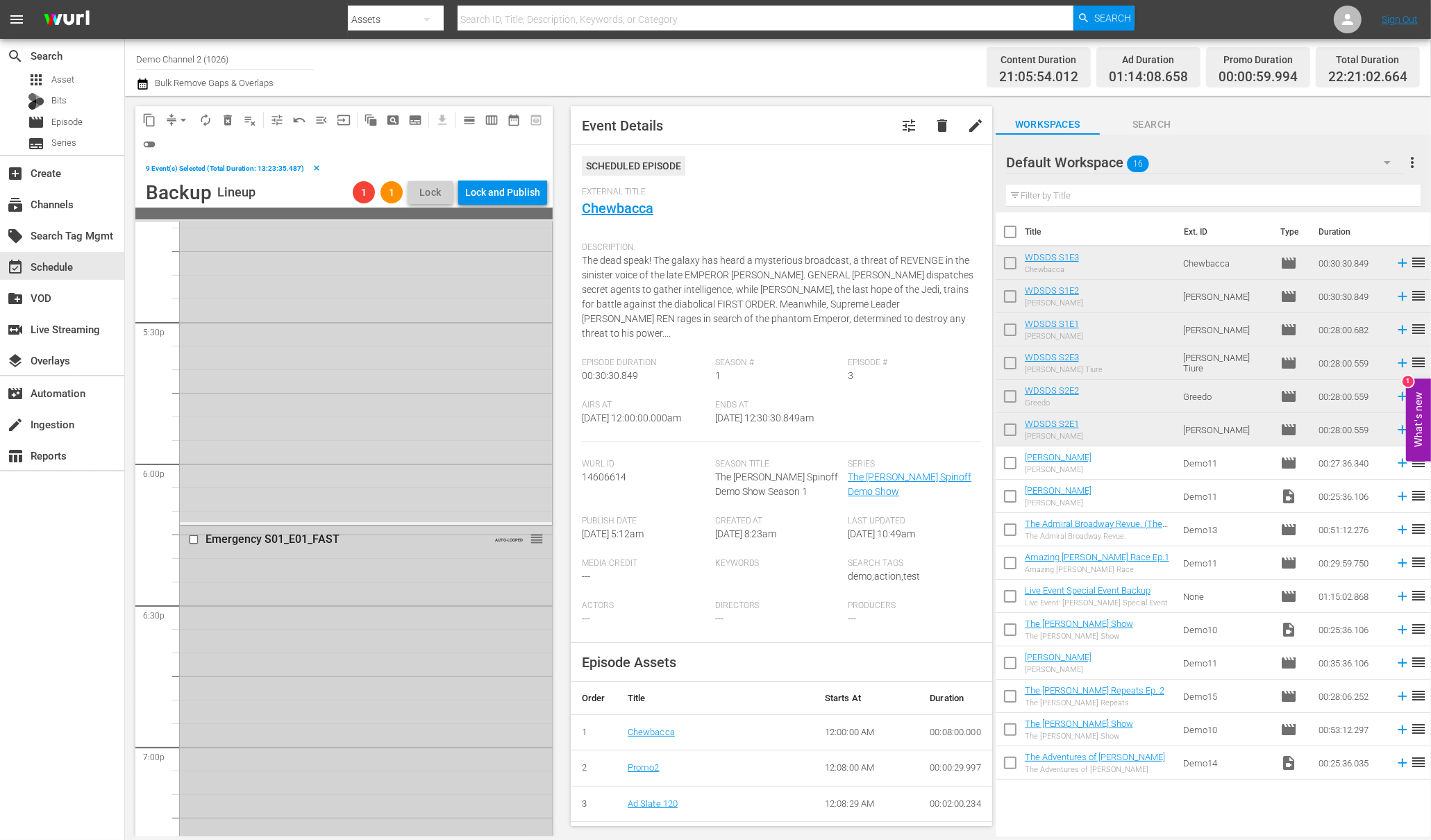
click at [194, 540] on input "checkbox" at bounding box center [195, 539] width 14 height 12
click at [194, 564] on input "checkbox" at bounding box center [195, 567] width 14 height 12
click at [193, 505] on input "checkbox" at bounding box center [195, 501] width 14 height 12
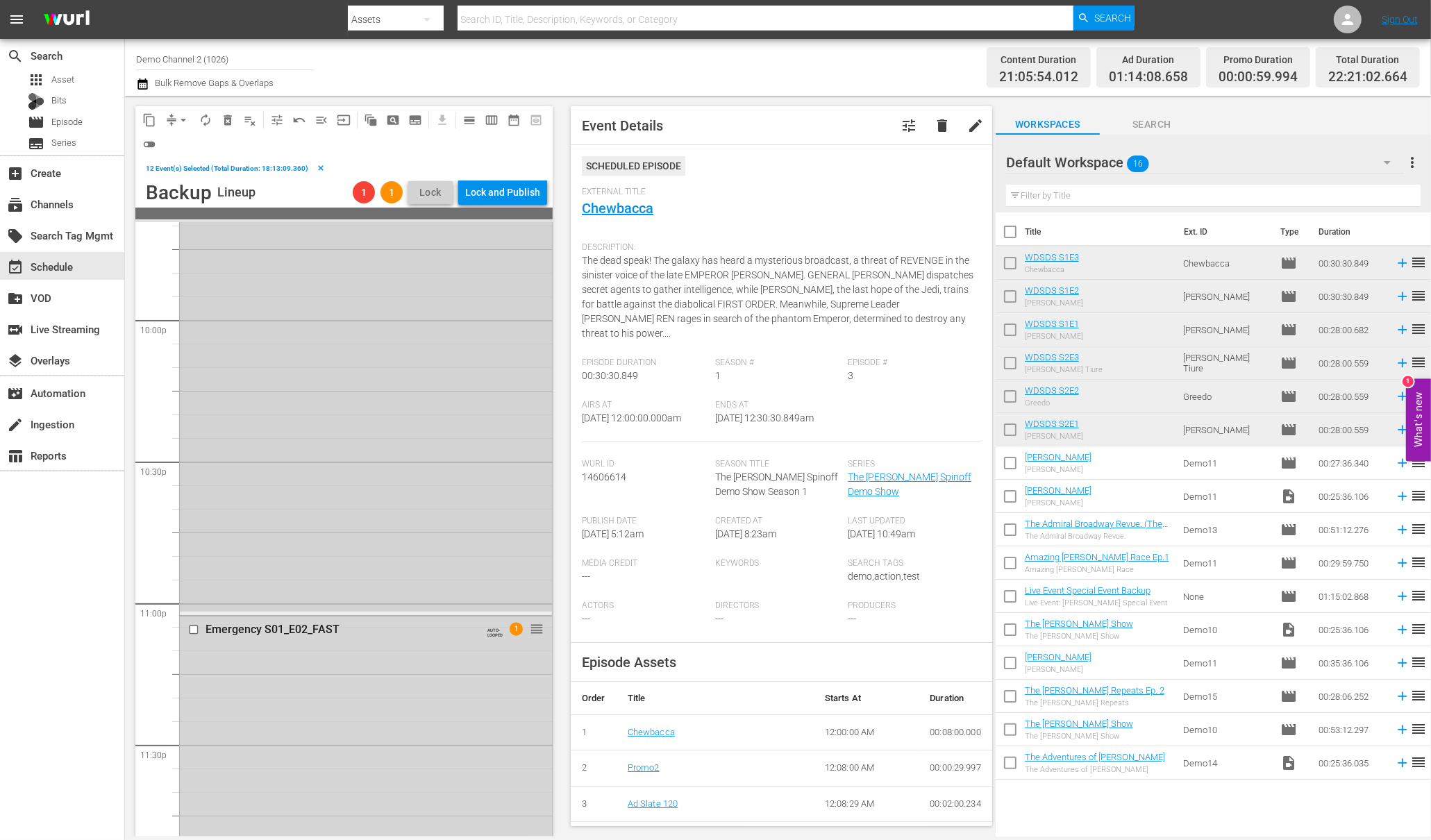
scroll to position [6267, 0]
click at [197, 495] on input "checkbox" at bounding box center [195, 496] width 14 height 12
click at [231, 117] on span "delete_forever_outlined" at bounding box center [227, 120] width 14 height 14
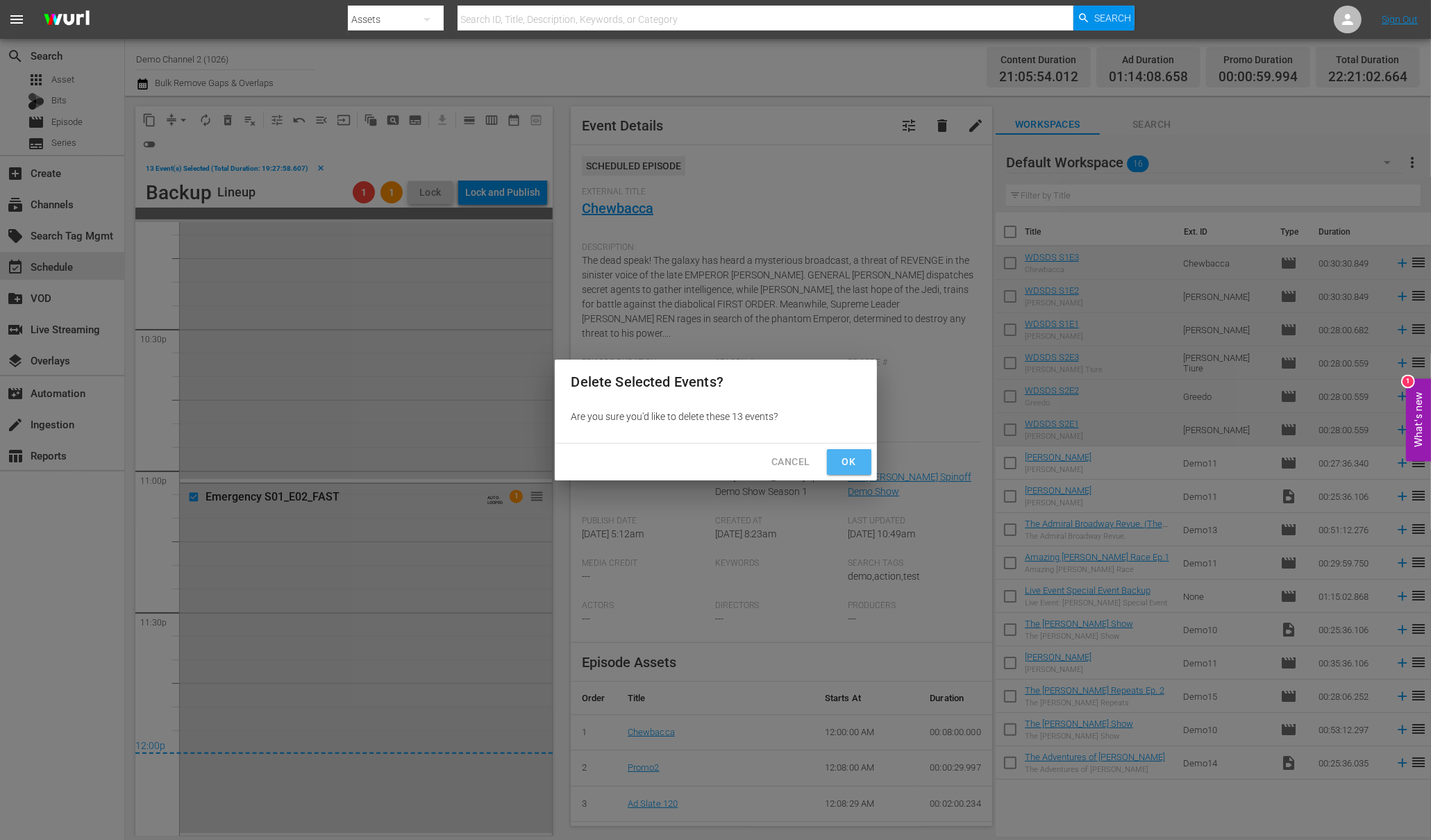
click at [841, 462] on span "Ok" at bounding box center [849, 461] width 23 height 18
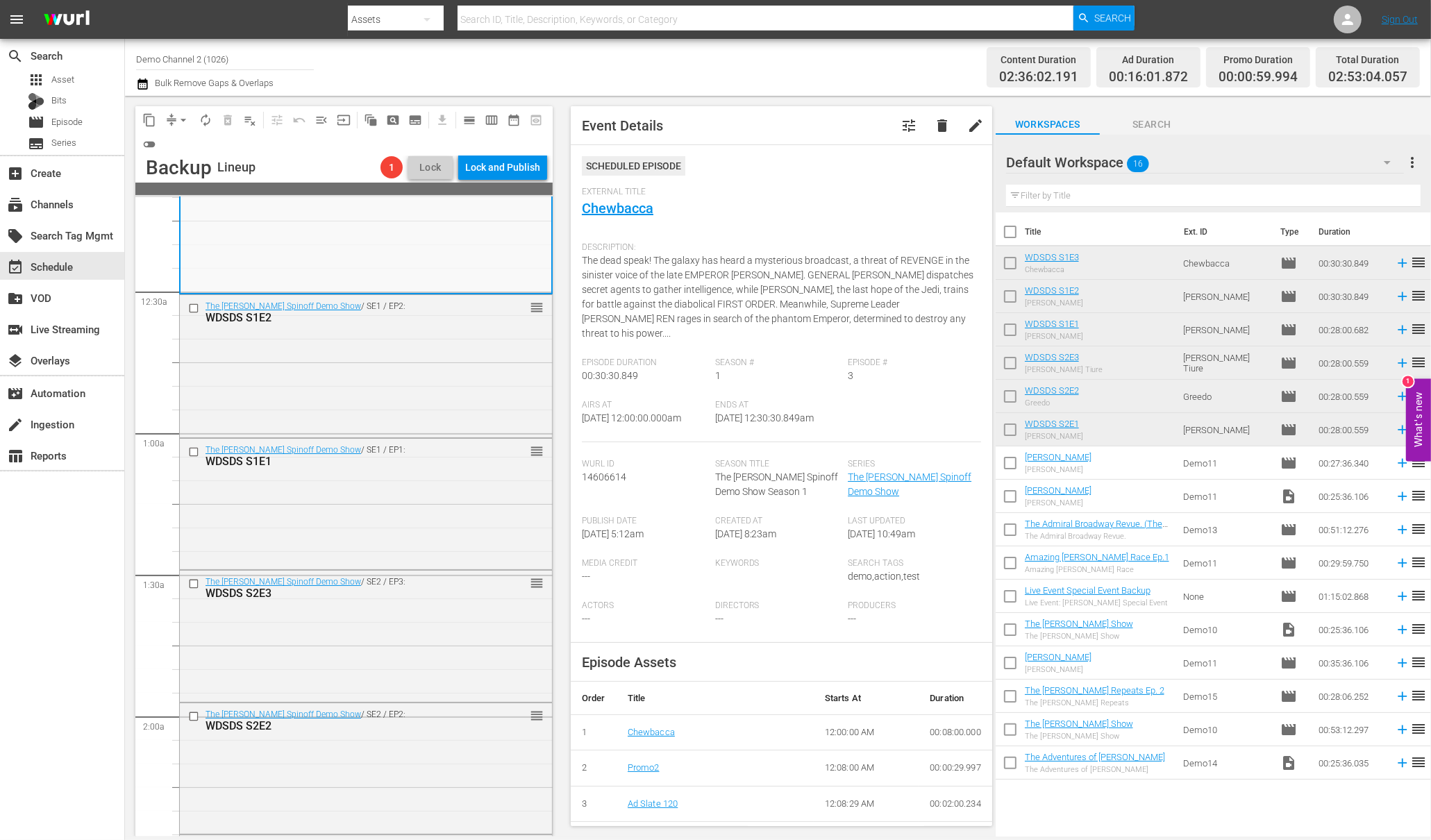
scroll to position [0, 0]
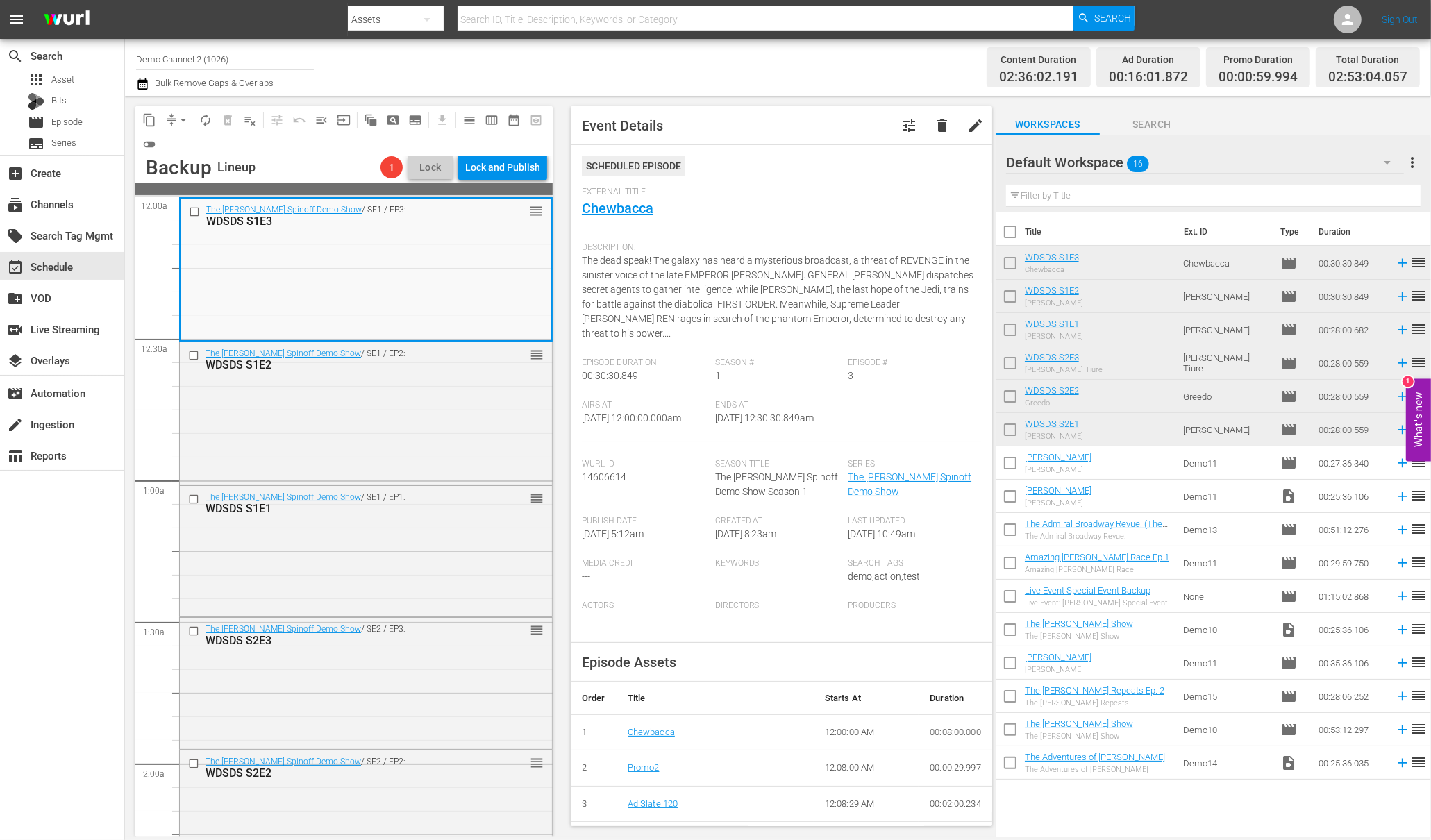
click at [192, 211] on input "checkbox" at bounding box center [196, 212] width 14 height 12
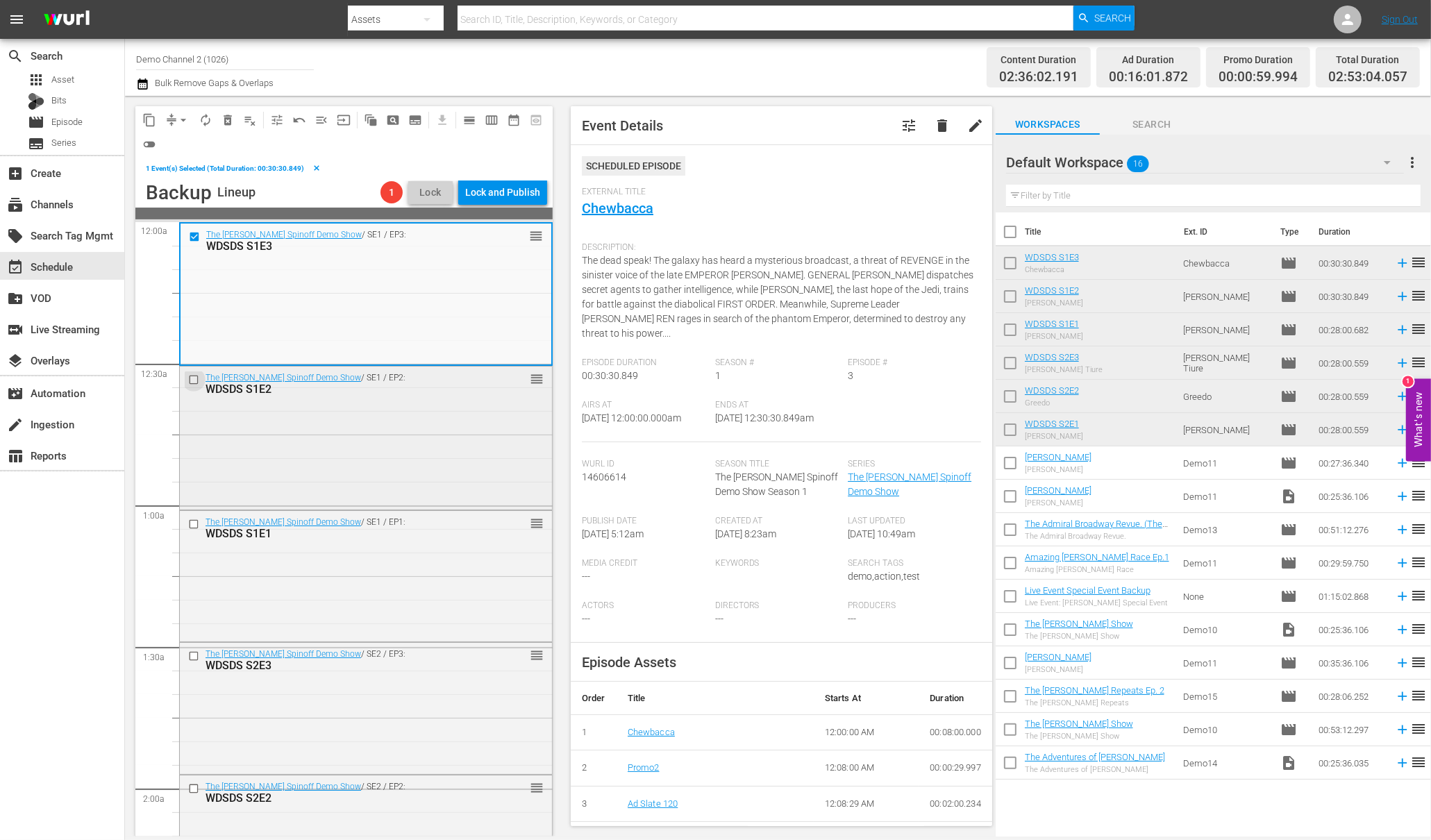
click at [191, 375] on input "checkbox" at bounding box center [195, 380] width 14 height 12
click at [190, 524] on input "checkbox" at bounding box center [195, 524] width 14 height 12
click at [191, 654] on input "checkbox" at bounding box center [195, 656] width 14 height 12
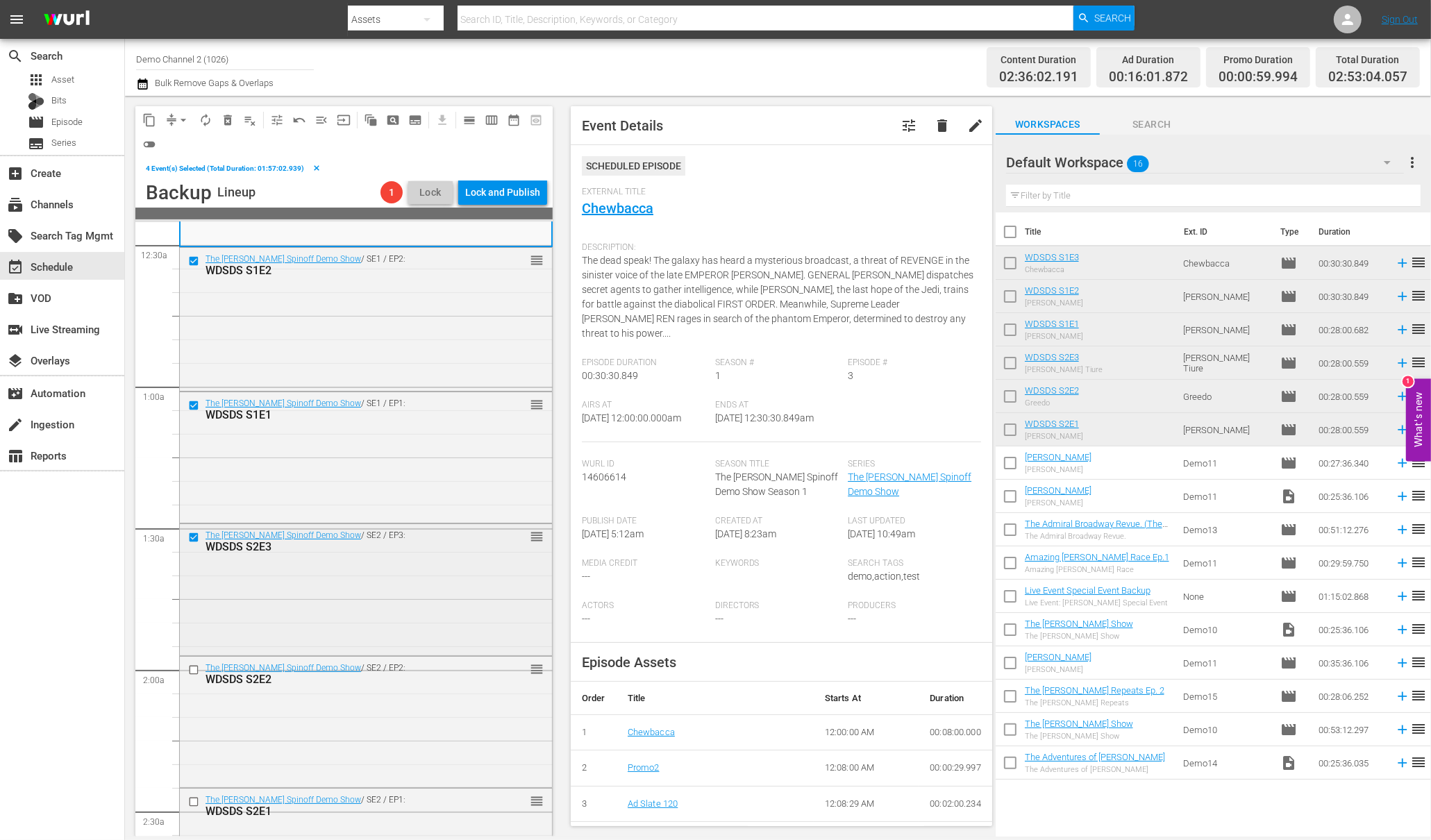
scroll to position [156, 0]
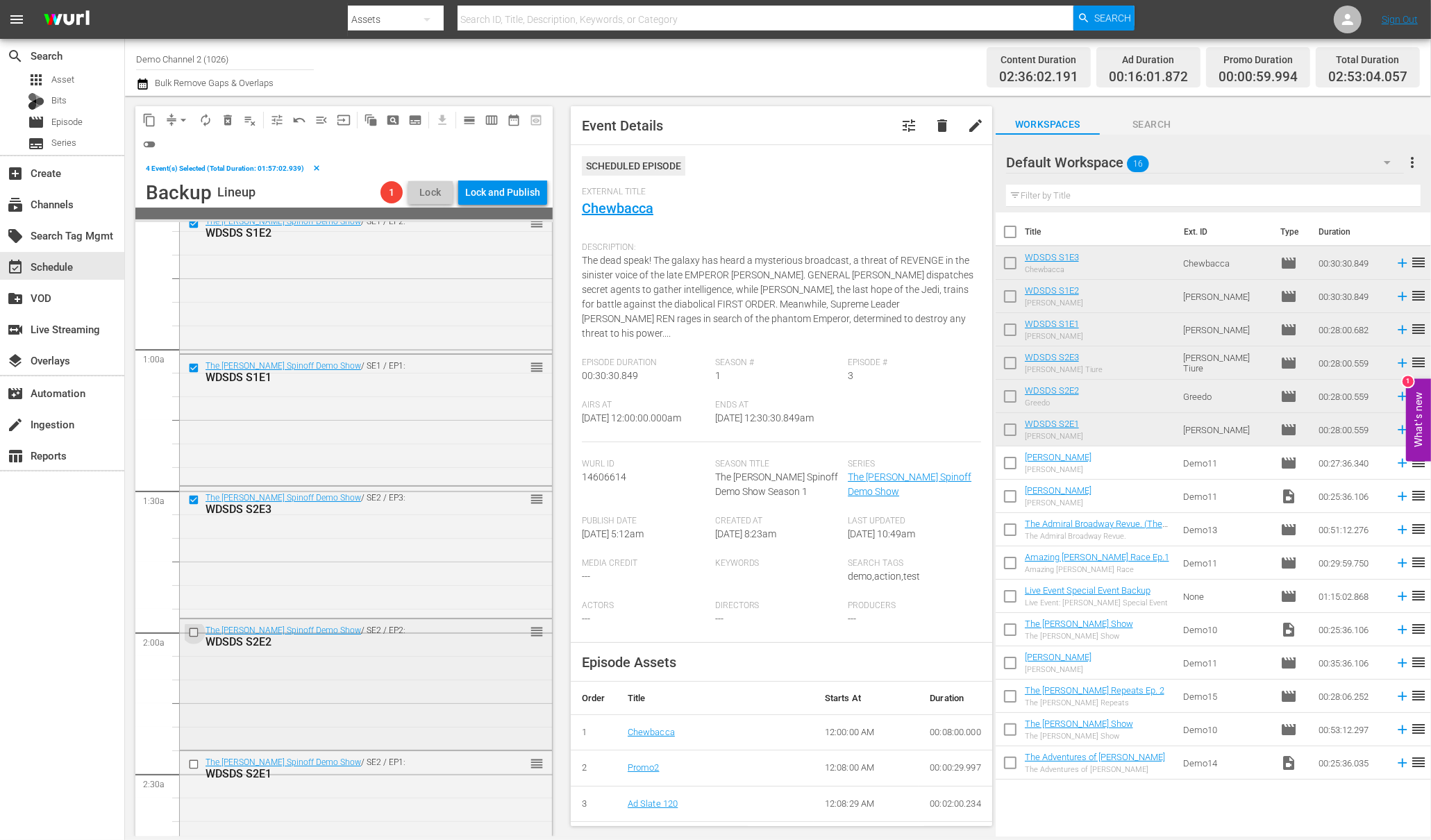
click at [195, 629] on input "checkbox" at bounding box center [195, 632] width 14 height 12
click at [196, 761] on input "checkbox" at bounding box center [195, 764] width 14 height 12
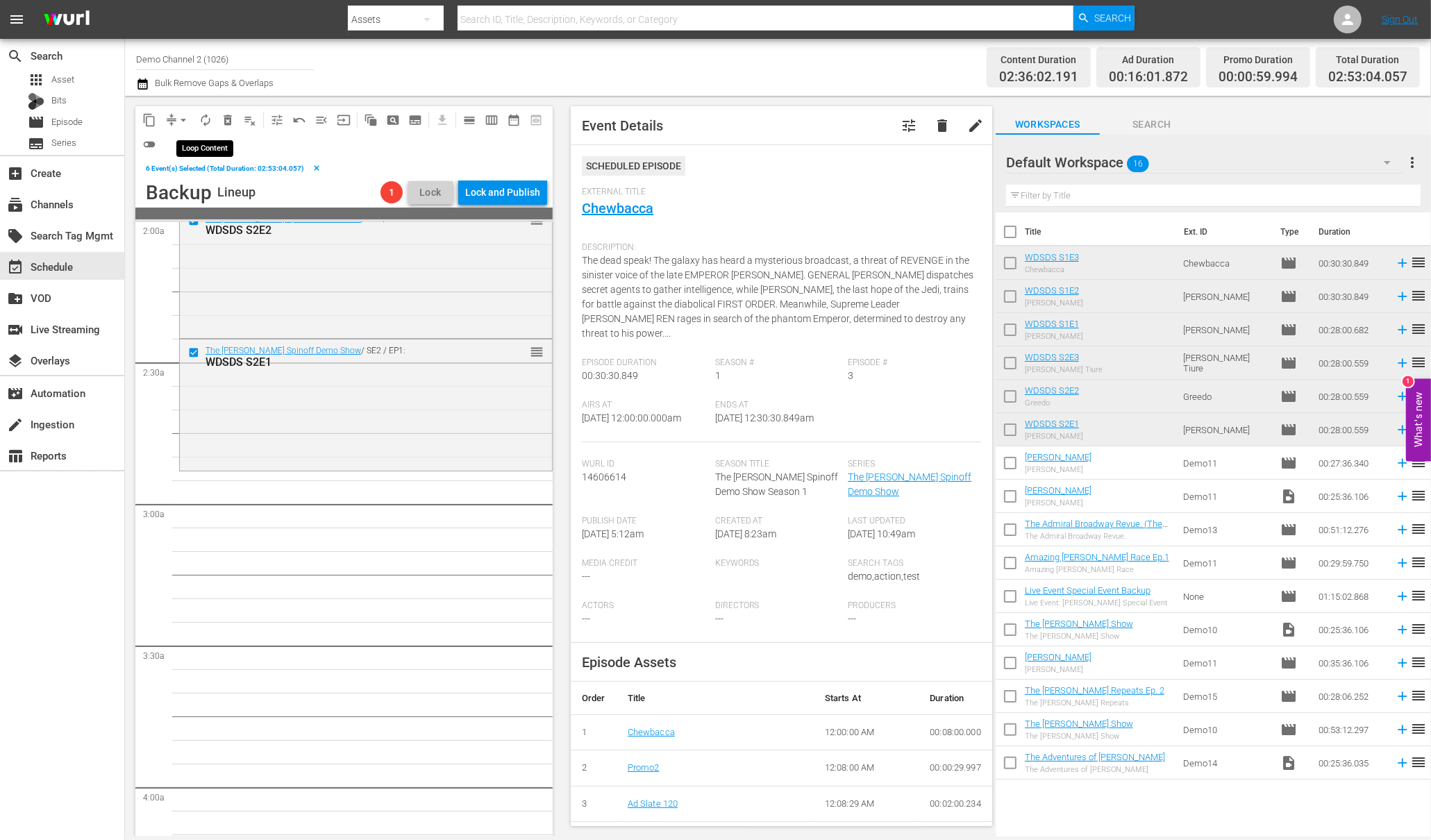
click at [206, 119] on span "autorenew_outlined" at bounding box center [206, 120] width 14 height 14
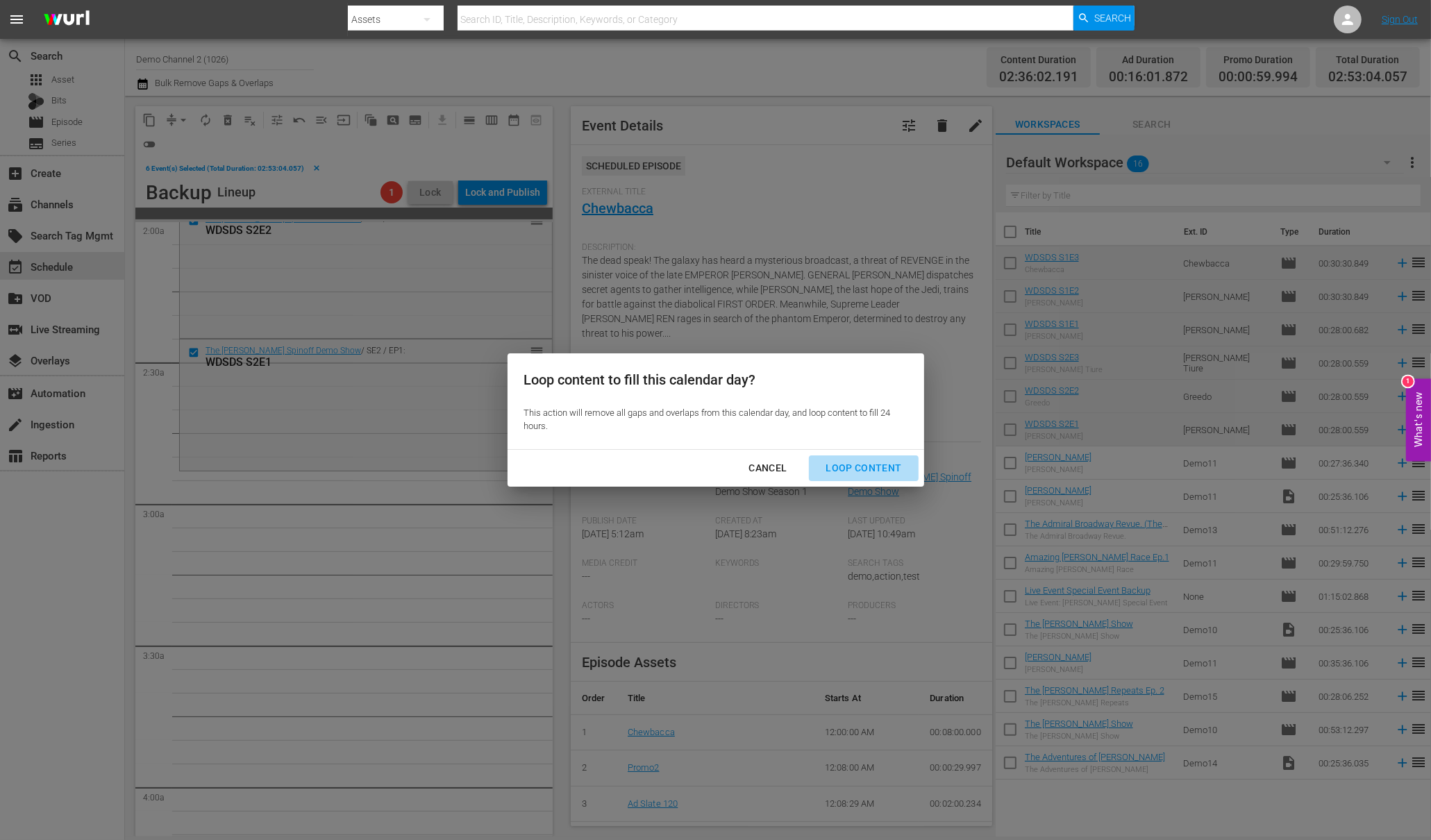
click at [869, 471] on div "Loop Content" at bounding box center [863, 468] width 98 height 18
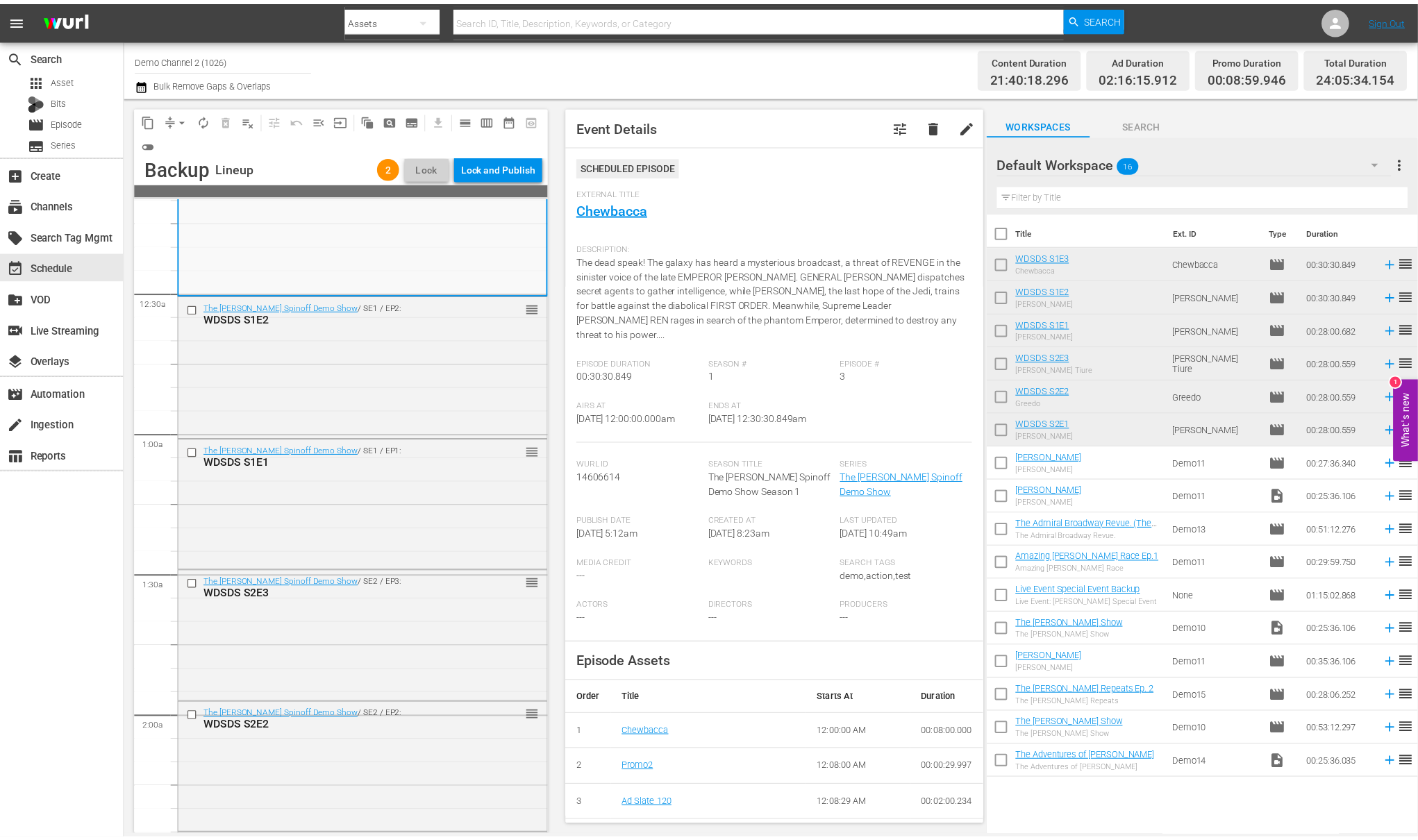
scroll to position [0, 0]
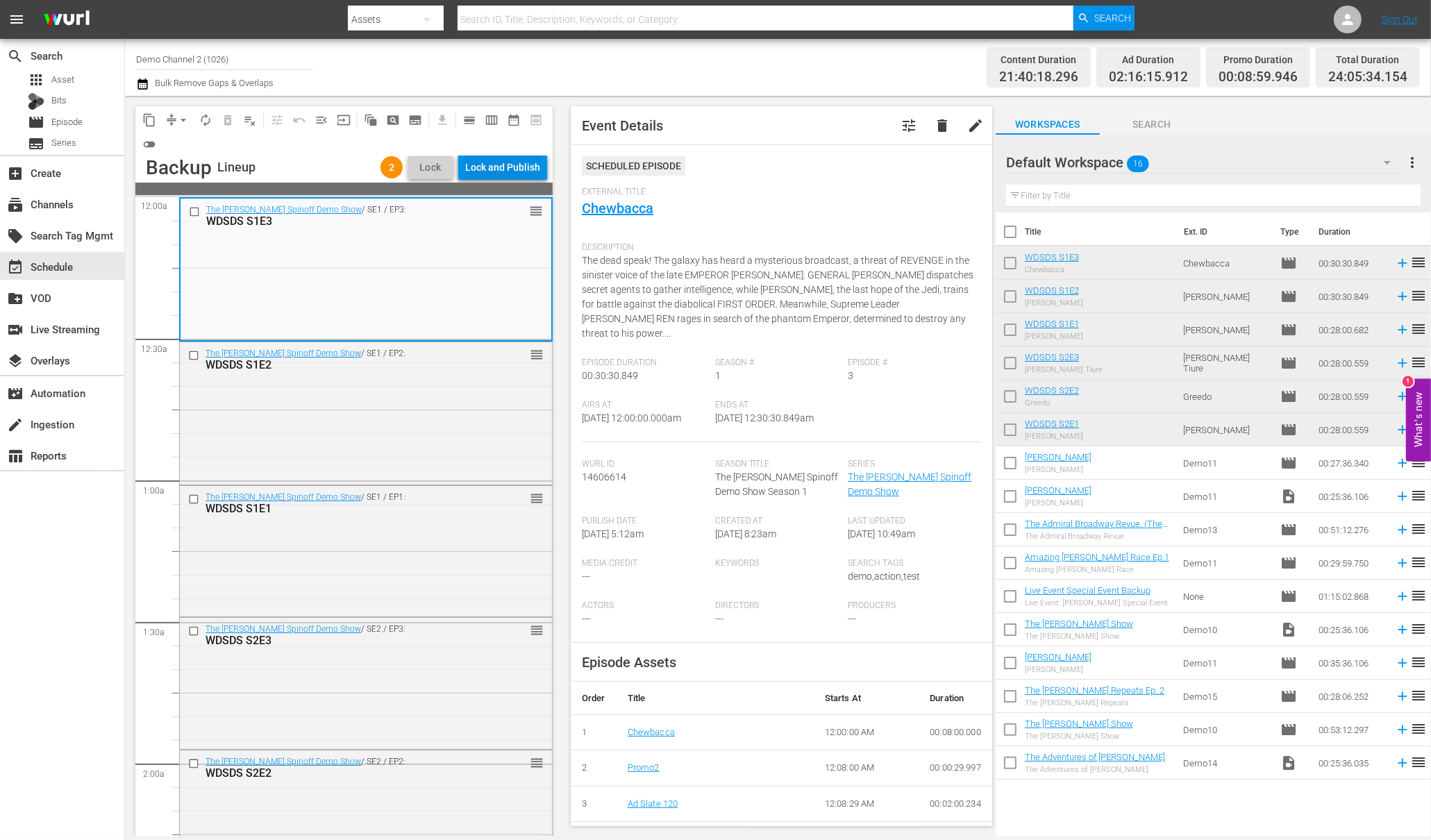
click at [495, 155] on div "Lock and Publish" at bounding box center [503, 167] width 75 height 25
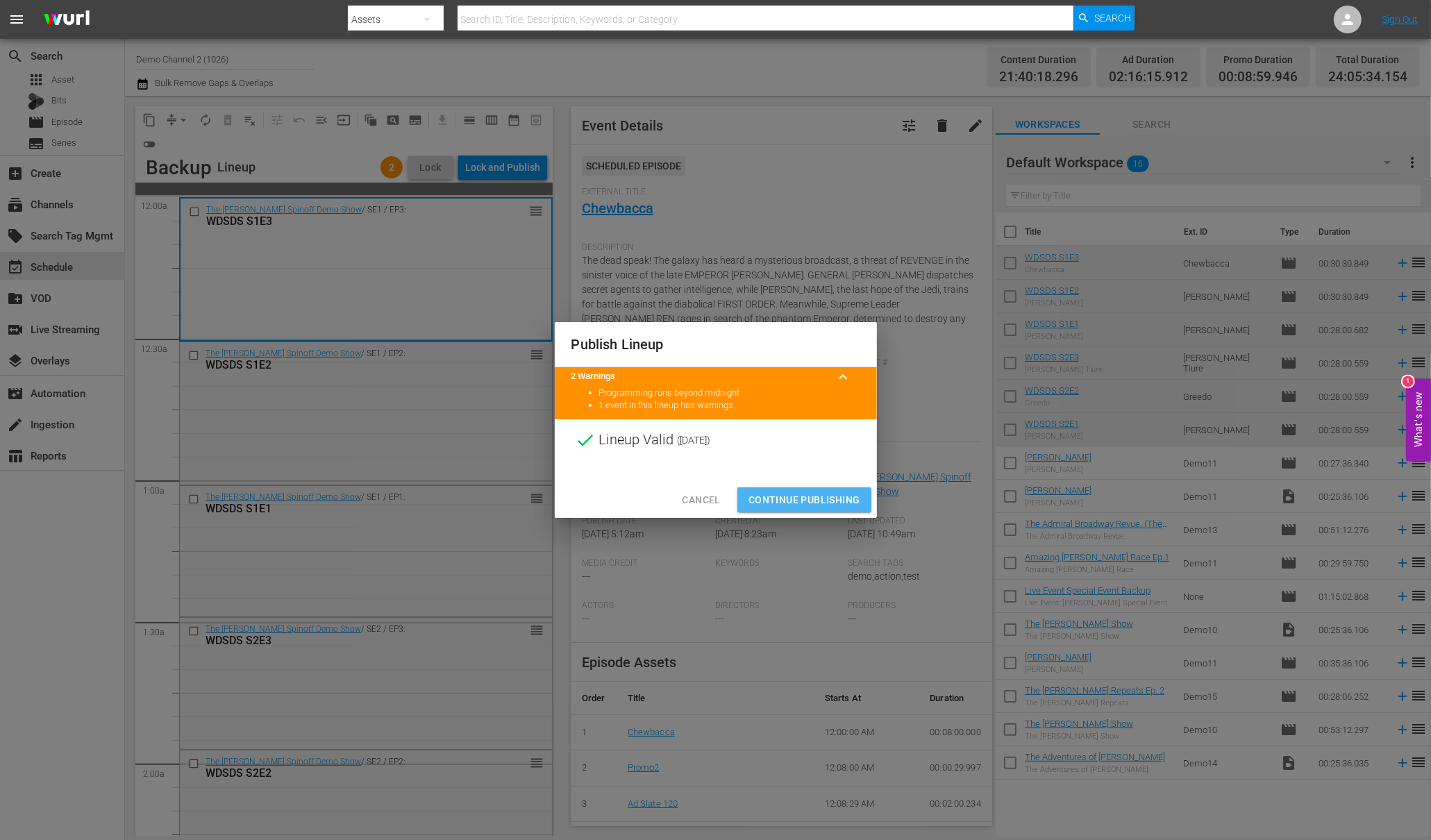
click at [822, 500] on span "Continue Publishing" at bounding box center [804, 500] width 112 height 18
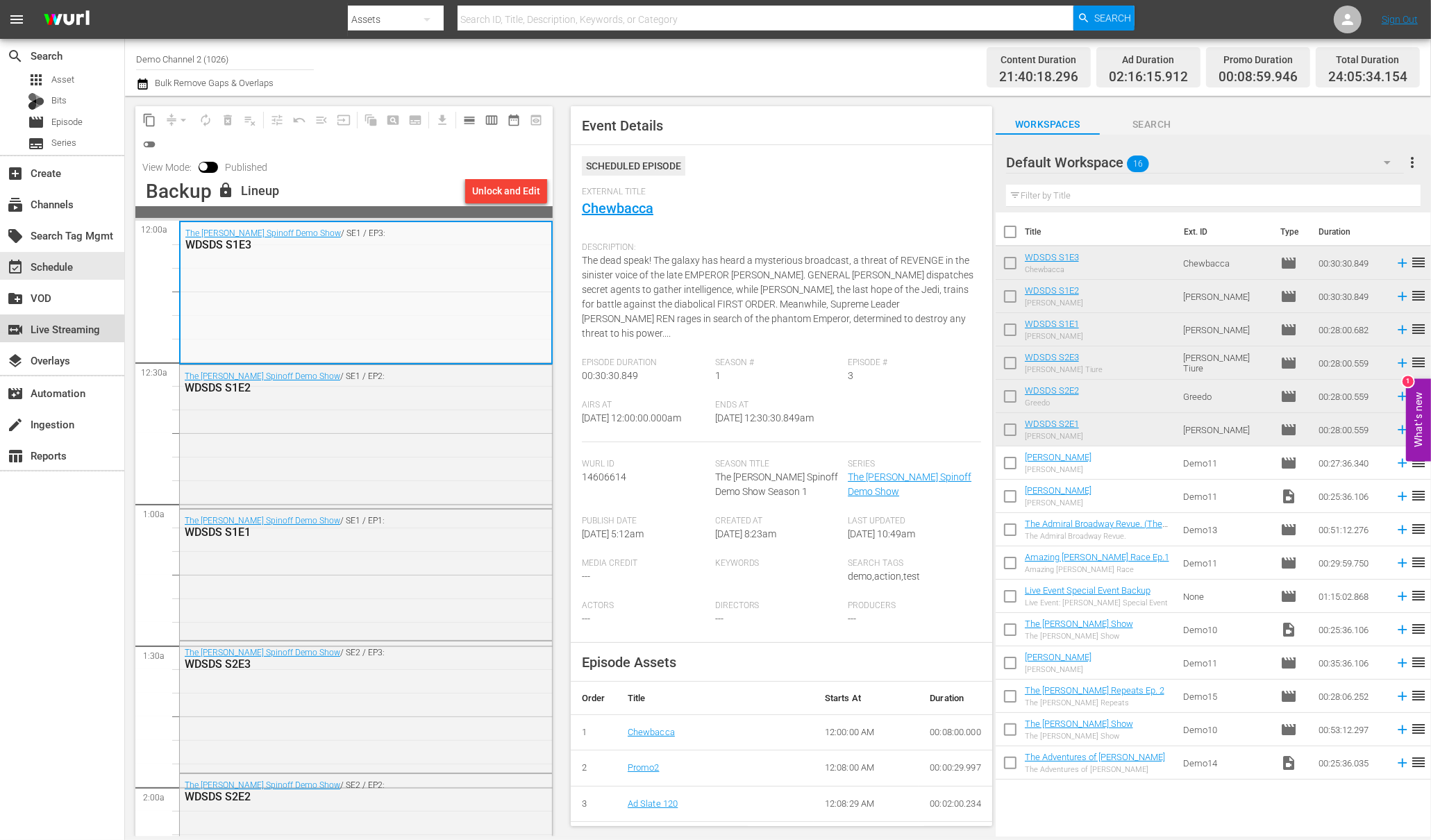
click at [59, 333] on div "switch_video Live Streaming" at bounding box center [38, 327] width 78 height 13
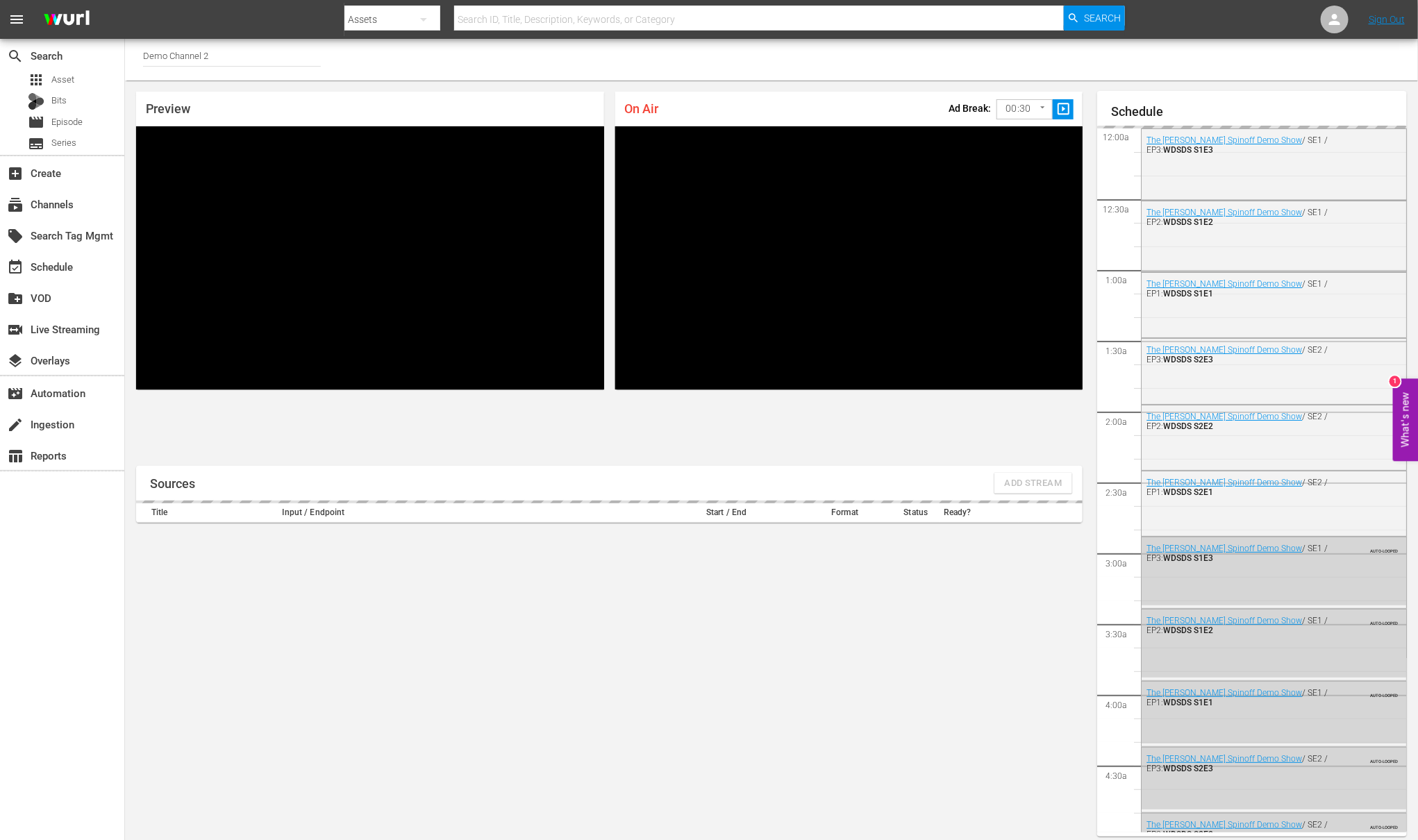
scroll to position [8, 0]
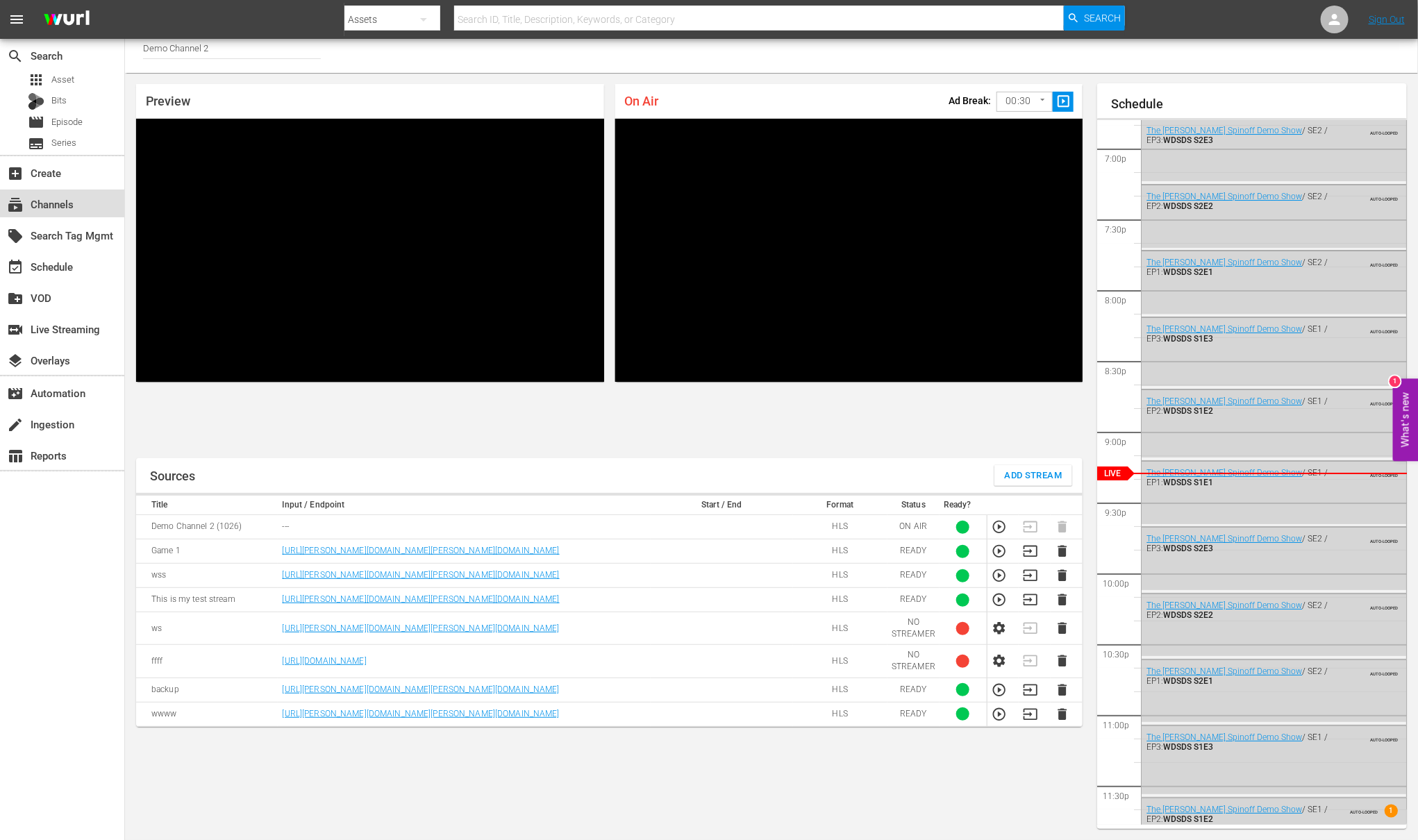
click at [60, 205] on div "subscriptions Channels" at bounding box center [38, 201] width 78 height 13
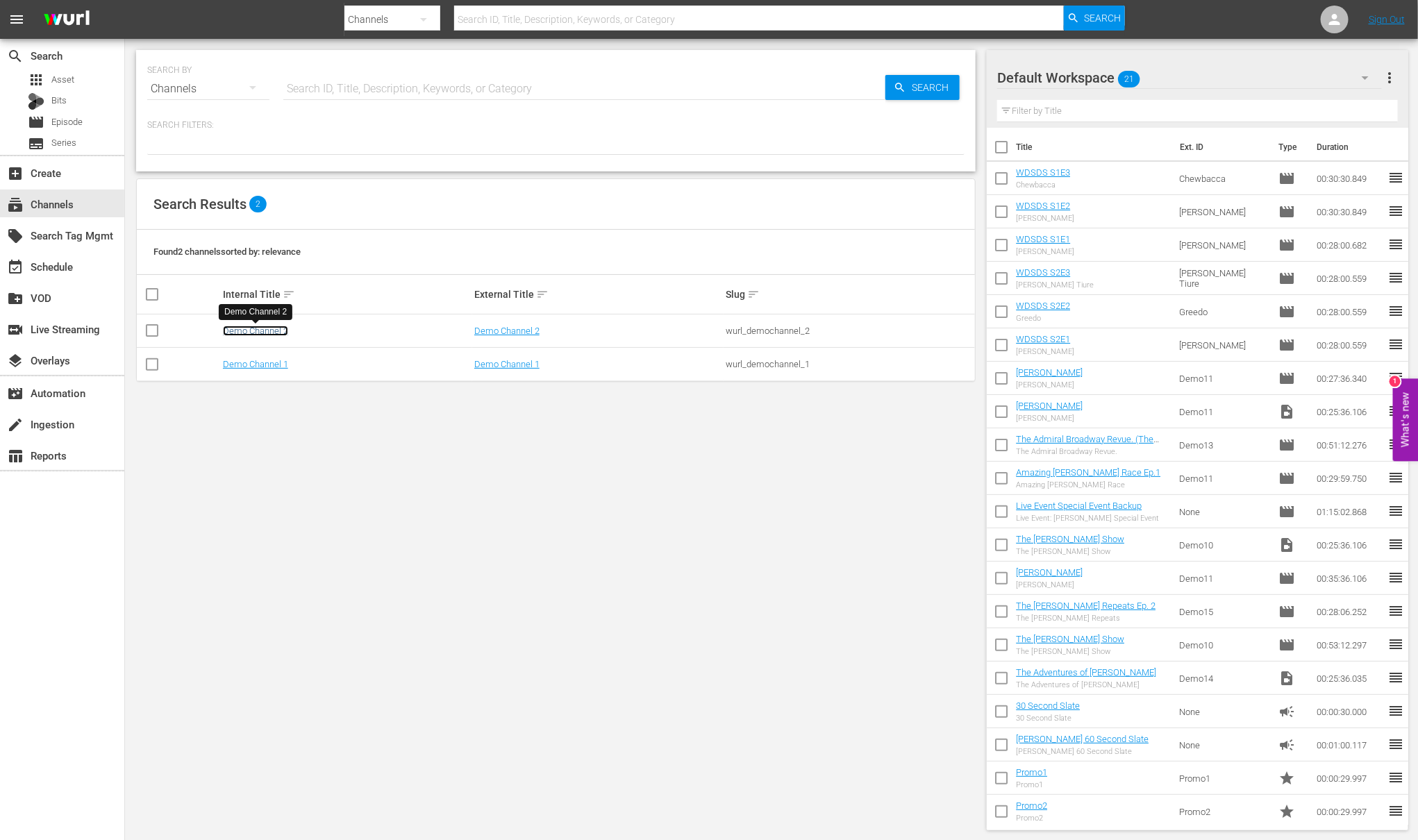
click at [263, 331] on link "Demo Channel 2" at bounding box center [256, 331] width 65 height 10
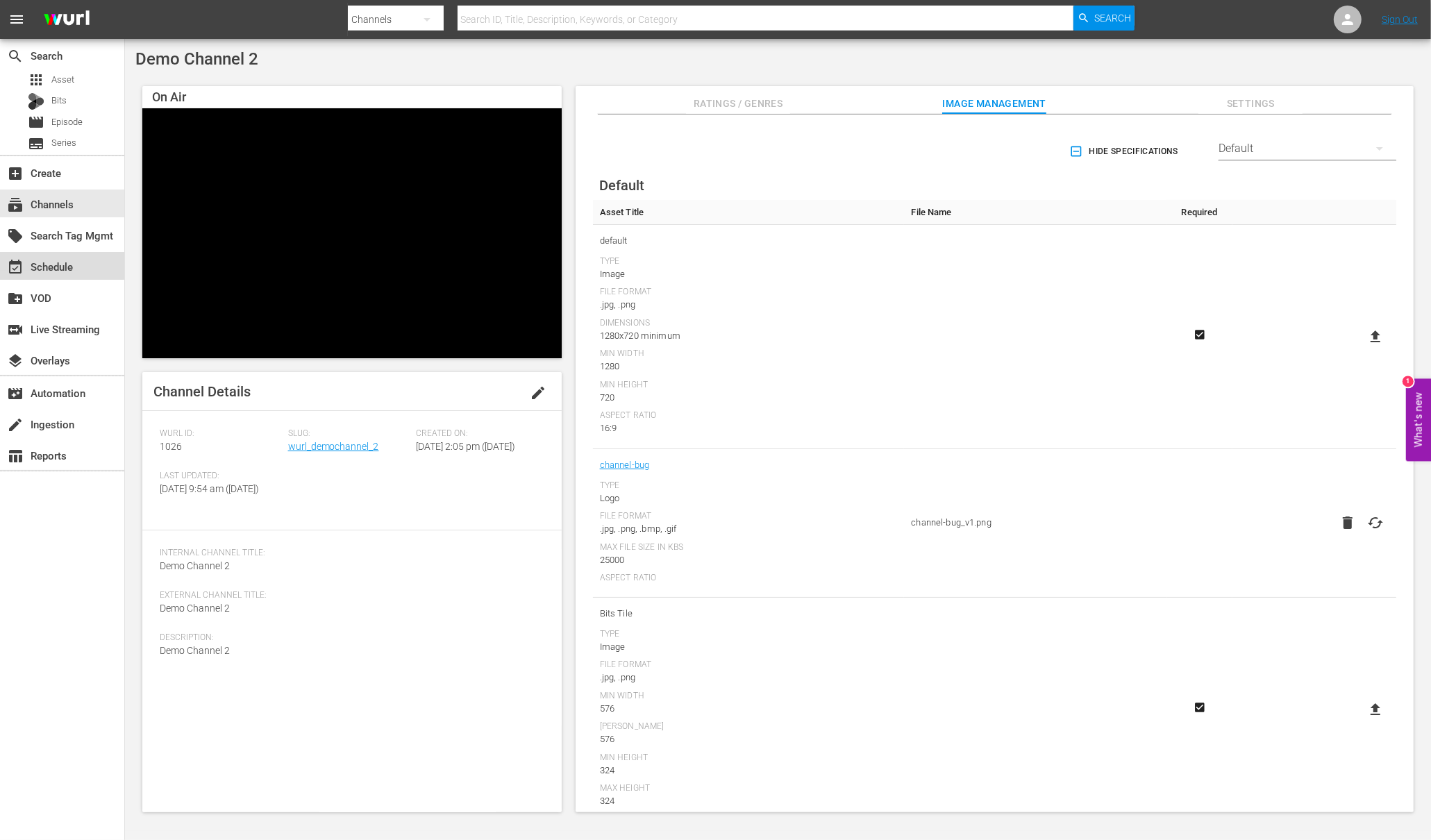
click at [58, 265] on div "event_available Schedule" at bounding box center [38, 264] width 78 height 13
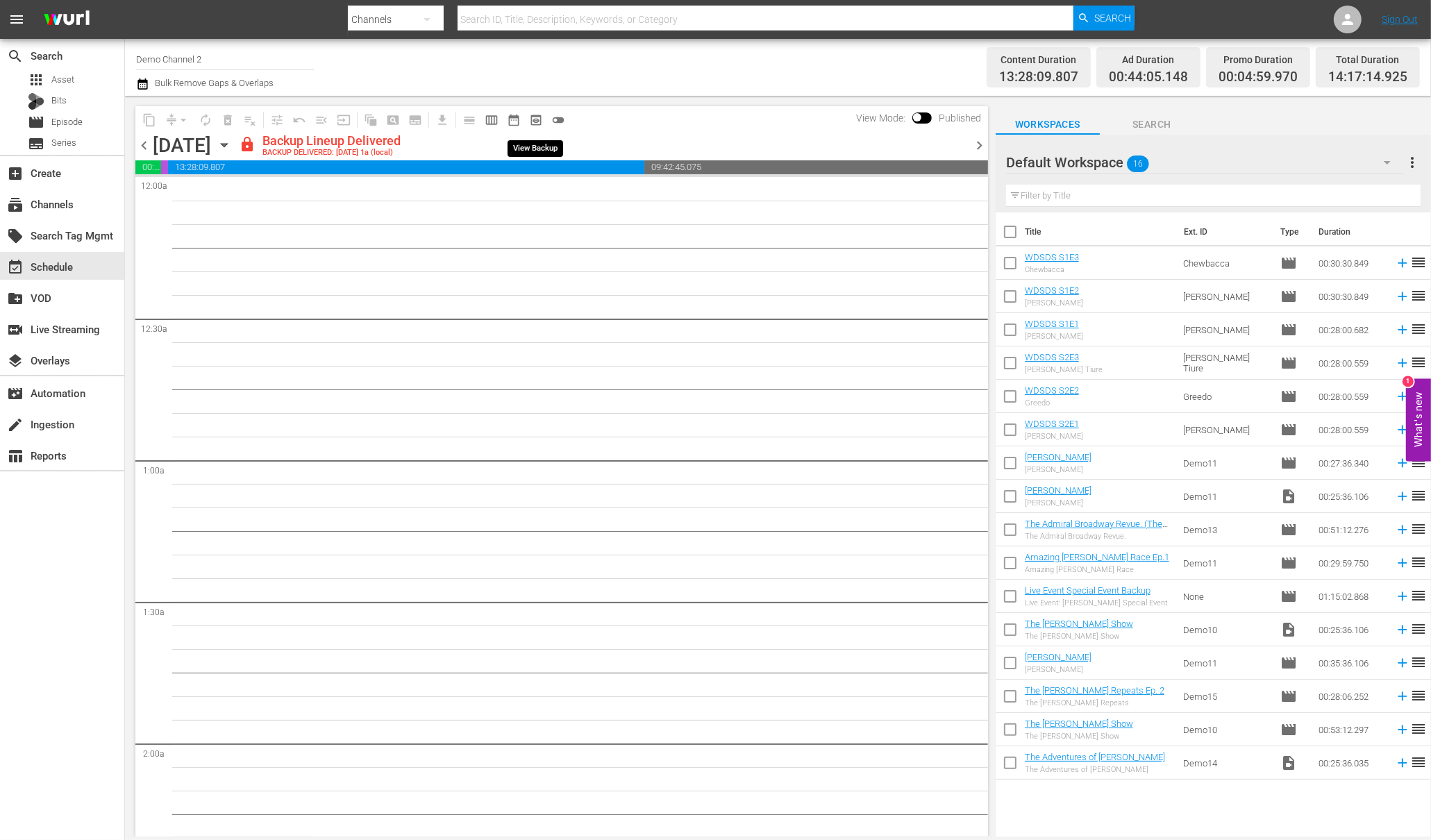
click at [537, 120] on span "preview_outlined" at bounding box center [536, 120] width 14 height 14
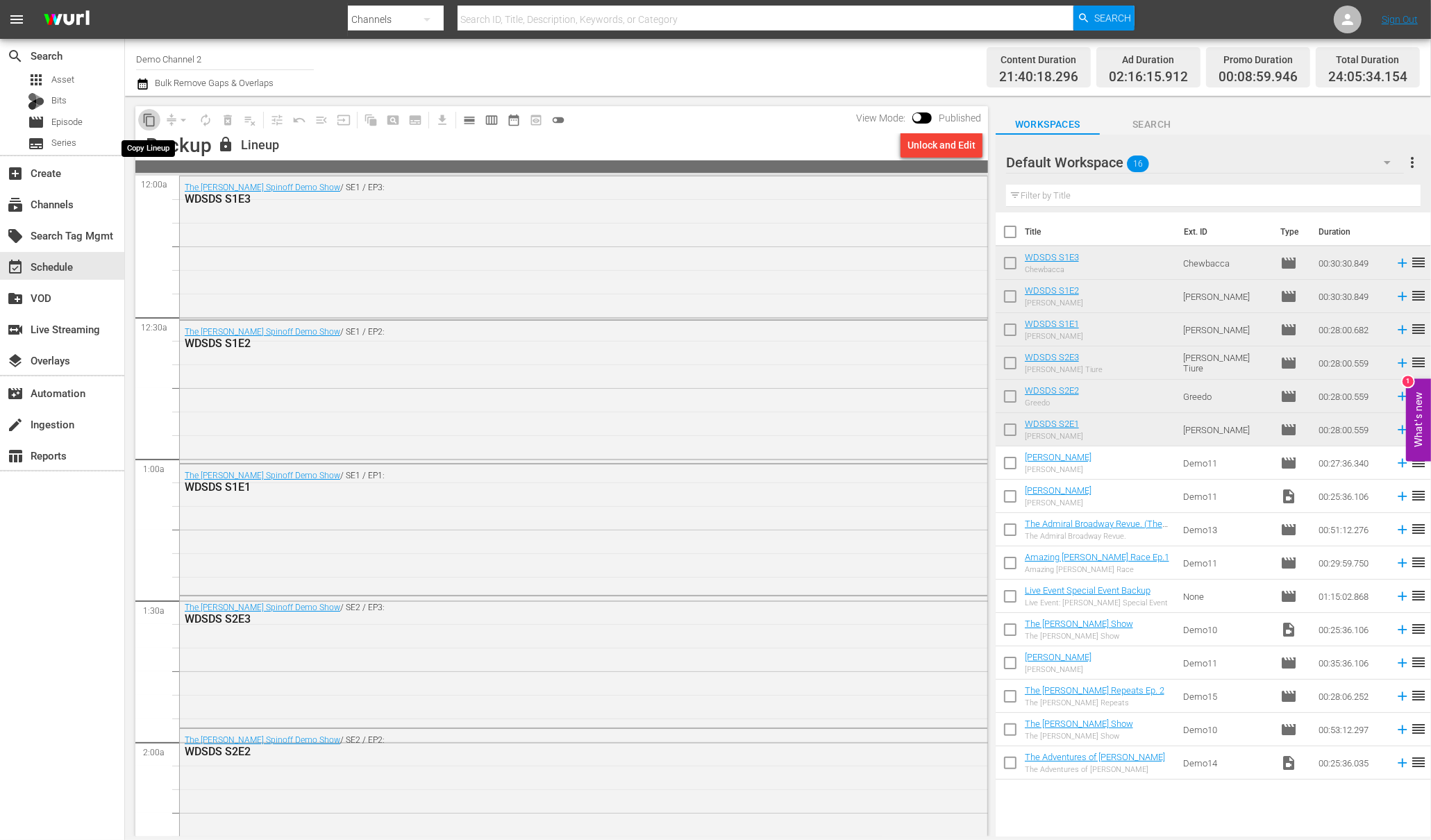
click at [147, 117] on span "content_copy" at bounding box center [149, 120] width 14 height 14
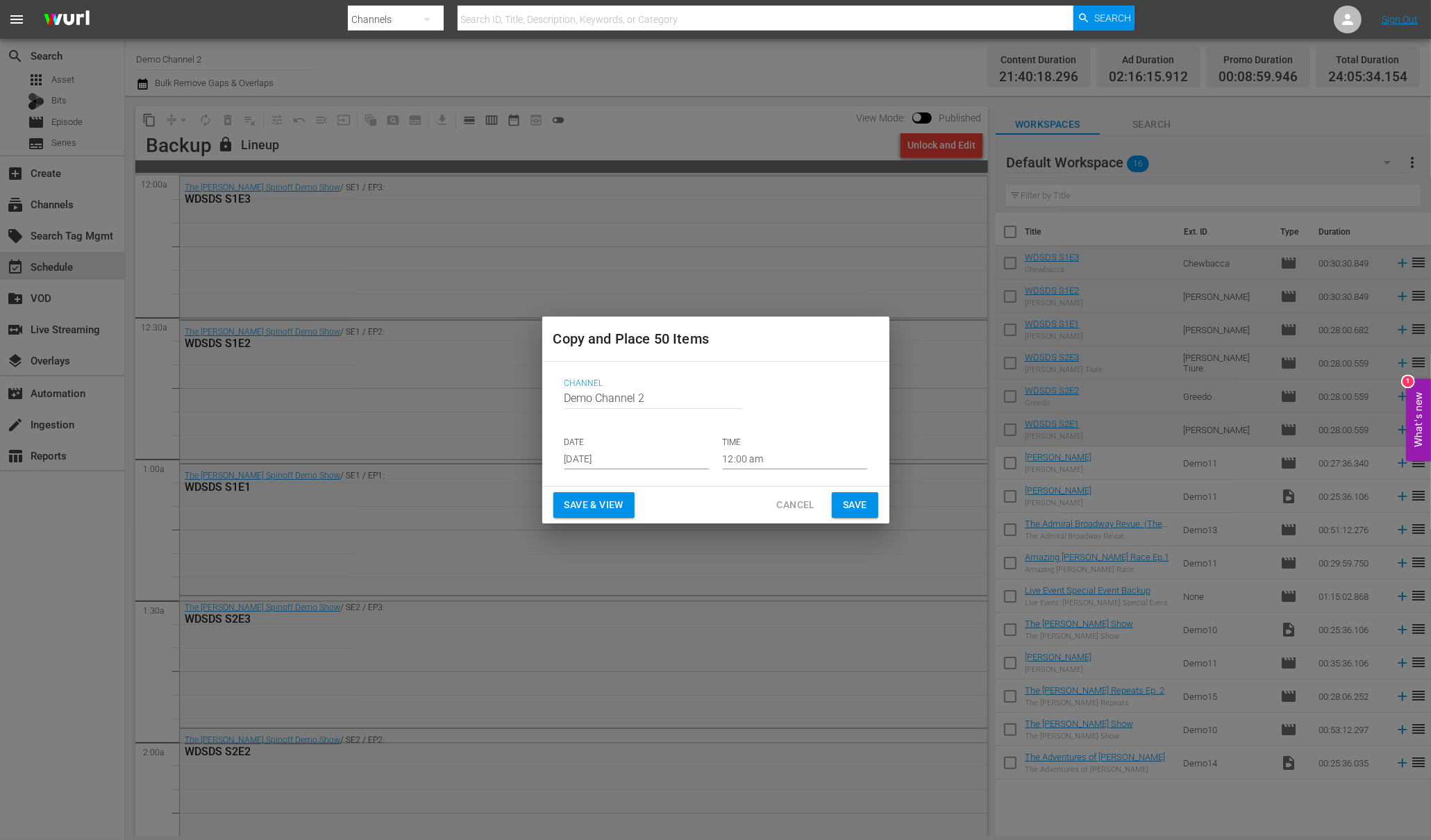
click at [636, 458] on input "Aug 15th 2025" at bounding box center [636, 459] width 145 height 21
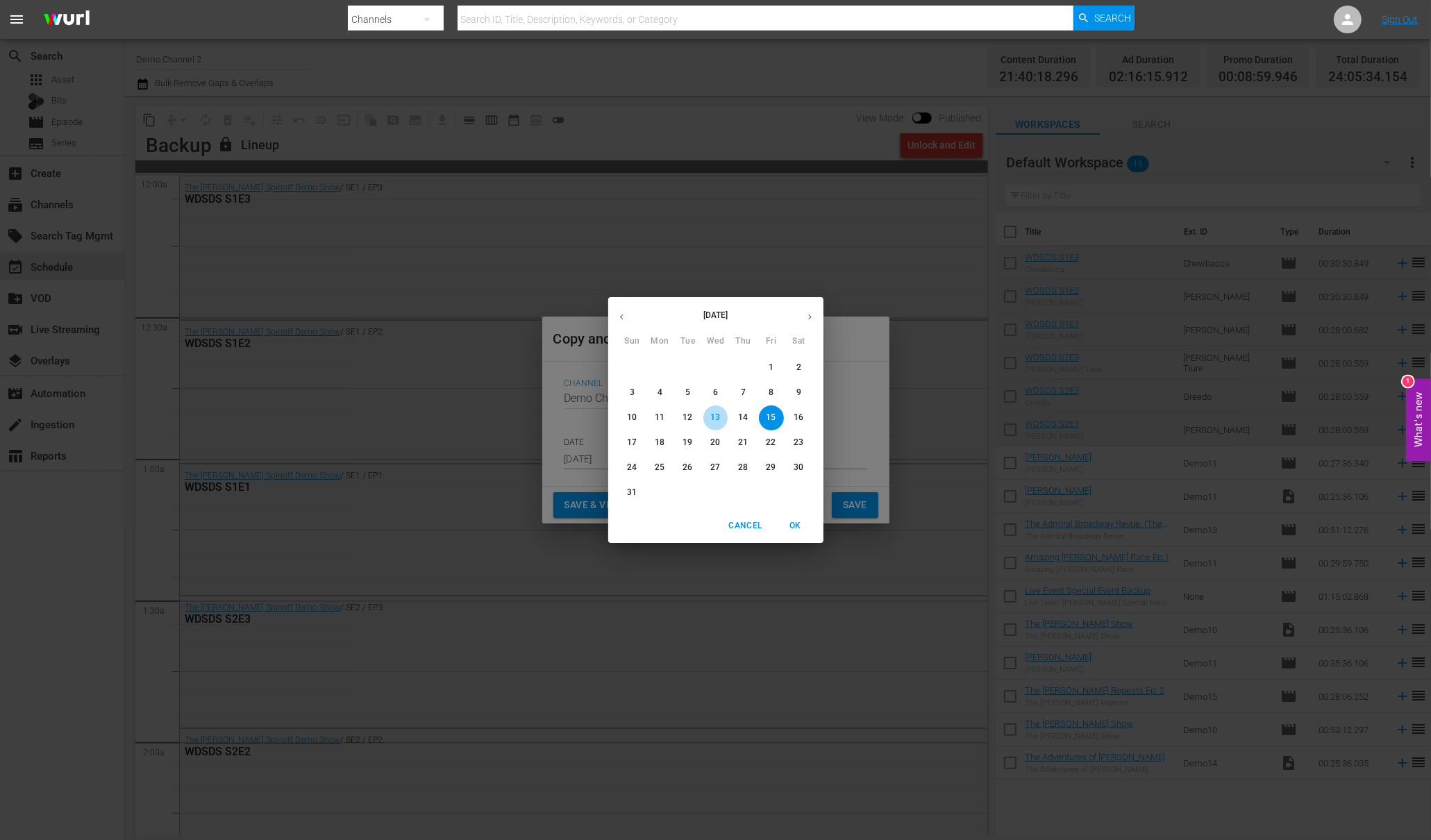
click at [710, 416] on p "13" at bounding box center [716, 418] width 10 height 12
type input "Aug 13th 2025"
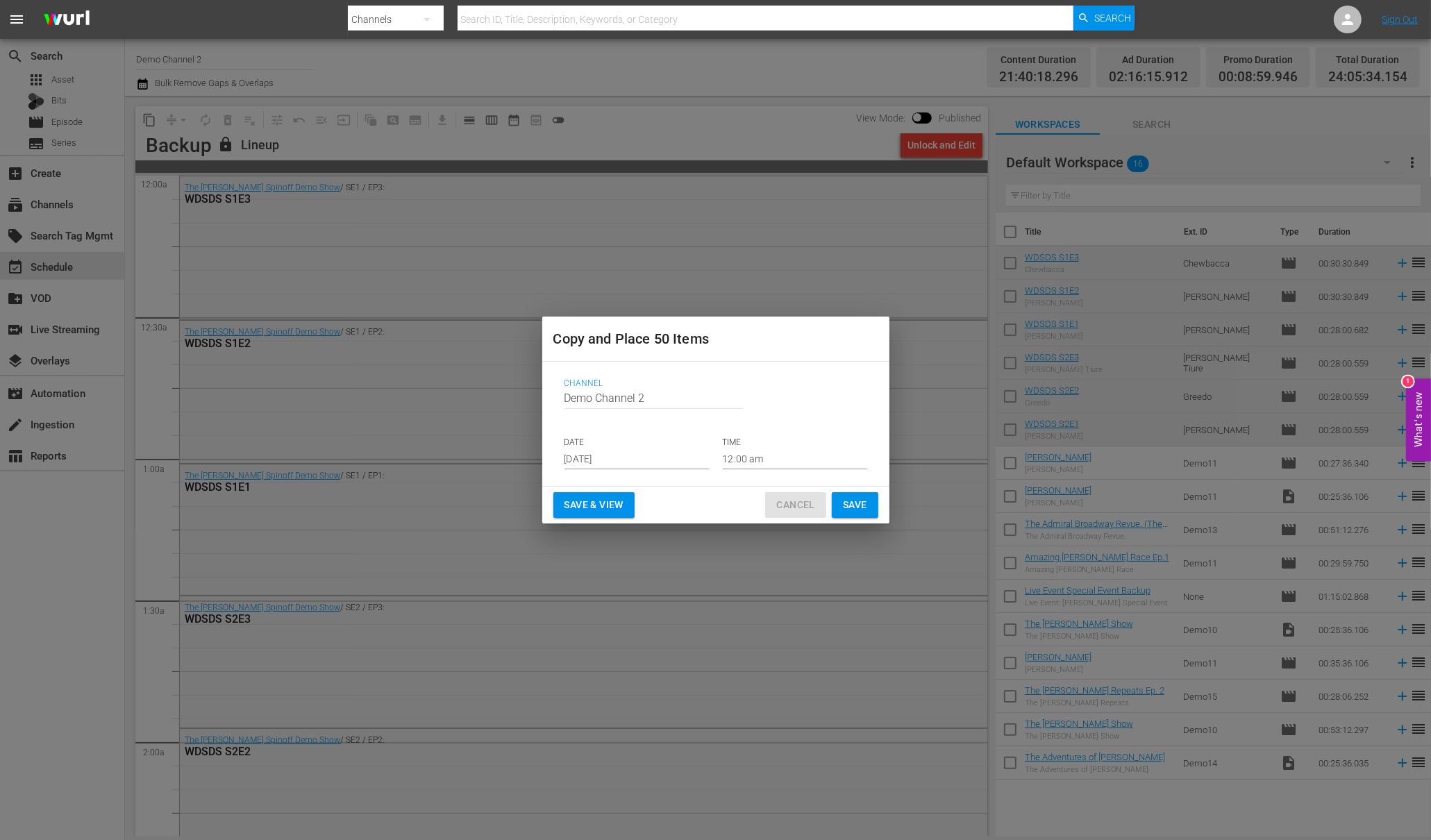
click at [777, 500] on span "Cancel" at bounding box center [796, 505] width 38 height 18
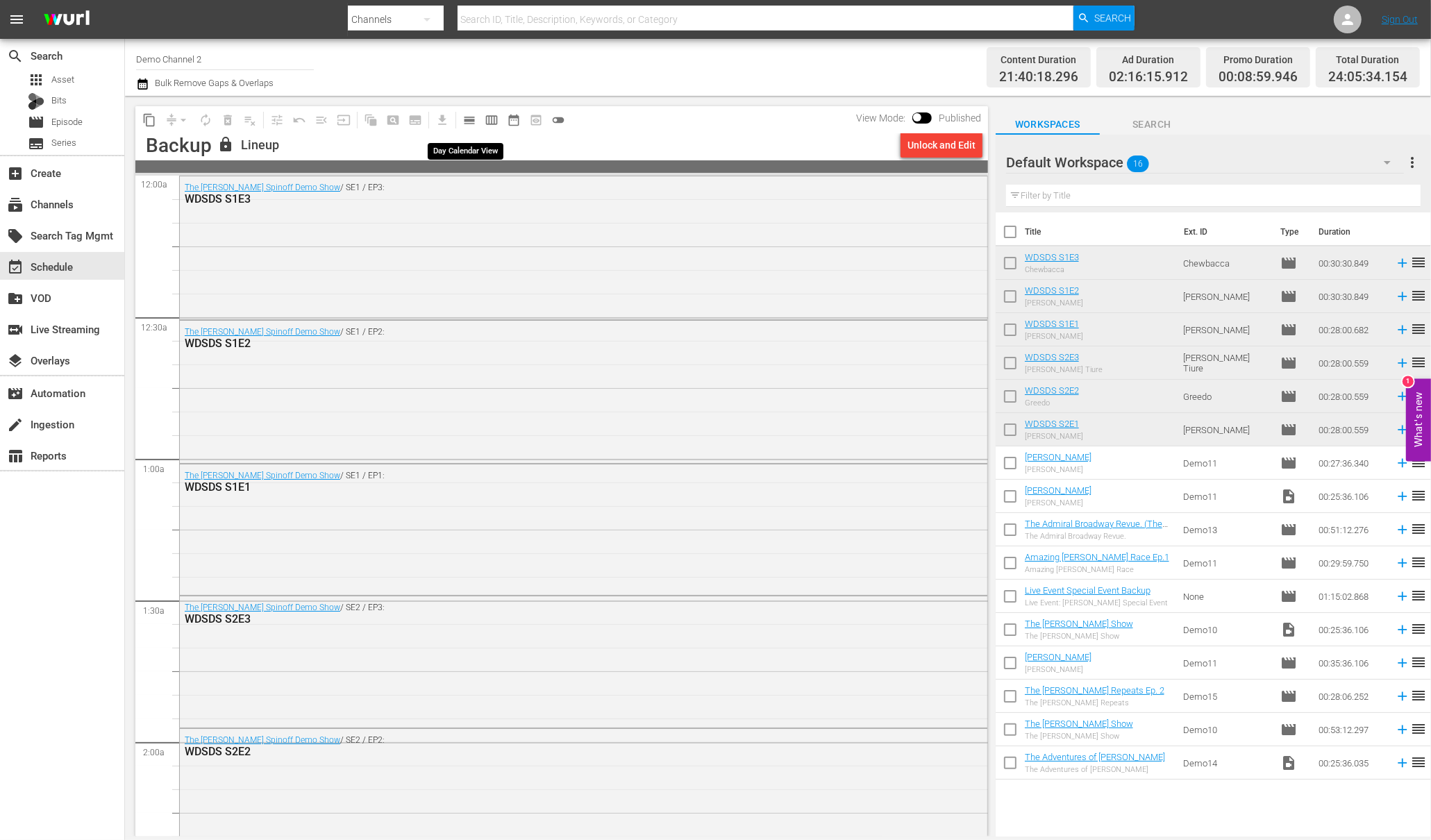
click at [471, 119] on span "calendar_view_day_outlined" at bounding box center [469, 120] width 14 height 14
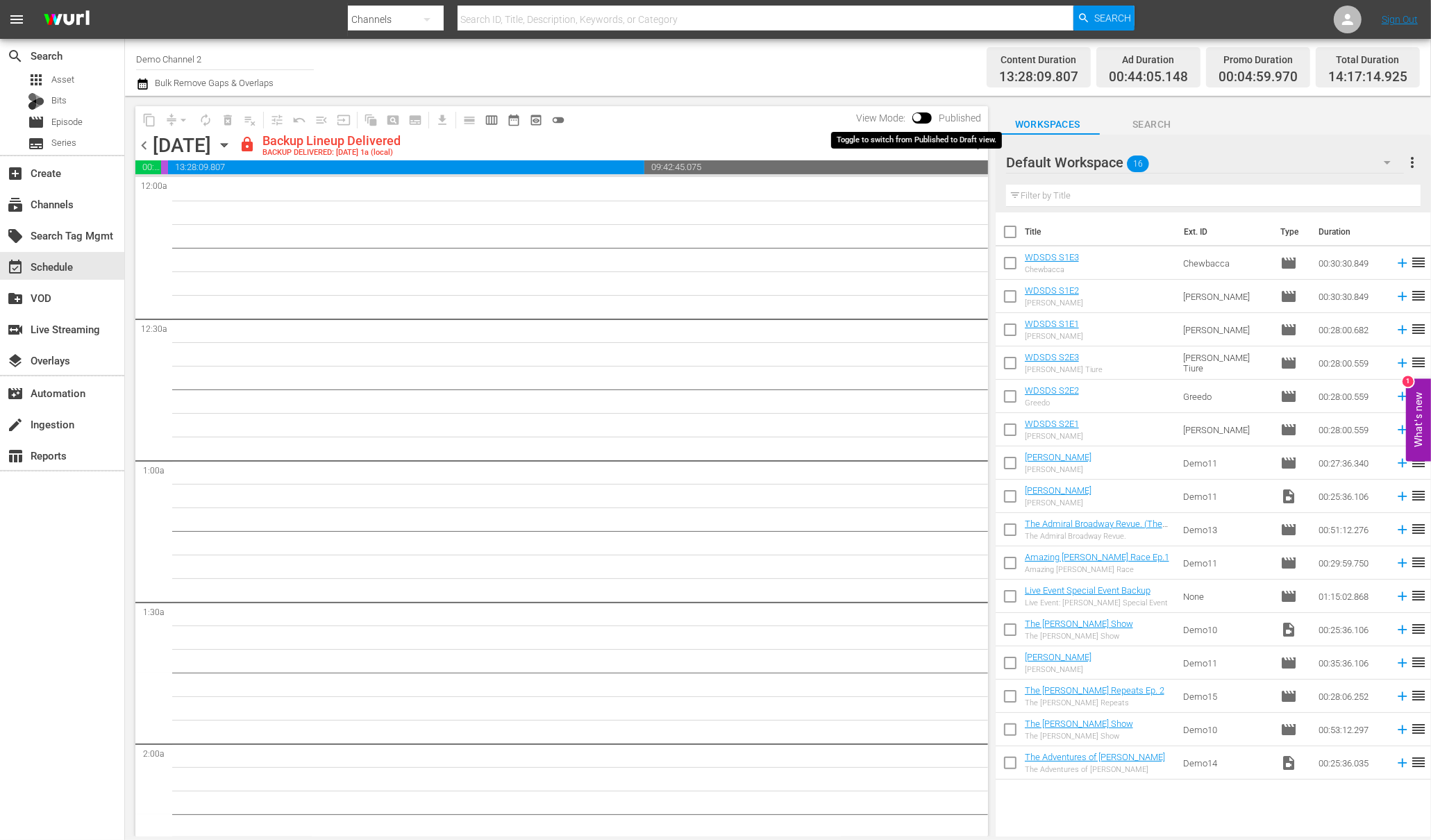
click at [924, 115] on input "checkbox" at bounding box center [917, 120] width 29 height 10
checkbox input "true"
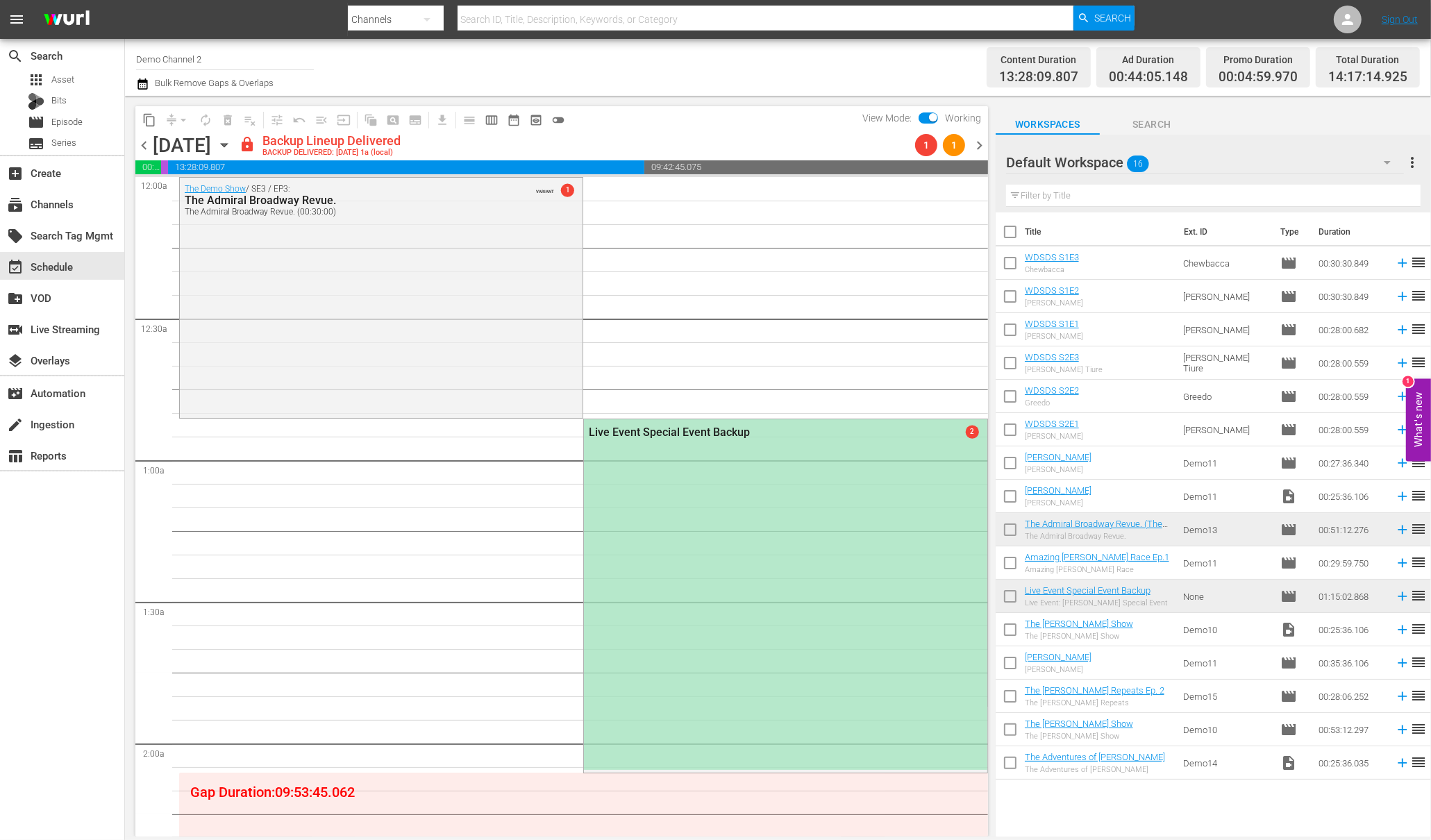
click at [274, 259] on div "The Demo Show / SE3 / EP3: The Admiral Broadway Revue. The Admiral Broadway Rev…" at bounding box center [381, 297] width 403 height 237
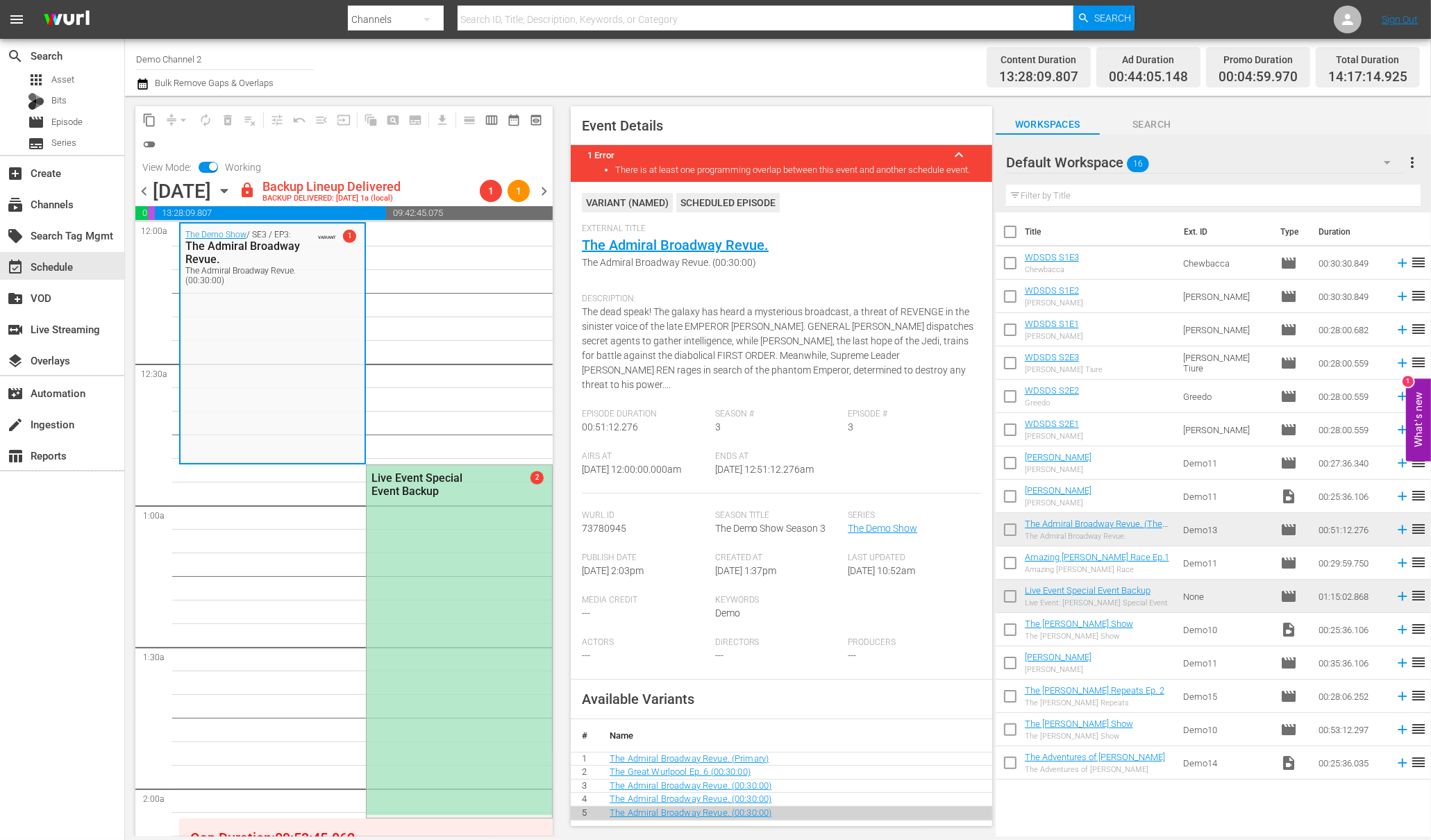
click at [543, 191] on span "chevron_right" at bounding box center [543, 191] width 18 height 18
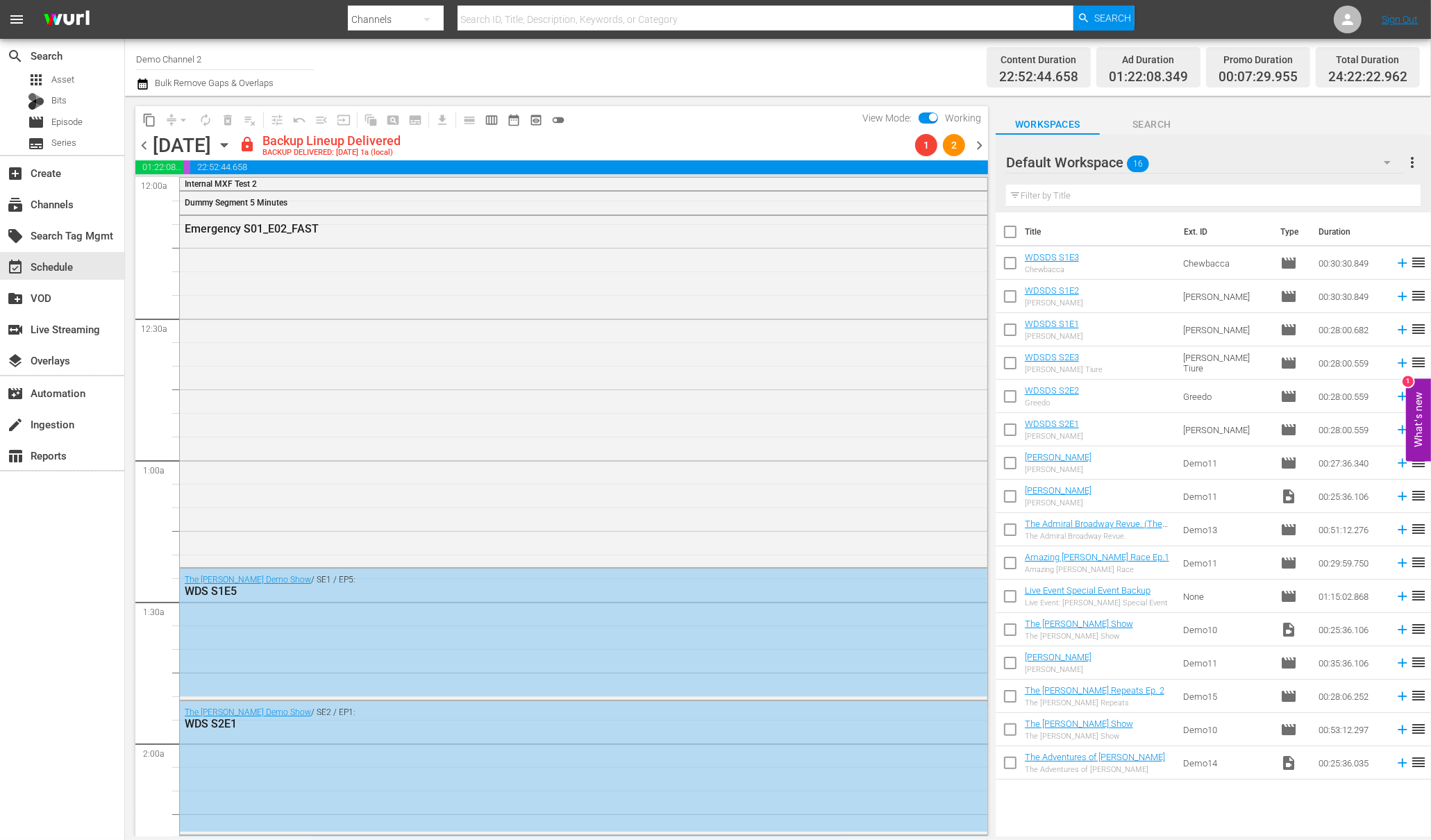
click at [145, 145] on span "chevron_left" at bounding box center [144, 145] width 18 height 18
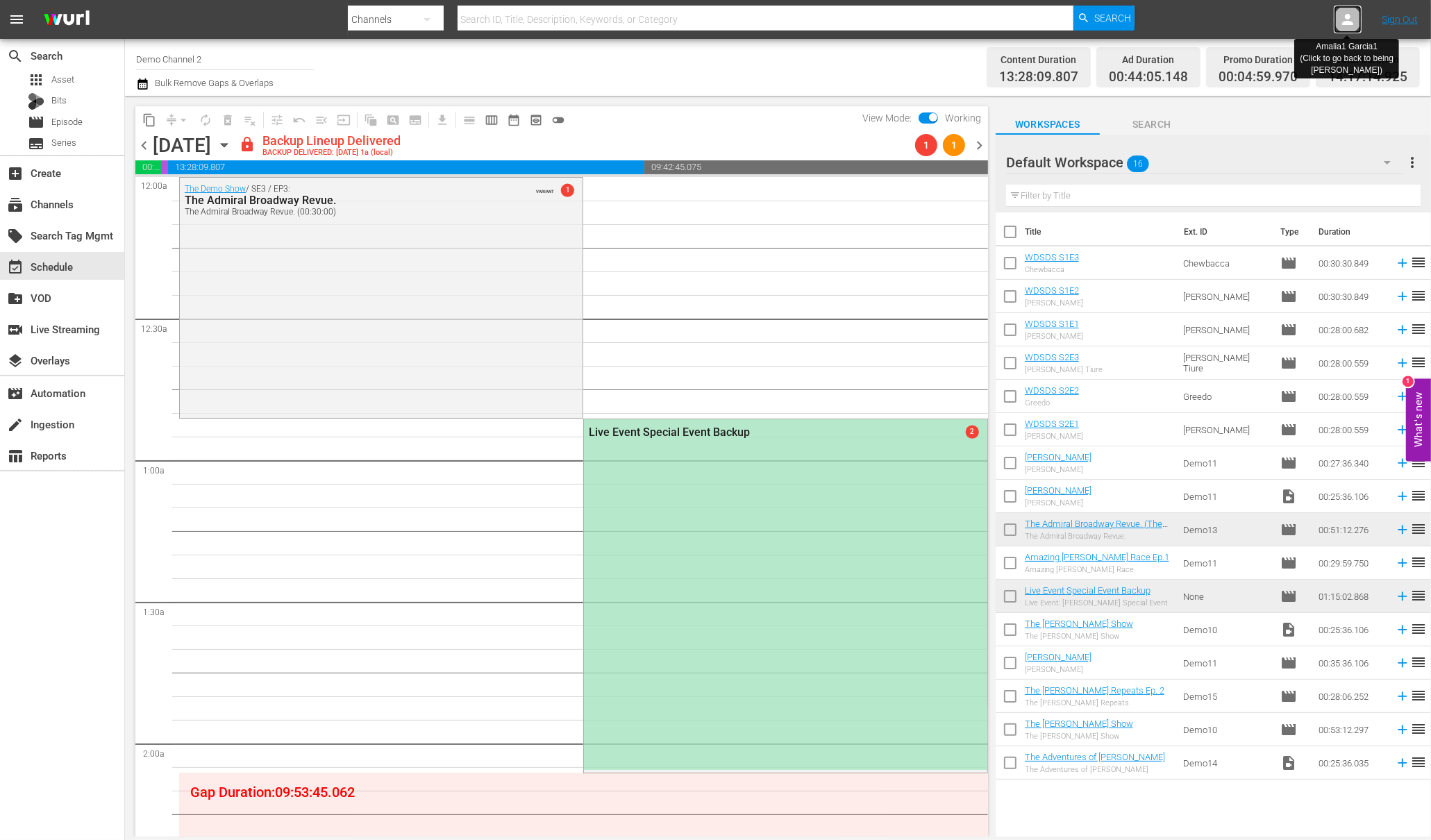
click at [1342, 18] on icon at bounding box center [1347, 19] width 17 height 17
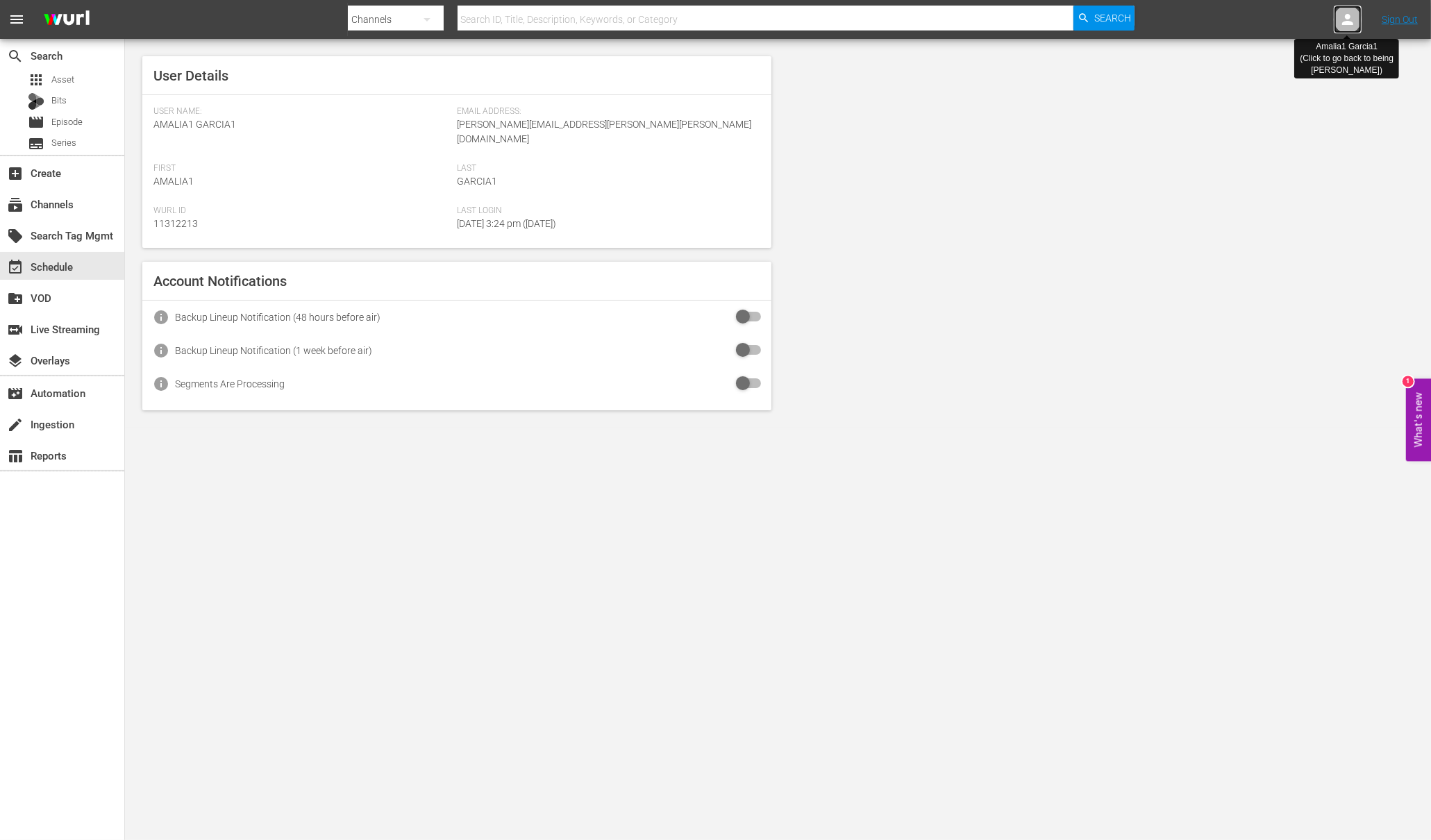
click at [1343, 18] on icon at bounding box center [1347, 19] width 17 height 17
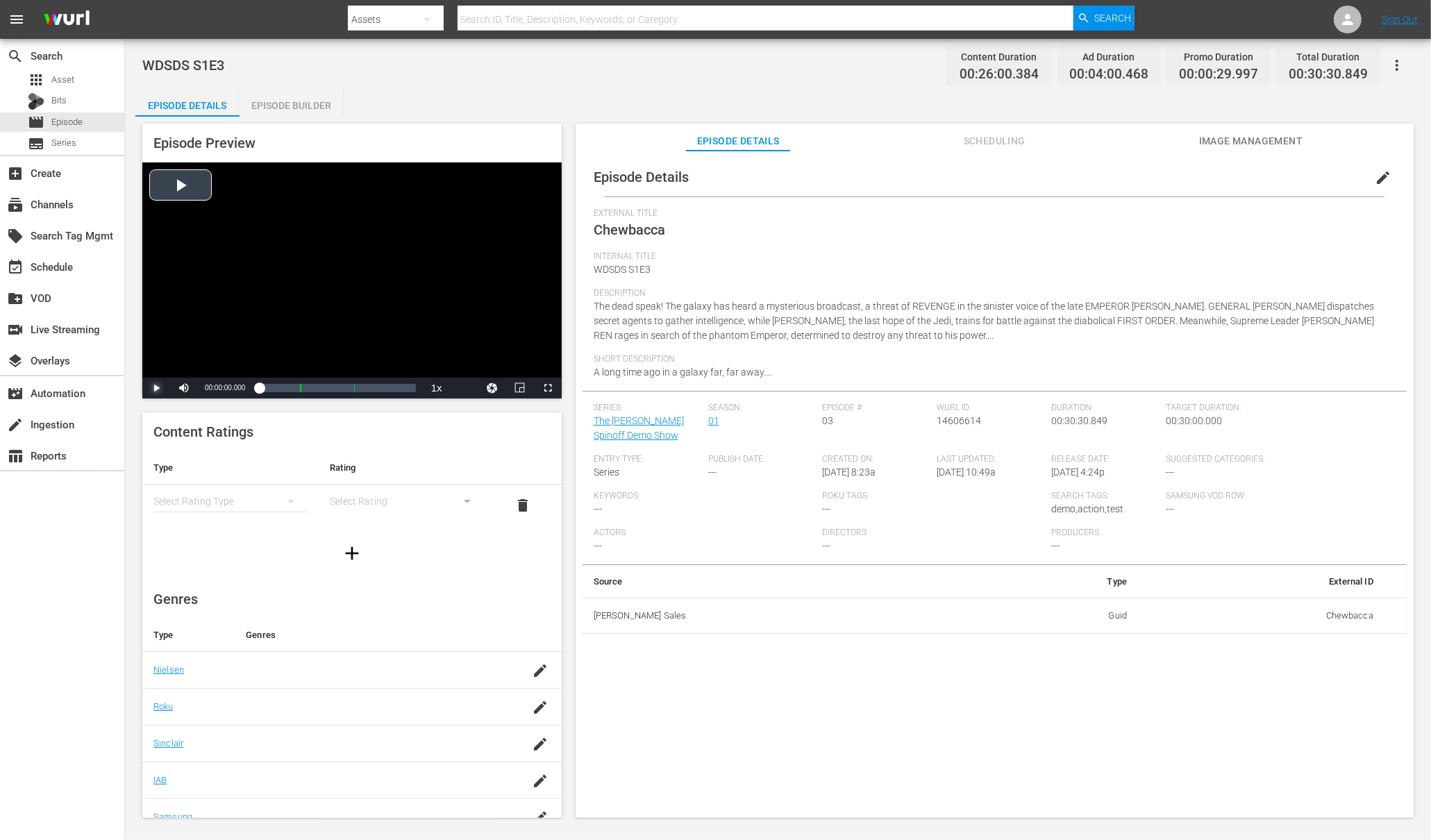
click at [156, 388] on span "Video Player" at bounding box center [156, 388] width 0 height 0
drag, startPoint x: 264, startPoint y: 389, endPoint x: 291, endPoint y: 390, distance: 27.0
click at [283, 390] on div "00:00:01.018" at bounding box center [271, 388] width 23 height 14
drag, startPoint x: 294, startPoint y: 389, endPoint x: 344, endPoint y: 389, distance: 50.0
click at [317, 389] on div "00:05:58.648" at bounding box center [288, 388] width 58 height 14
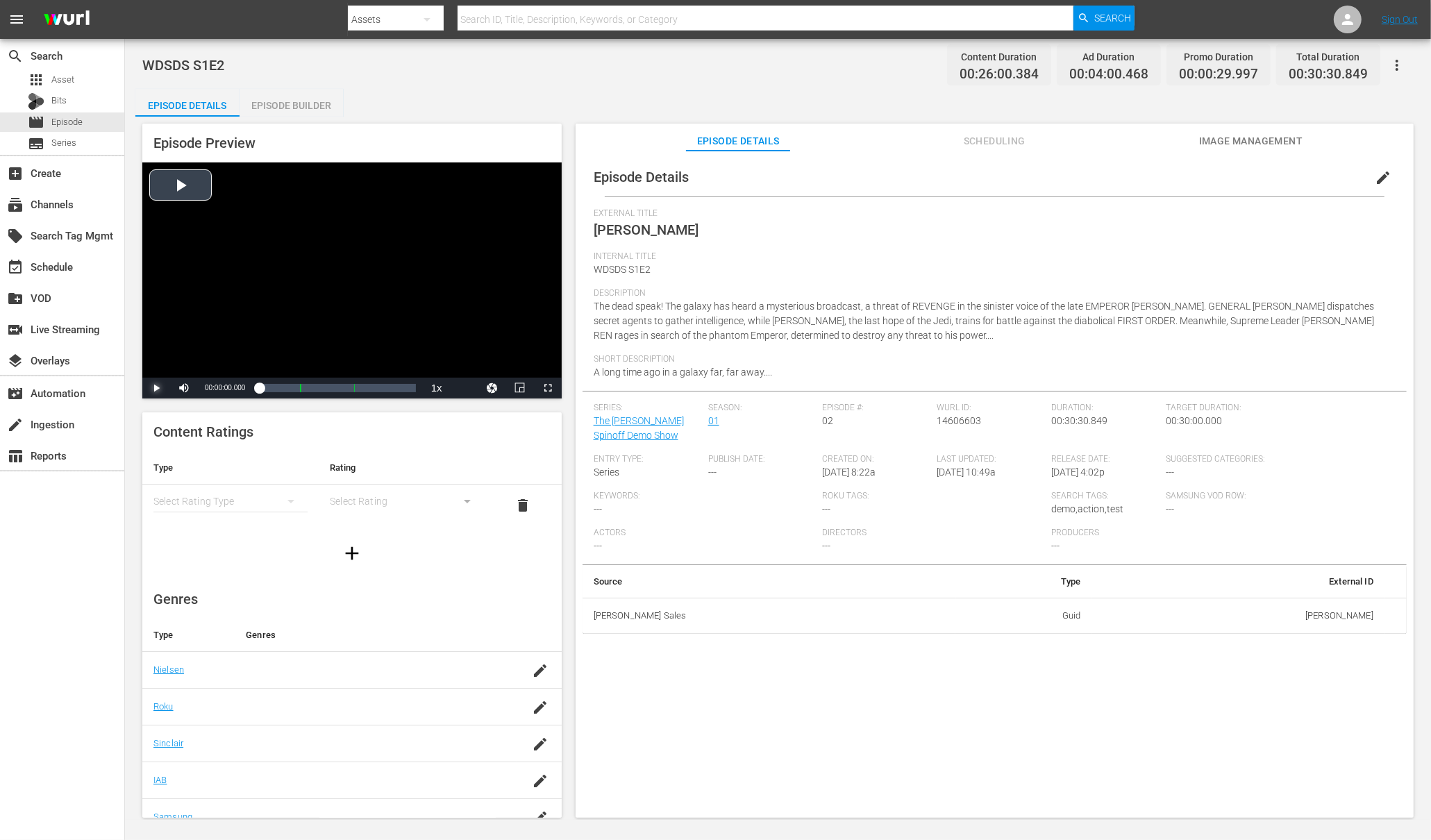
click at [156, 388] on span "Video Player" at bounding box center [156, 388] width 0 height 0
drag, startPoint x: 266, startPoint y: 386, endPoint x: 350, endPoint y: 391, distance: 84.1
click at [334, 391] on div "00:00:00.907" at bounding box center [297, 388] width 76 height 14
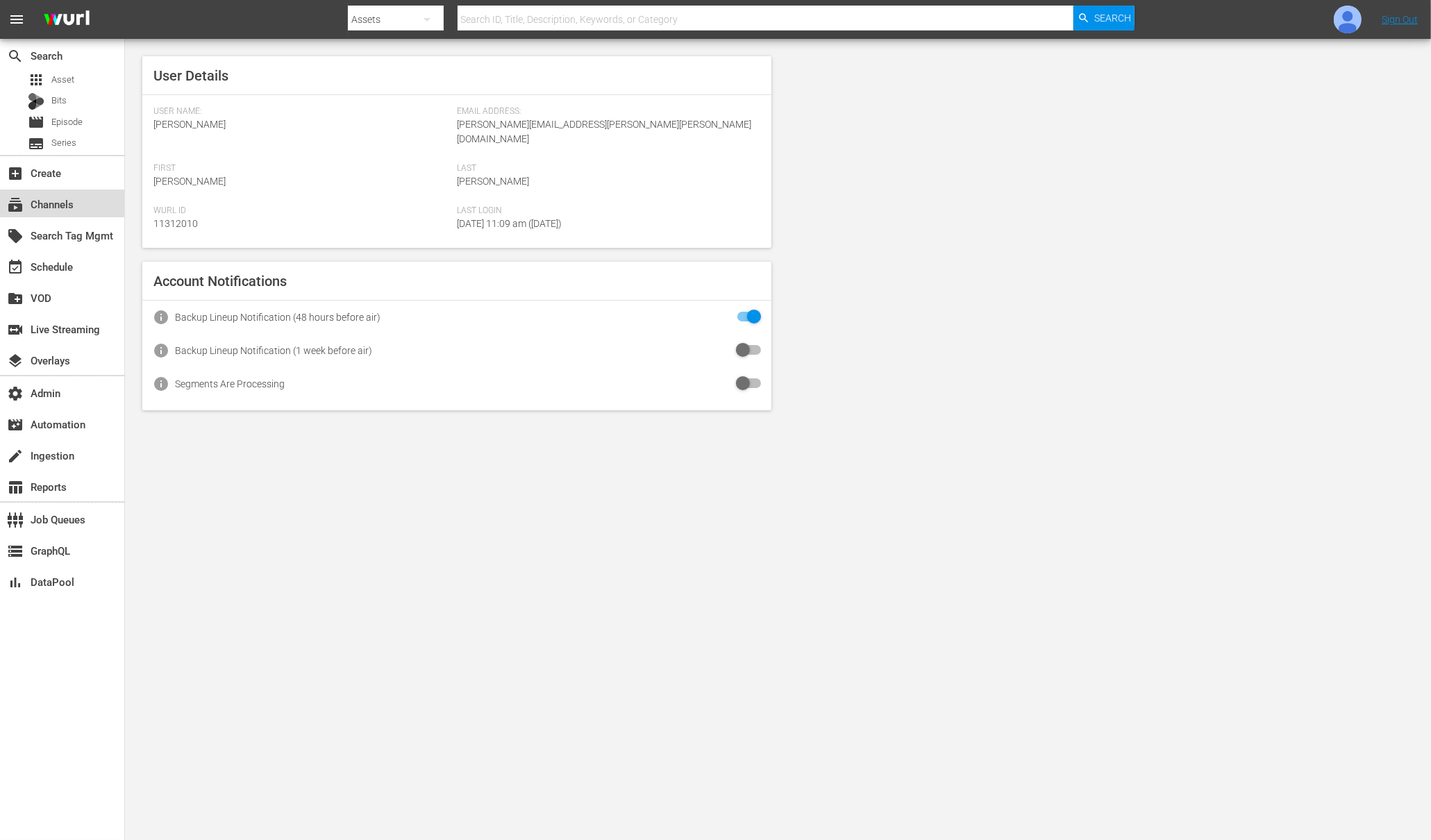
click at [48, 204] on div "subscriptions Channels" at bounding box center [38, 201] width 78 height 13
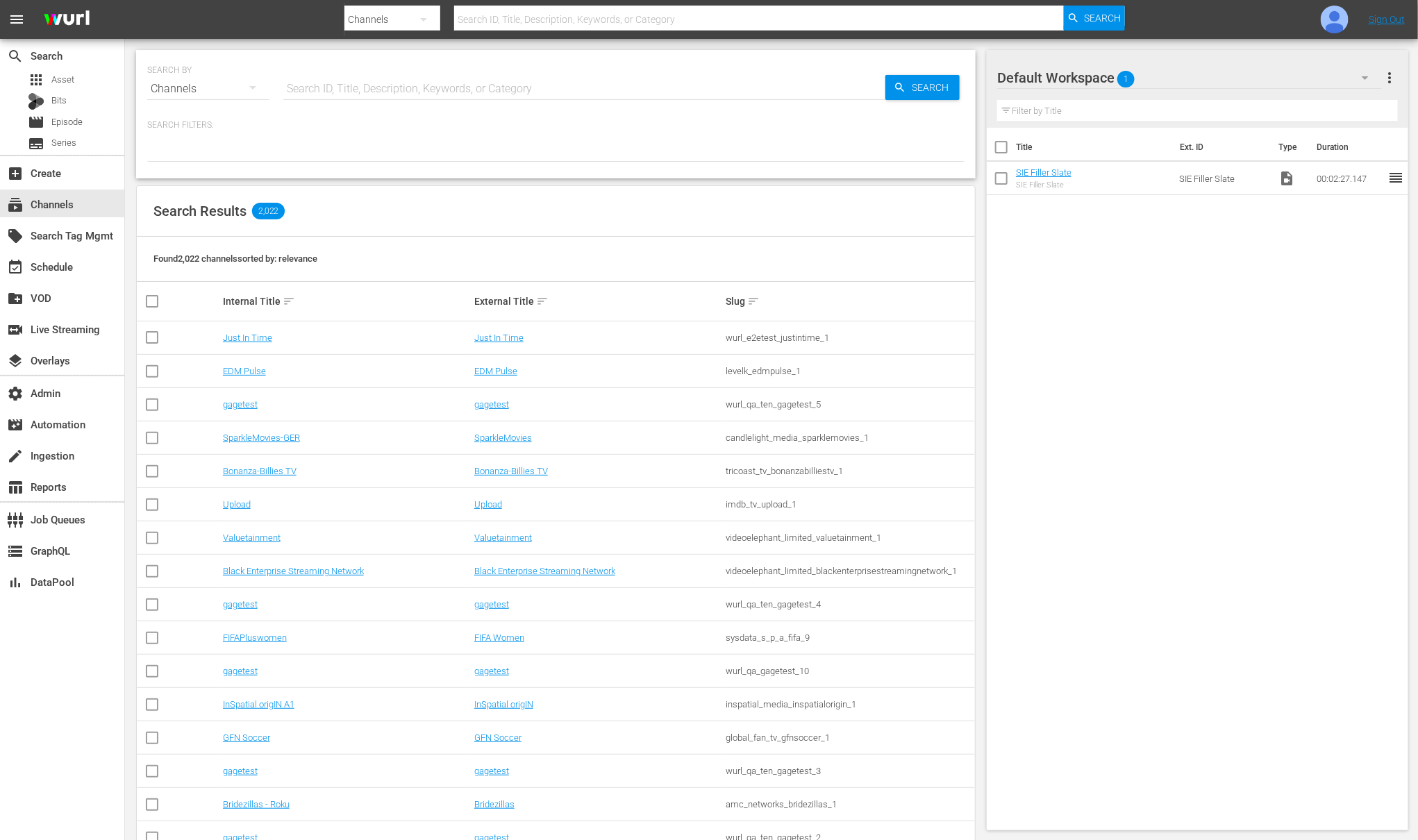
click at [346, 89] on input "text" at bounding box center [584, 89] width 602 height 33
type input "demo"
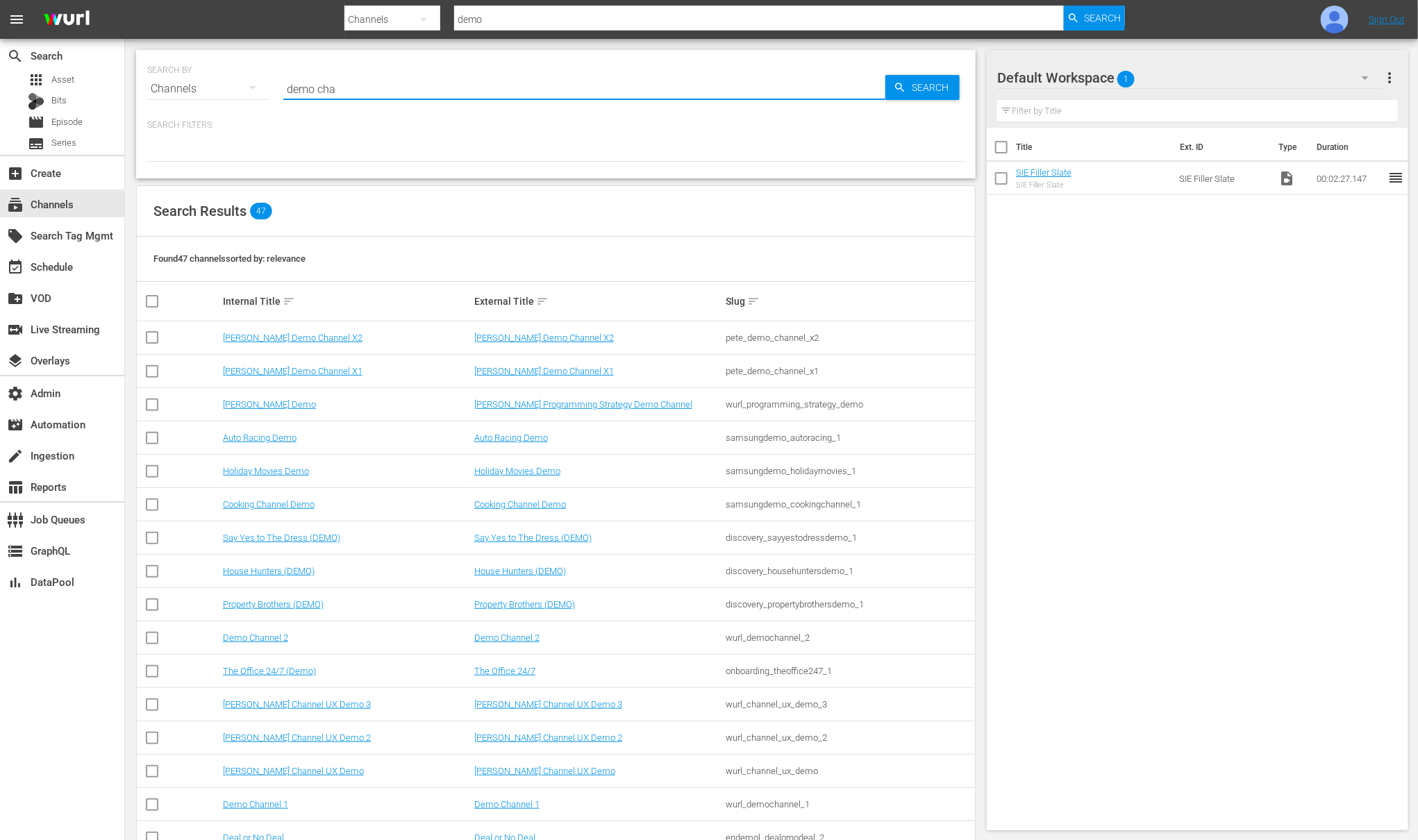
type input "demo [PERSON_NAME]"
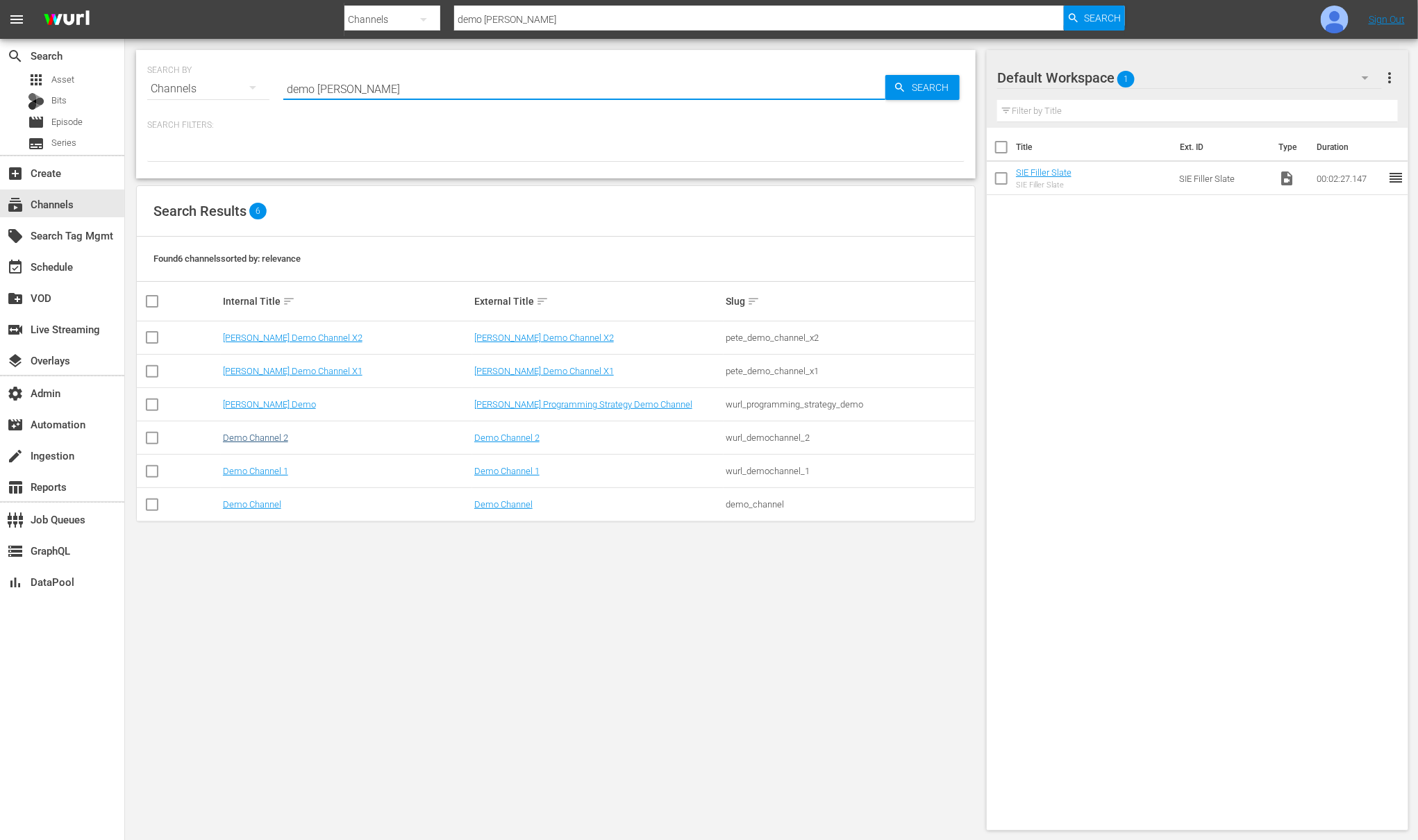
type input "demo [PERSON_NAME]"
click at [275, 439] on link "Demo Channel 2" at bounding box center [256, 438] width 65 height 10
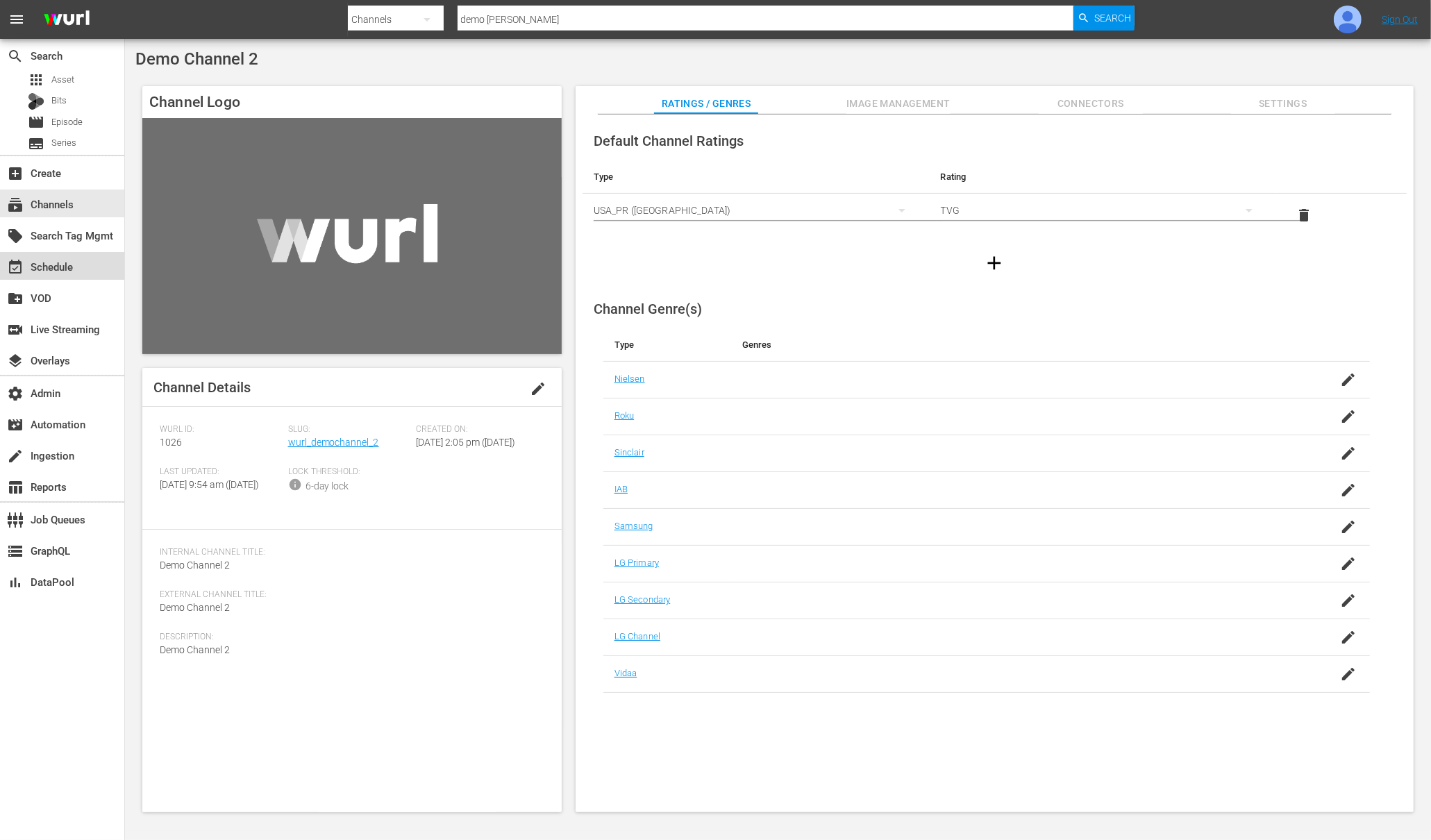
click at [69, 261] on div "event_available Schedule" at bounding box center [38, 264] width 78 height 13
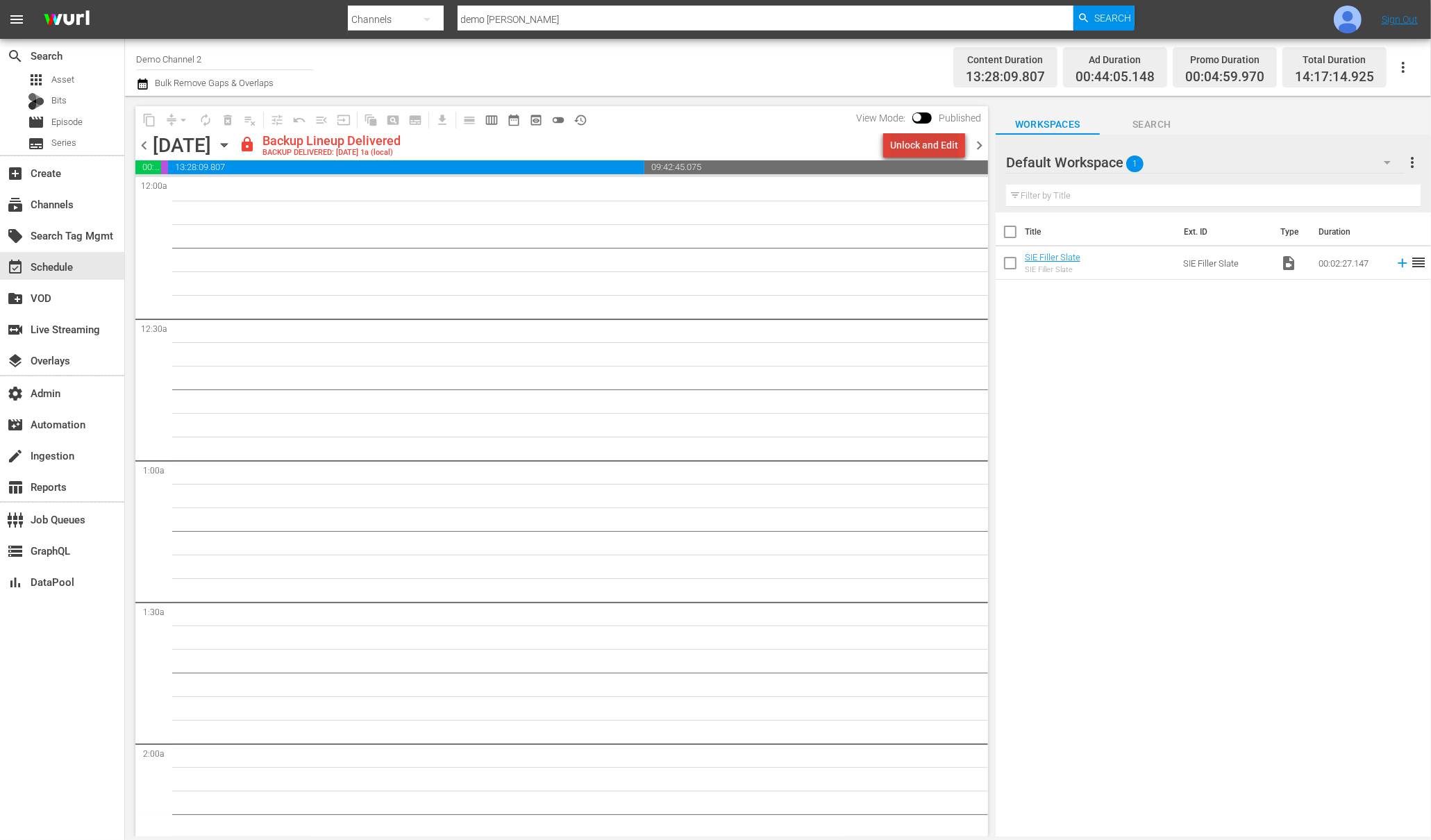
click at [933, 145] on div "Unlock and Edit" at bounding box center [924, 145] width 68 height 25
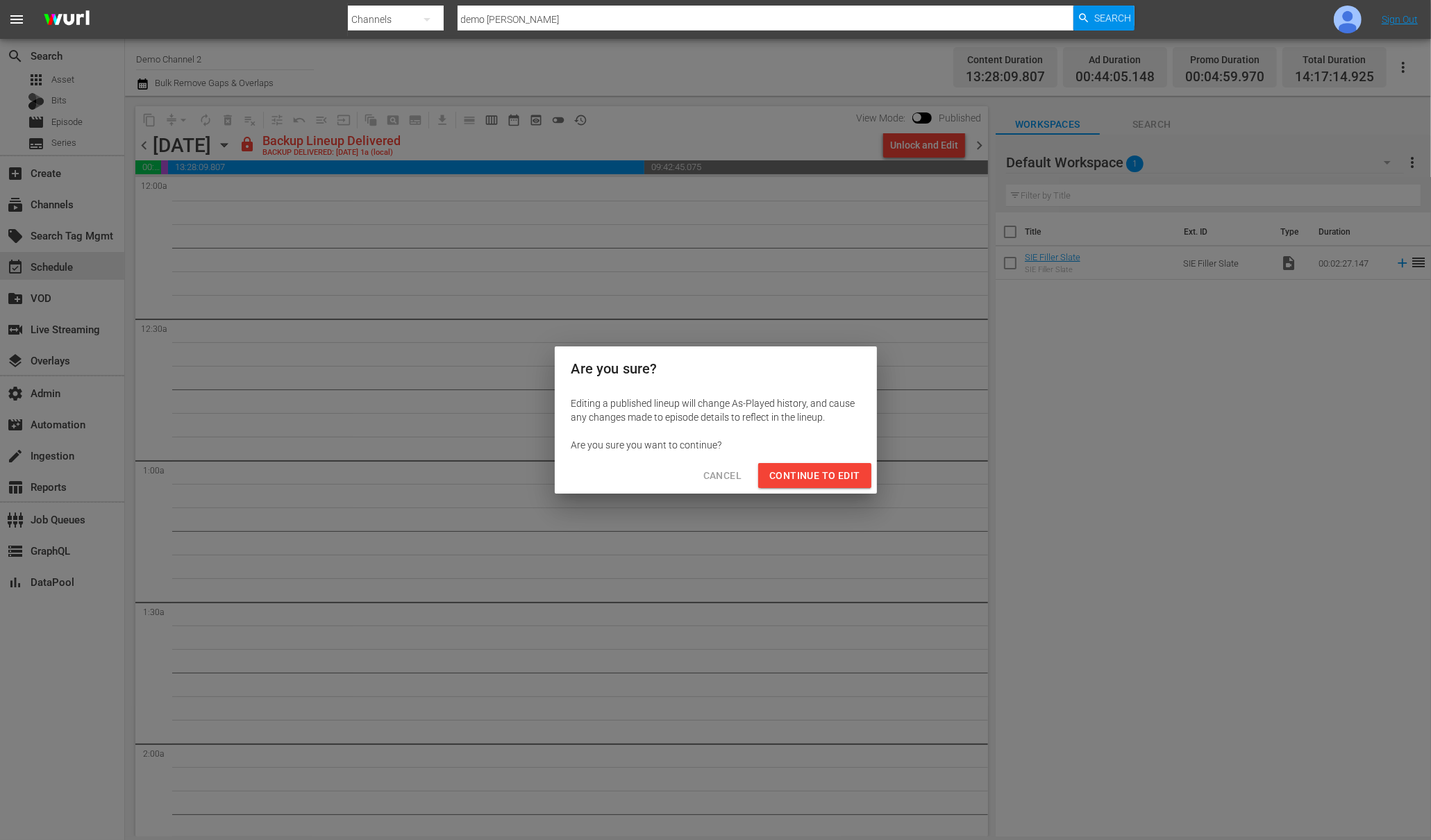
click at [839, 485] on button "Continue to Edit" at bounding box center [814, 476] width 113 height 26
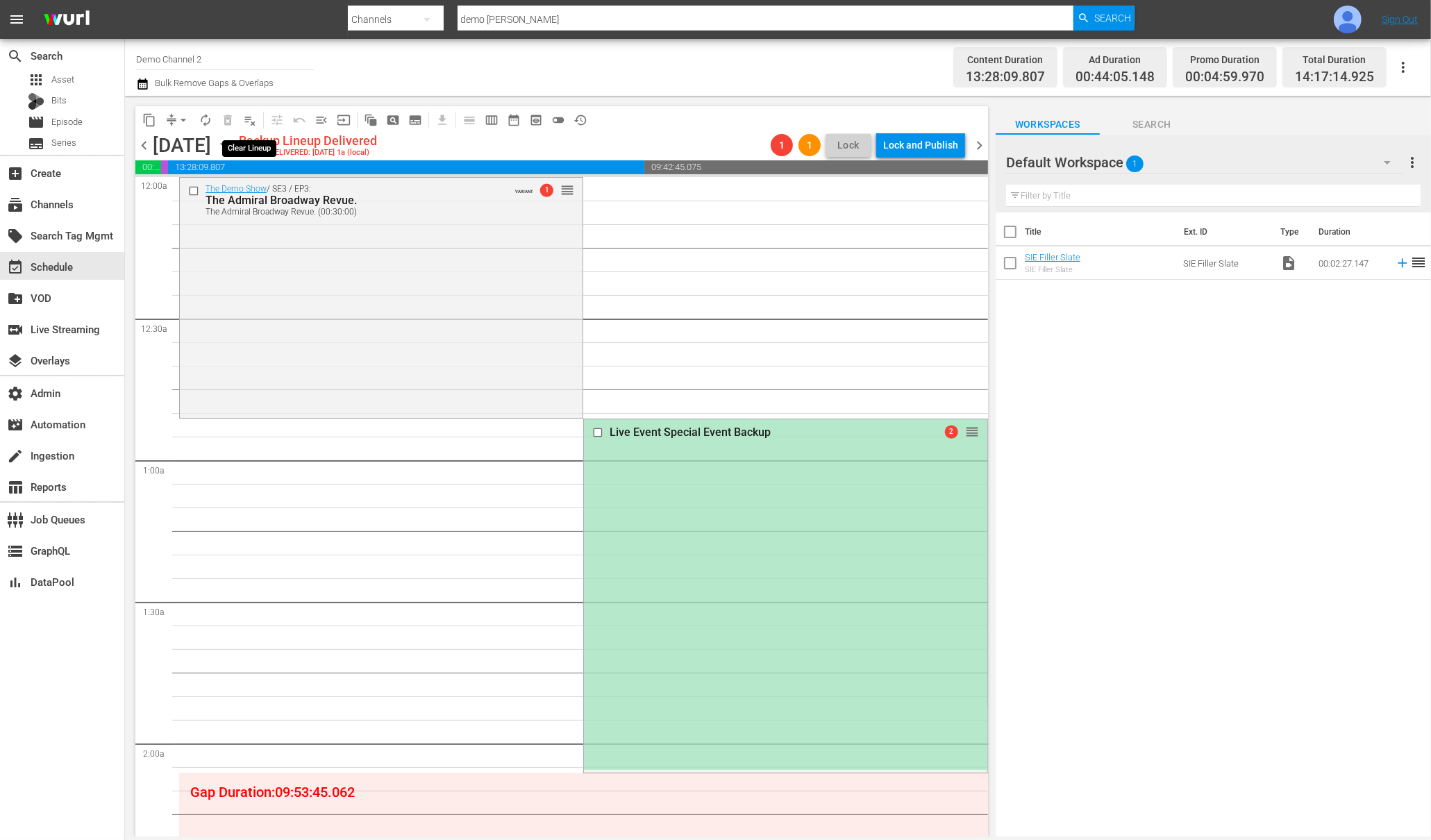
click at [248, 119] on span "playlist_remove_outlined" at bounding box center [250, 120] width 14 height 14
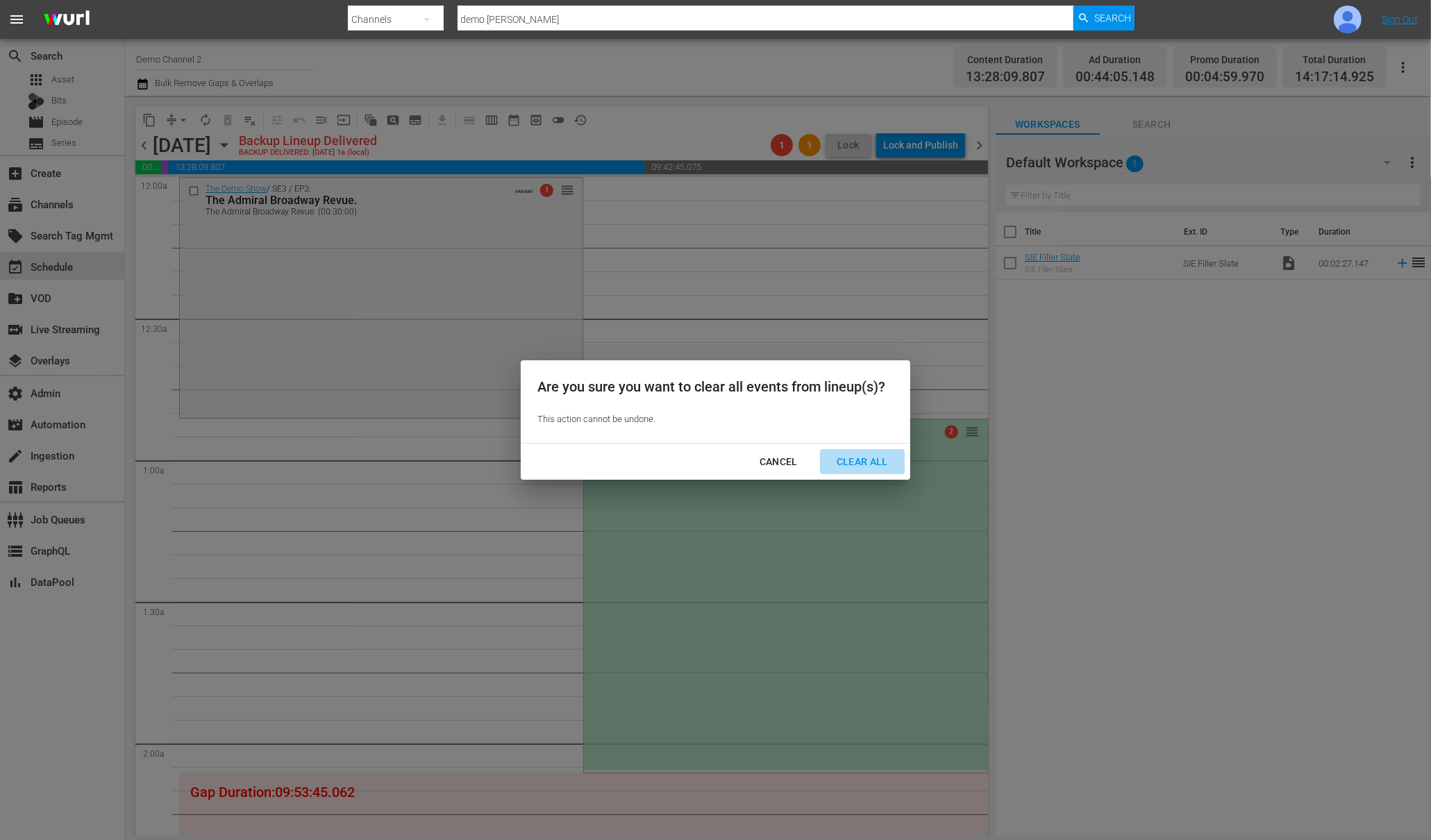
click at [859, 459] on div "Clear All" at bounding box center [863, 461] width 74 height 18
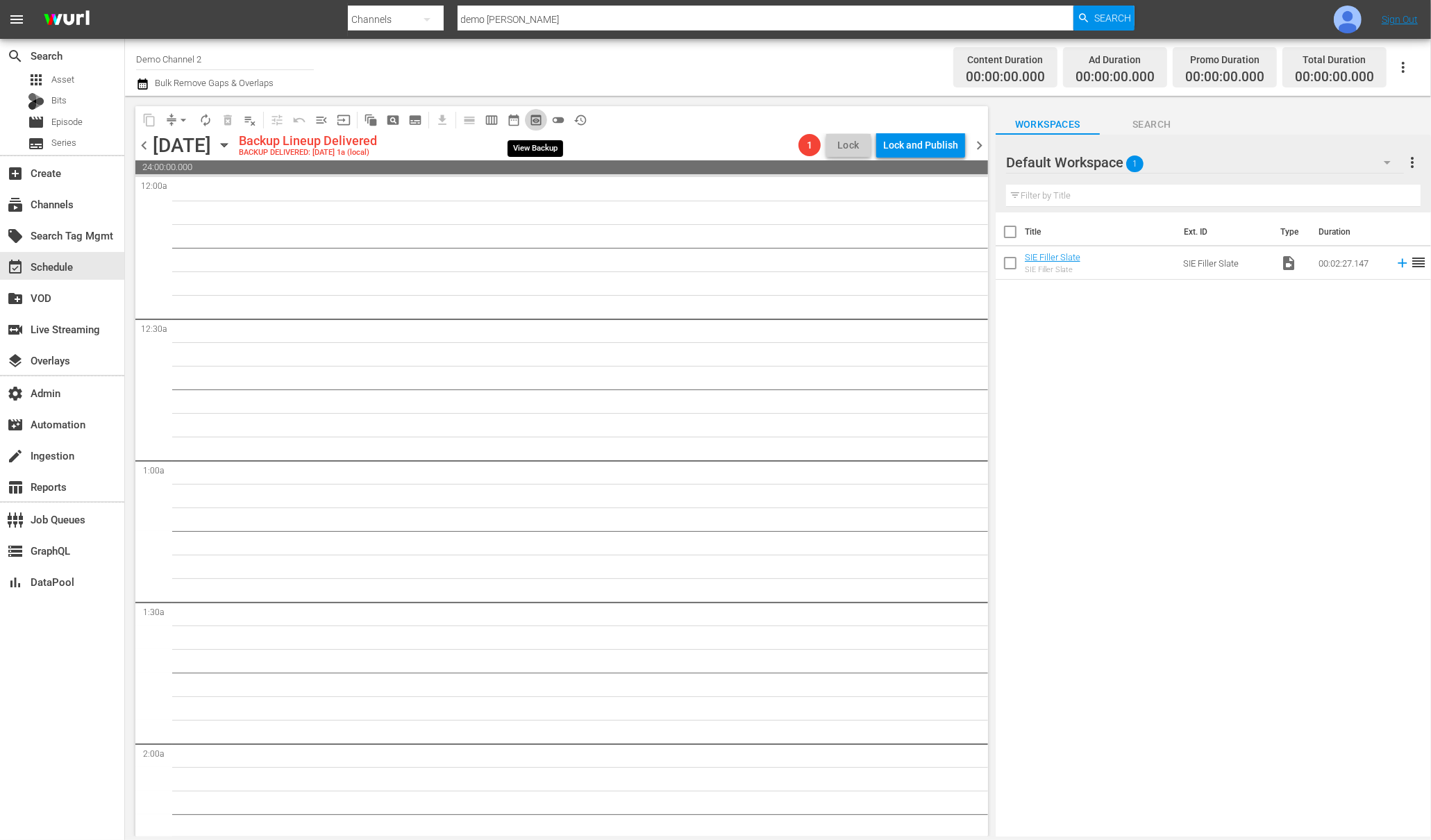
click at [541, 115] on span "preview_outlined" at bounding box center [536, 120] width 14 height 14
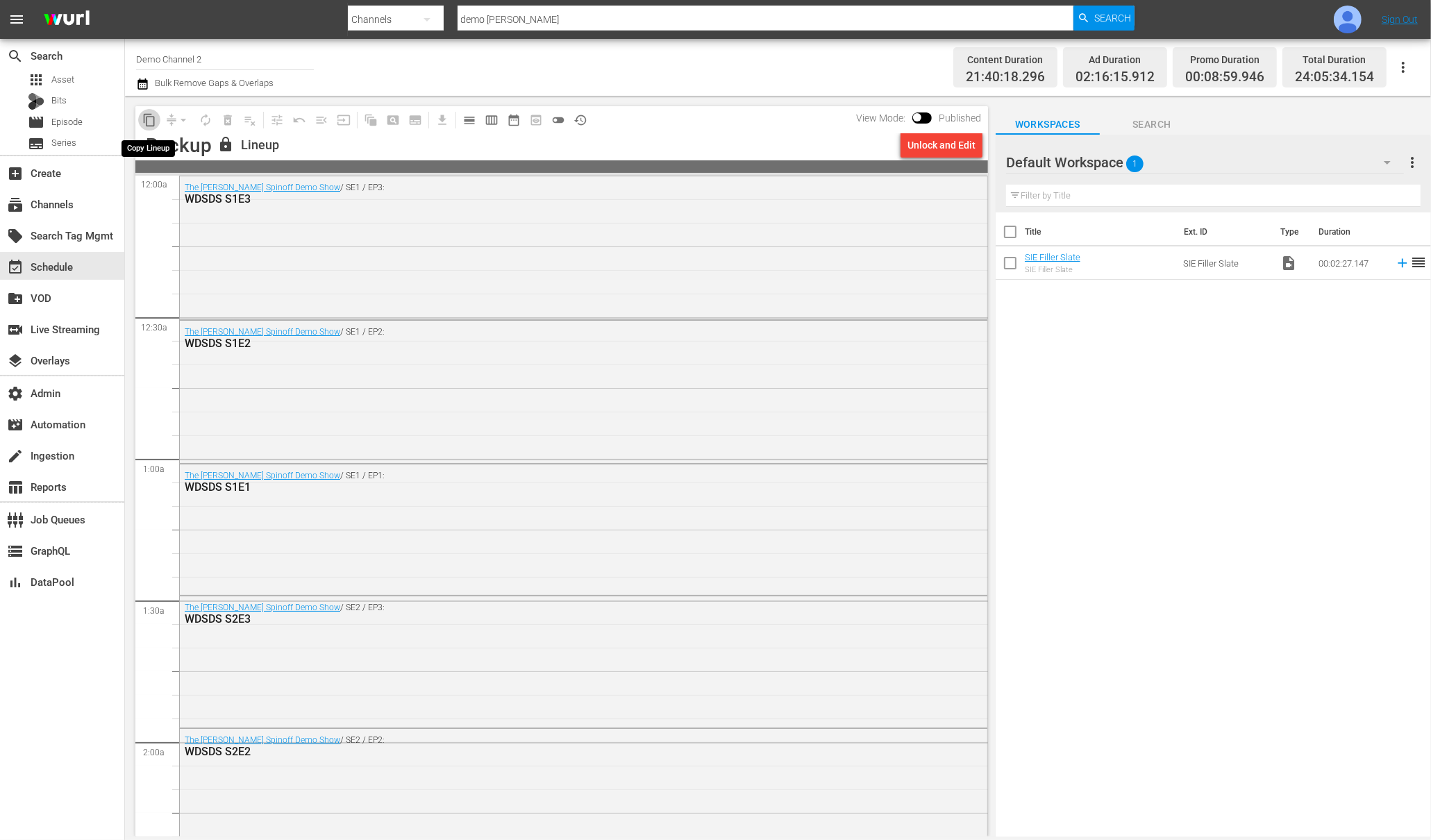
click at [148, 117] on span "content_copy" at bounding box center [149, 120] width 14 height 14
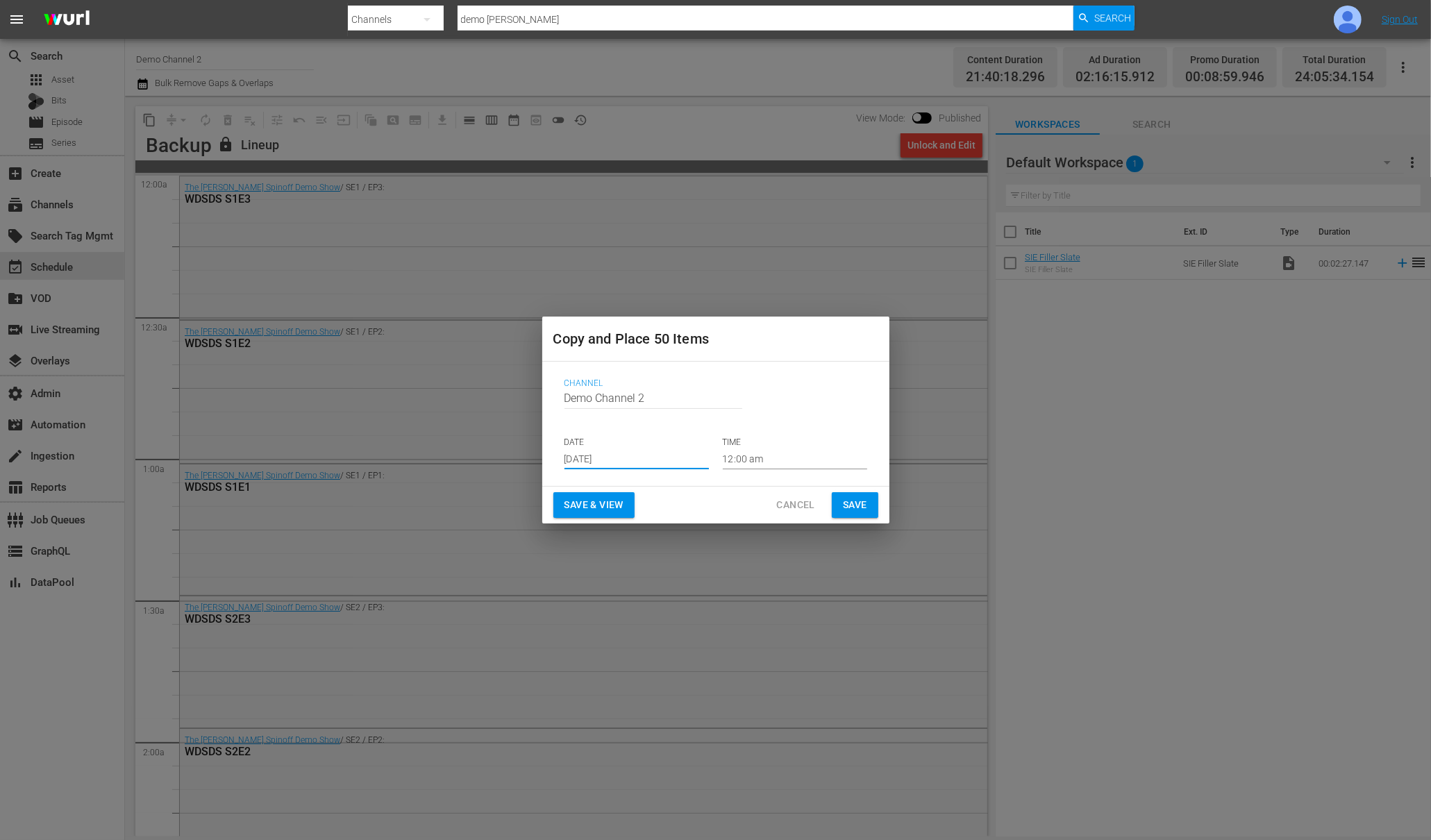
click at [667, 459] on input "[DATE]" at bounding box center [636, 459] width 145 height 21
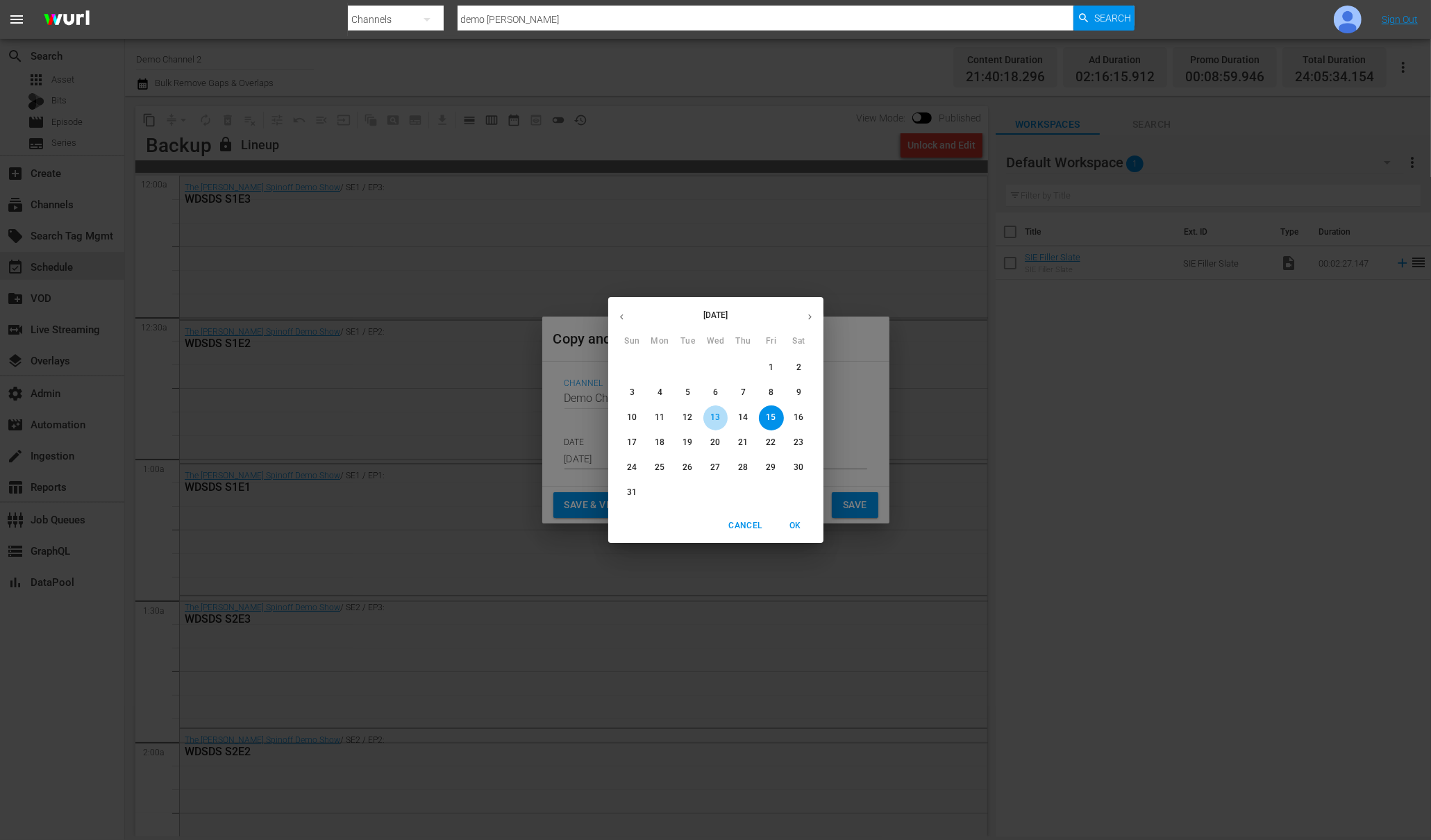
click at [711, 418] on p "13" at bounding box center [716, 418] width 10 height 12
type input "[DATE]"
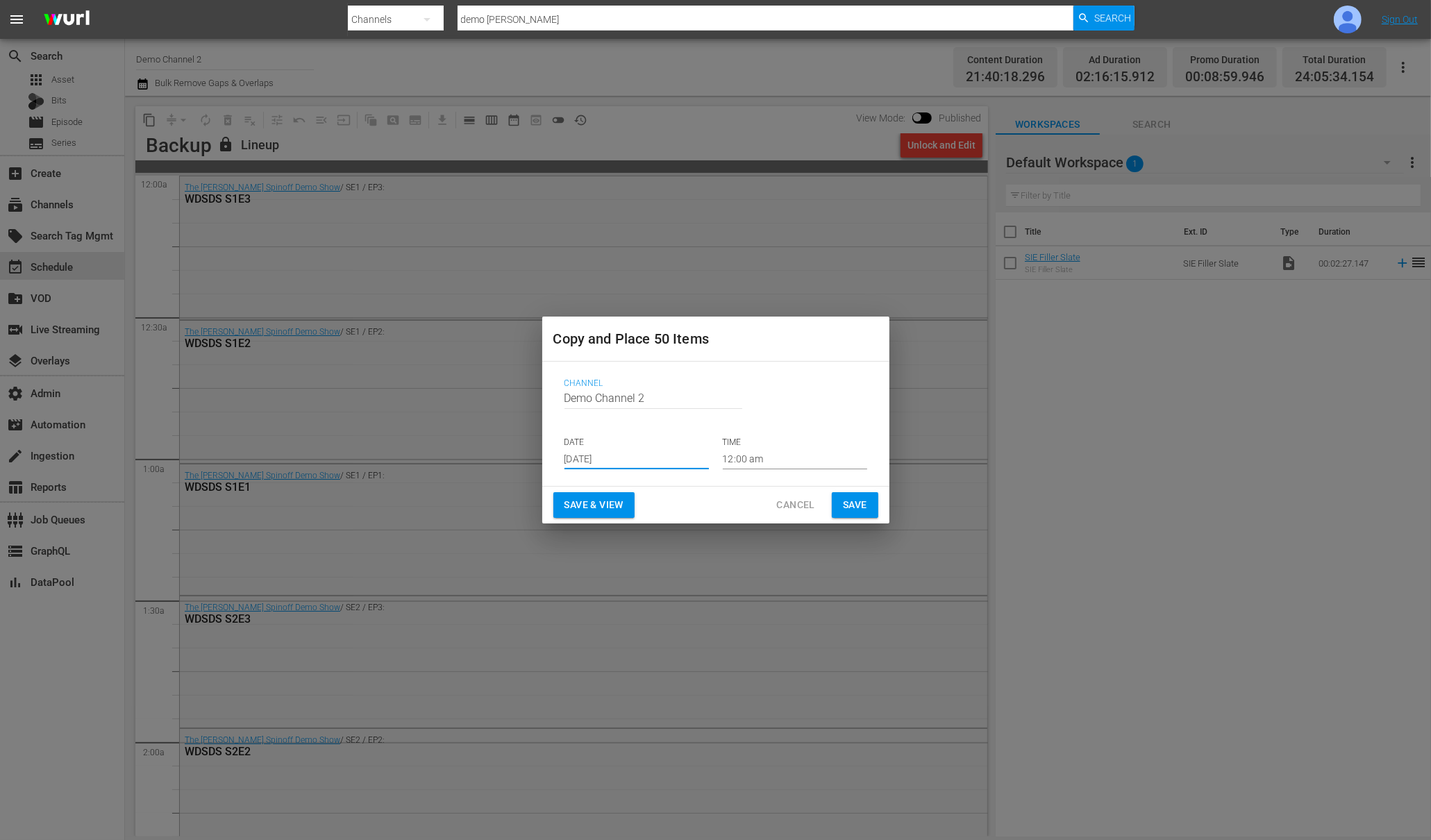
click at [844, 502] on span "Save" at bounding box center [854, 505] width 24 height 18
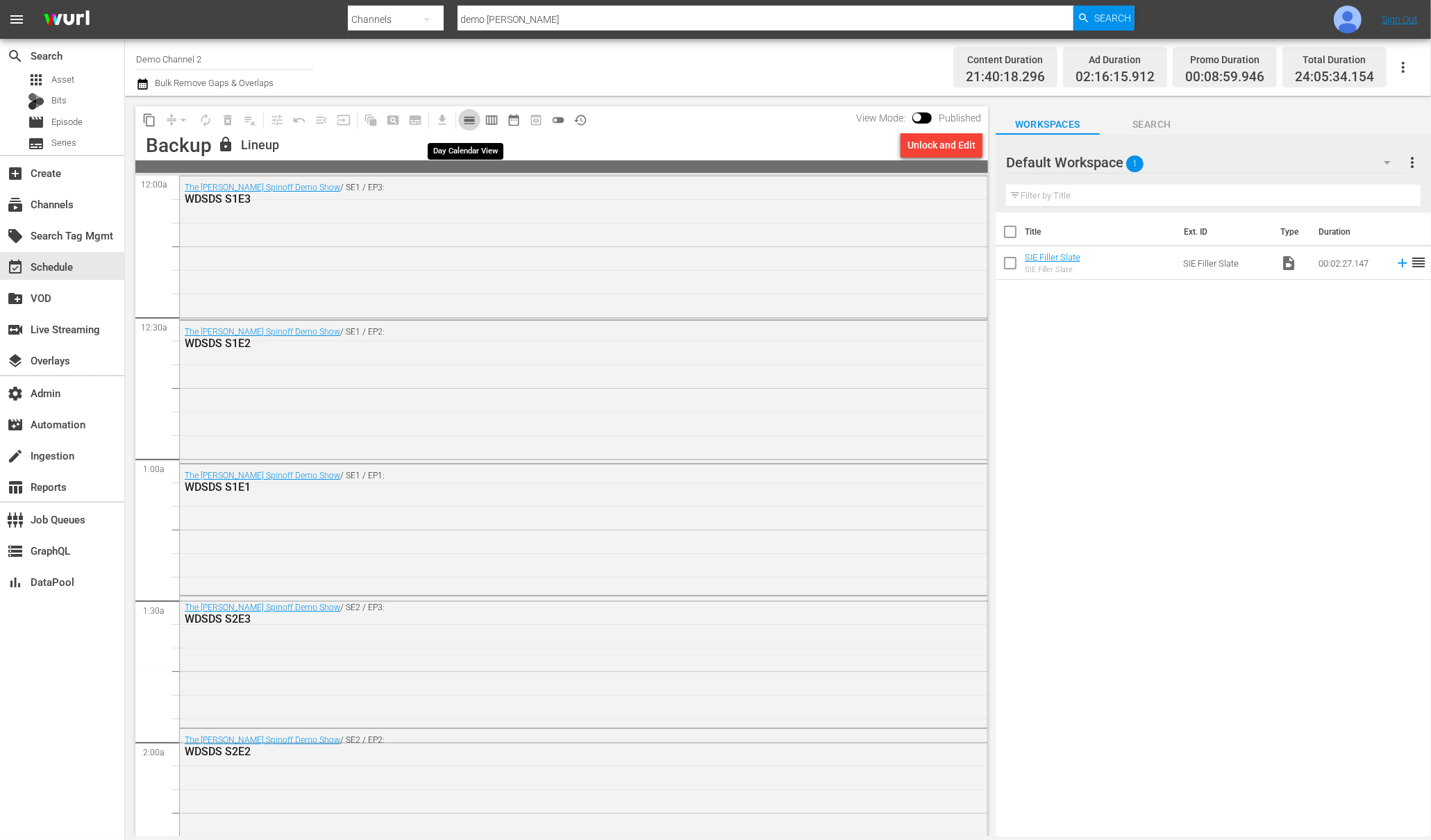
click at [471, 120] on span "calendar_view_day_outlined" at bounding box center [469, 120] width 14 height 14
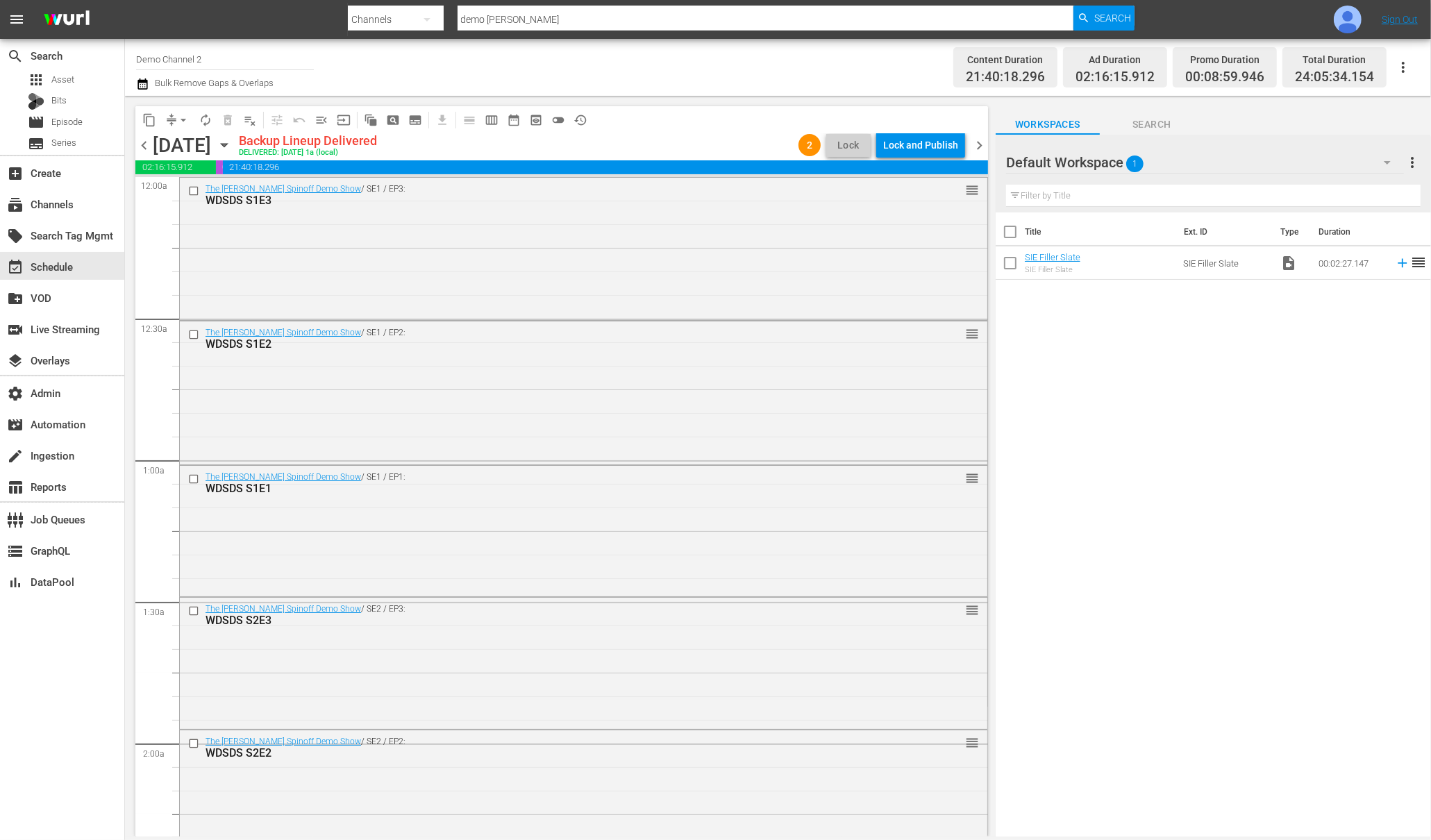
click at [979, 143] on span "chevron_right" at bounding box center [979, 145] width 18 height 18
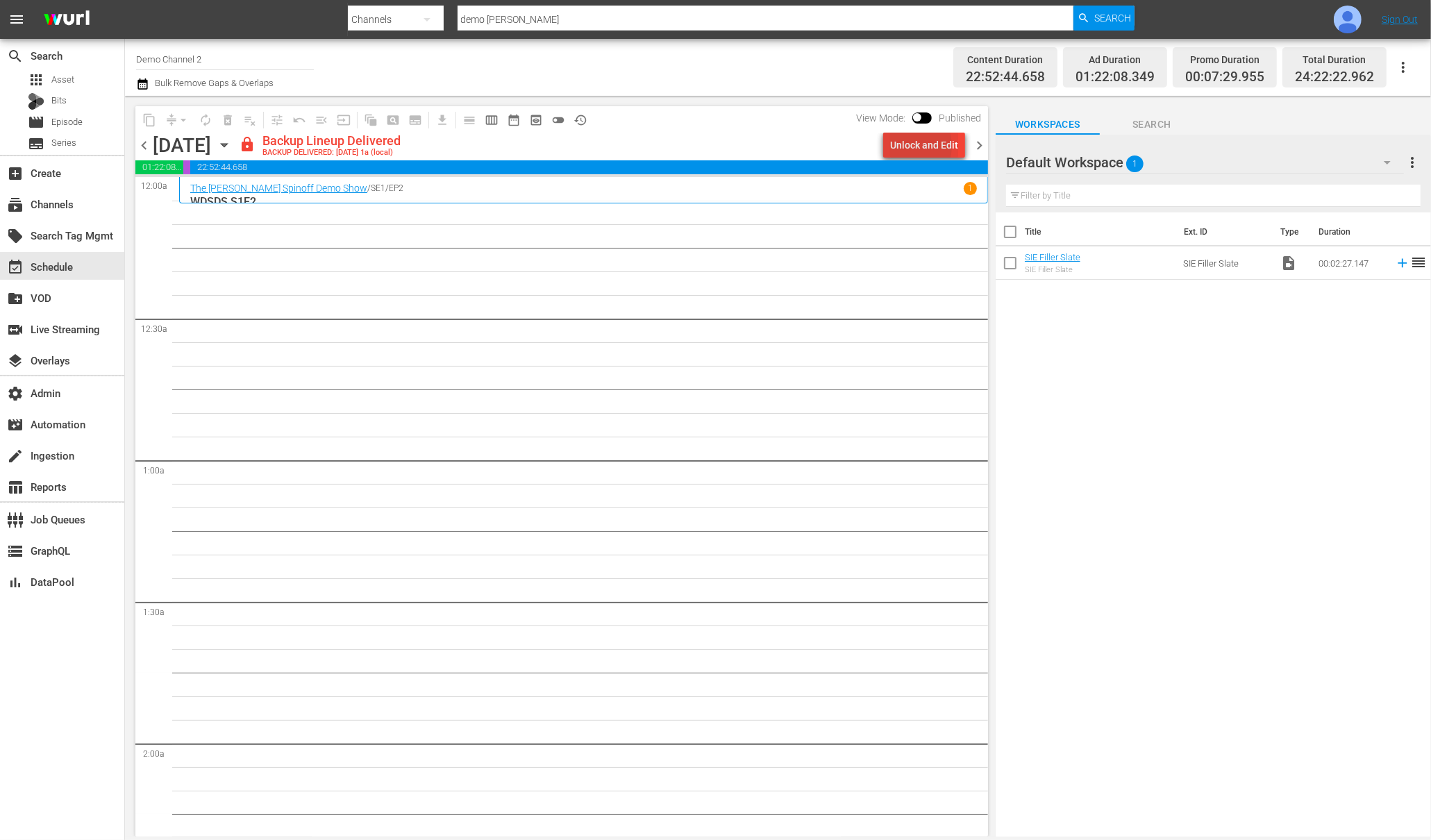
click at [909, 145] on div "Unlock and Edit" at bounding box center [924, 145] width 68 height 25
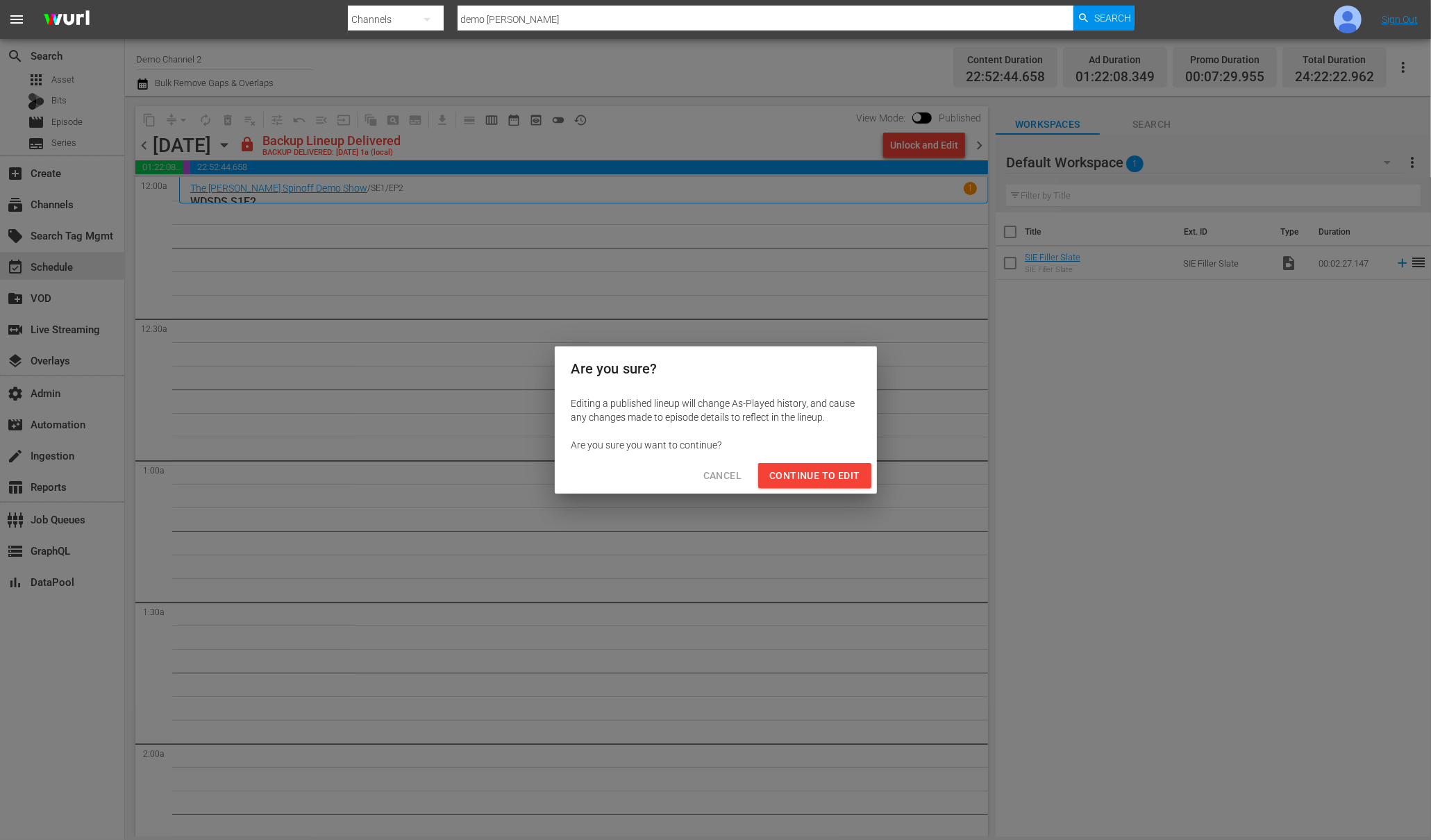
click at [828, 478] on span "Continue to Edit" at bounding box center [814, 476] width 90 height 18
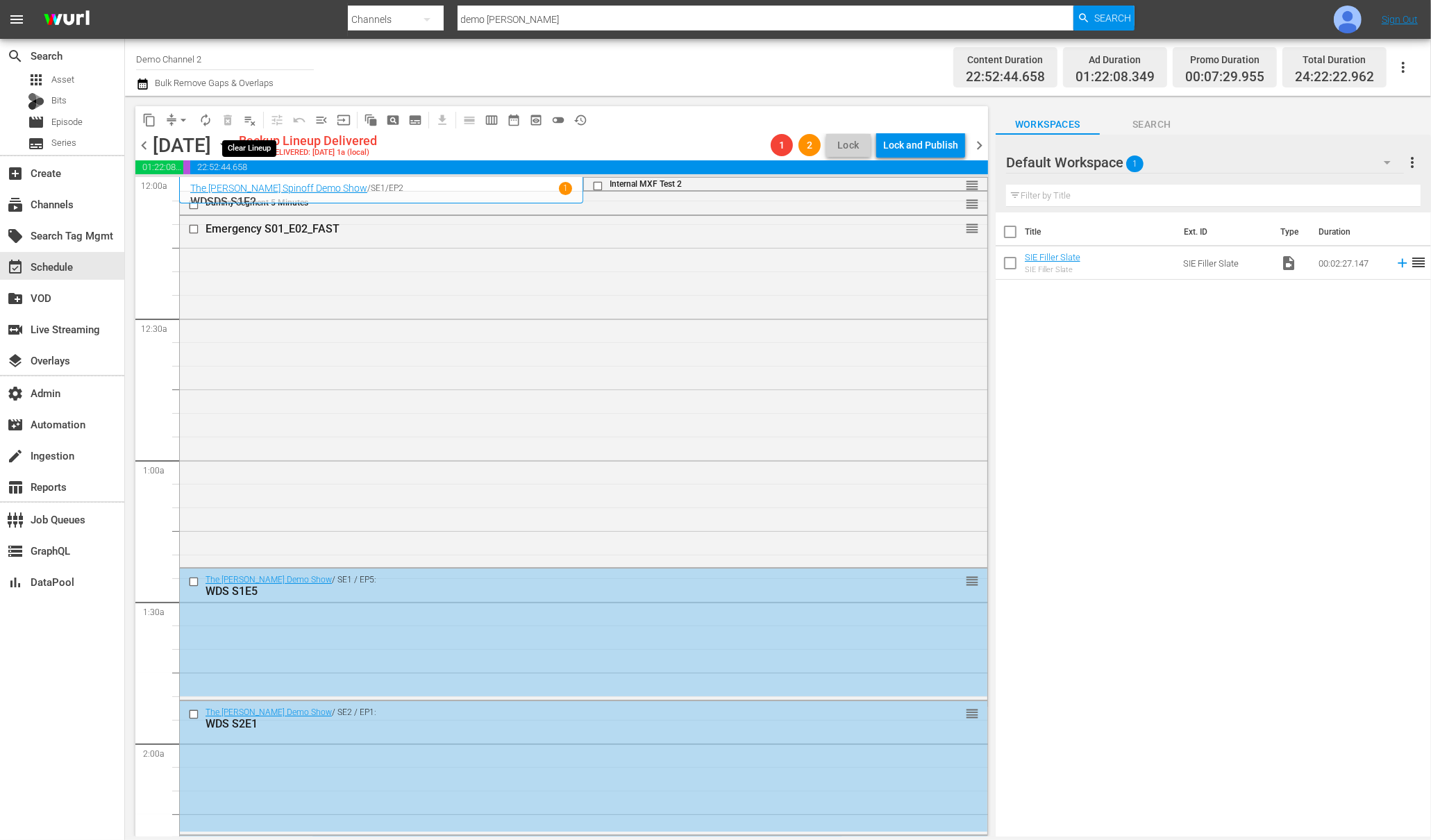
click at [252, 122] on span "playlist_remove_outlined" at bounding box center [250, 120] width 14 height 14
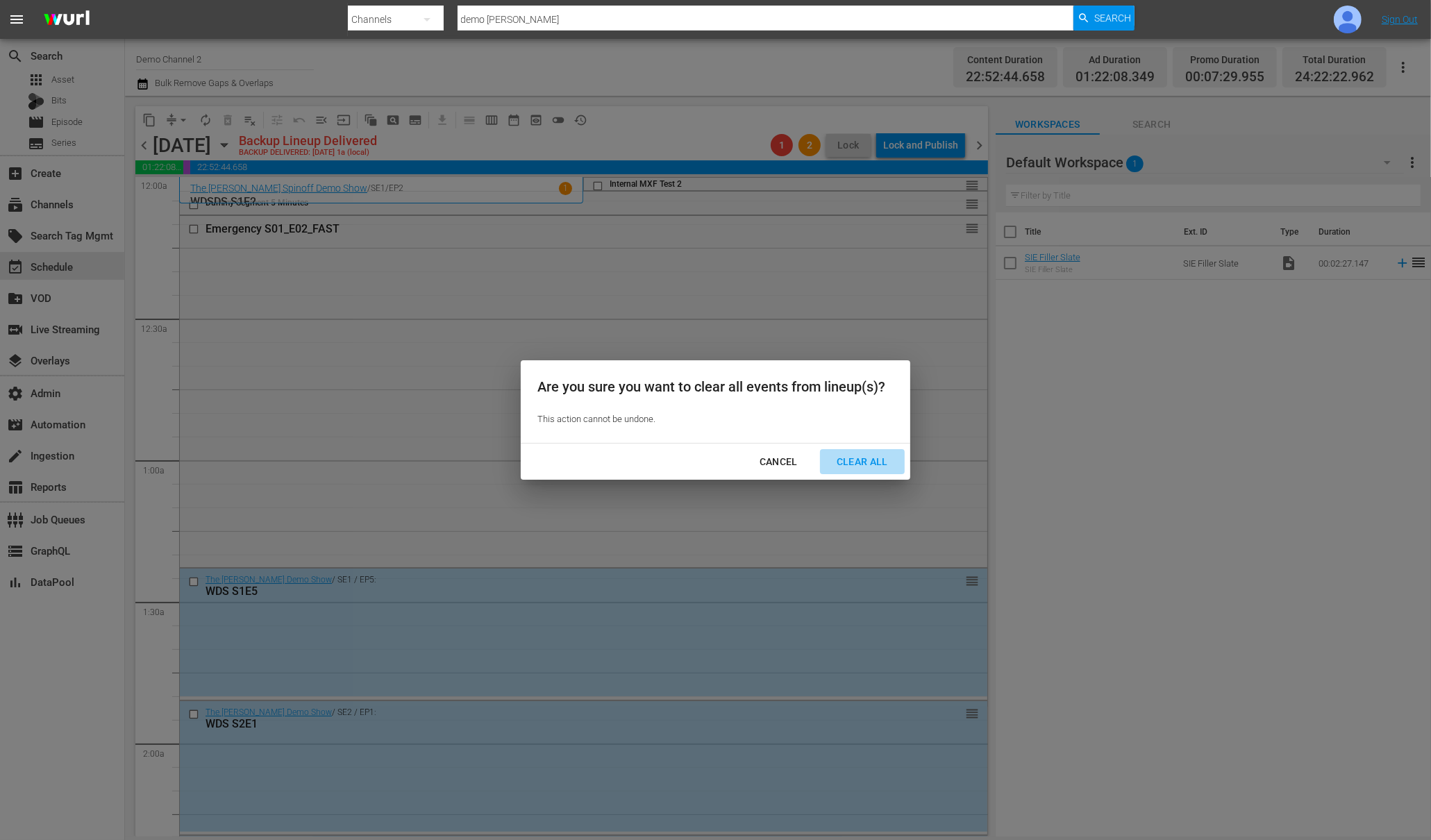
click at [859, 456] on div "Clear All" at bounding box center [863, 461] width 74 height 18
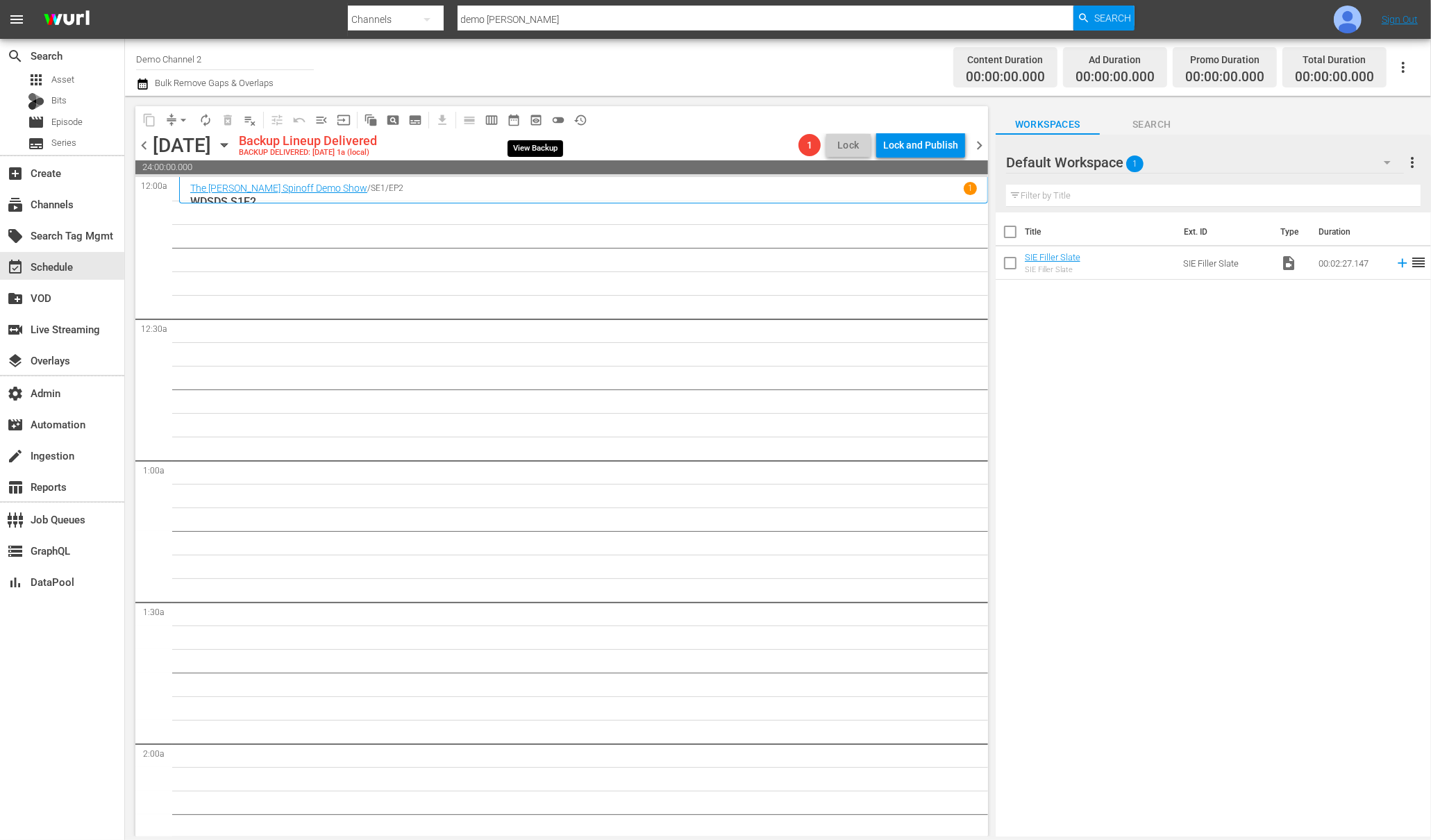
click at [532, 121] on span "preview_outlined" at bounding box center [536, 120] width 14 height 14
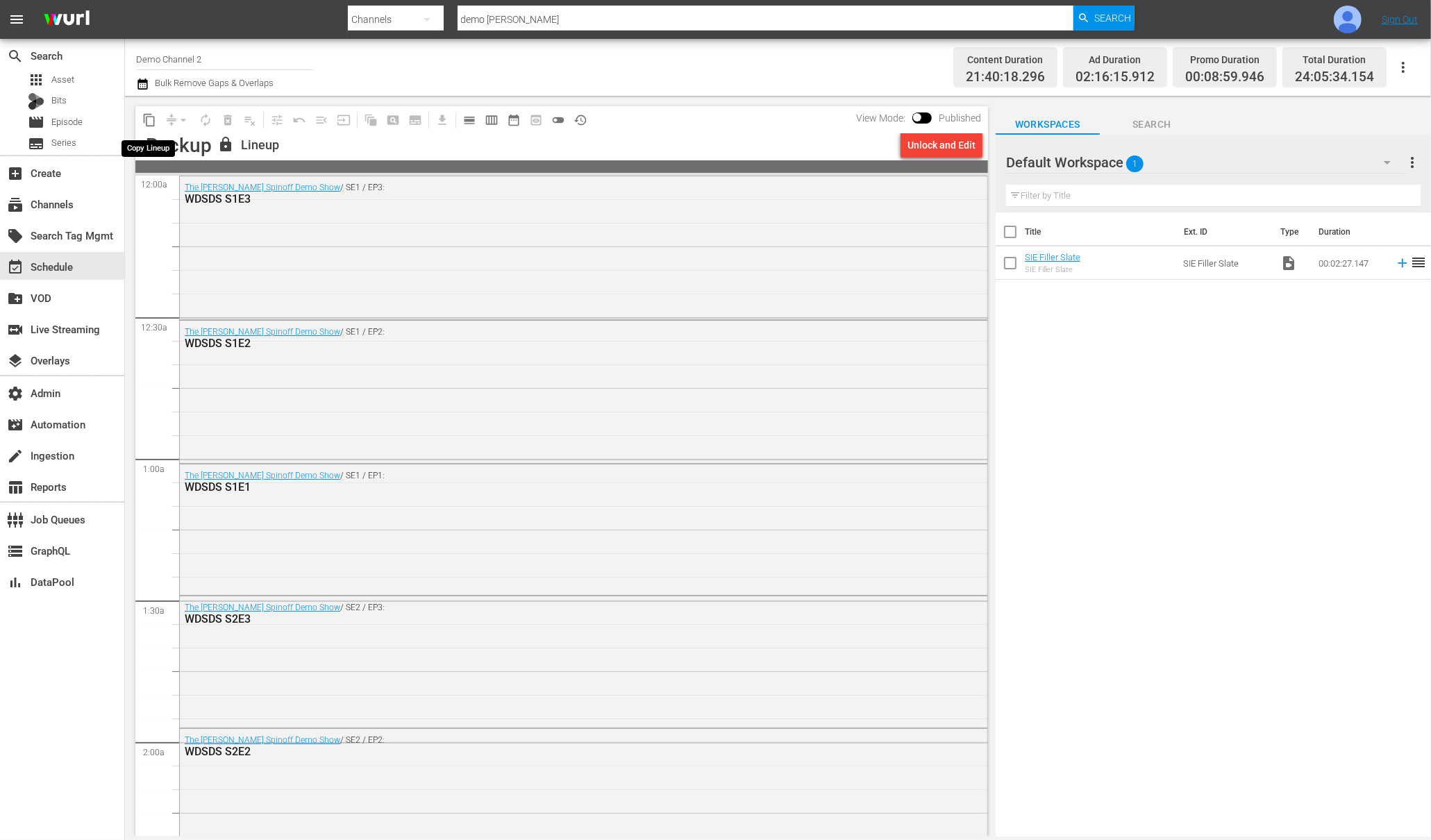
click at [151, 119] on span "content_copy" at bounding box center [149, 120] width 14 height 14
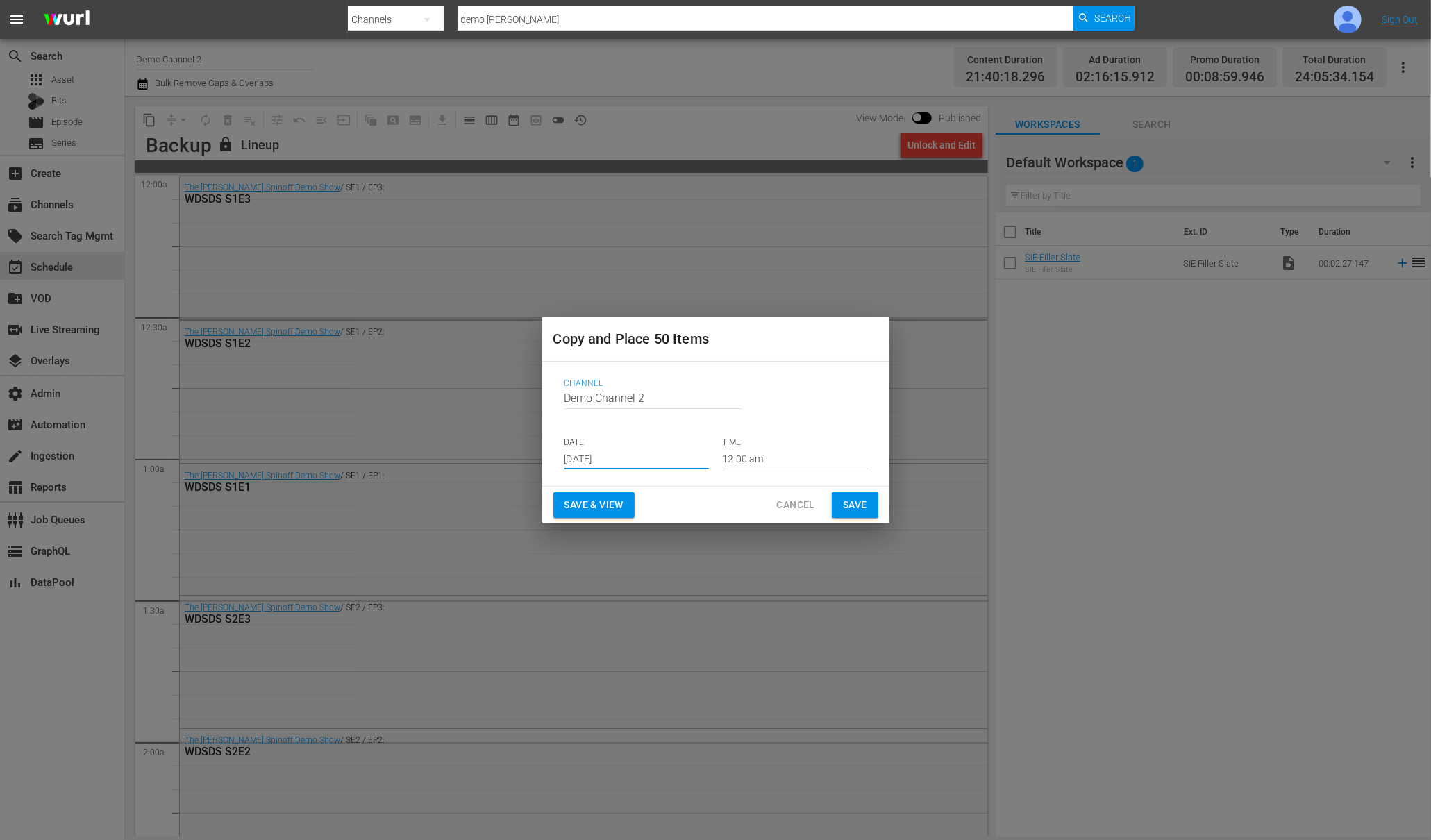
click at [641, 461] on input "Aug 15th 2025" at bounding box center [636, 459] width 145 height 21
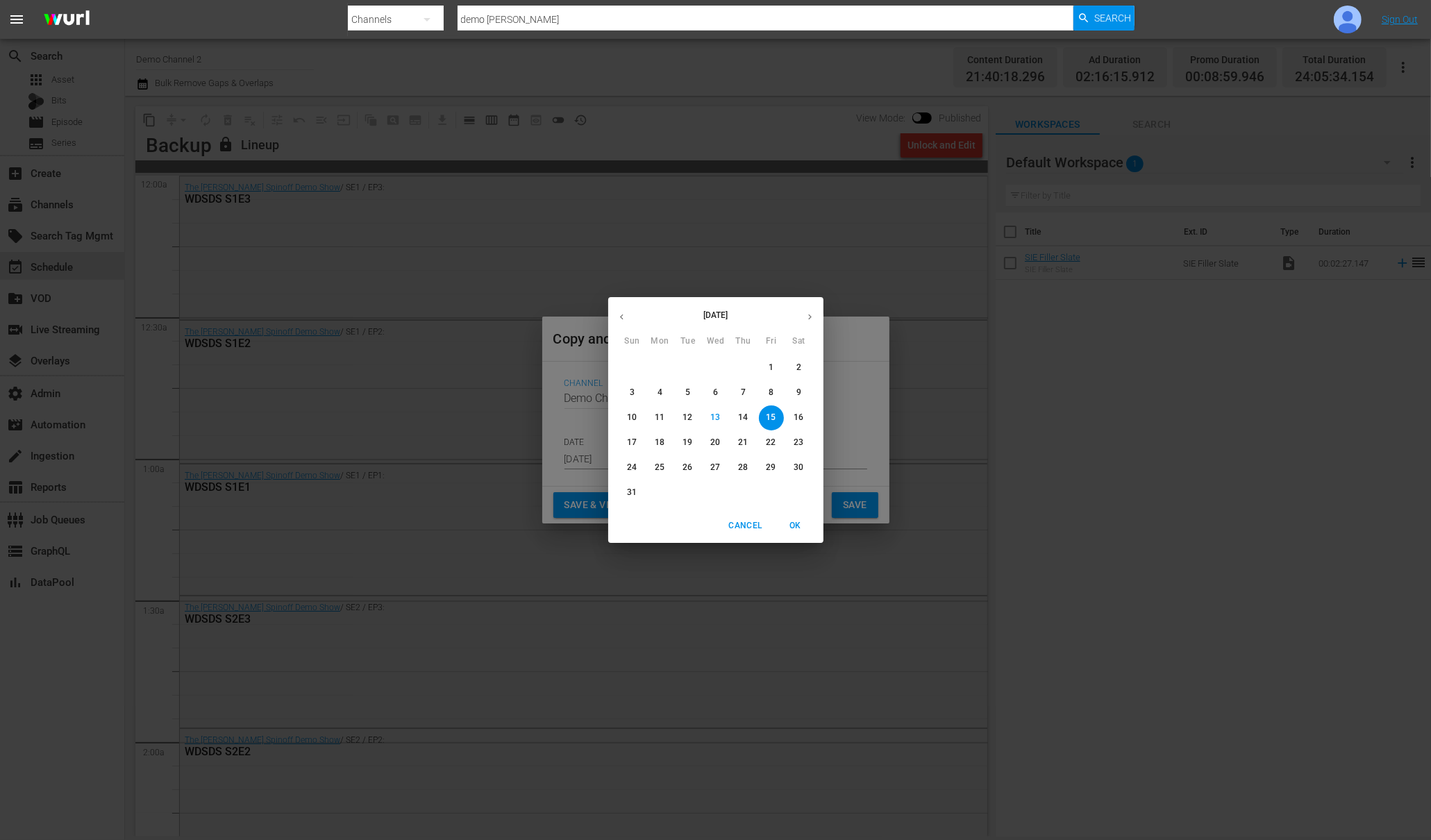
click at [747, 414] on p "14" at bounding box center [743, 418] width 10 height 12
type input "Aug 14th 2025"
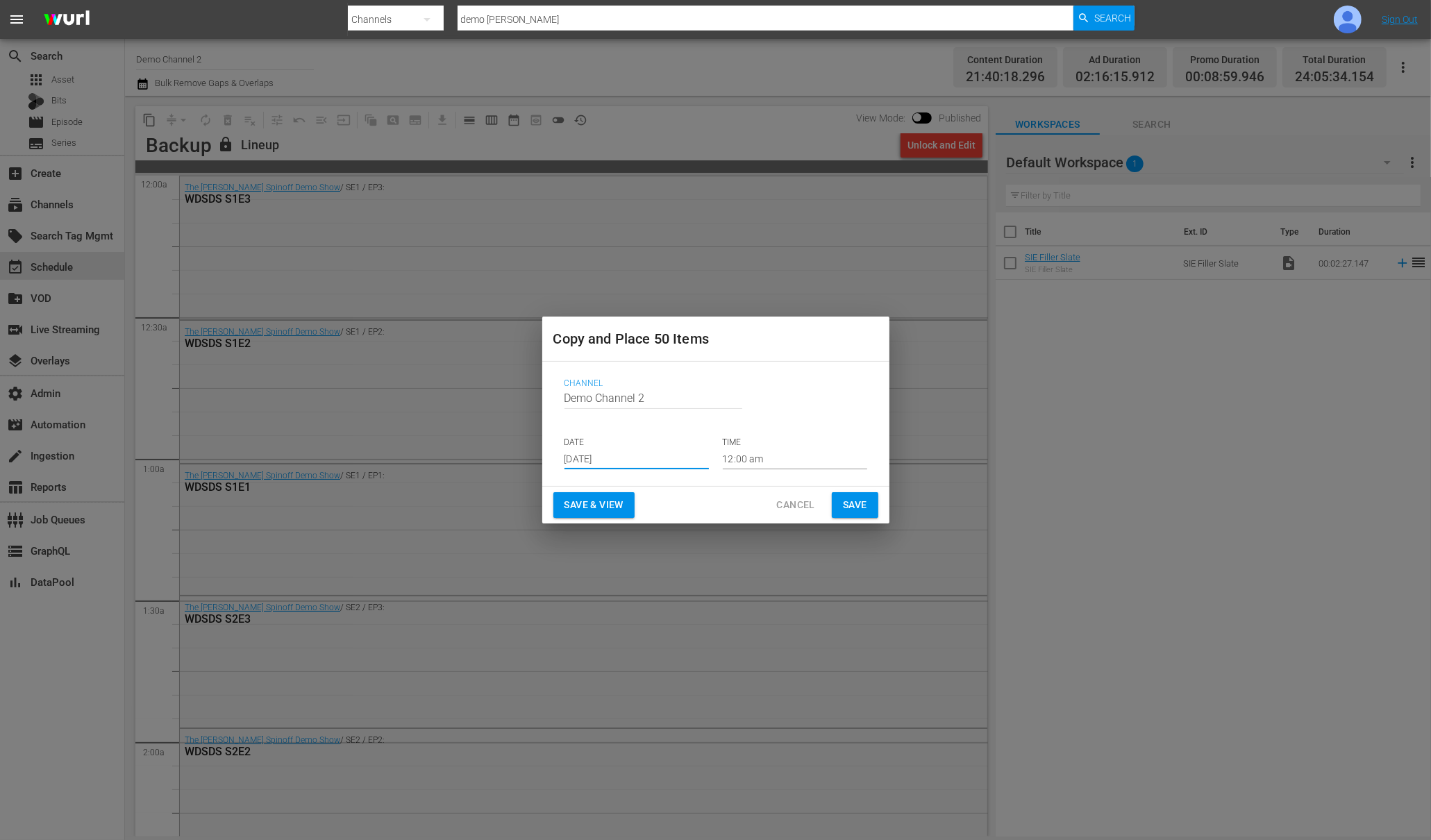
click at [863, 502] on span "Save" at bounding box center [854, 505] width 24 height 18
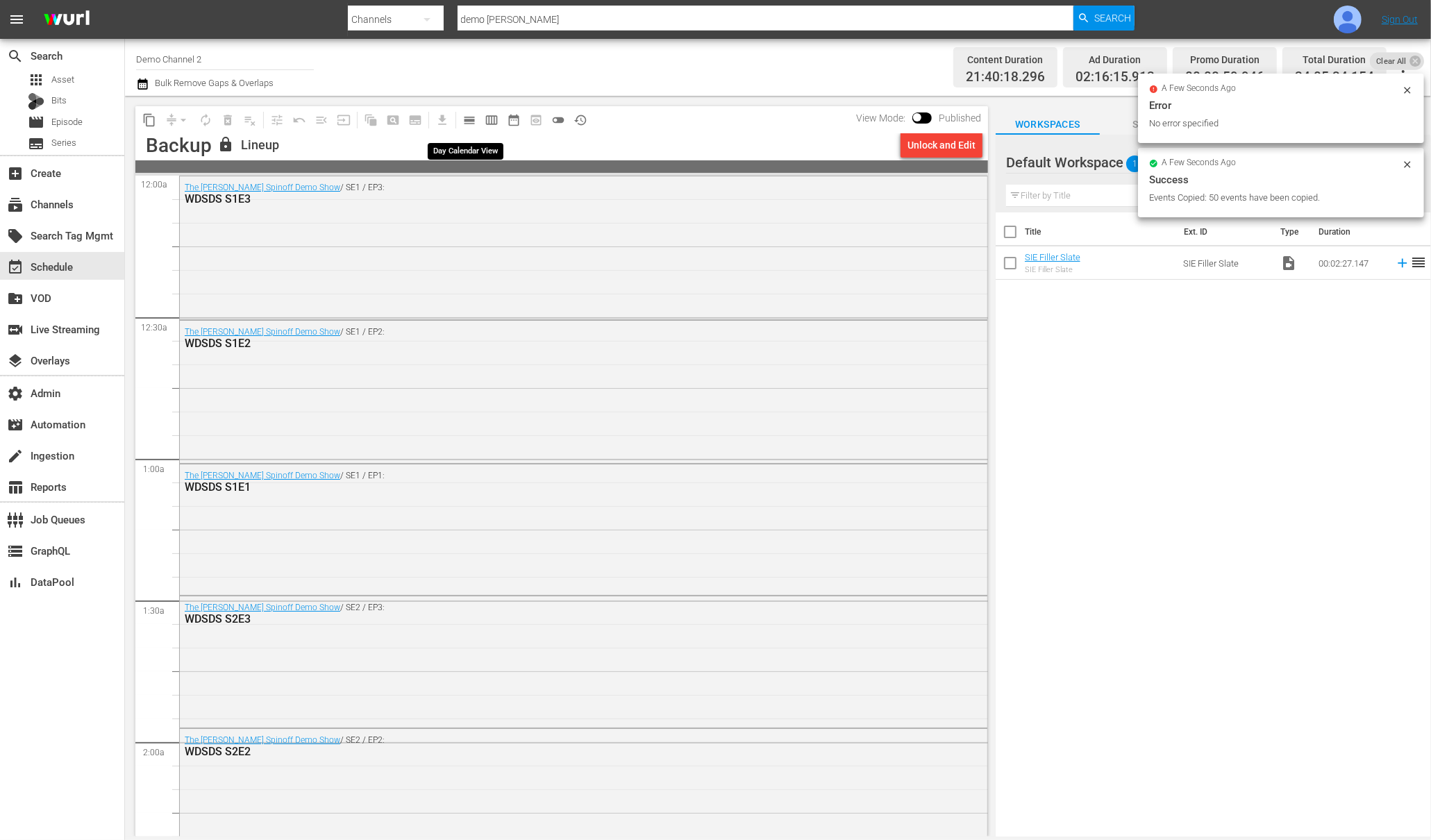
click at [470, 125] on span "calendar_view_day_outlined" at bounding box center [469, 120] width 14 height 14
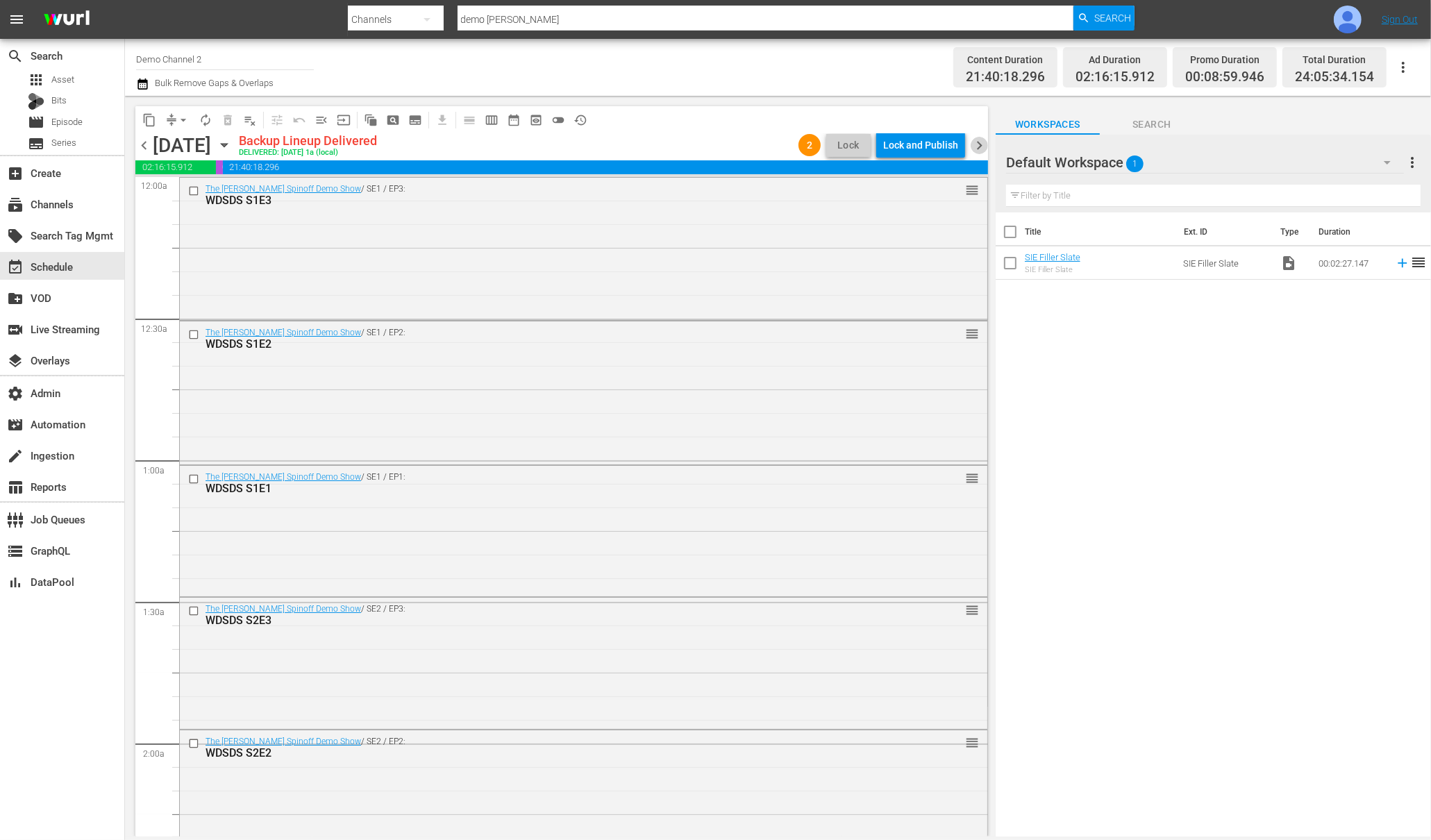
click at [979, 145] on span "chevron_right" at bounding box center [979, 145] width 18 height 18
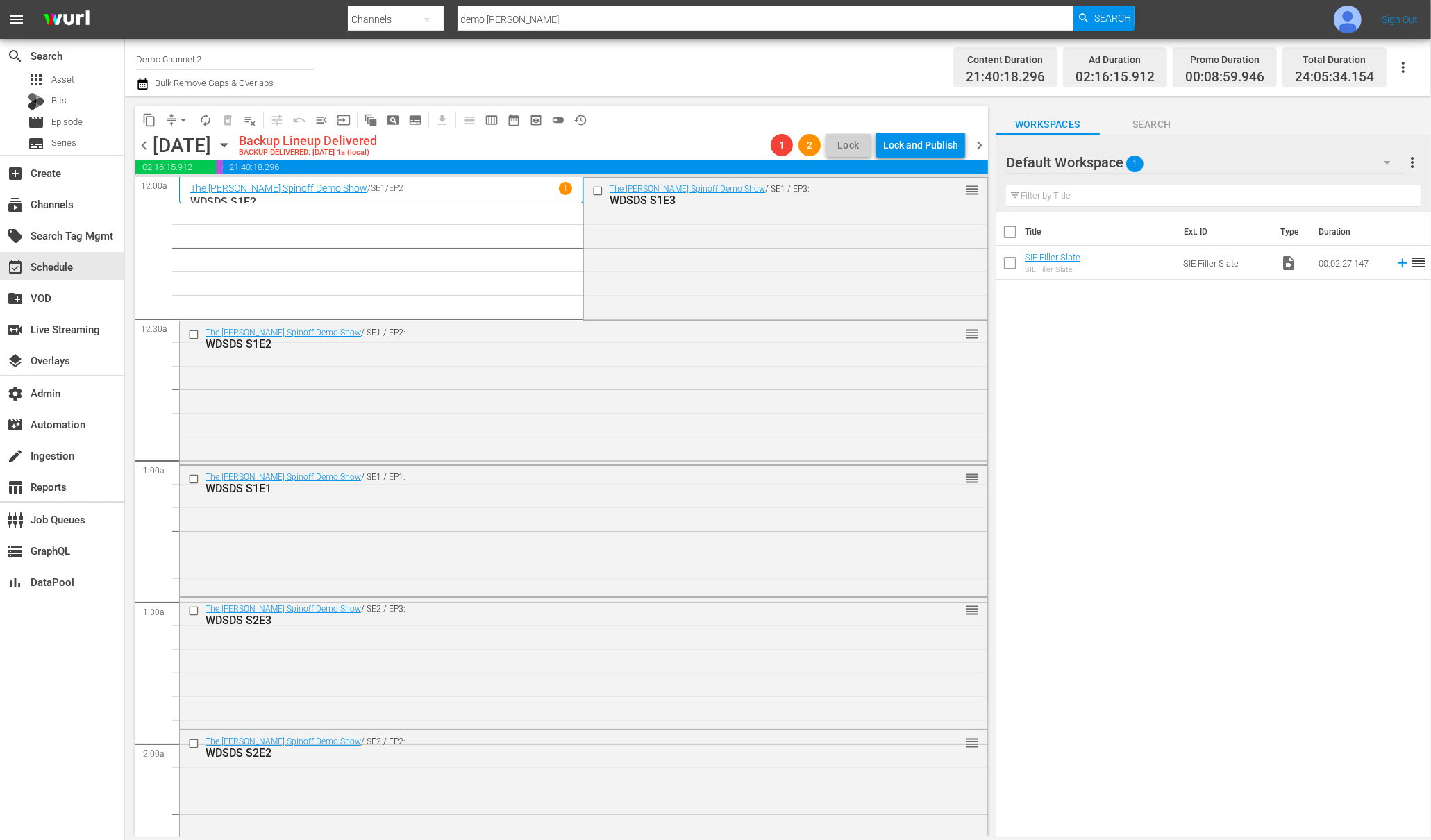
click at [141, 145] on span "chevron_left" at bounding box center [144, 145] width 18 height 18
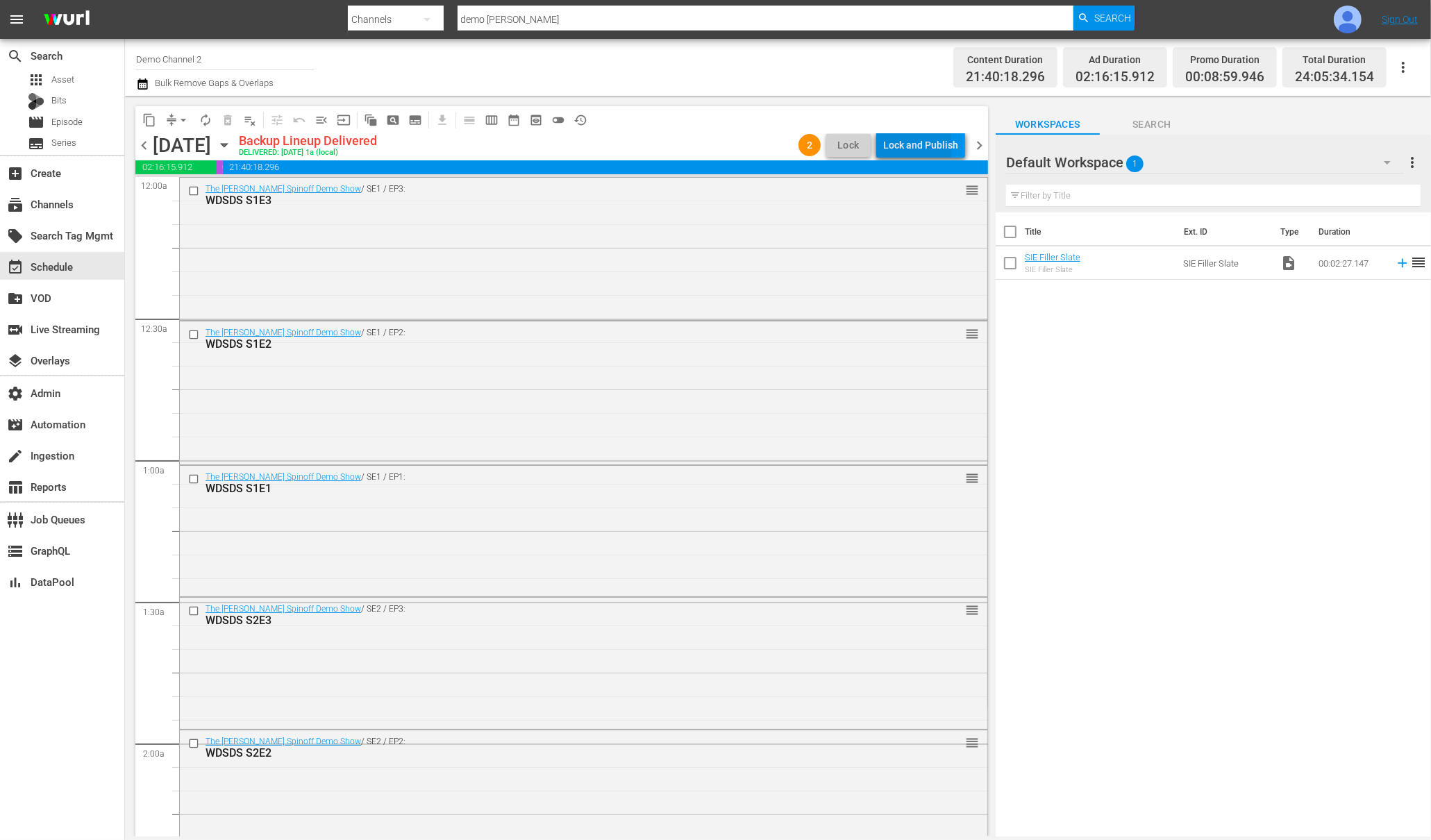
click at [906, 145] on div "Lock and Publish" at bounding box center [921, 145] width 75 height 25
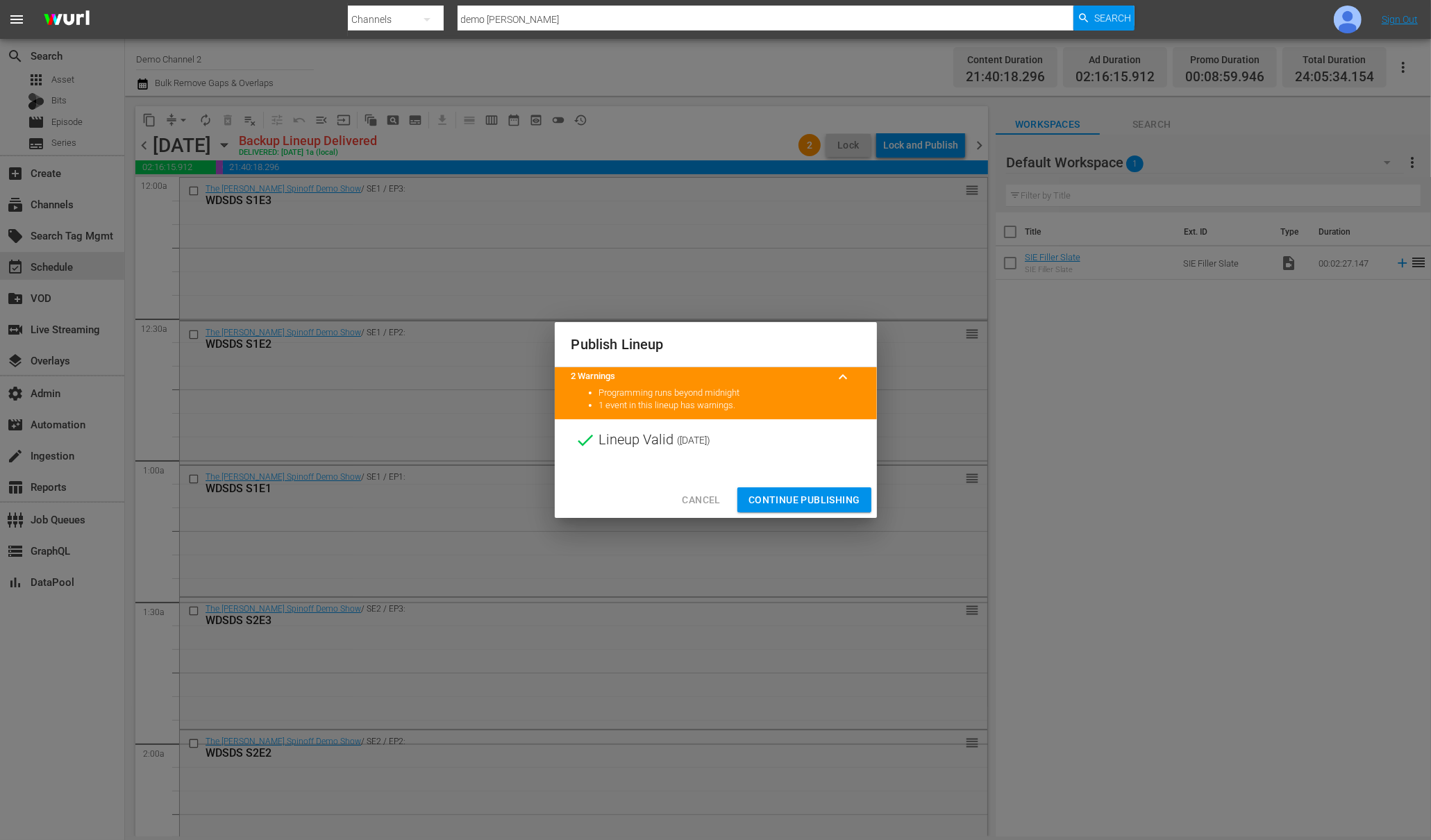
click at [822, 503] on span "Continue Publishing" at bounding box center [804, 500] width 112 height 18
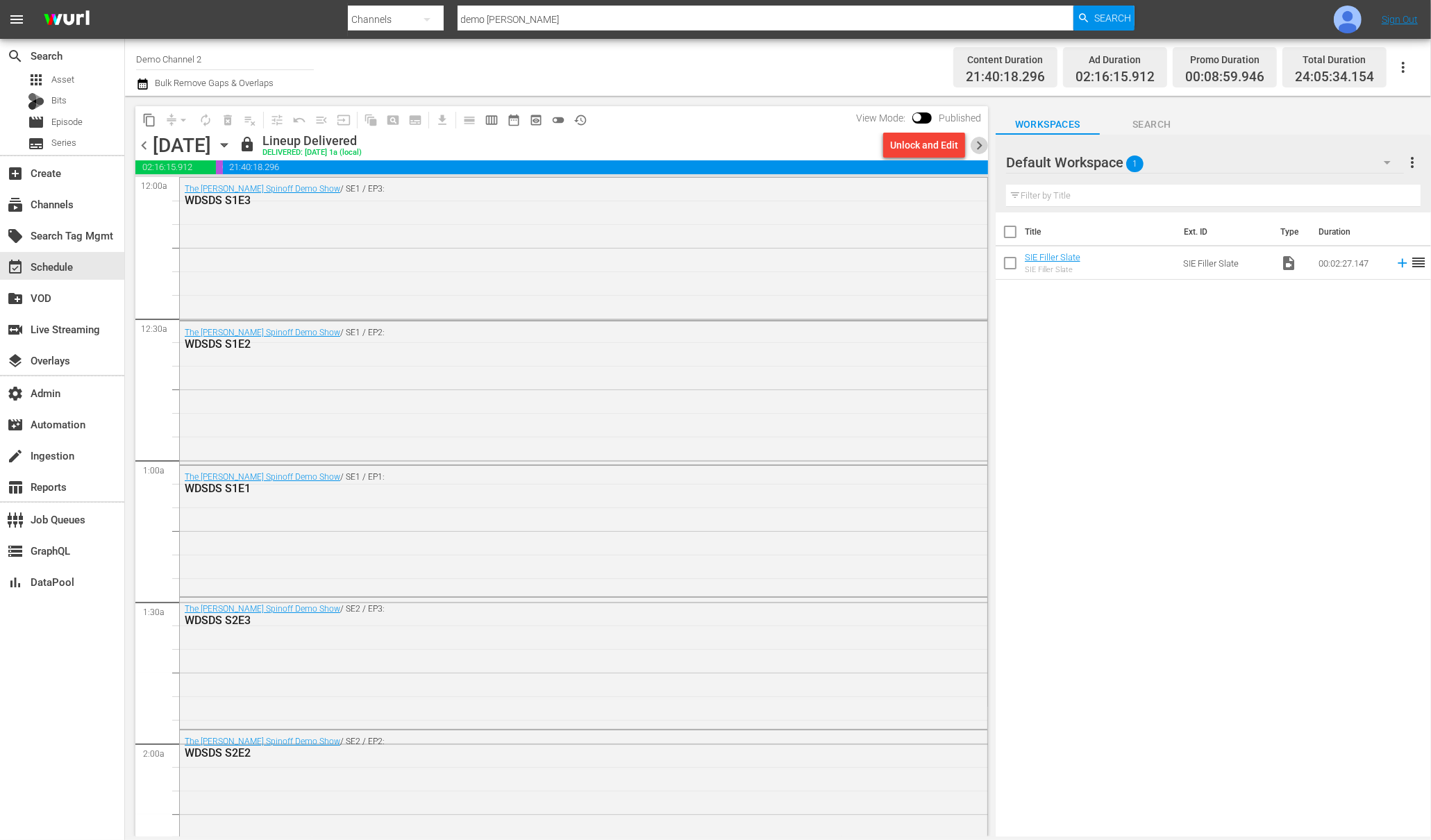
click at [979, 144] on span "chevron_right" at bounding box center [979, 145] width 18 height 18
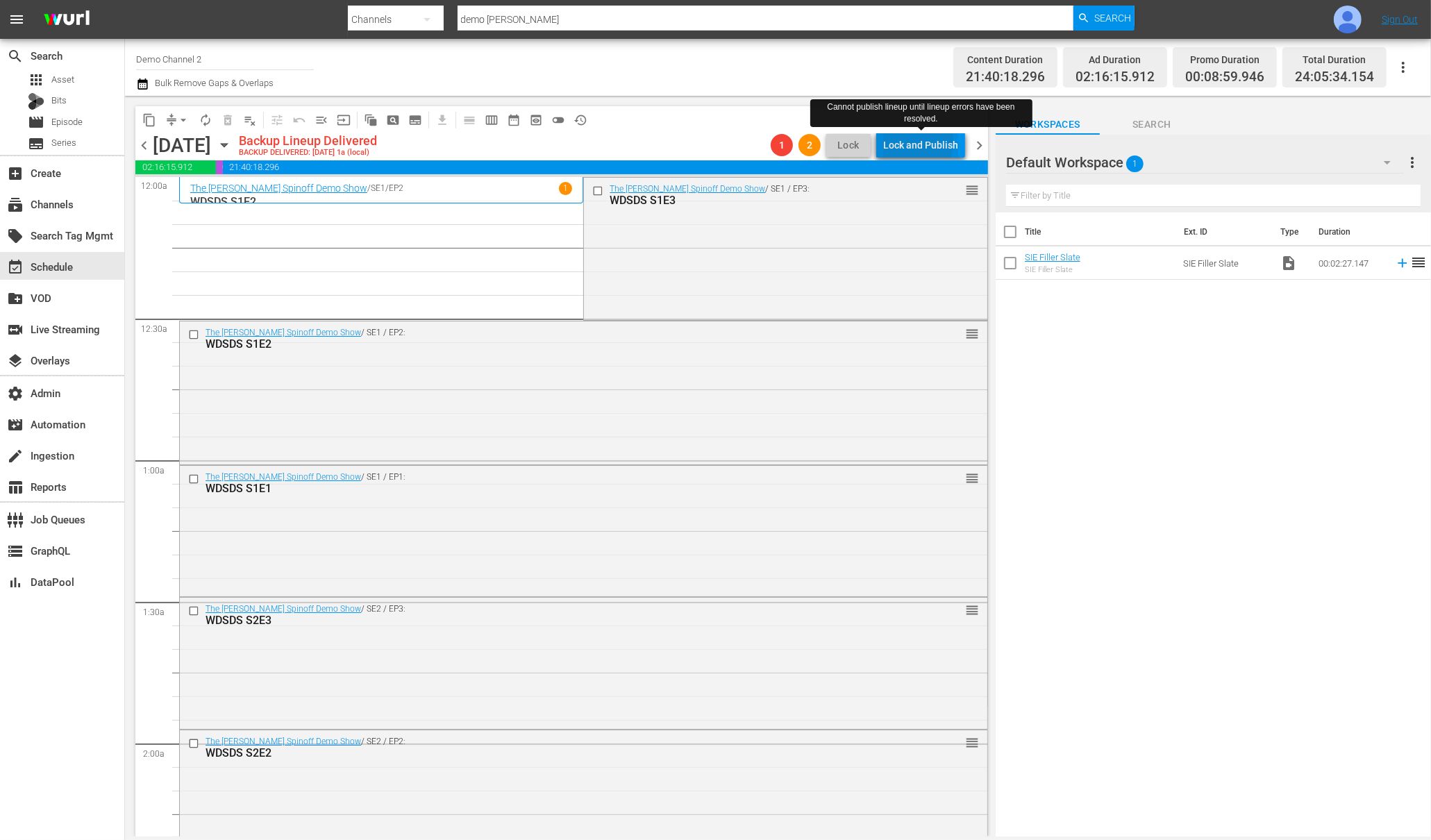
click at [904, 140] on div "Lock and Publish" at bounding box center [921, 145] width 75 height 25
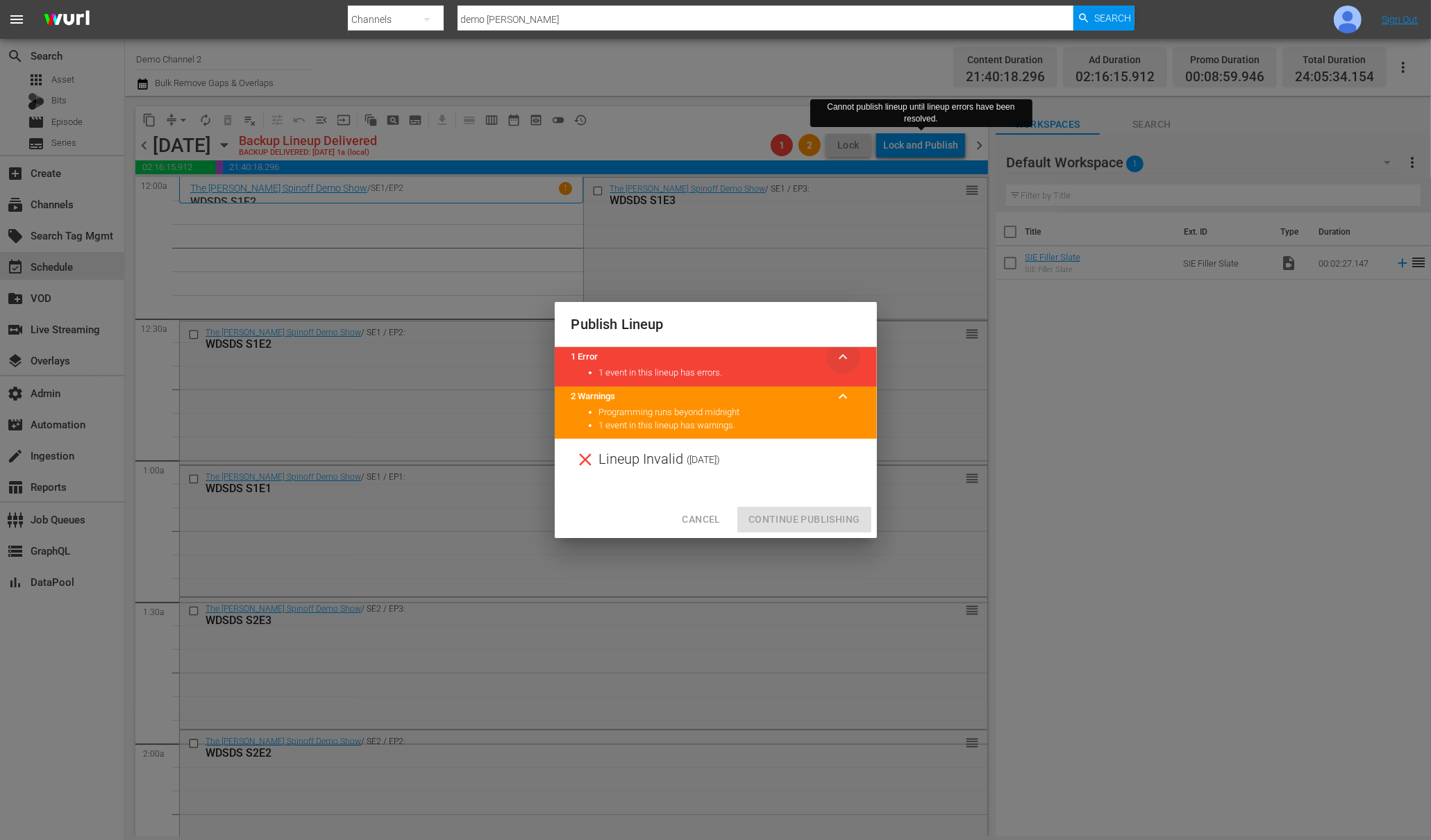
click at [846, 356] on span "keyboard_arrow_up" at bounding box center [843, 357] width 17 height 17
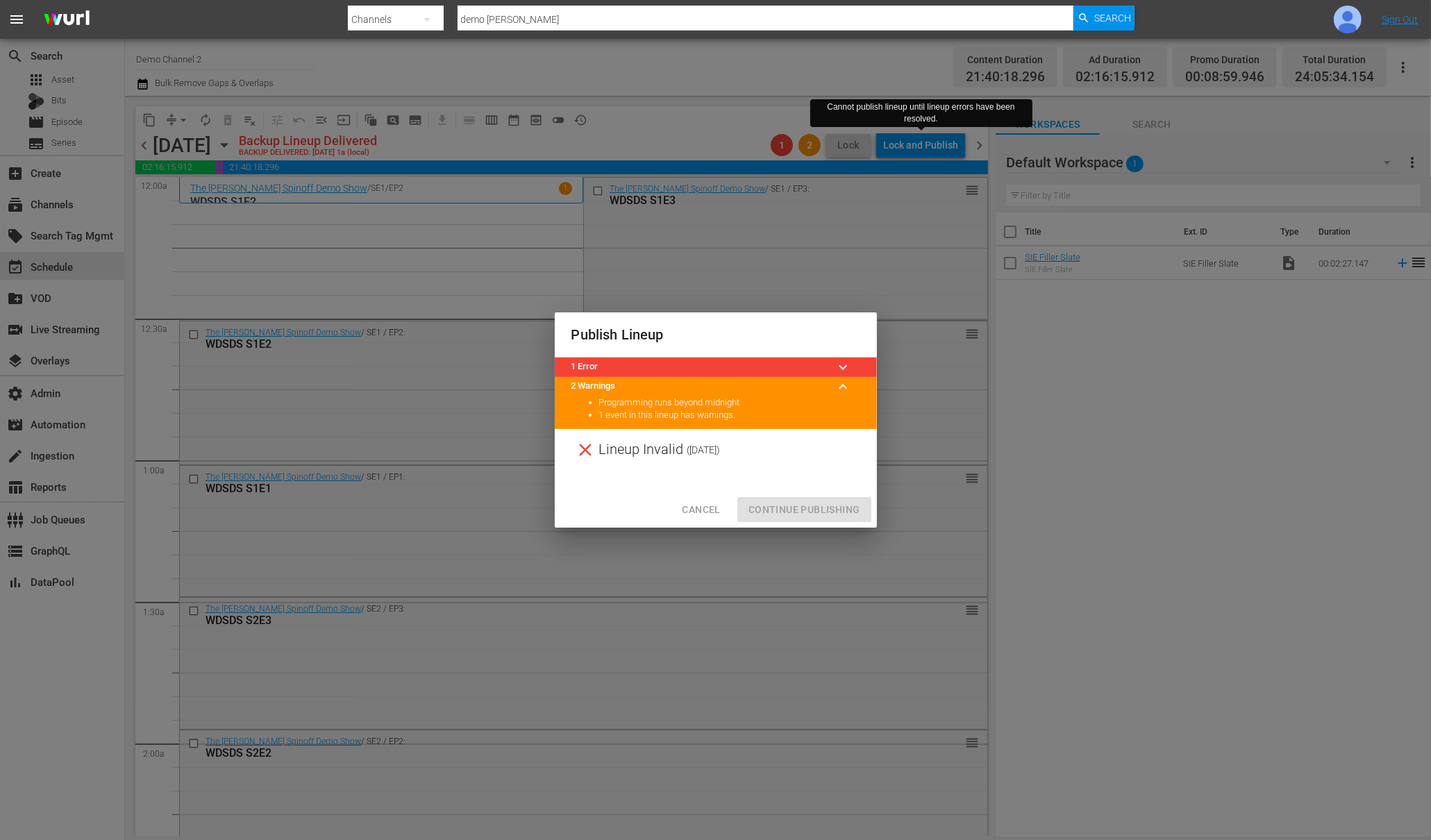
click at [846, 356] on button "keyboard_arrow_down" at bounding box center [843, 367] width 33 height 33
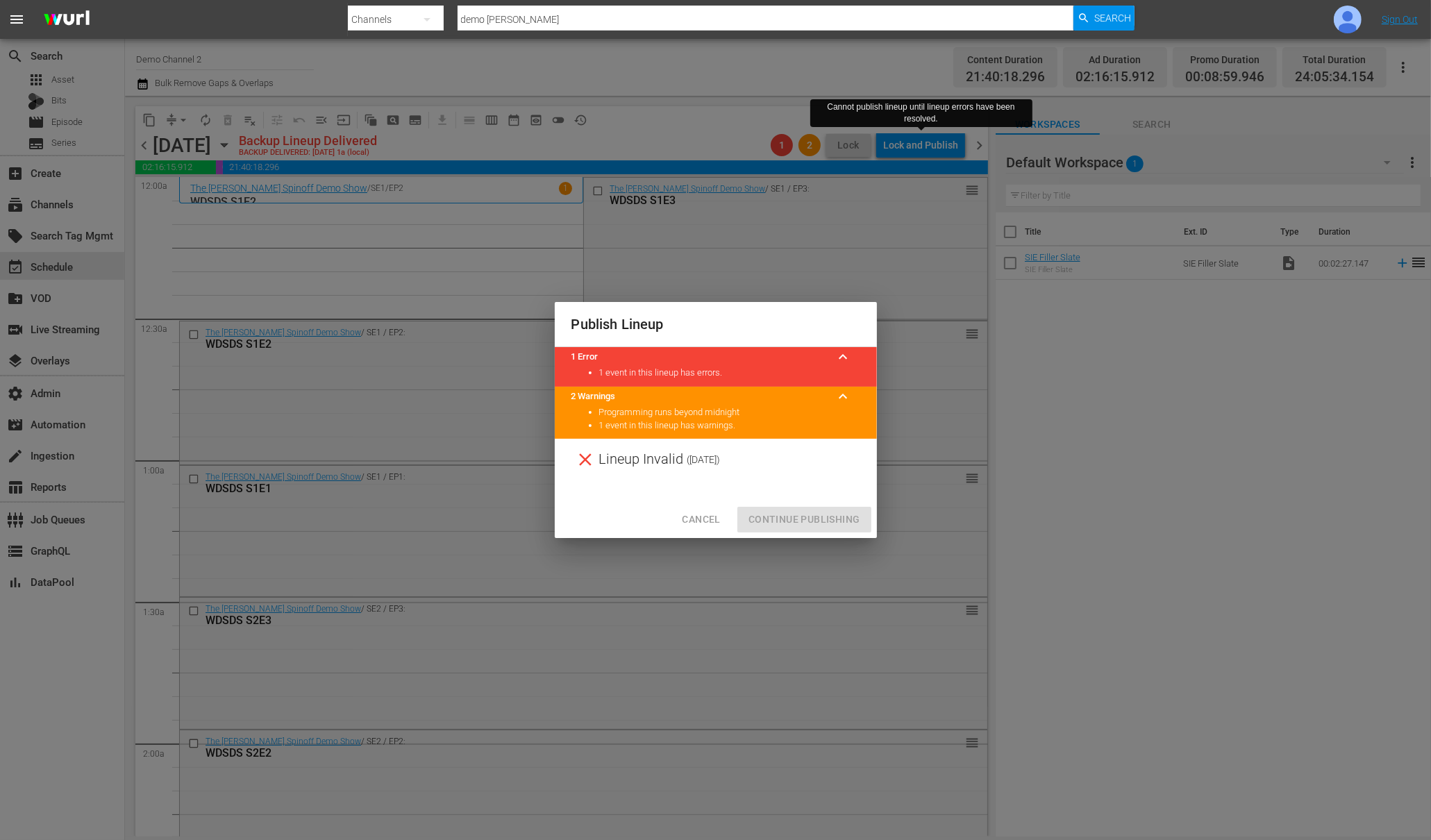
click at [638, 373] on li "1 event in this lineup has errors." at bounding box center [730, 374] width 261 height 13
click at [702, 523] on span "Cancel" at bounding box center [701, 519] width 38 height 18
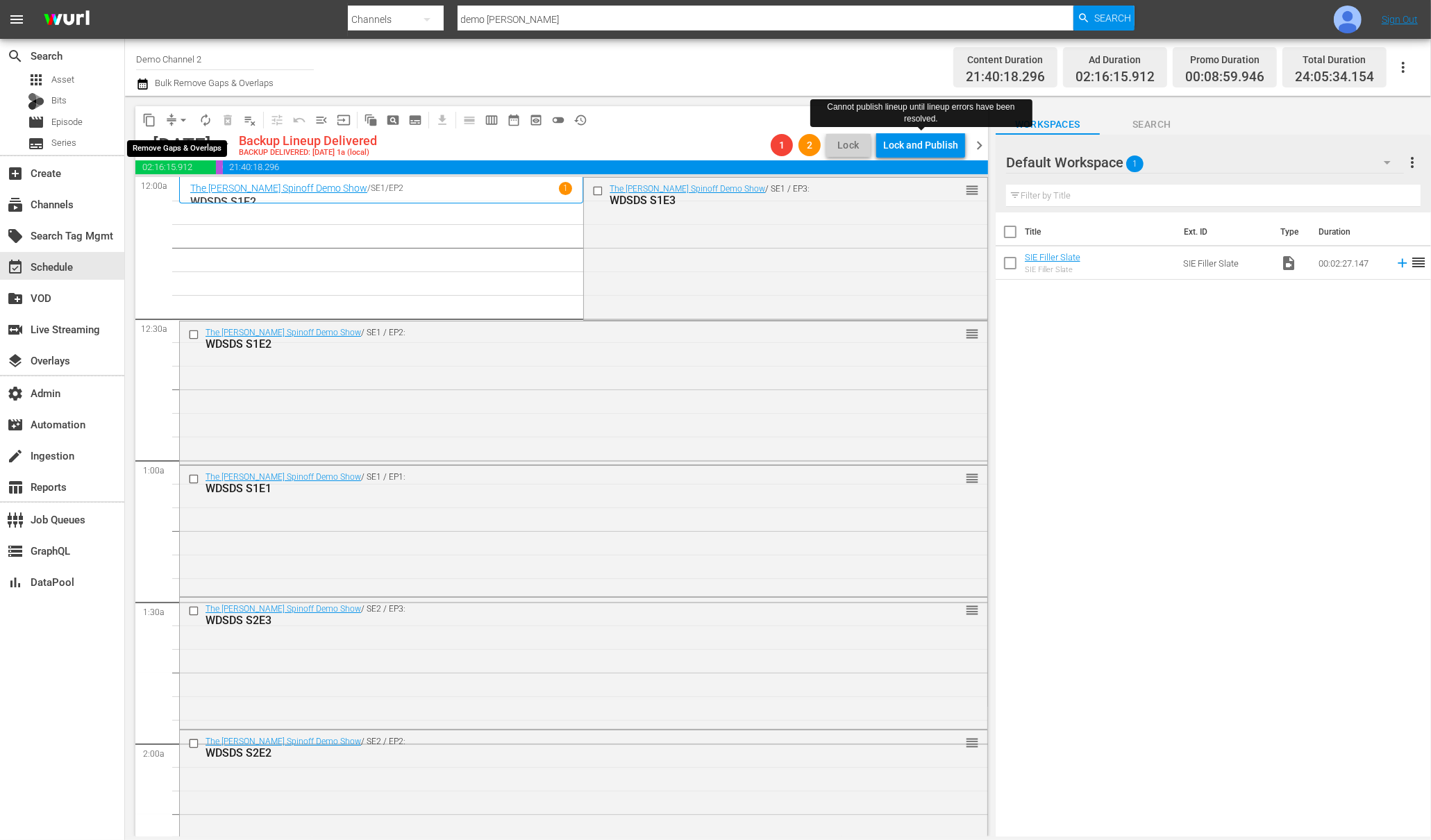
click at [172, 119] on button "arrow_drop_down" at bounding box center [183, 120] width 23 height 23
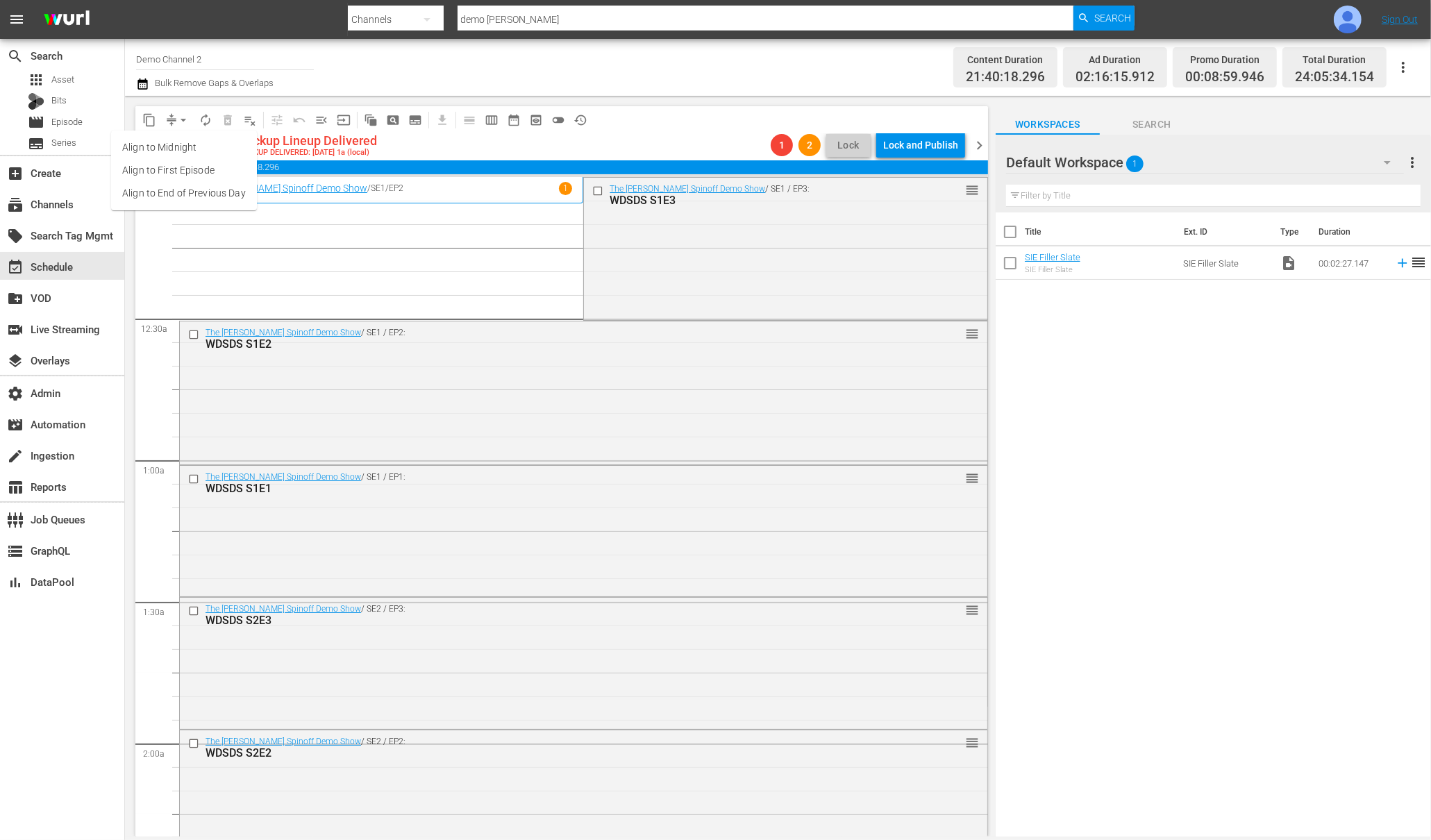
click at [196, 174] on li "Align to First Episode" at bounding box center [184, 170] width 145 height 23
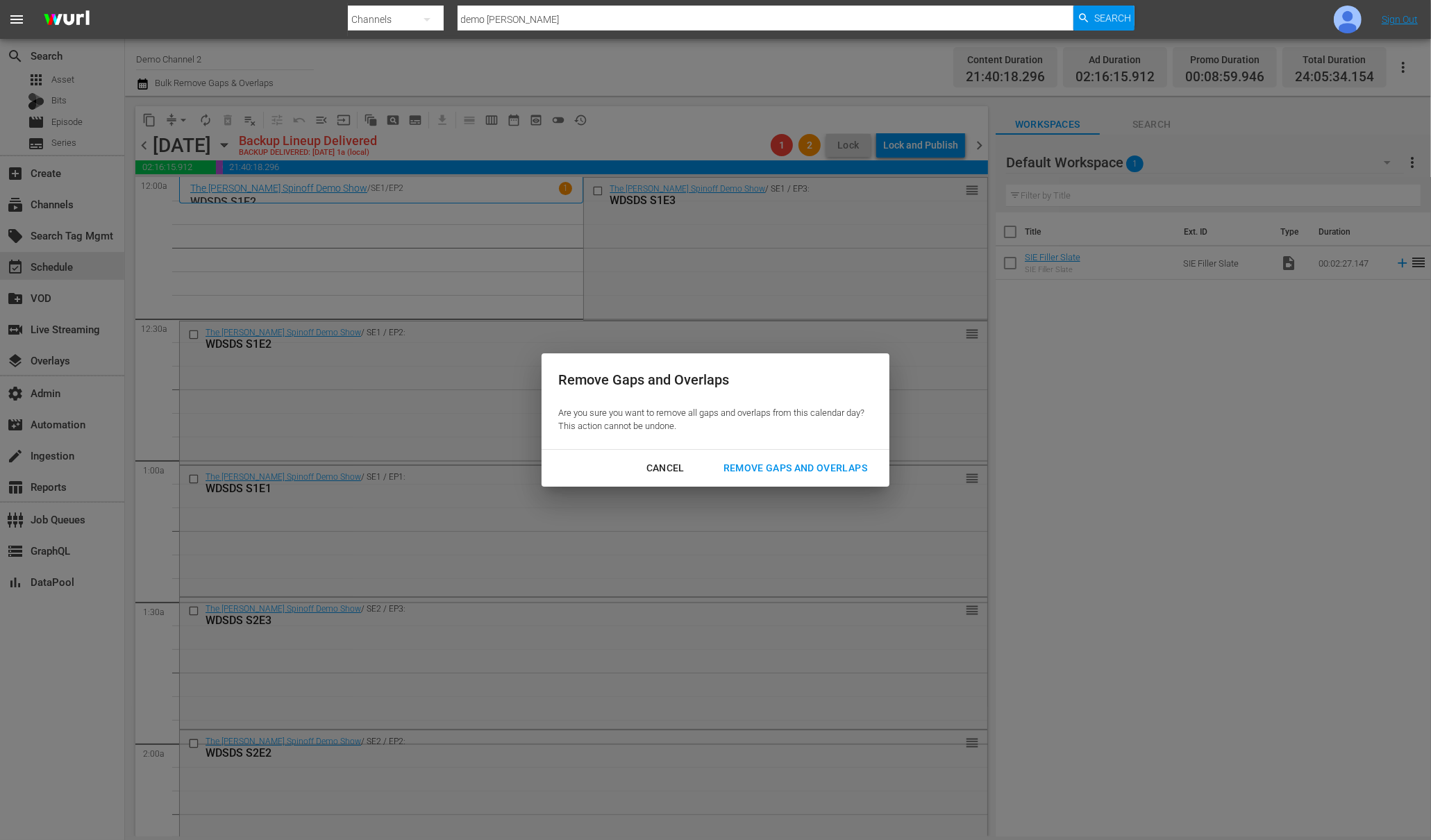
click at [801, 470] on div "Remove Gaps and Overlaps" at bounding box center [795, 468] width 166 height 18
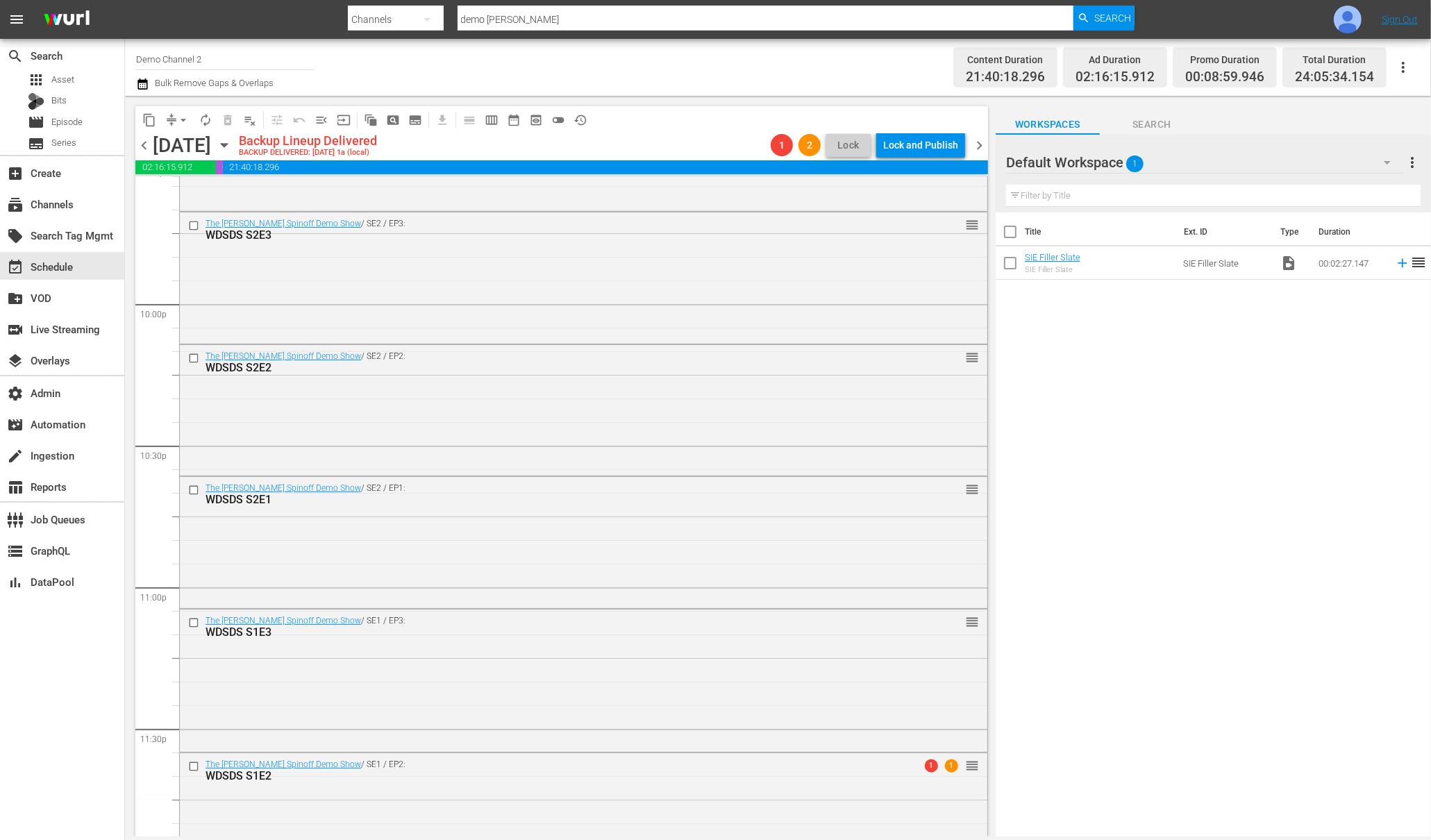
scroll to position [6165, 0]
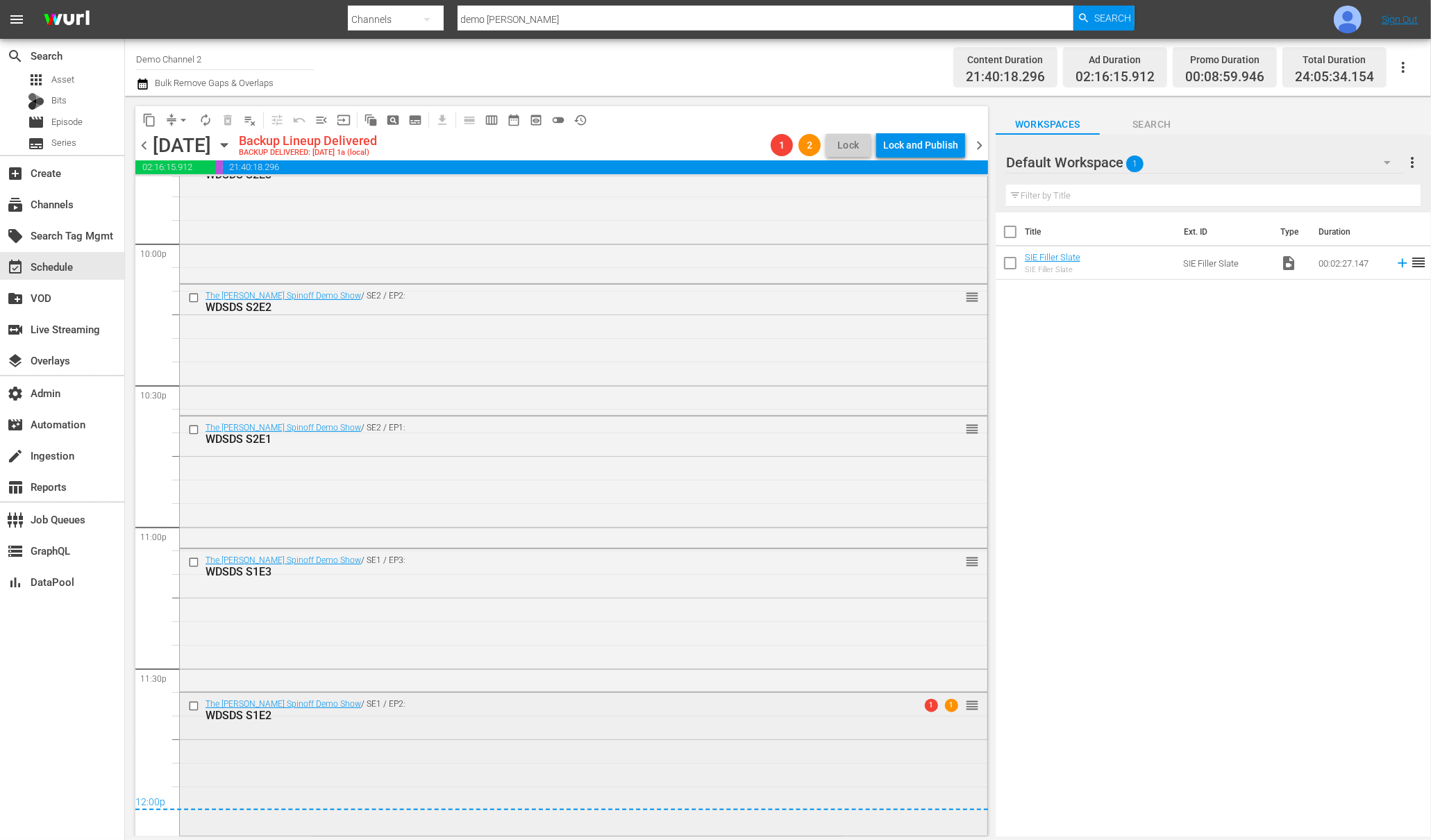
click at [924, 706] on span "1" at bounding box center [931, 705] width 13 height 13
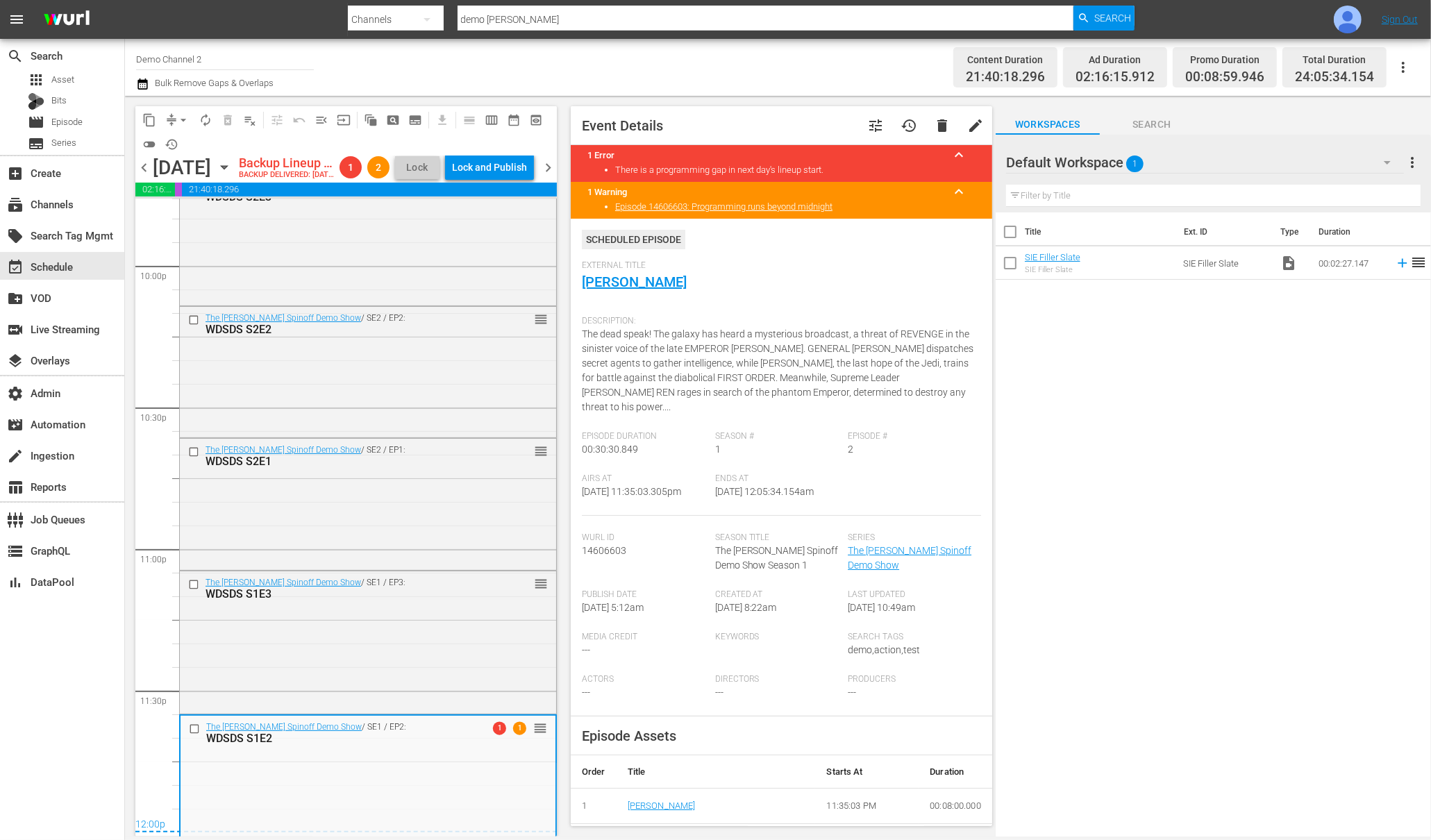
click at [547, 176] on span "chevron_right" at bounding box center [547, 167] width 18 height 18
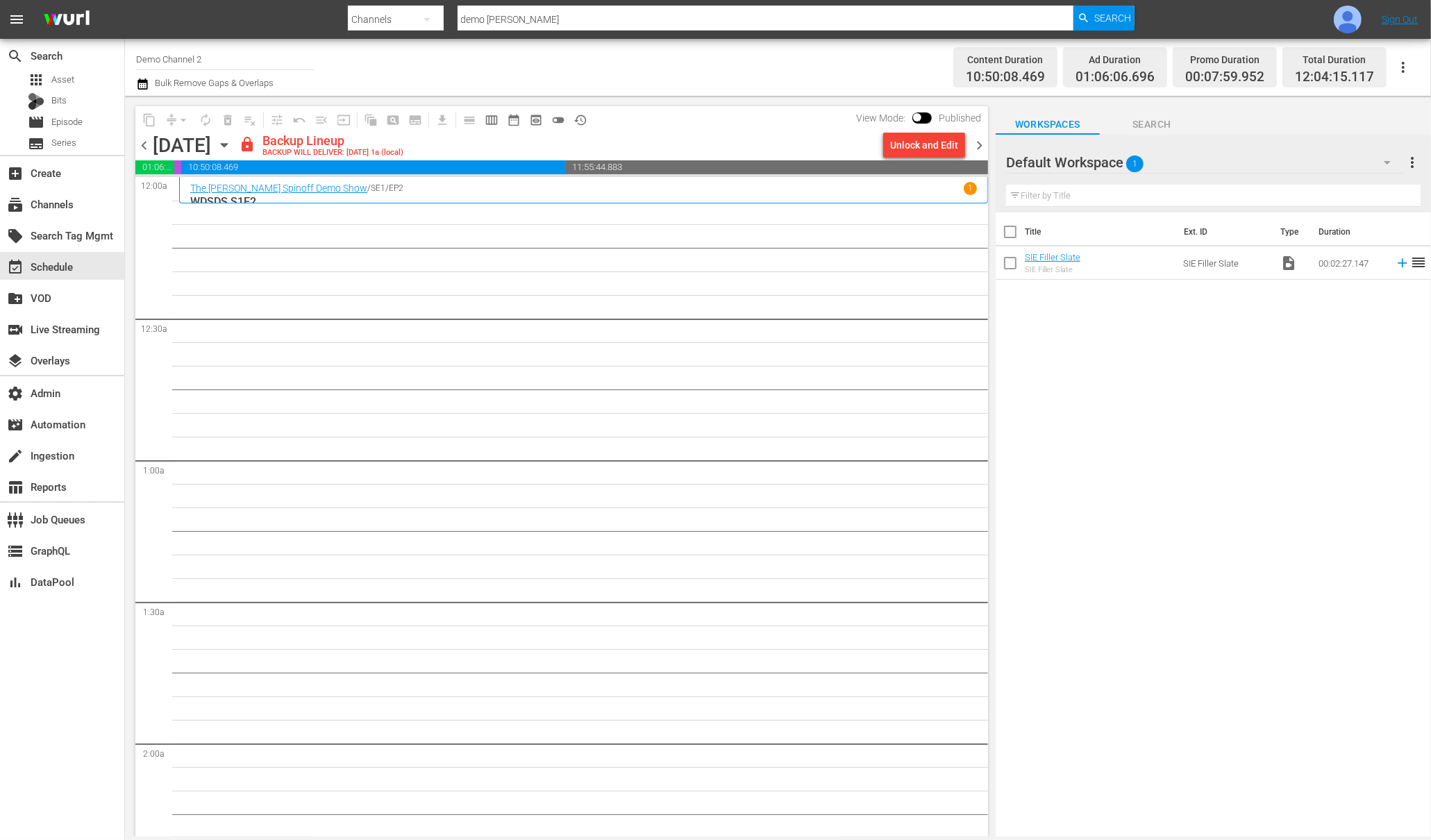
click at [146, 145] on span "chevron_left" at bounding box center [144, 145] width 18 height 18
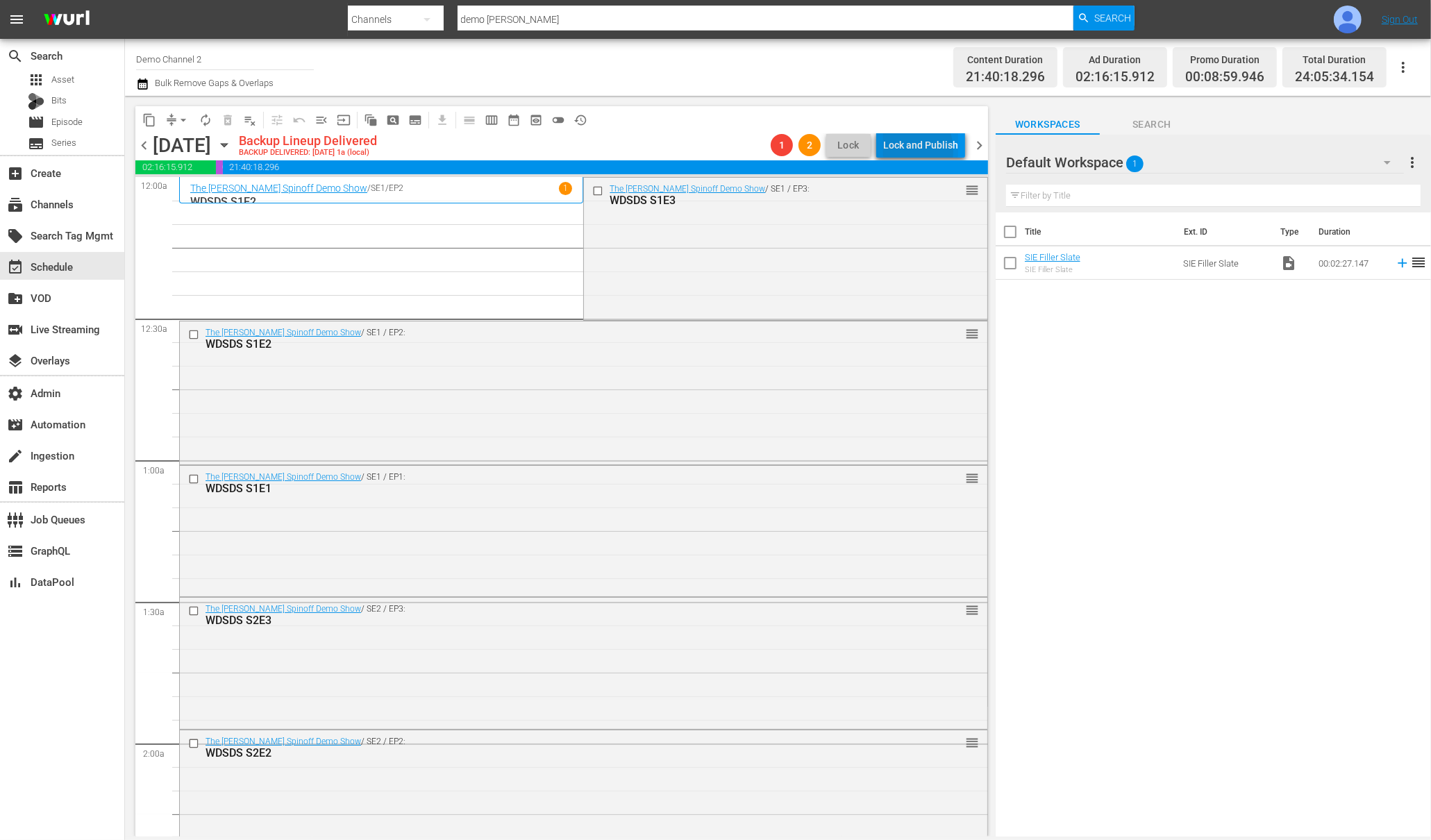
click at [903, 150] on div "Lock and Publish" at bounding box center [921, 145] width 75 height 25
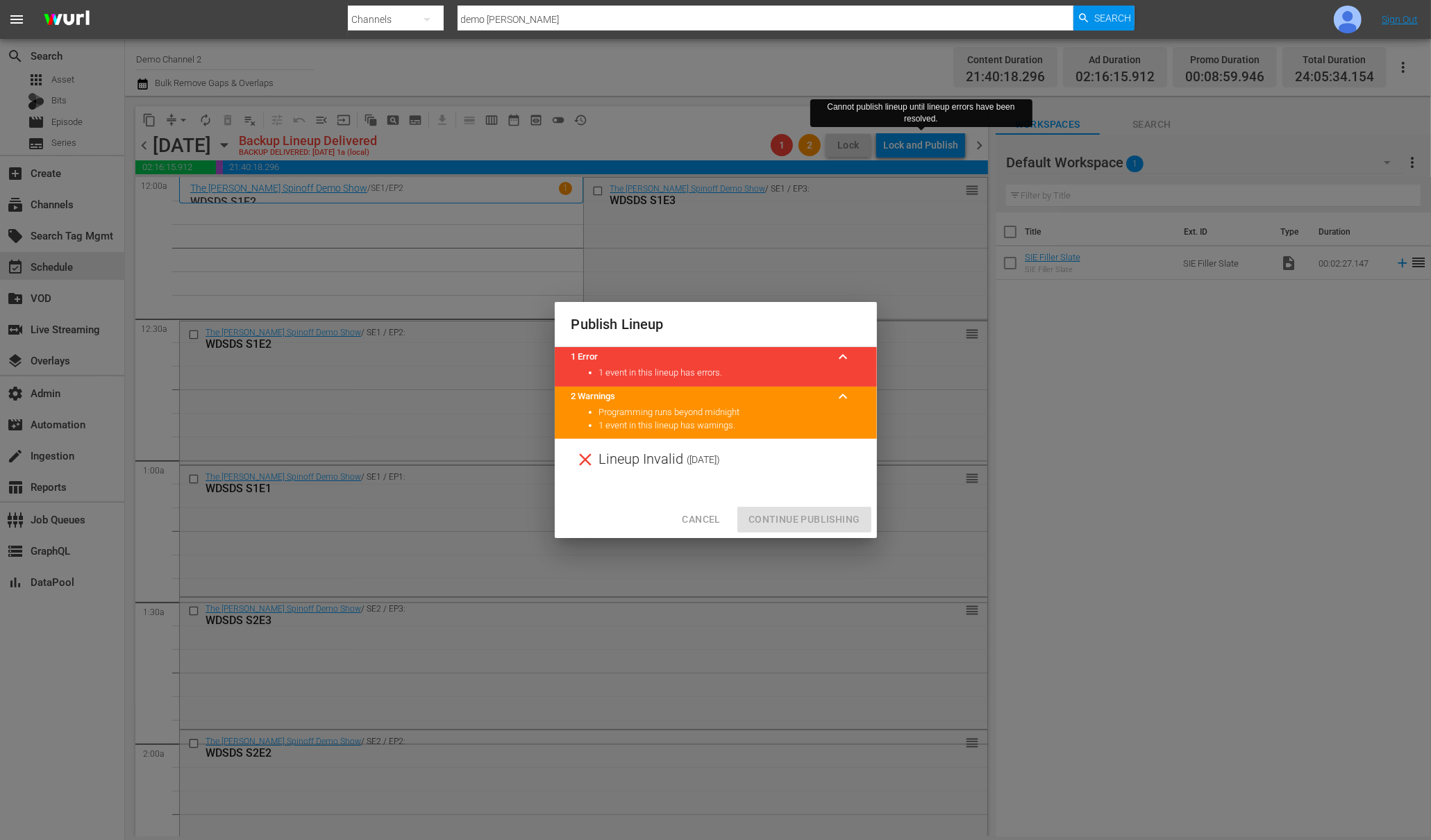
click at [813, 519] on div "Cancel Continue Publishing" at bounding box center [716, 520] width 322 height 37
click at [886, 239] on div "Publish Lineup 1 Error keyboard_arrow_up 1 event in this lineup has errors. 2 W…" at bounding box center [716, 420] width 1431 height 840
click at [695, 522] on span "Cancel" at bounding box center [701, 519] width 38 height 18
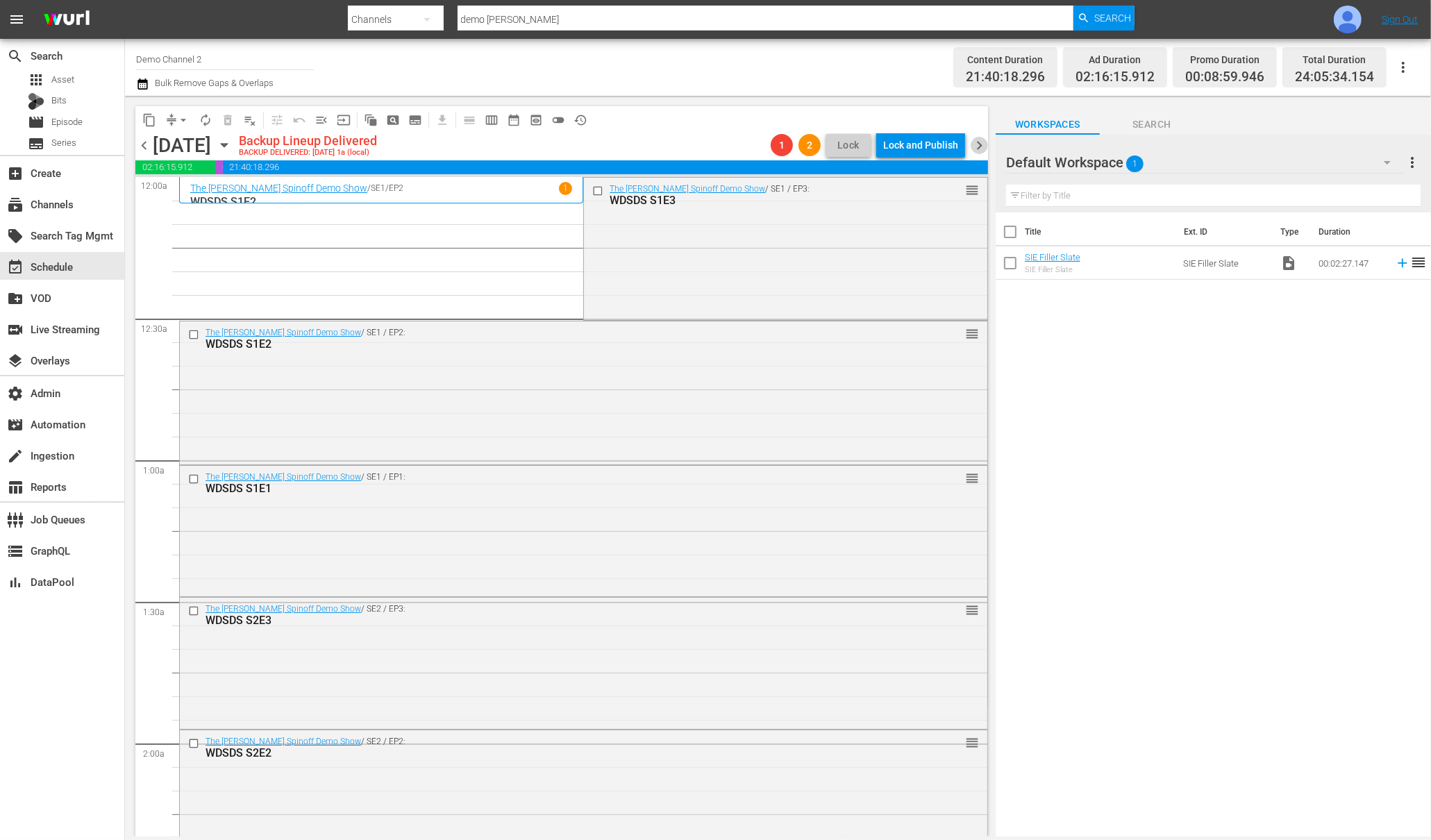
click at [980, 149] on span "chevron_right" at bounding box center [979, 145] width 18 height 18
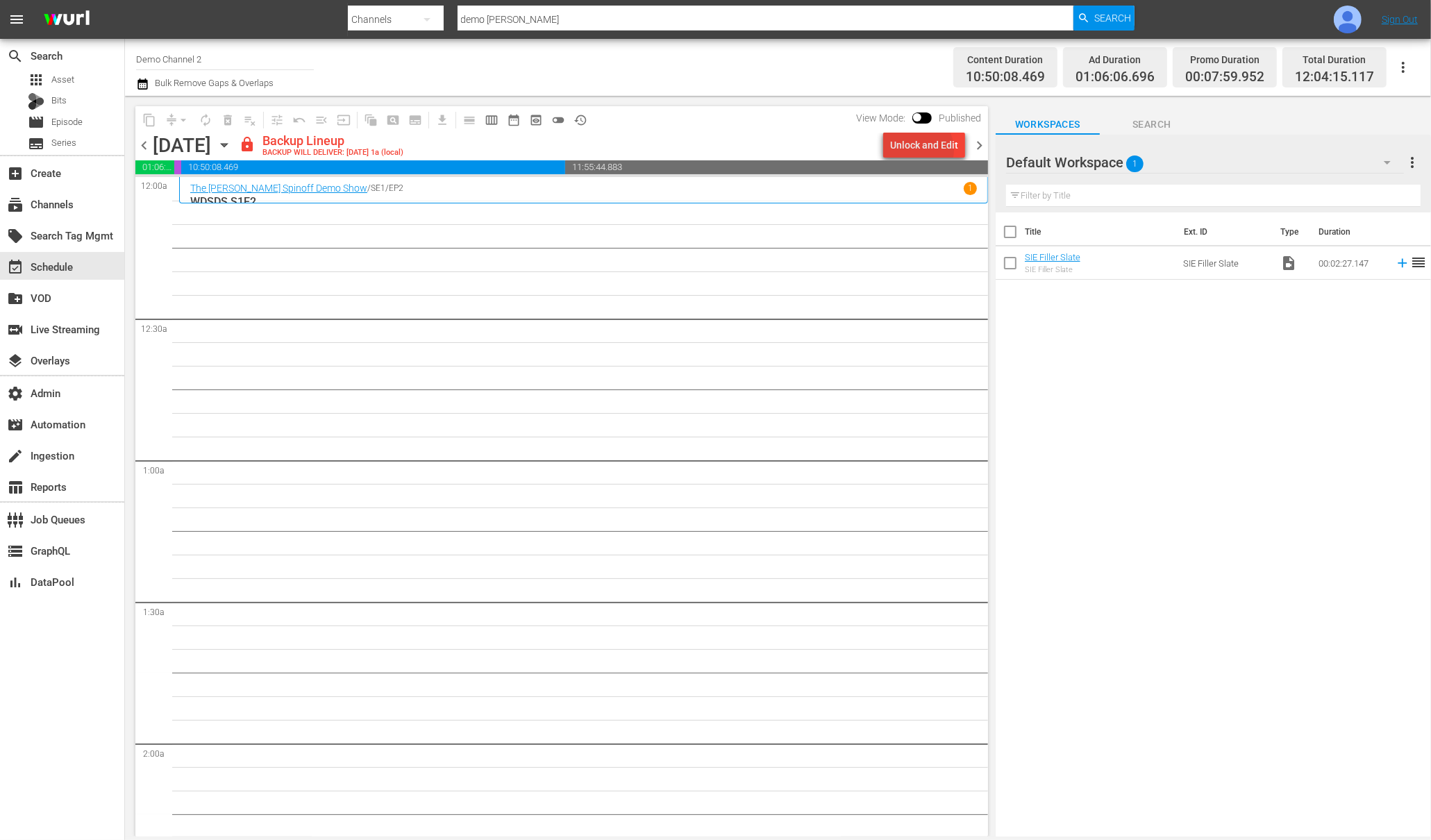
click at [918, 150] on div "Unlock and Edit" at bounding box center [924, 145] width 68 height 25
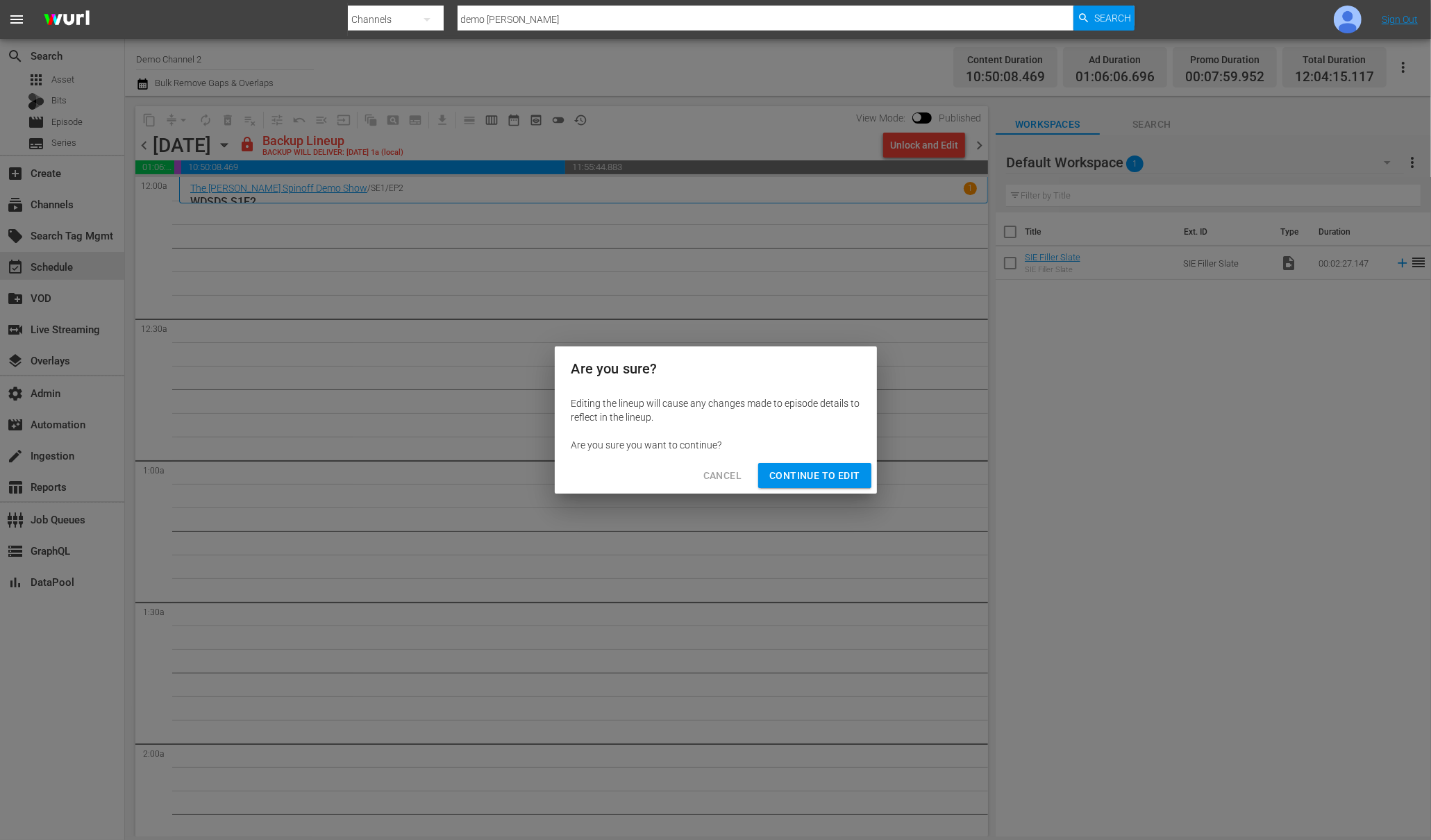
click at [839, 470] on span "Continue to Edit" at bounding box center [814, 476] width 90 height 18
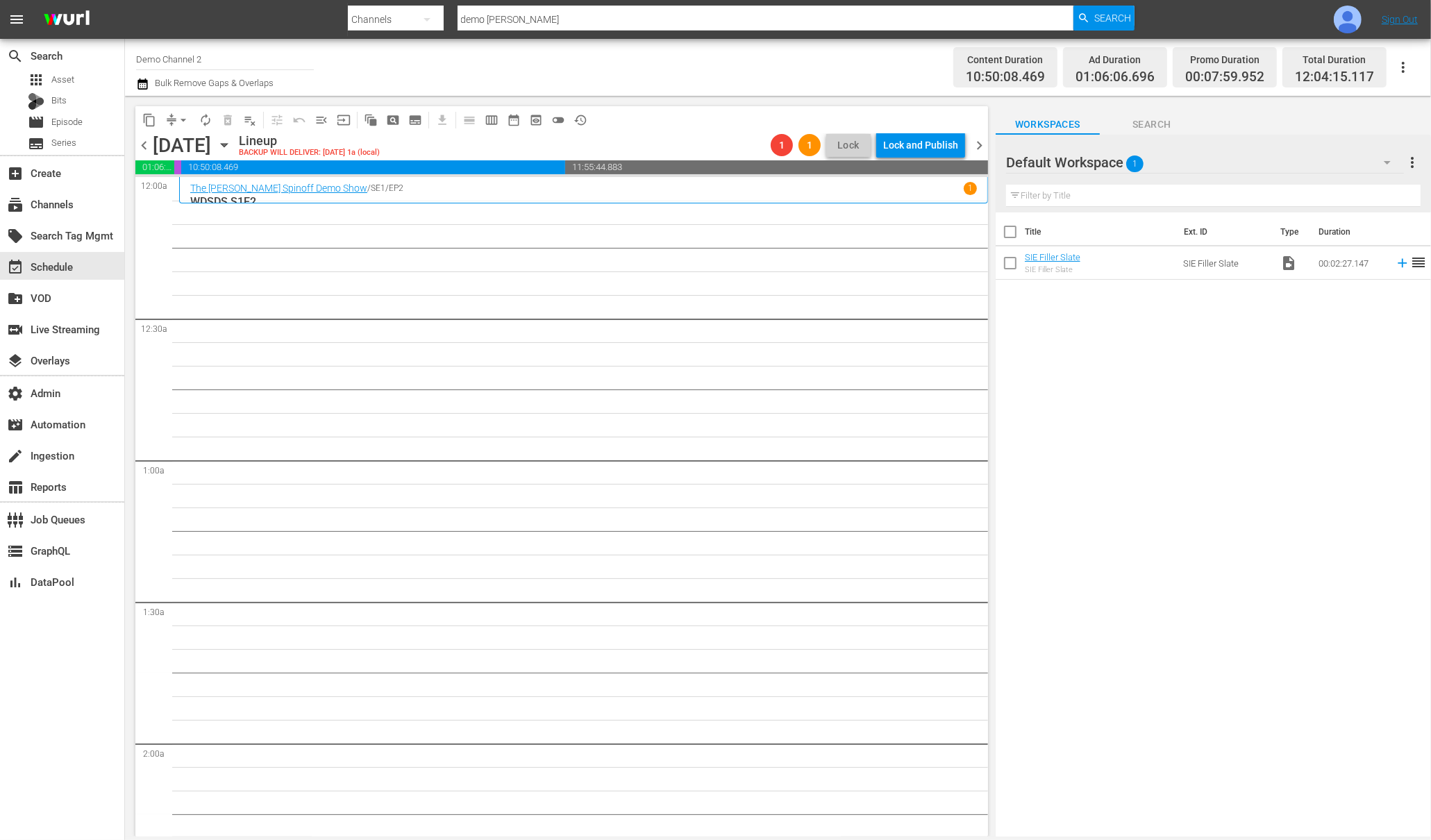
drag, startPoint x: 143, startPoint y: 148, endPoint x: 192, endPoint y: 150, distance: 49.0
click at [143, 148] on span "chevron_left" at bounding box center [144, 145] width 18 height 18
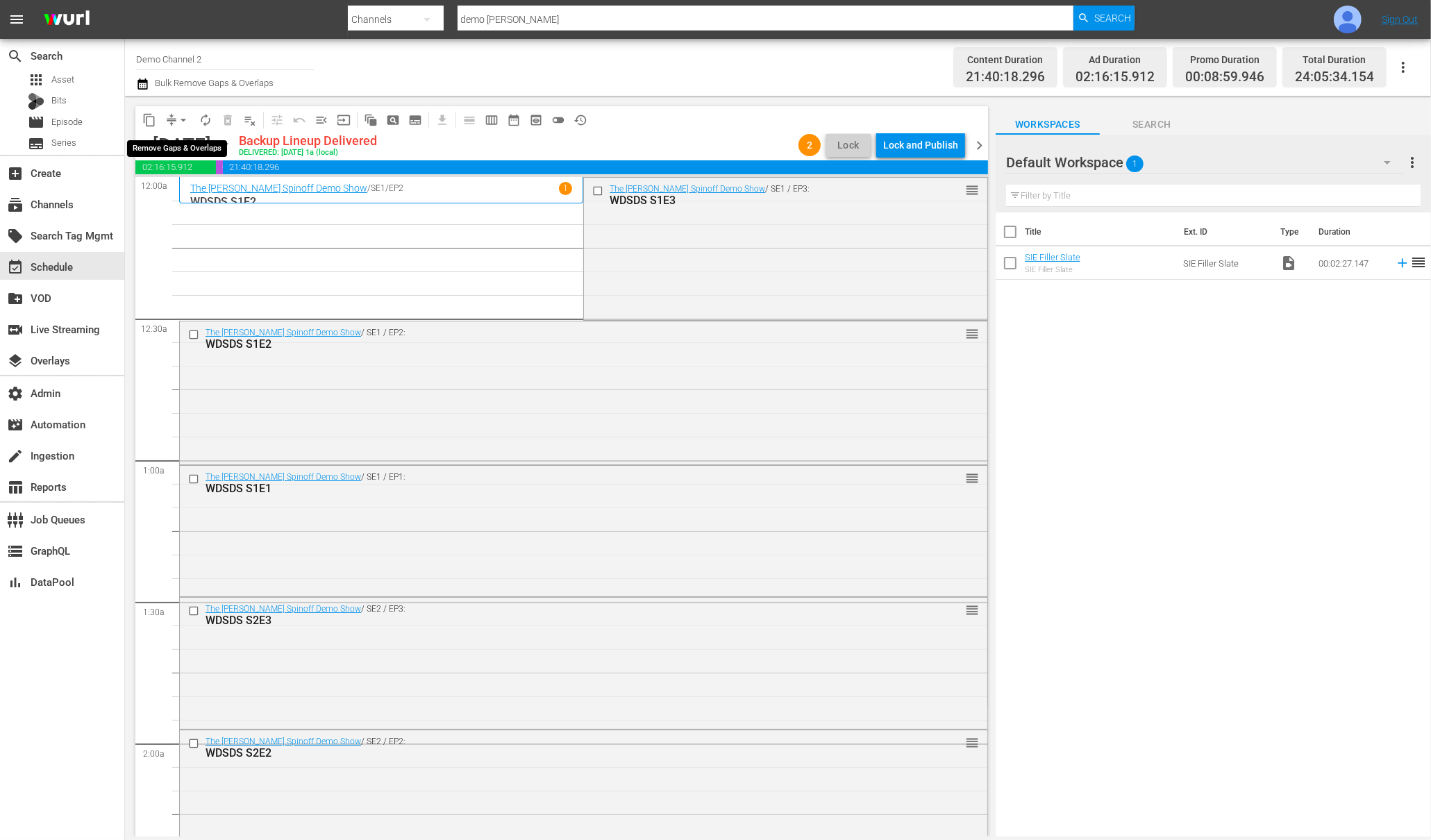
click at [181, 114] on span "arrow_drop_down" at bounding box center [183, 120] width 14 height 14
click at [175, 167] on li "Align to First Episode" at bounding box center [184, 170] width 145 height 23
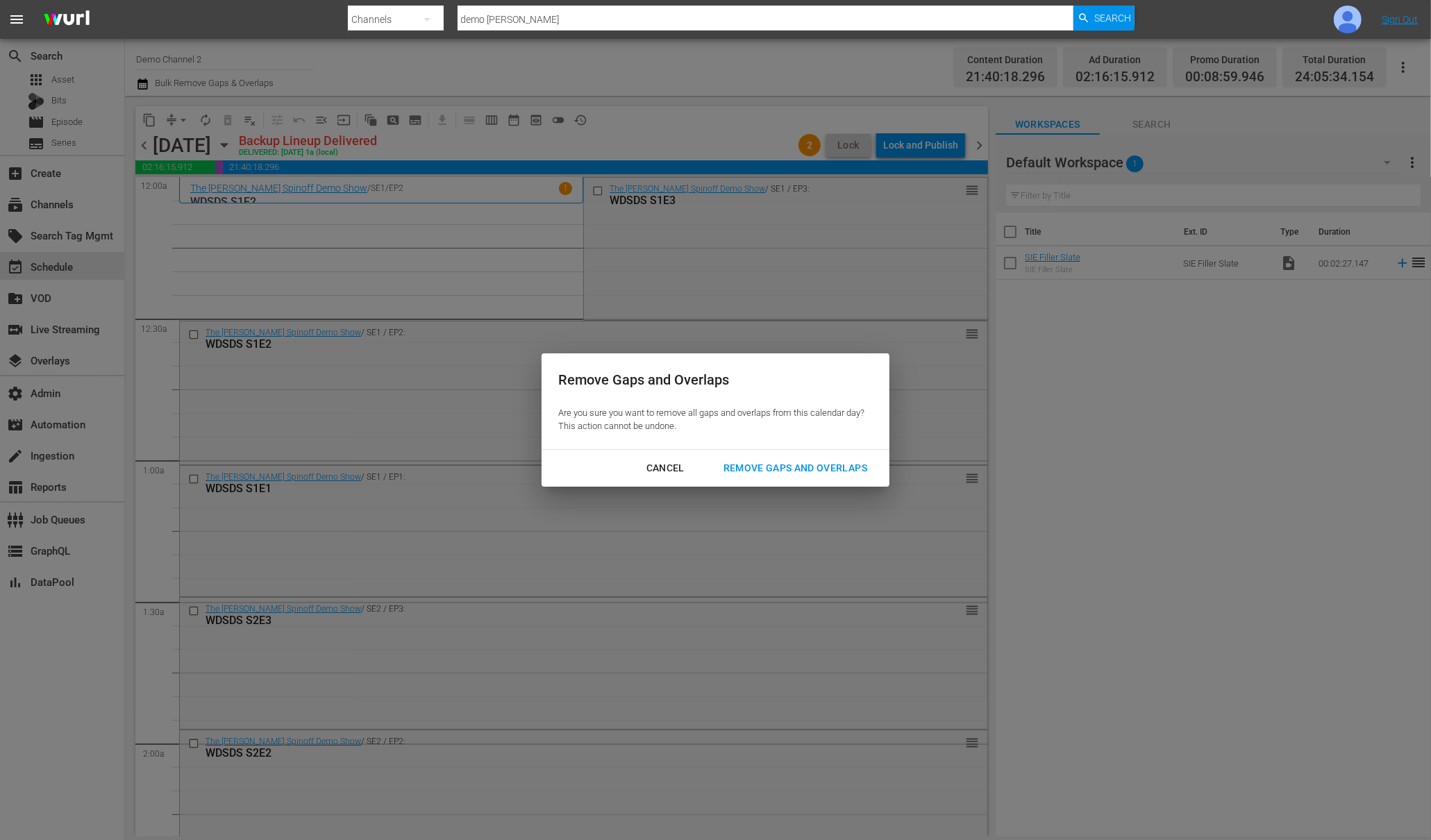
click at [760, 466] on div "Remove Gaps and Overlaps" at bounding box center [795, 468] width 166 height 18
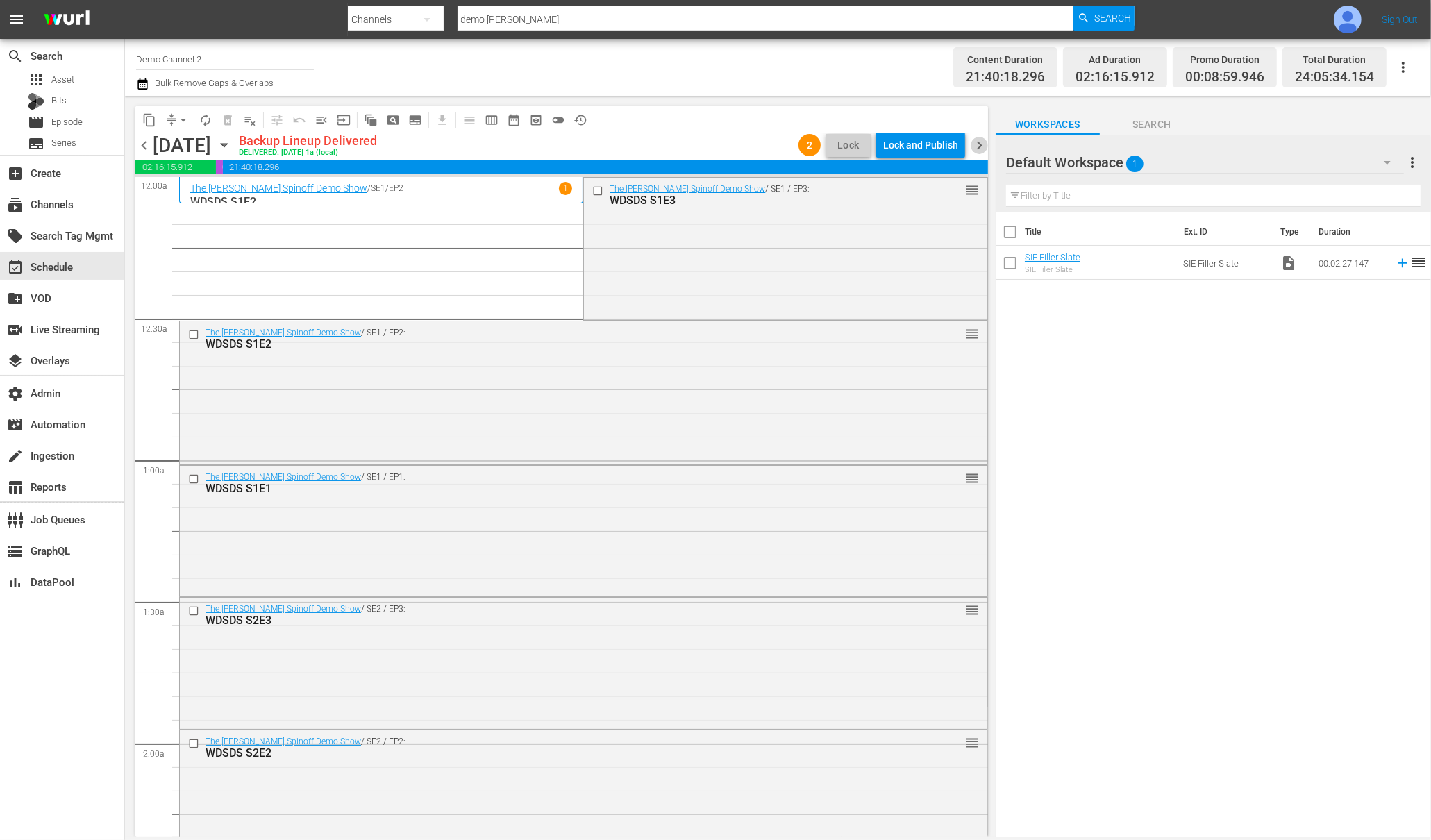
click at [973, 137] on span "chevron_right" at bounding box center [979, 145] width 18 height 18
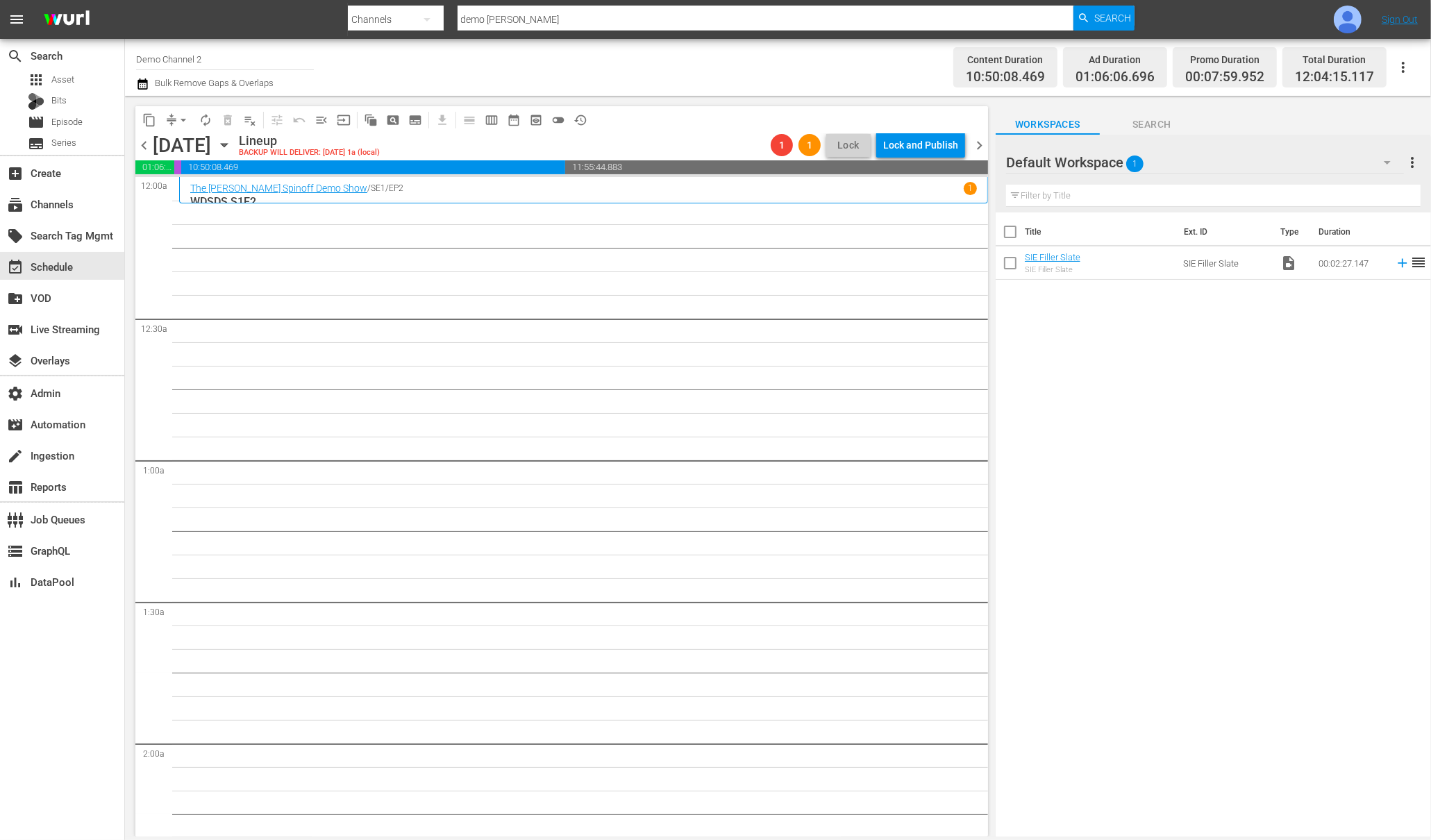
click at [136, 141] on span "chevron_left" at bounding box center [144, 145] width 18 height 18
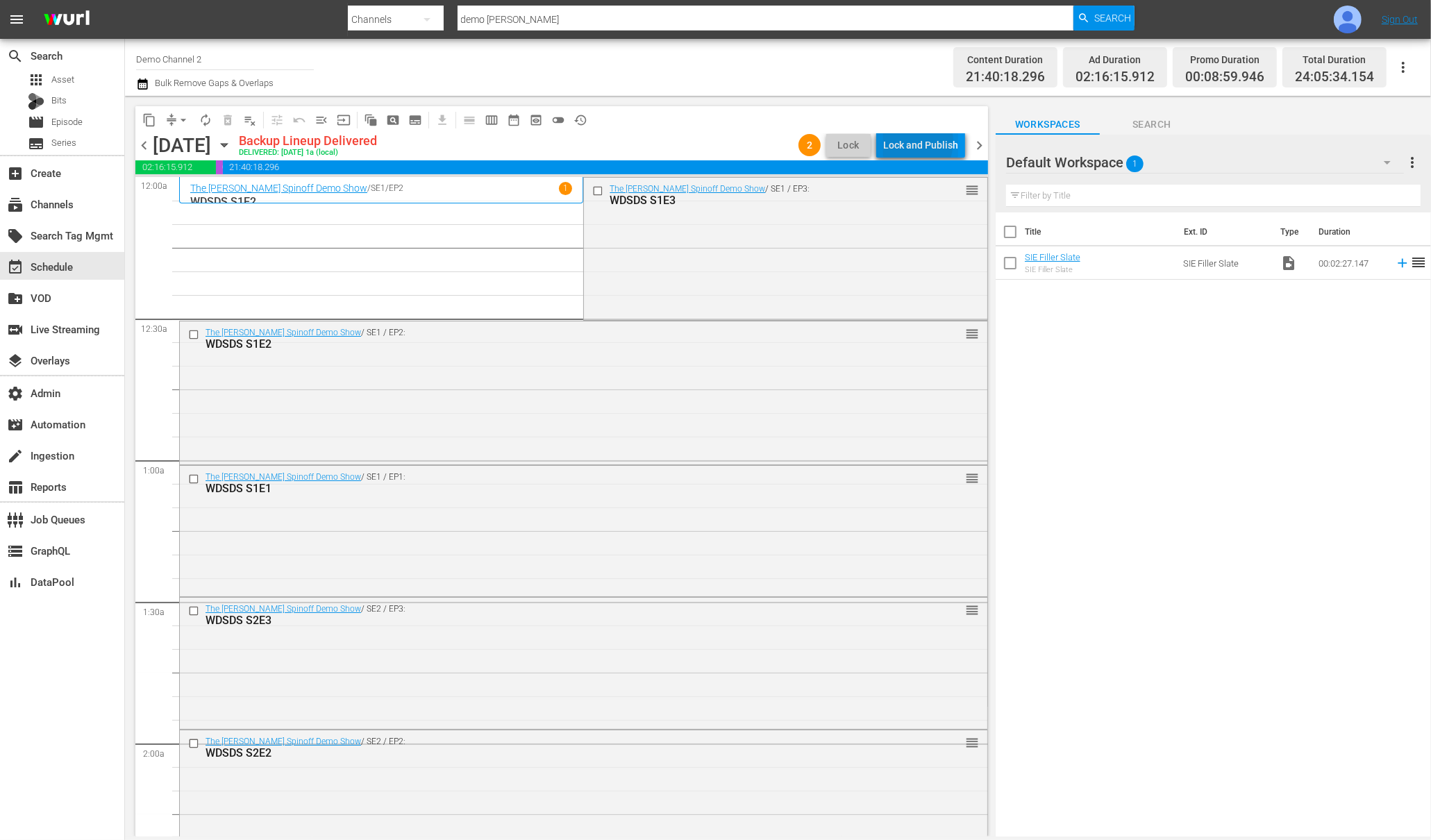
click at [911, 141] on div "Lock and Publish" at bounding box center [921, 145] width 75 height 25
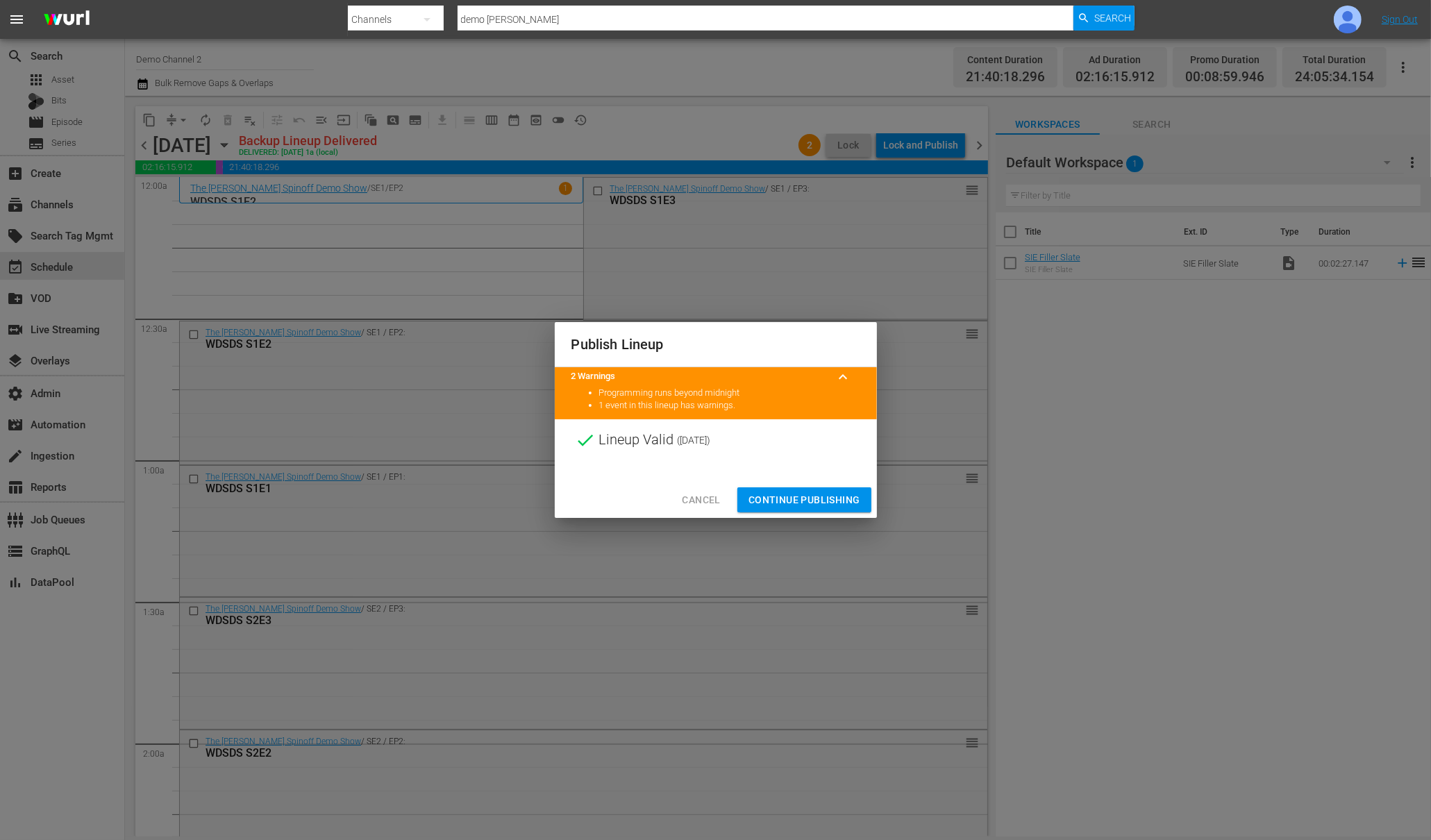
click at [803, 500] on span "Continue Publishing" at bounding box center [804, 500] width 112 height 18
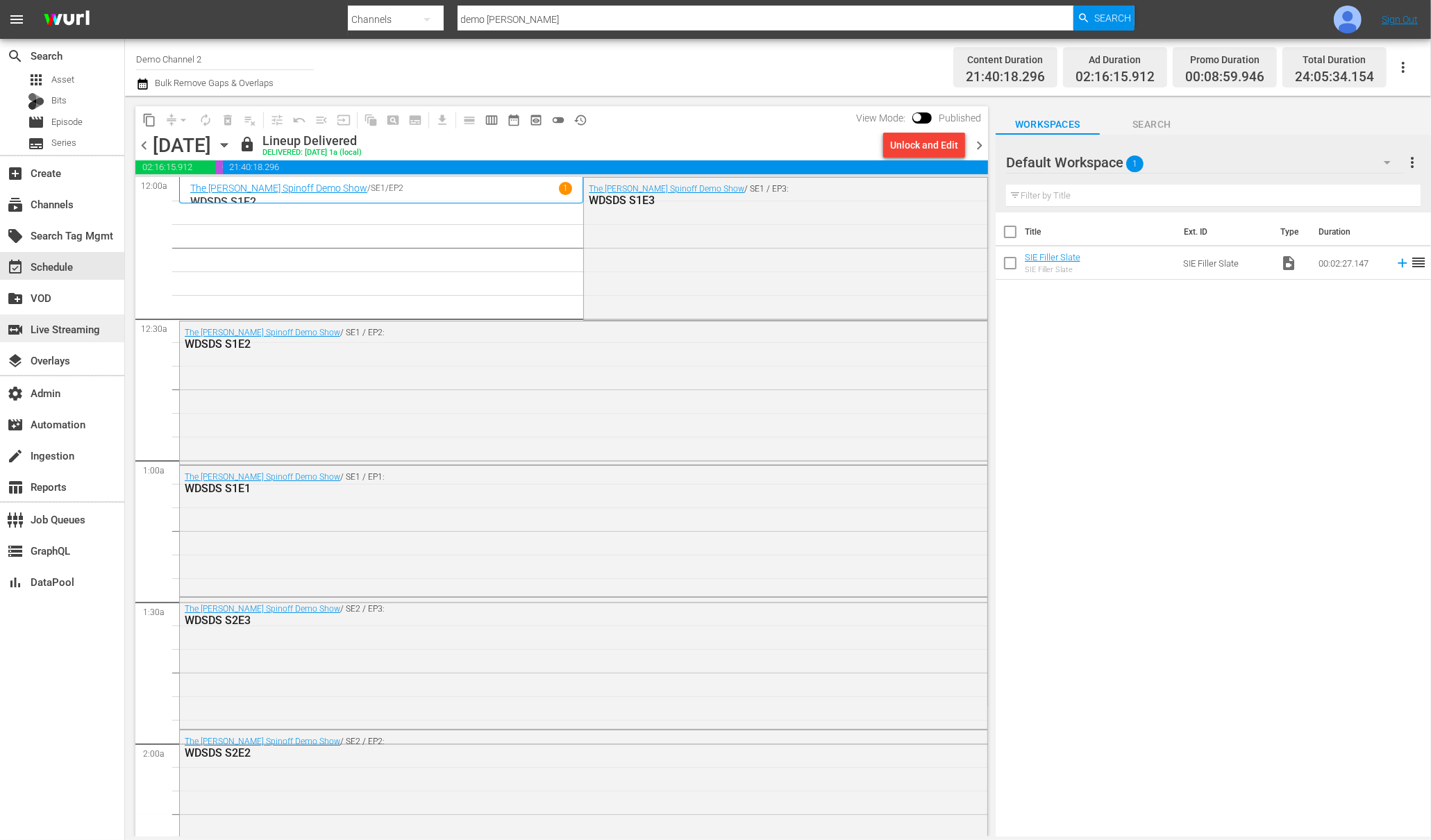
click at [43, 333] on div "switch_video Live Streaming" at bounding box center [38, 327] width 78 height 13
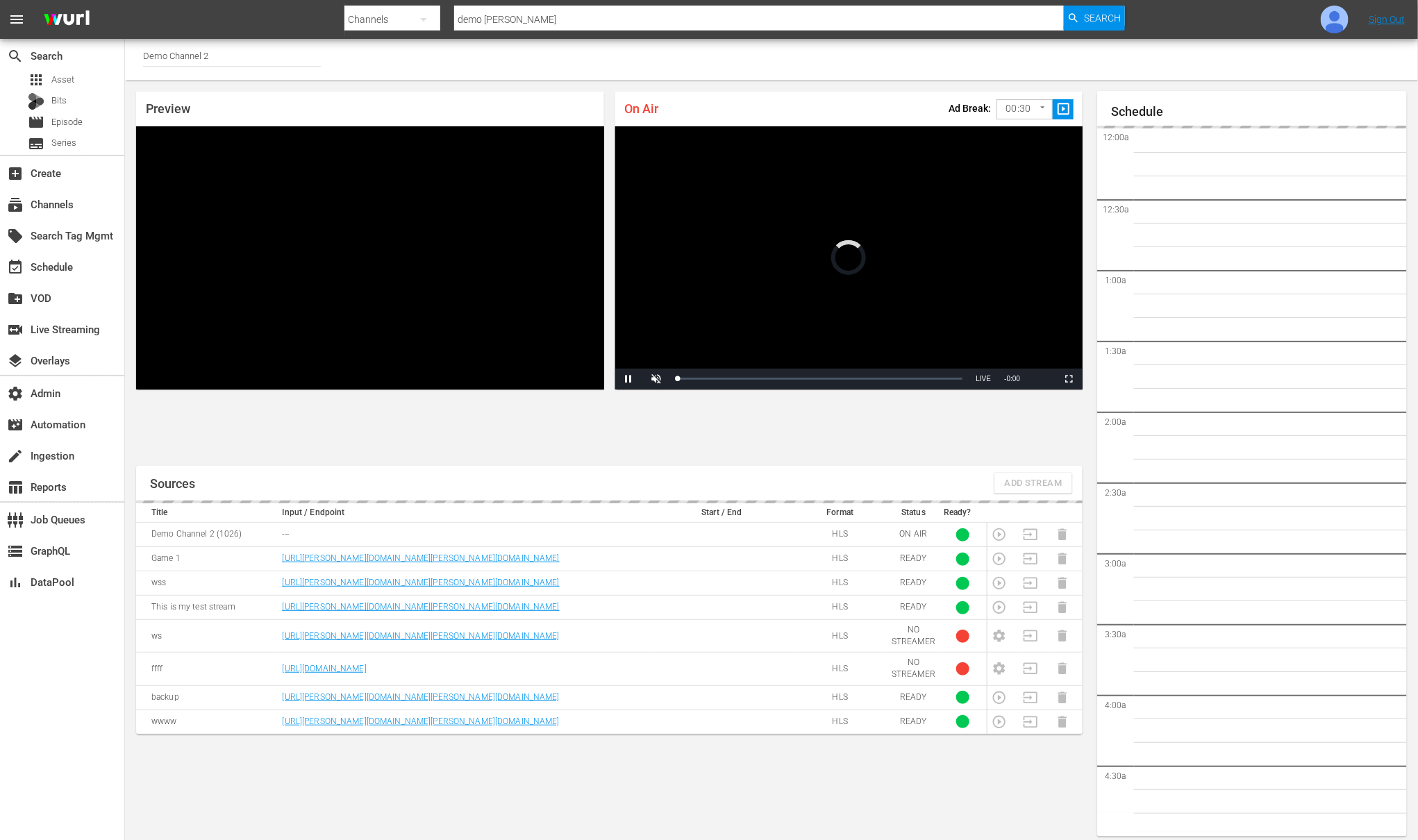
scroll to position [8, 0]
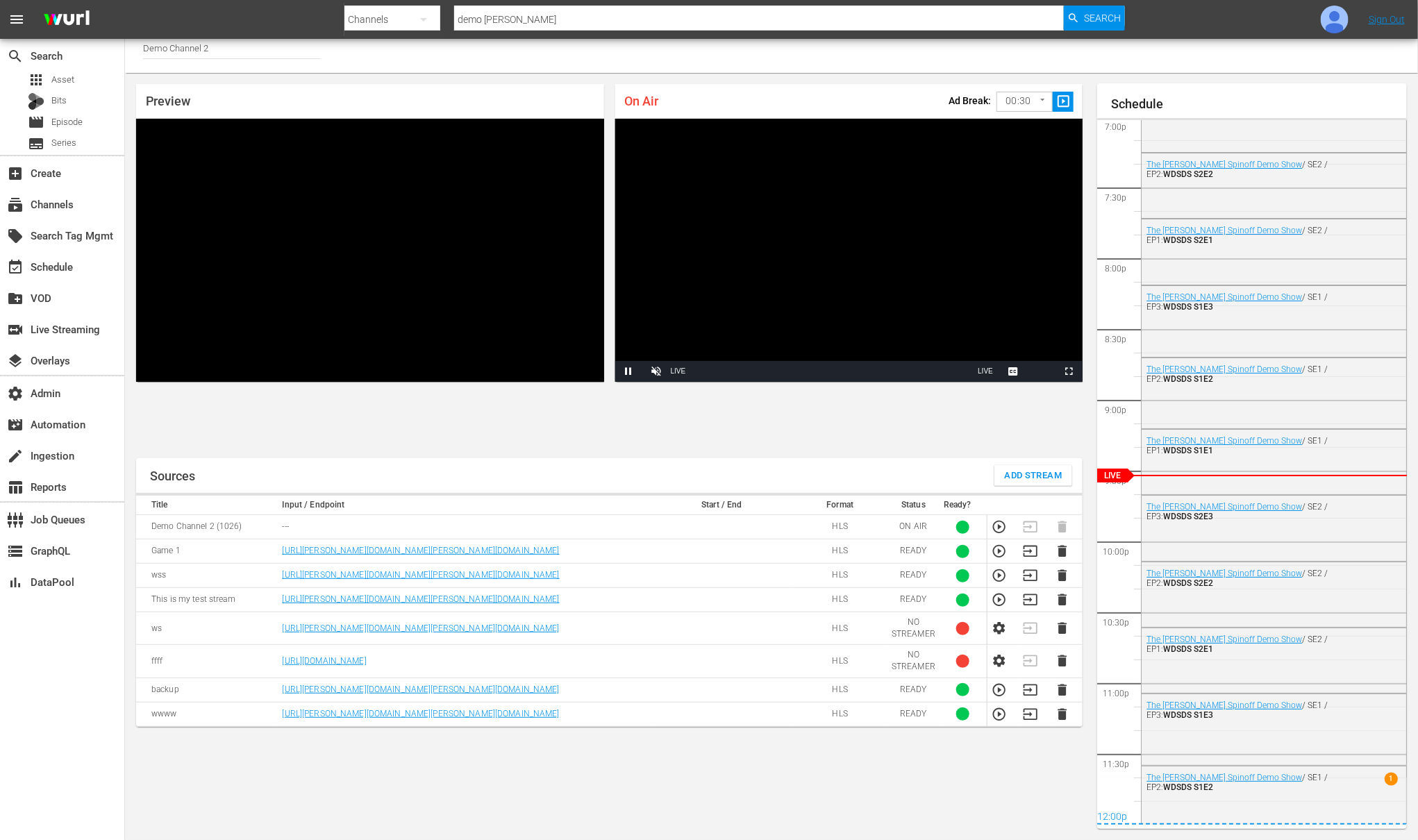
click at [694, 329] on video "Video Player" at bounding box center [849, 250] width 468 height 263
click at [997, 527] on icon "button" at bounding box center [999, 527] width 15 height 15
click at [630, 371] on span "Video Player" at bounding box center [630, 371] width 0 height 0
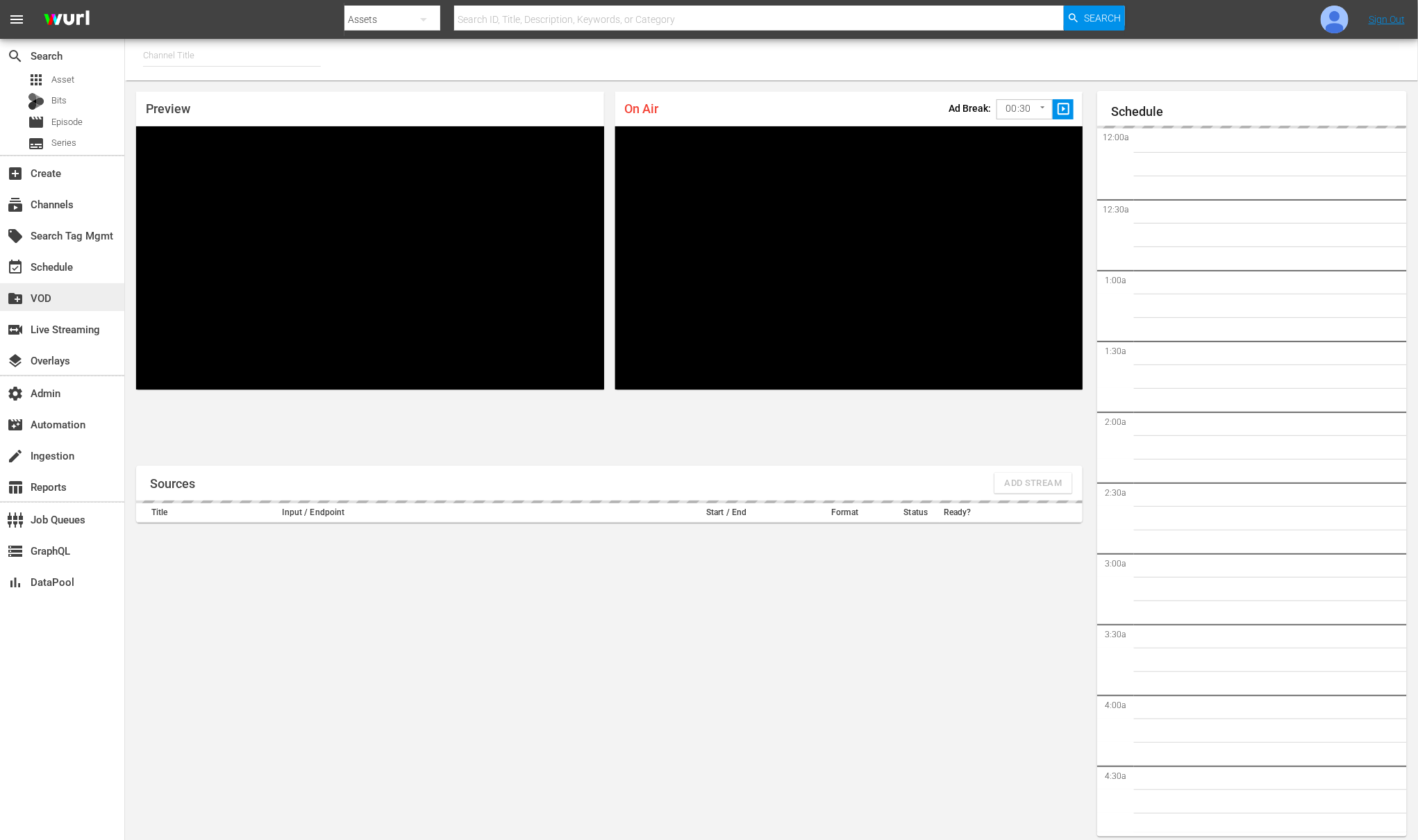
type input "Demo Channel 2 (1026)"
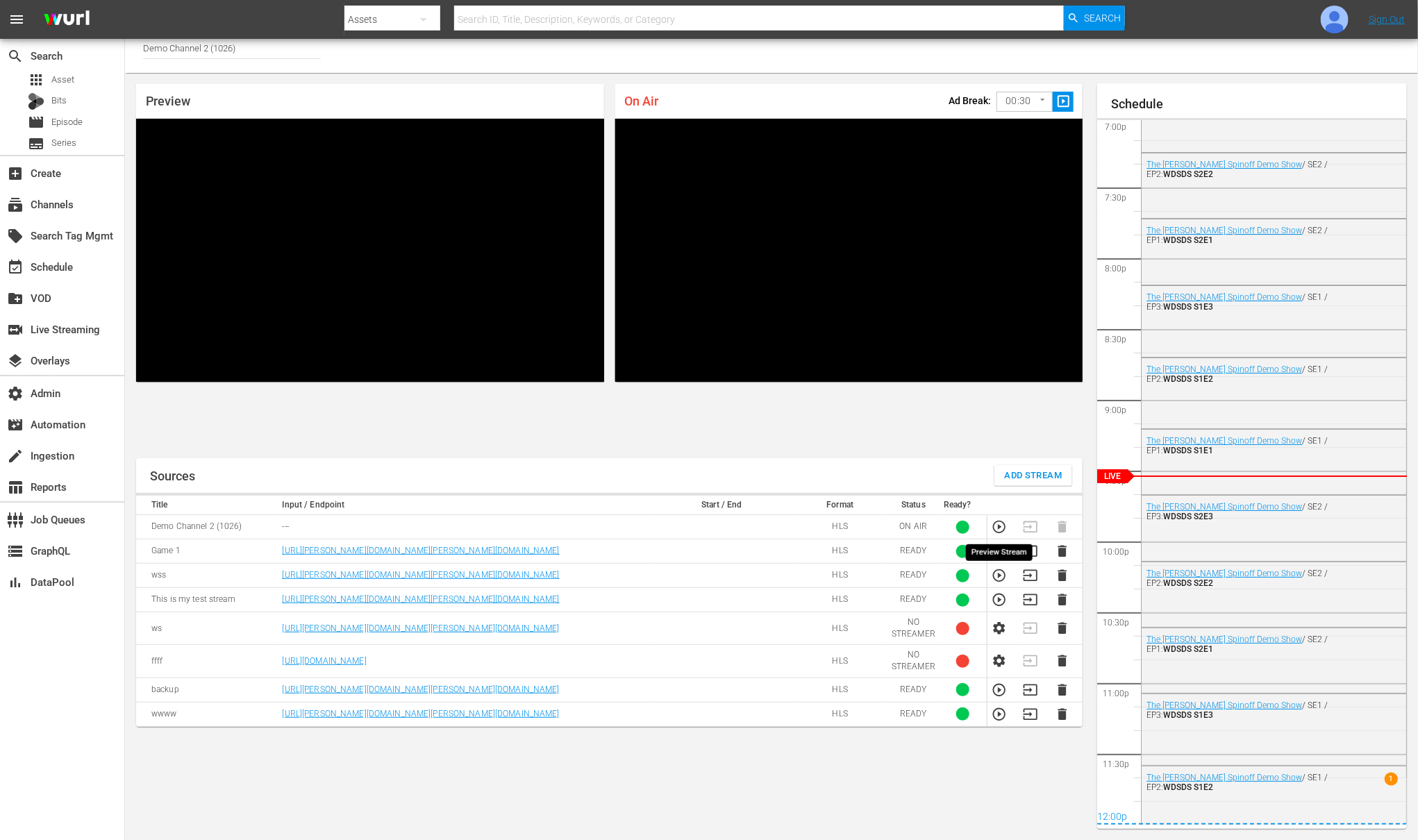
click at [1000, 524] on icon "button" at bounding box center [999, 527] width 15 height 15
click at [1000, 525] on td at bounding box center [1002, 527] width 32 height 24
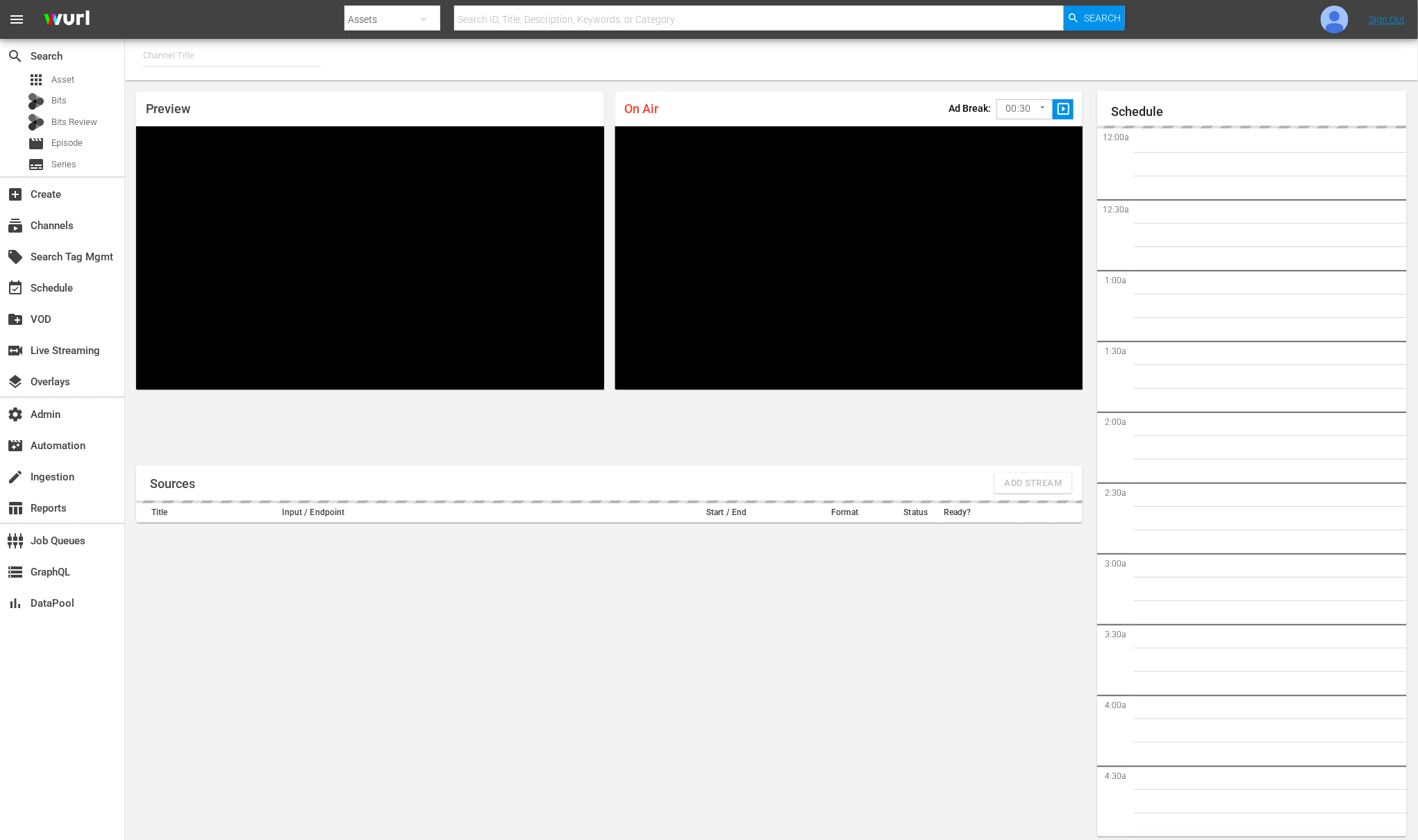
type input "Demo Channel 2 (1026)"
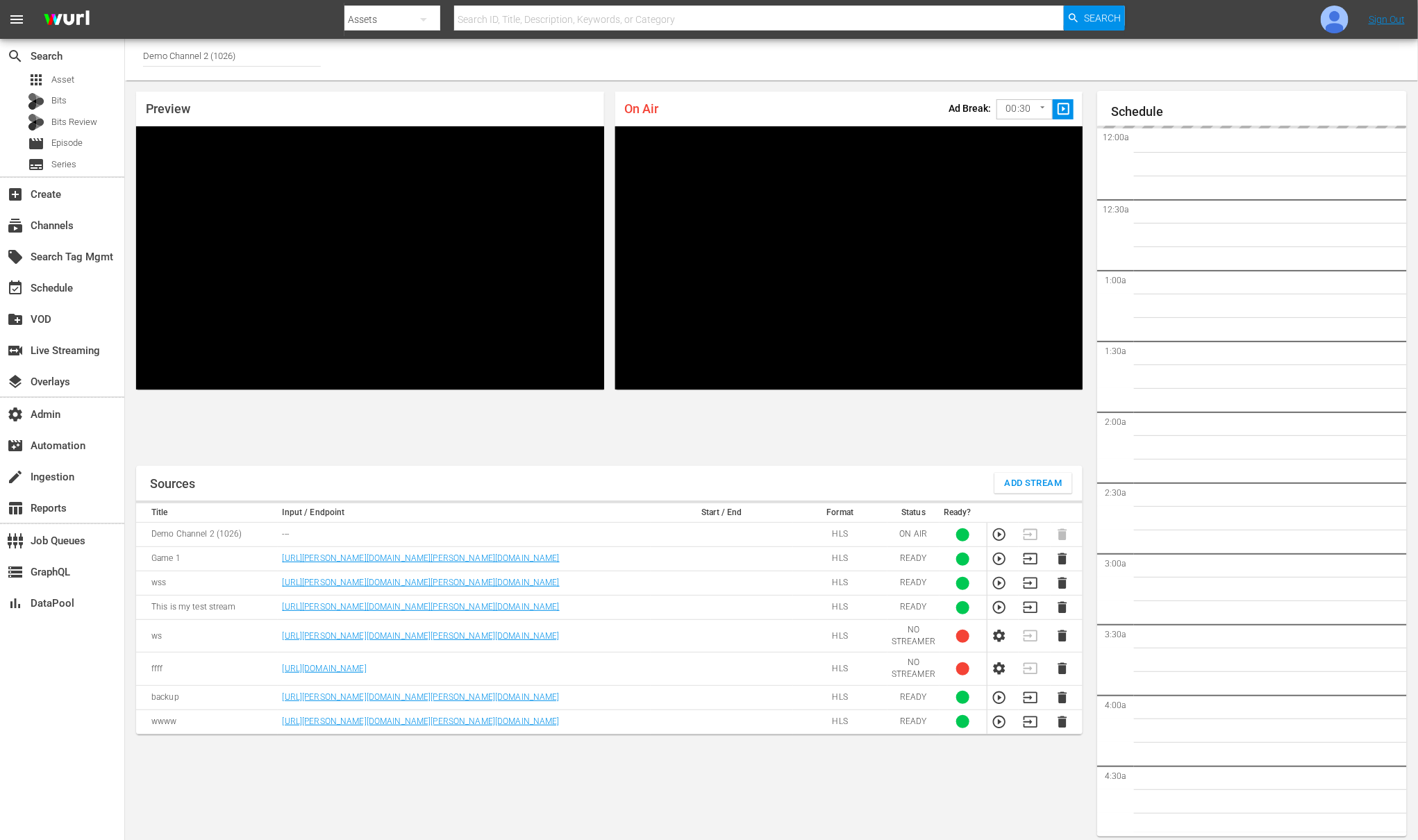
scroll to position [2696, 0]
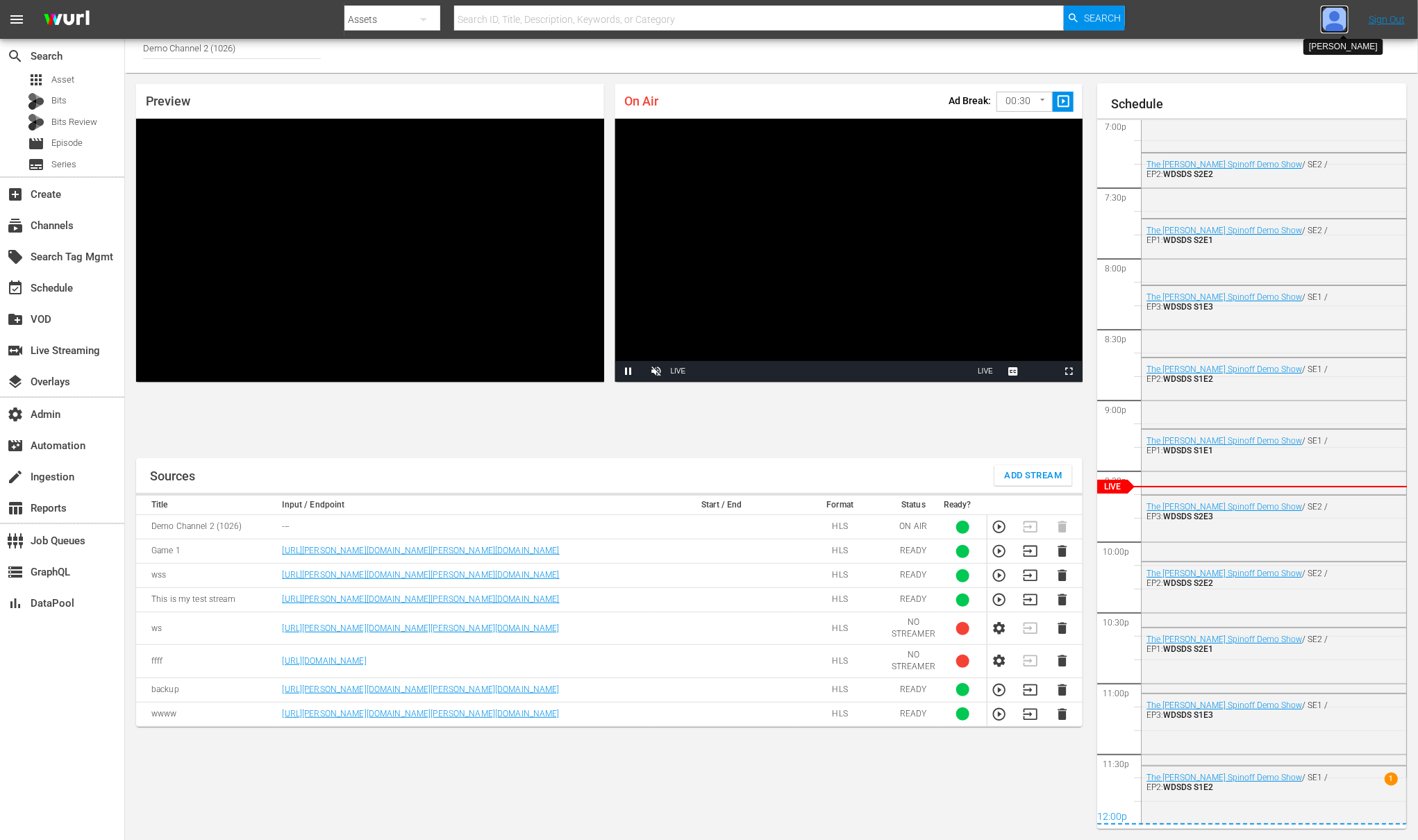
click at [1327, 16] on img at bounding box center [1334, 19] width 28 height 28
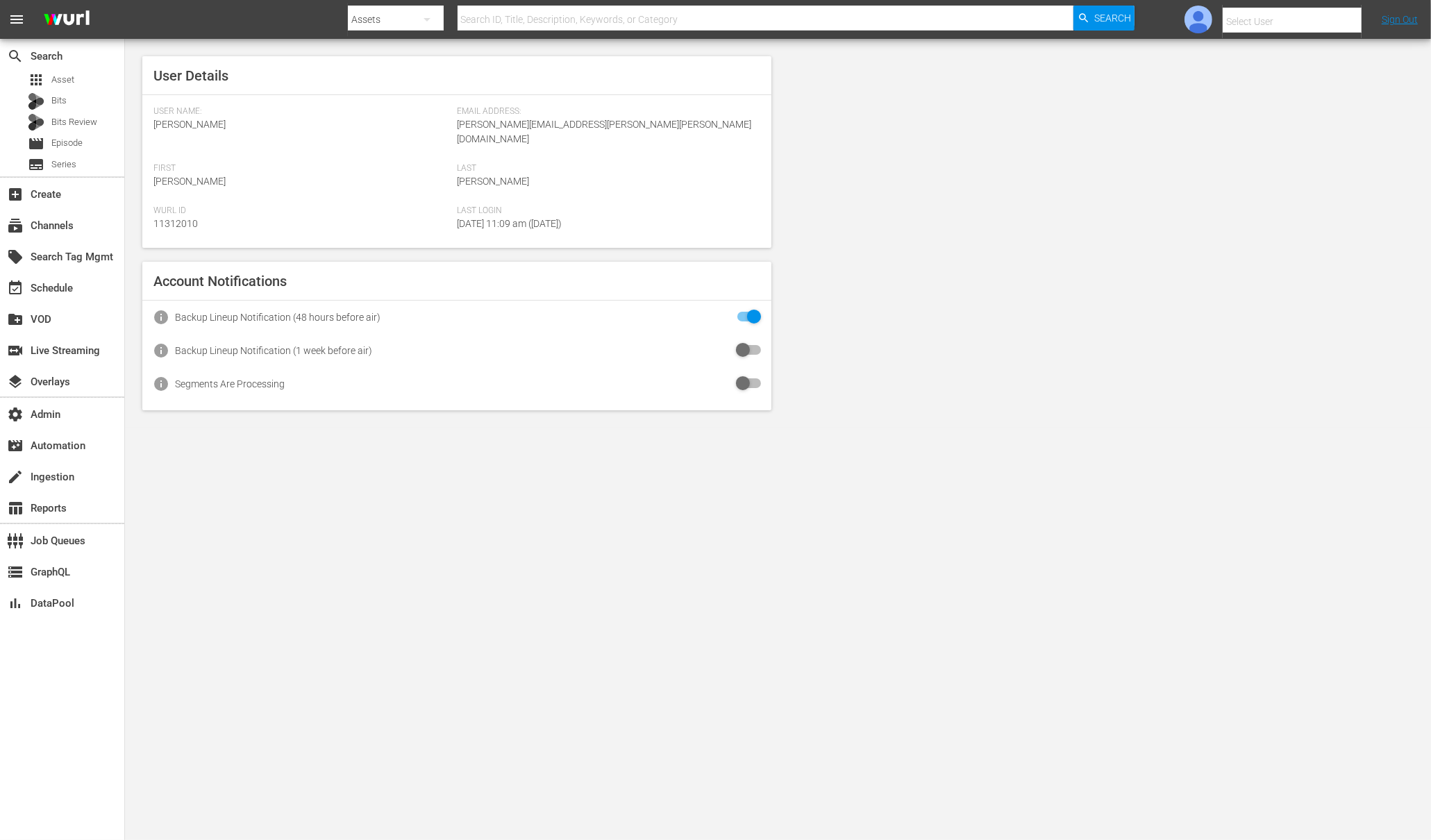
click at [1302, 14] on input "text" at bounding box center [1311, 22] width 178 height 33
click at [1319, 97] on div "Amalia1 Garcia1 <[PERSON_NAME][EMAIL_ADDRESS][PERSON_NAME][PERSON_NAME][DOMAIN_…" at bounding box center [1267, 93] width 216 height 33
type input "Amalia1 Garcia1 (11312213)"
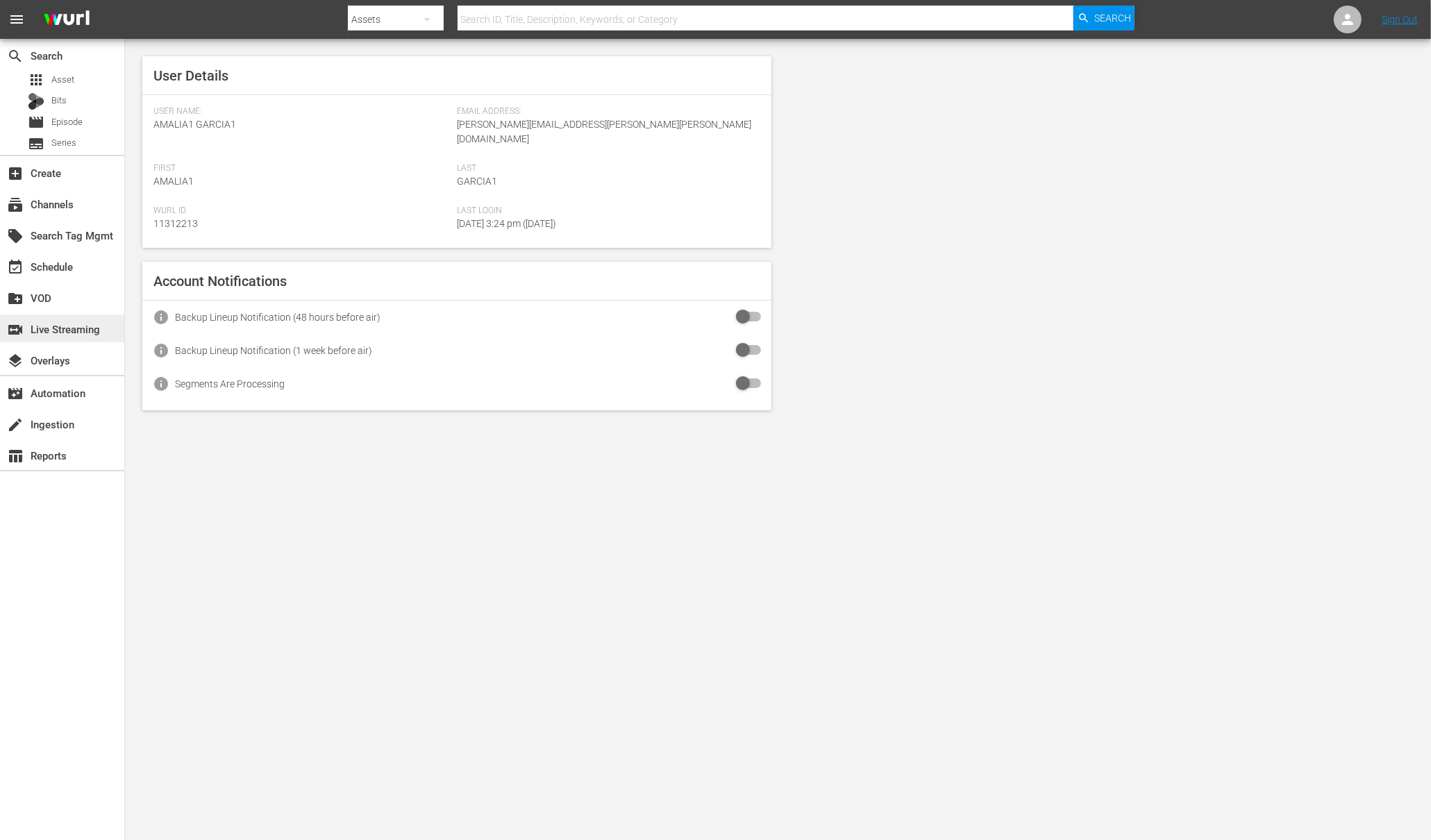
click at [59, 333] on div "switch_video Live Streaming" at bounding box center [38, 327] width 78 height 13
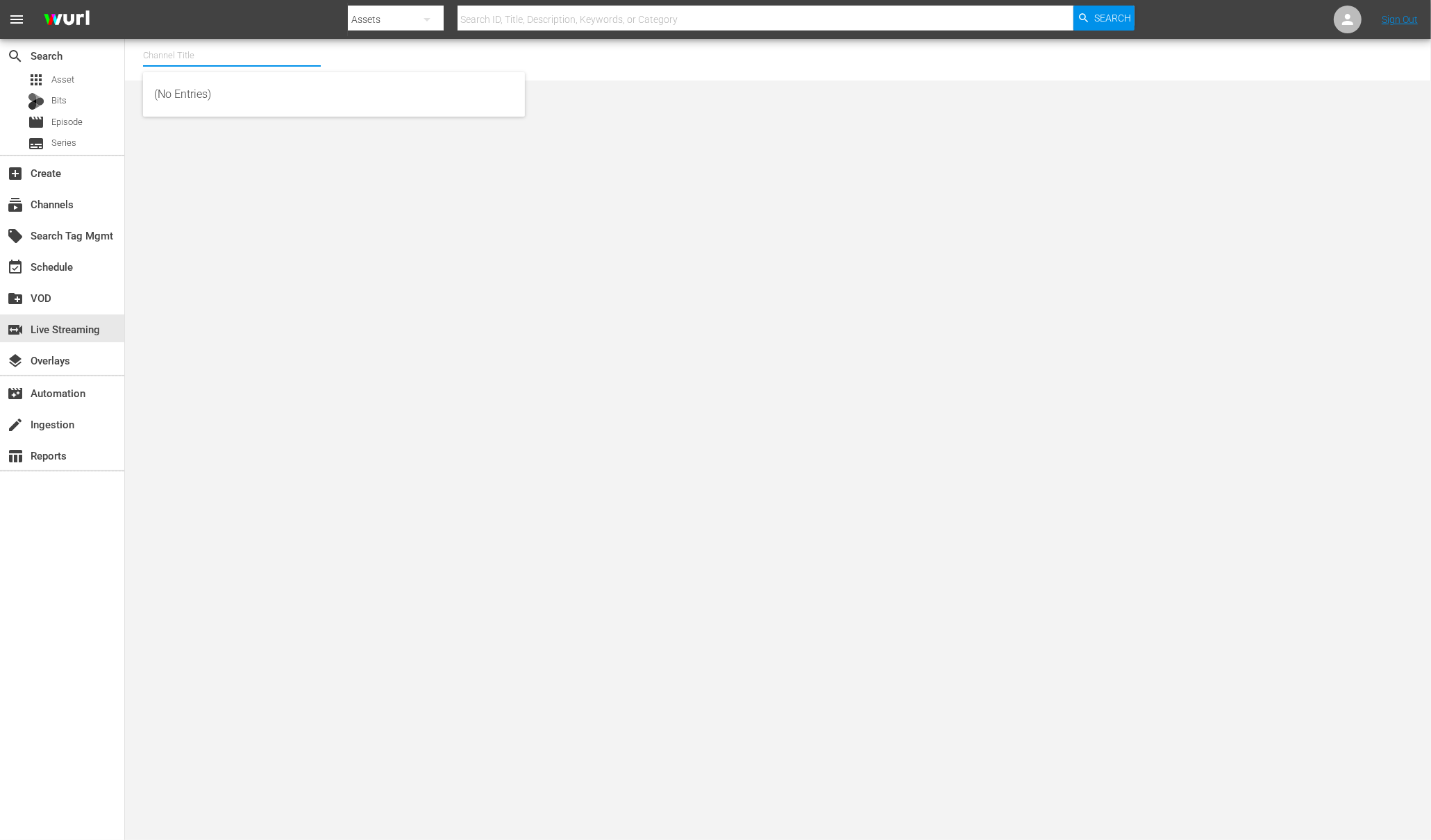
click at [227, 48] on input "text" at bounding box center [232, 56] width 178 height 33
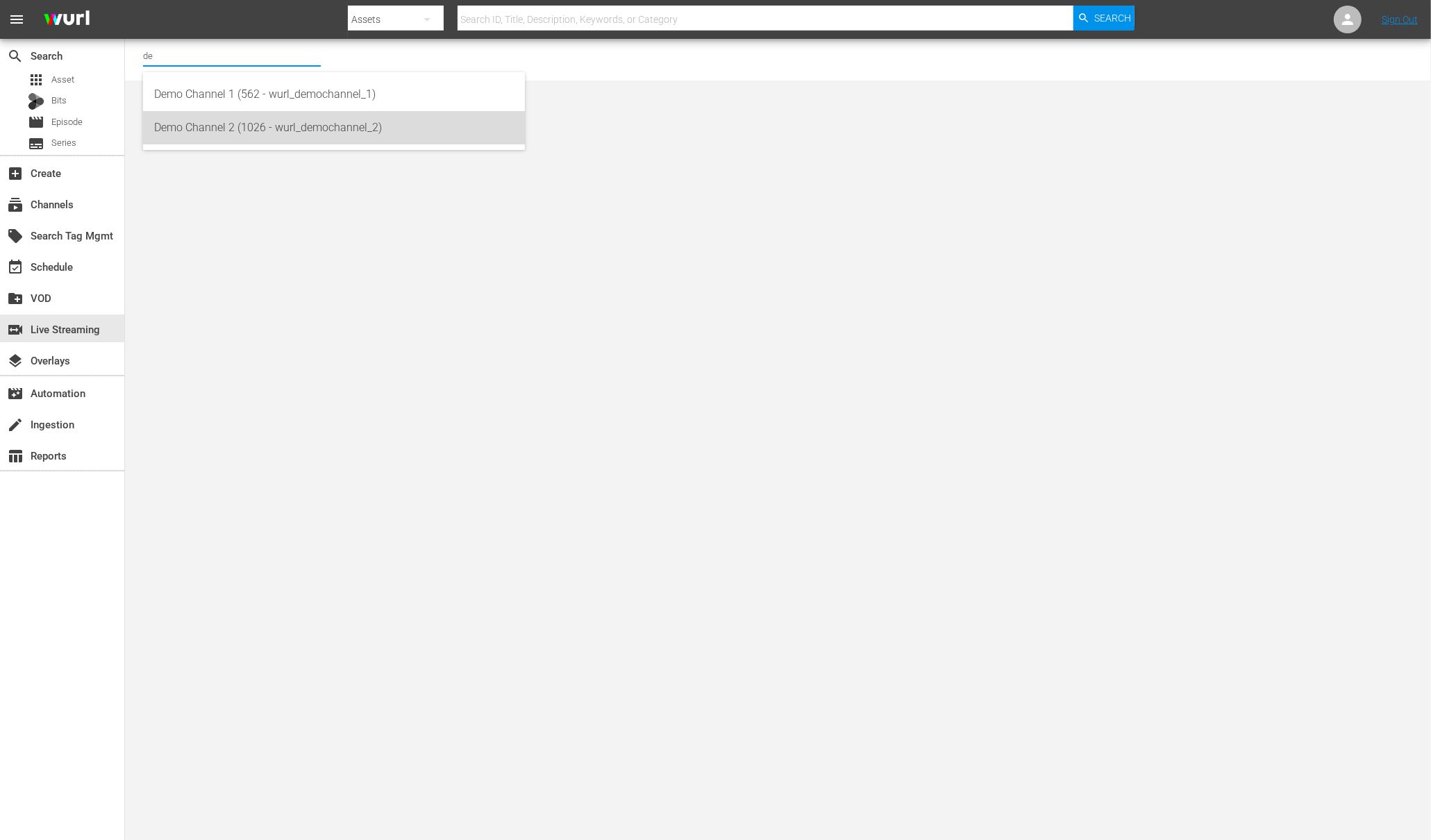
click at [218, 119] on div "Demo Channel 2 (1026 - wurl_demochannel_2)" at bounding box center [334, 128] width 359 height 33
type input "Demo Channel 2 (1026 - wurl_demochannel_2)"
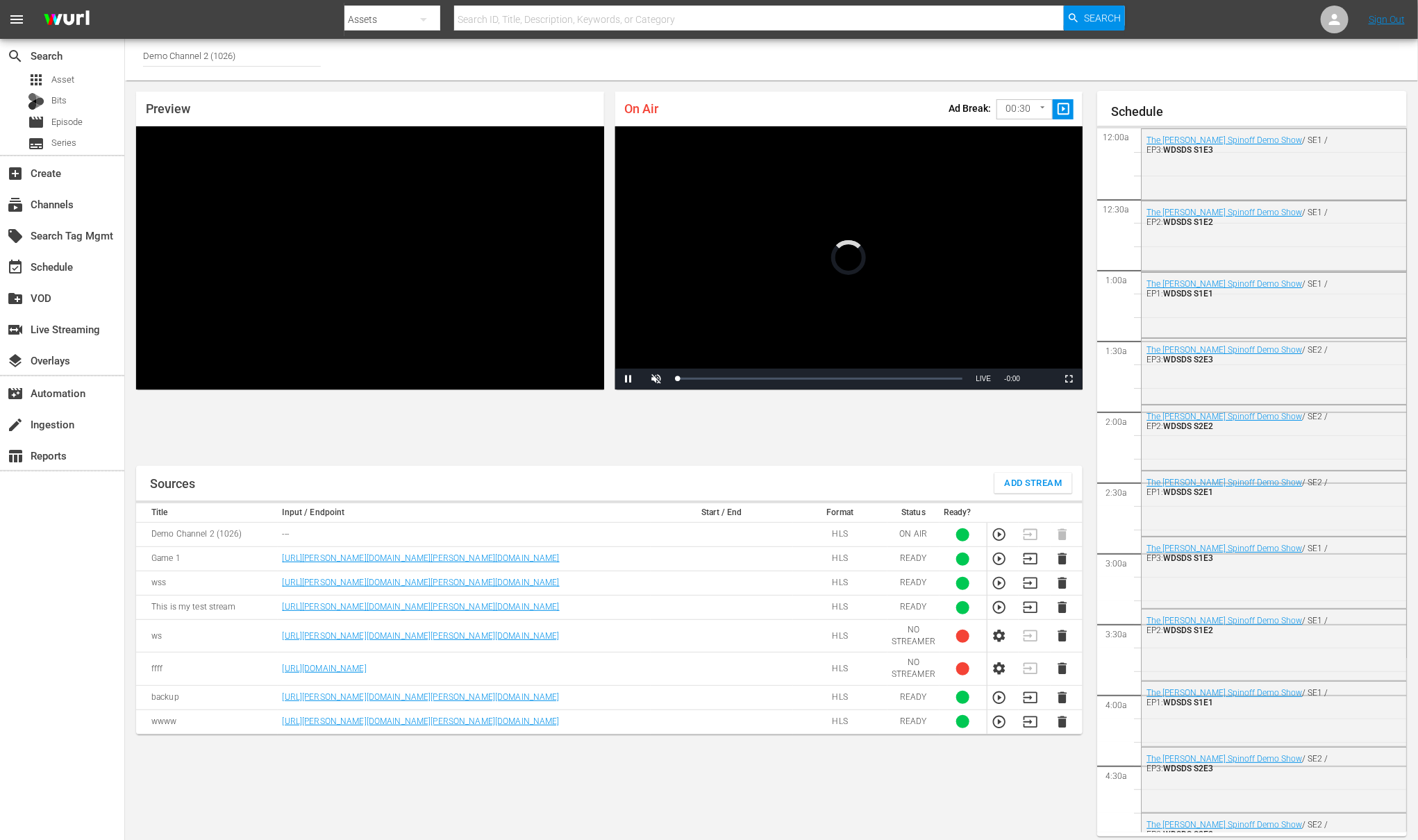
scroll to position [8, 0]
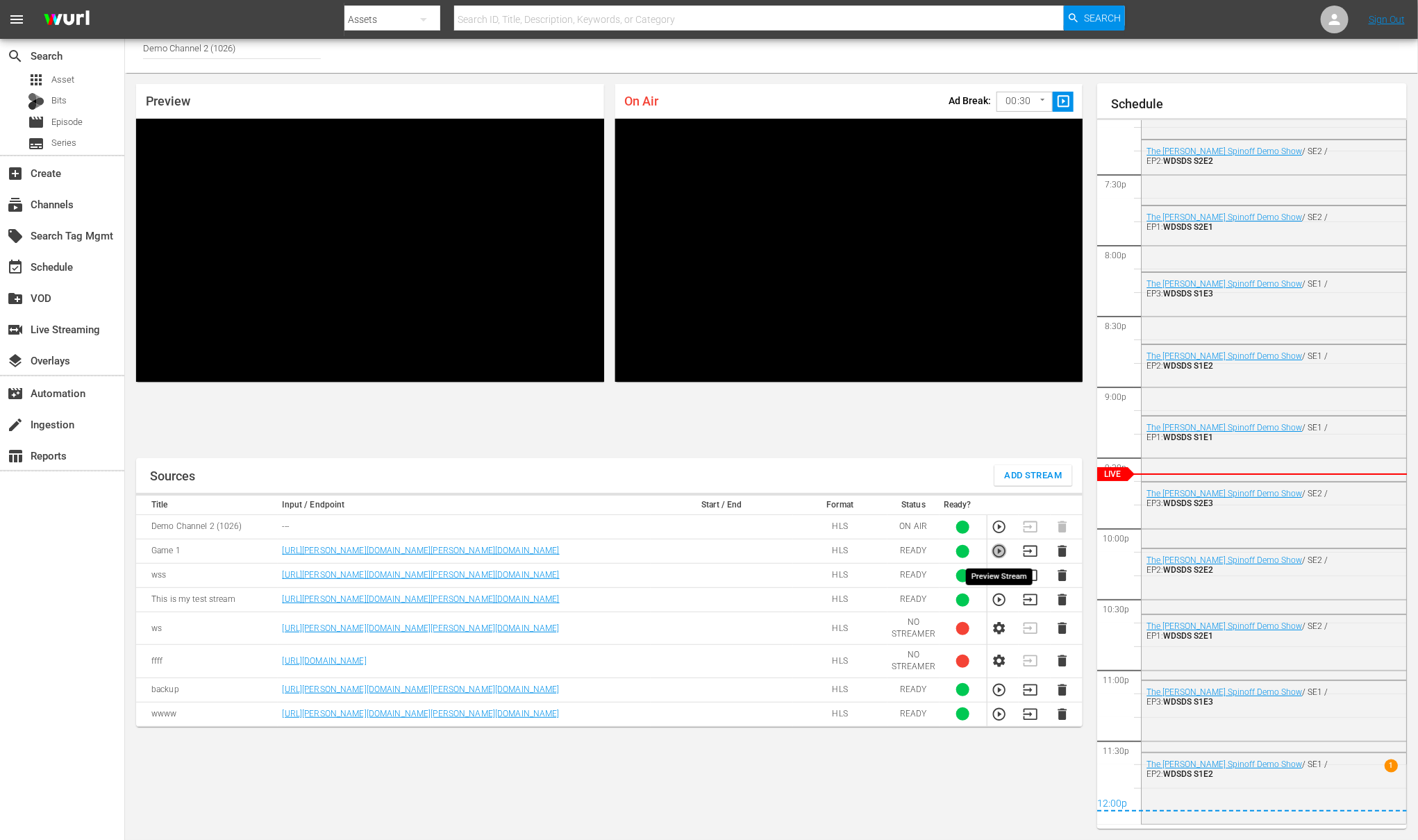
click at [995, 551] on icon "button" at bounding box center [999, 551] width 15 height 15
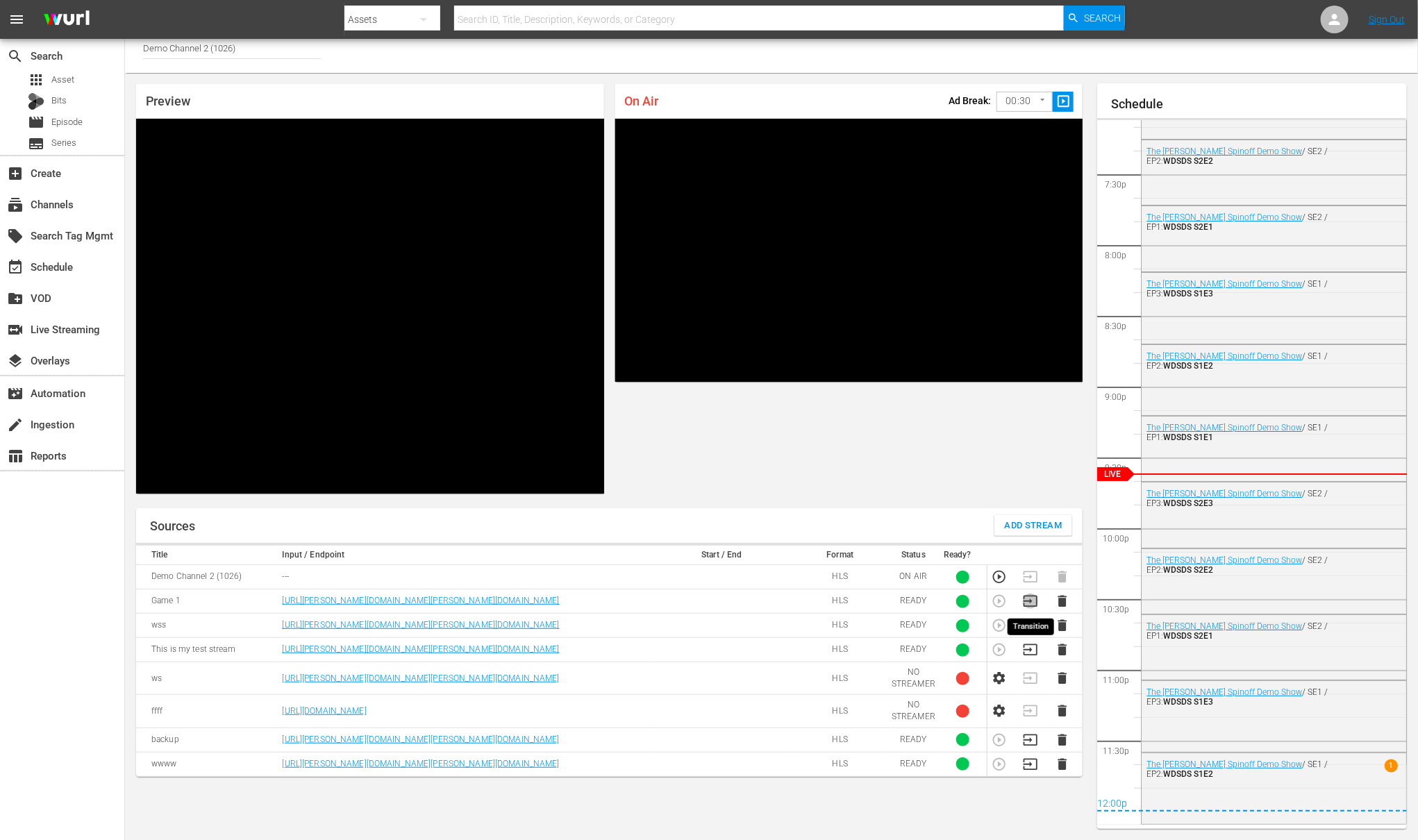
click at [1034, 598] on icon "button" at bounding box center [1031, 601] width 15 height 15
click at [1028, 574] on icon "button" at bounding box center [1031, 577] width 15 height 15
click at [1213, 449] on div "The [PERSON_NAME] Spinoff Demo Show / SE1 / EP1: WDSDS S1E1" at bounding box center [1274, 447] width 264 height 62
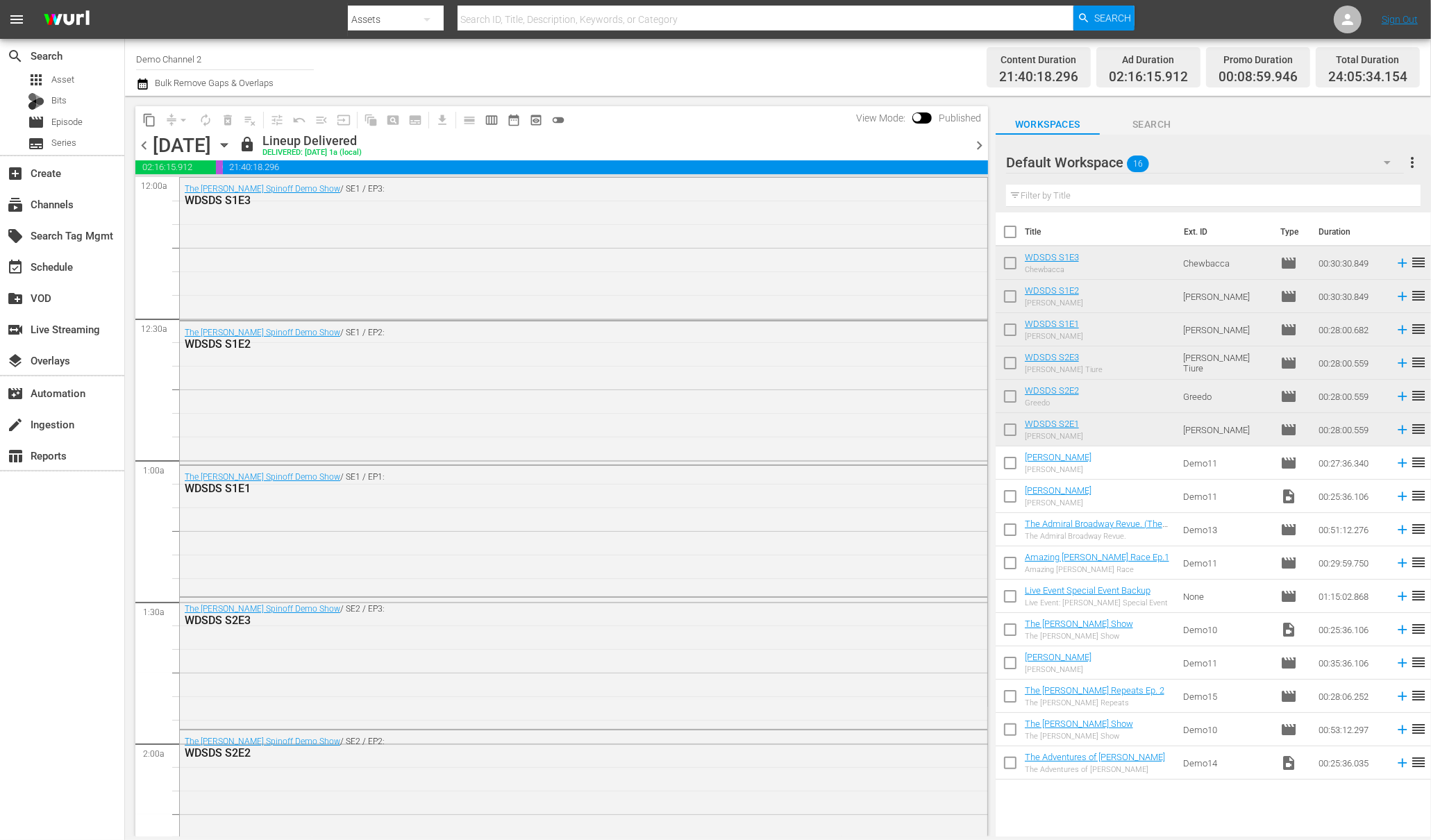
click at [1009, 257] on input "checkbox" at bounding box center [1010, 266] width 29 height 29
checkbox input "true"
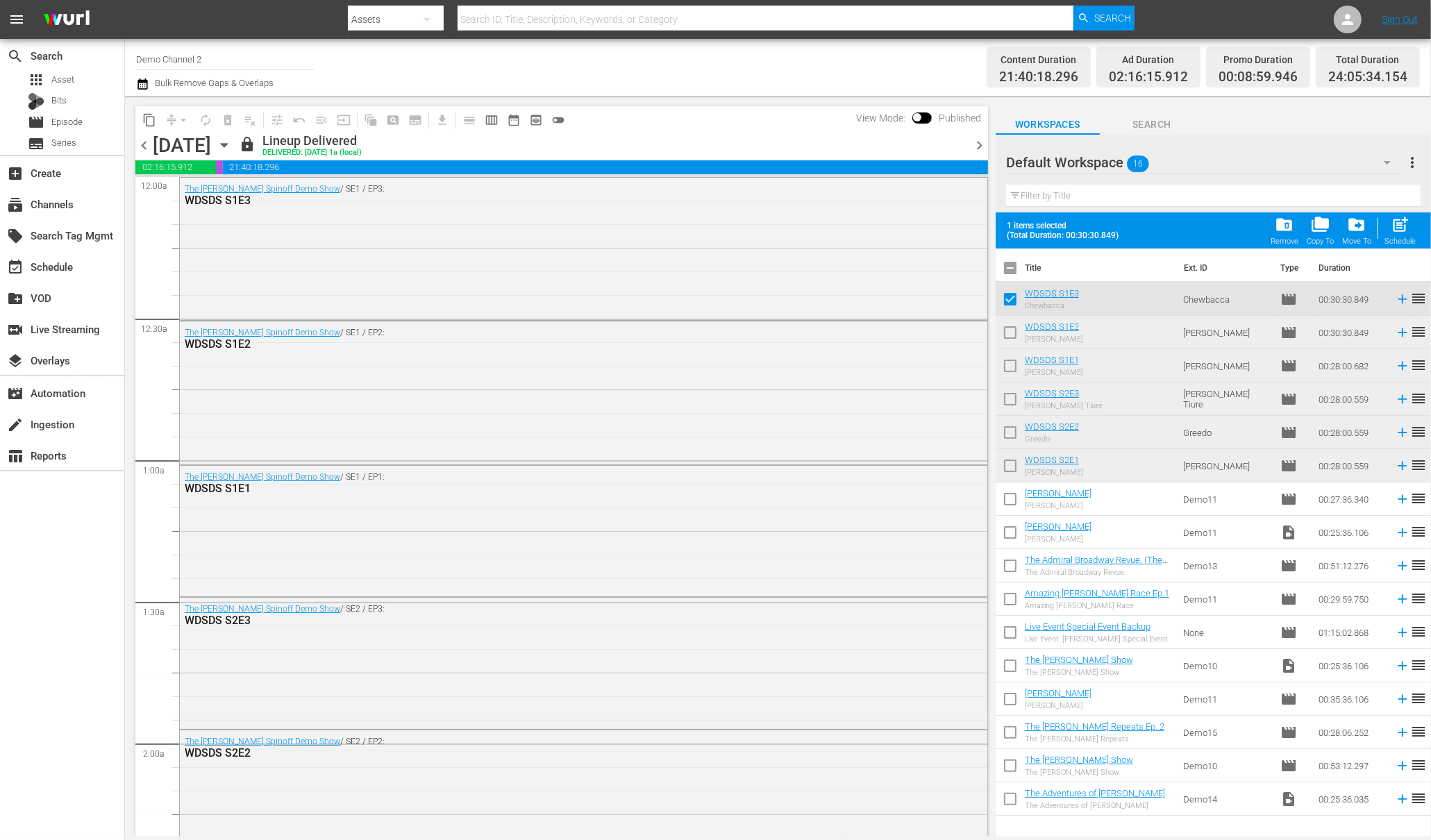
click at [1013, 334] on input "checkbox" at bounding box center [1010, 335] width 29 height 29
checkbox input "true"
click at [1006, 369] on input "checkbox" at bounding box center [1010, 369] width 29 height 29
checkbox input "true"
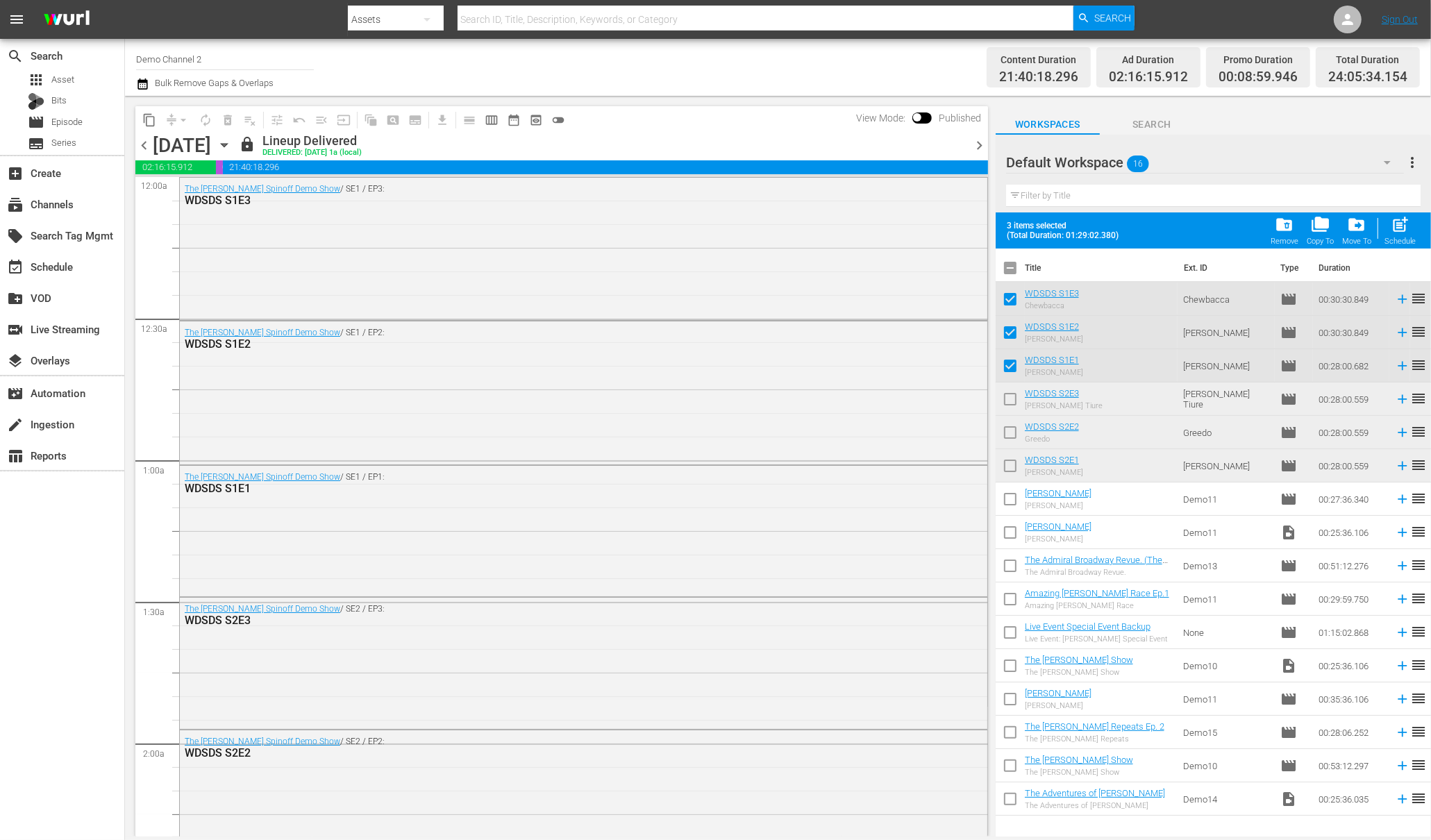
click at [1011, 399] on input "checkbox" at bounding box center [1010, 402] width 29 height 29
checkbox input "true"
click at [1008, 430] on input "checkbox" at bounding box center [1010, 435] width 29 height 29
checkbox input "true"
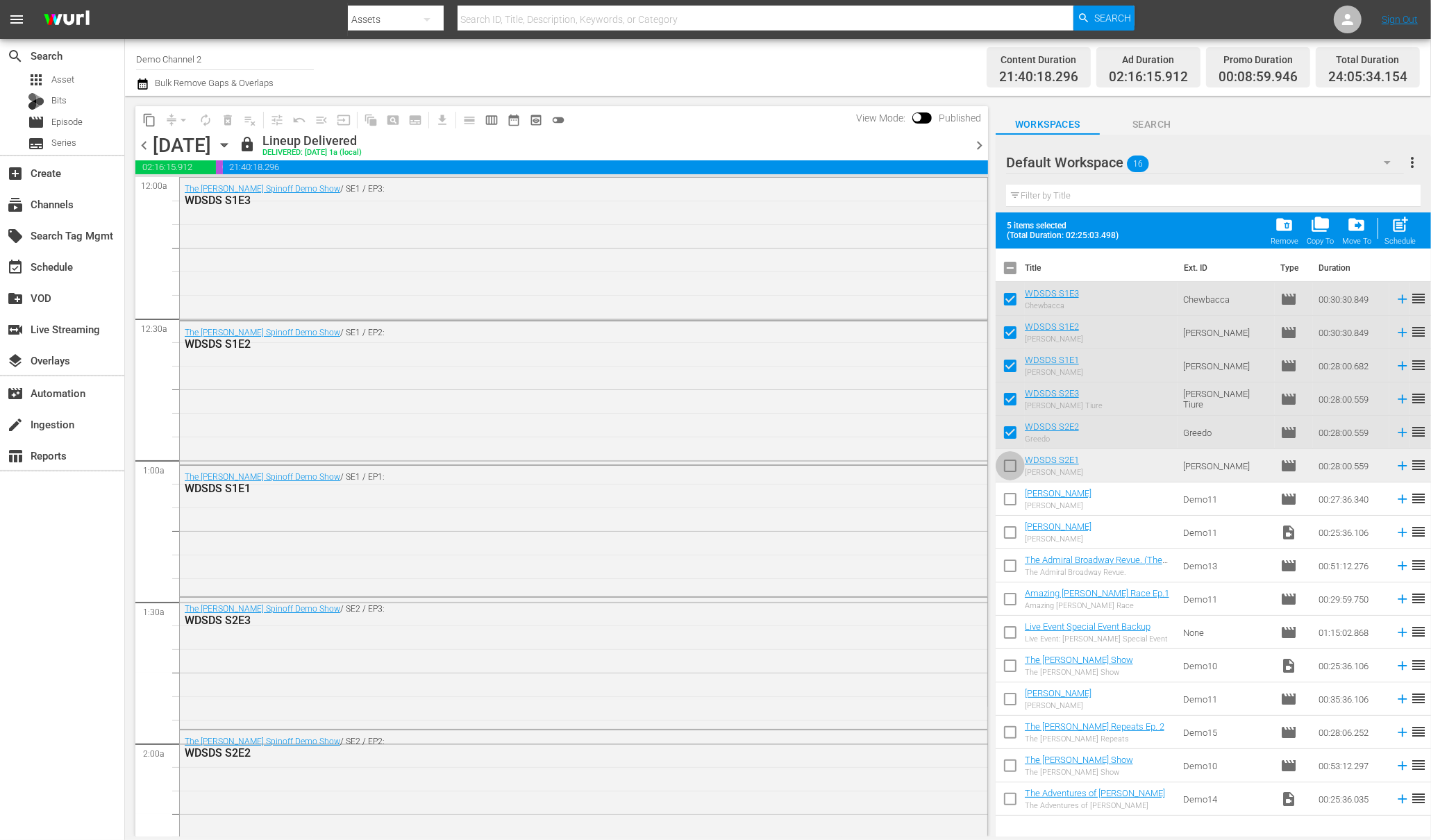
click at [1007, 469] on input "checkbox" at bounding box center [1010, 468] width 29 height 29
checkbox input "true"
click at [1359, 231] on span "drive_file_move" at bounding box center [1357, 225] width 18 height 18
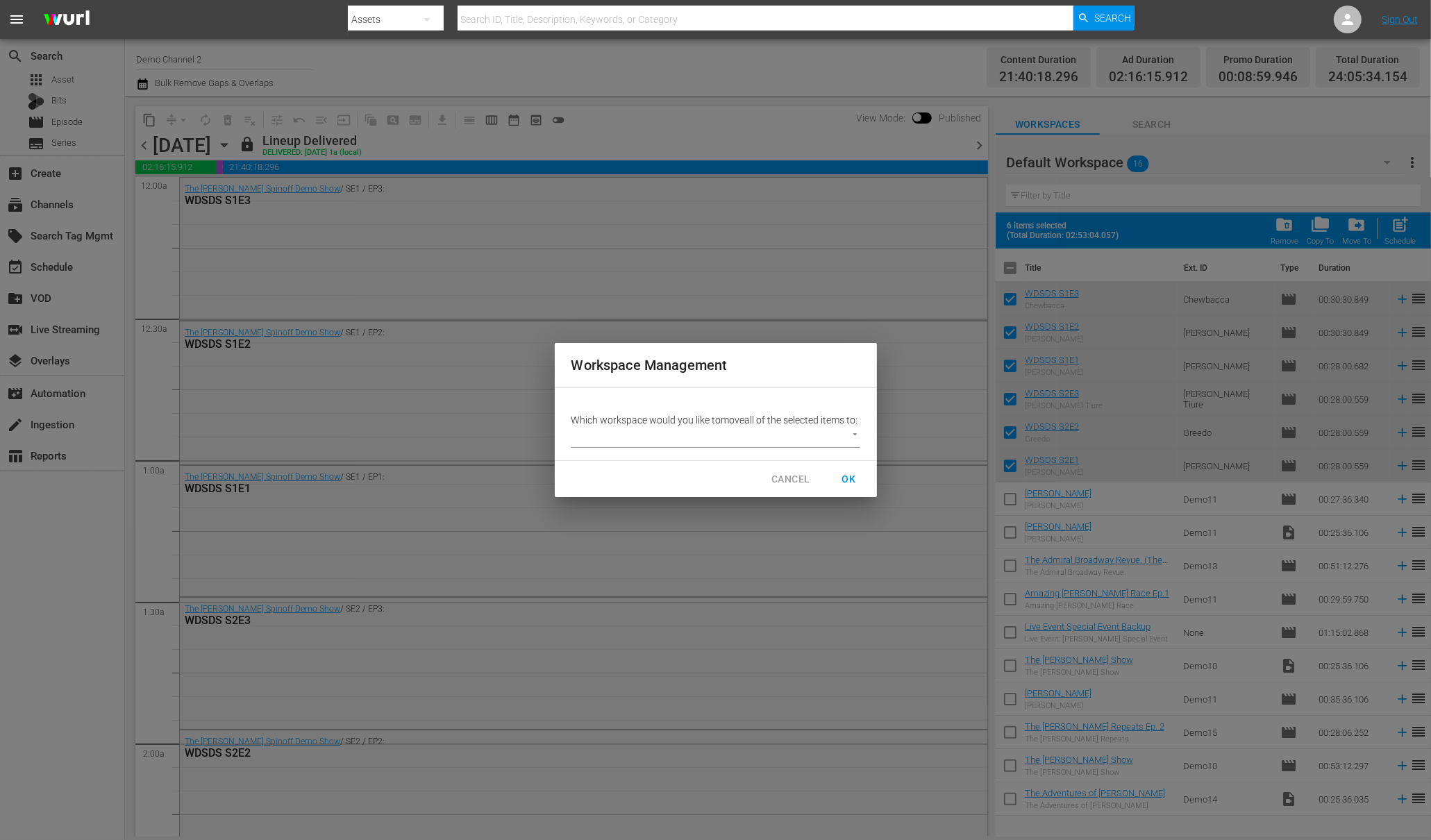
click at [743, 445] on body "menu Search By Assets Search ID, Title, Description, Keywords, or Category Sear…" at bounding box center [716, 420] width 1431 height 840
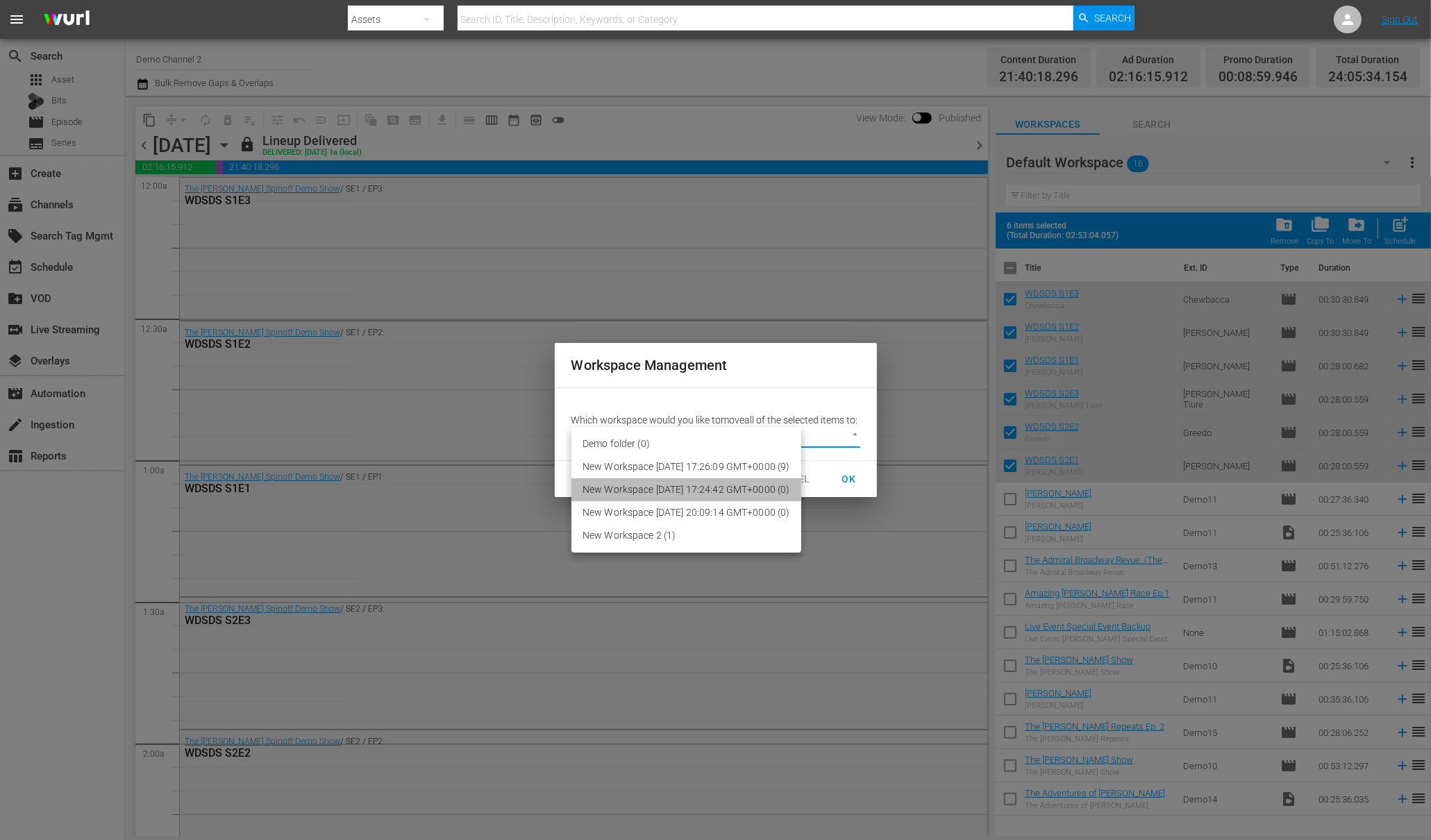
click at [727, 478] on li "New Workspace [DATE] 17:24:42 GMT+0000 (0)" at bounding box center [686, 489] width 230 height 23
type input "3300"
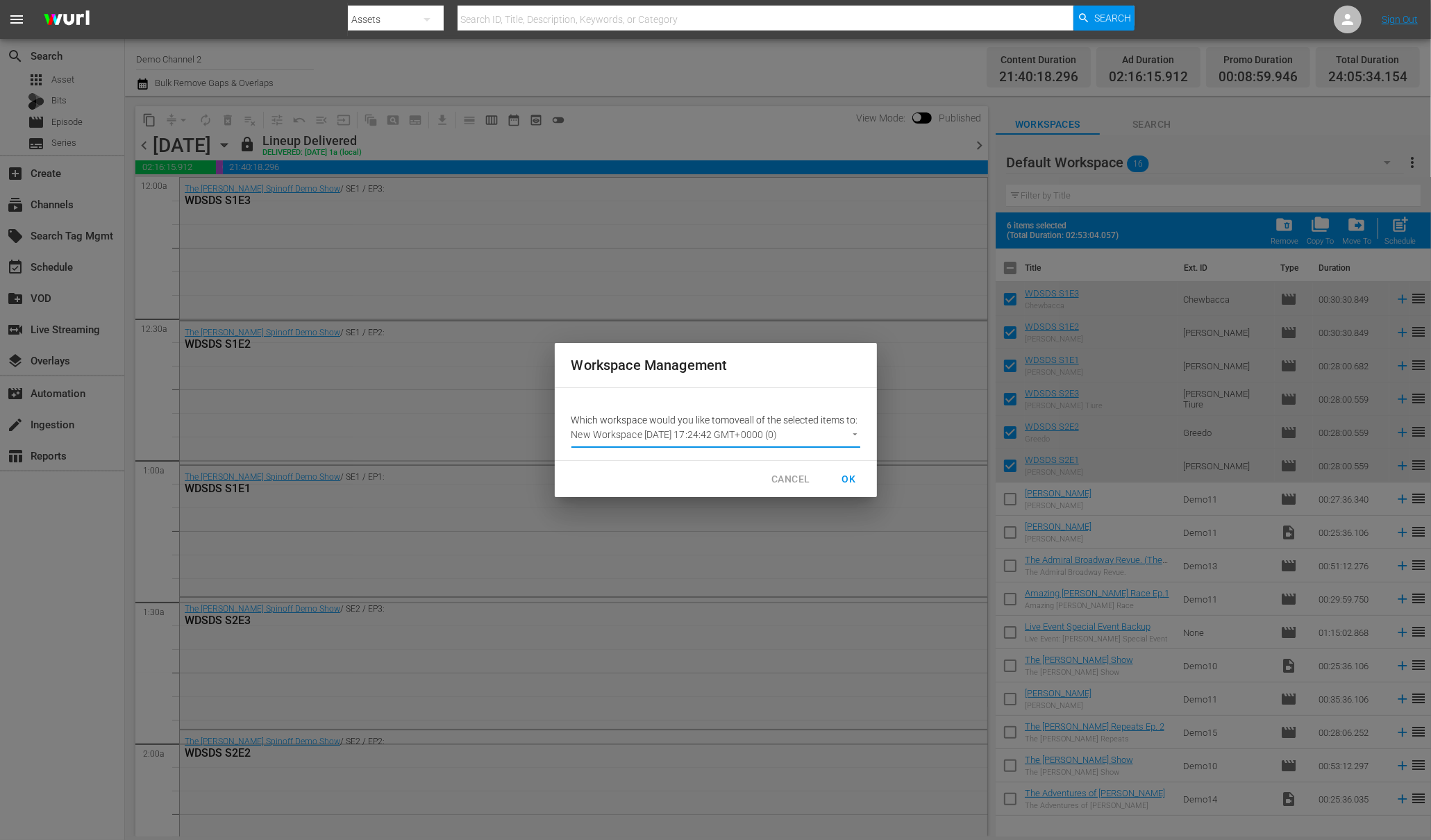
click at [852, 483] on span "OK" at bounding box center [849, 479] width 23 height 18
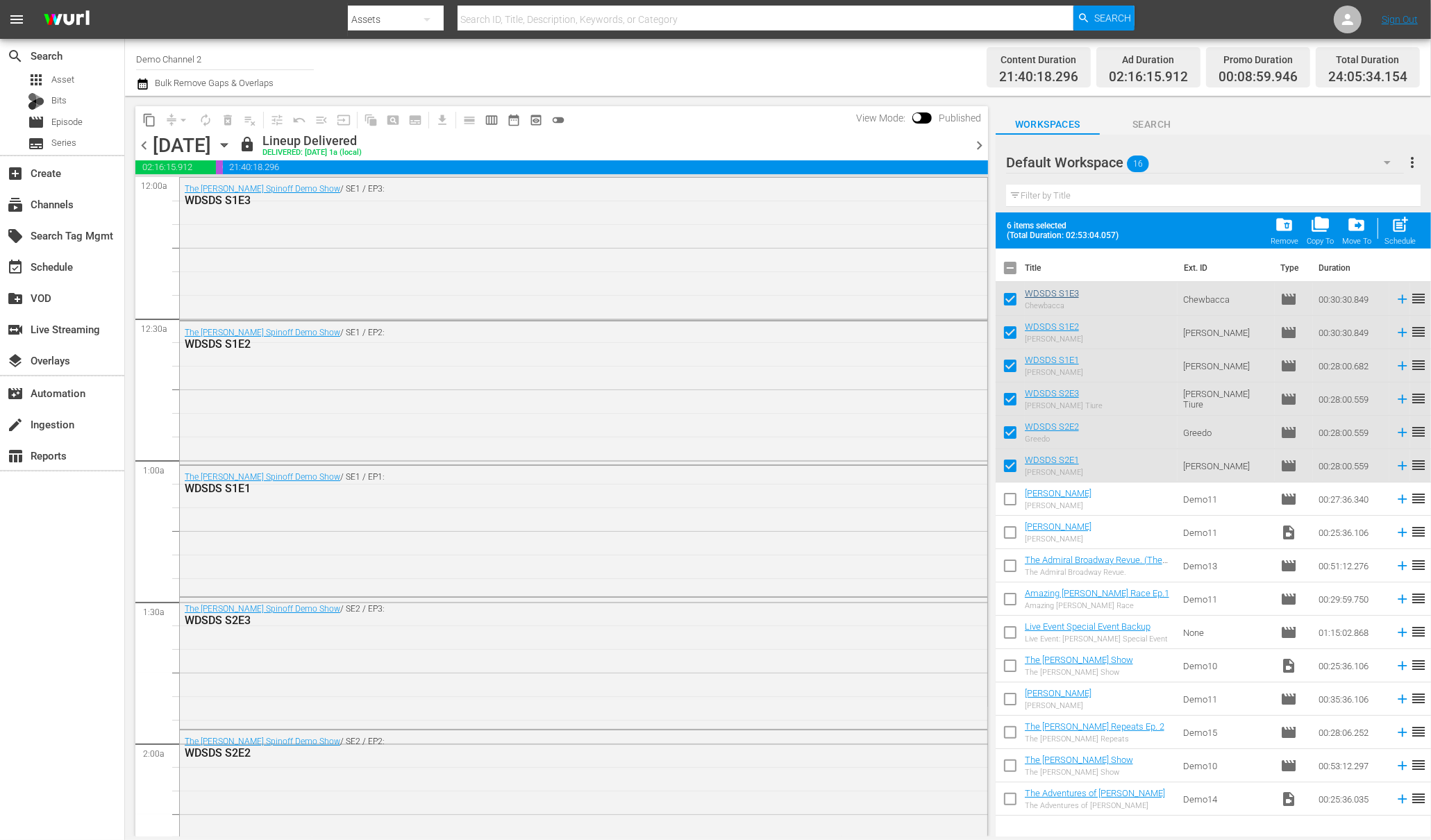
checkbox input "false"
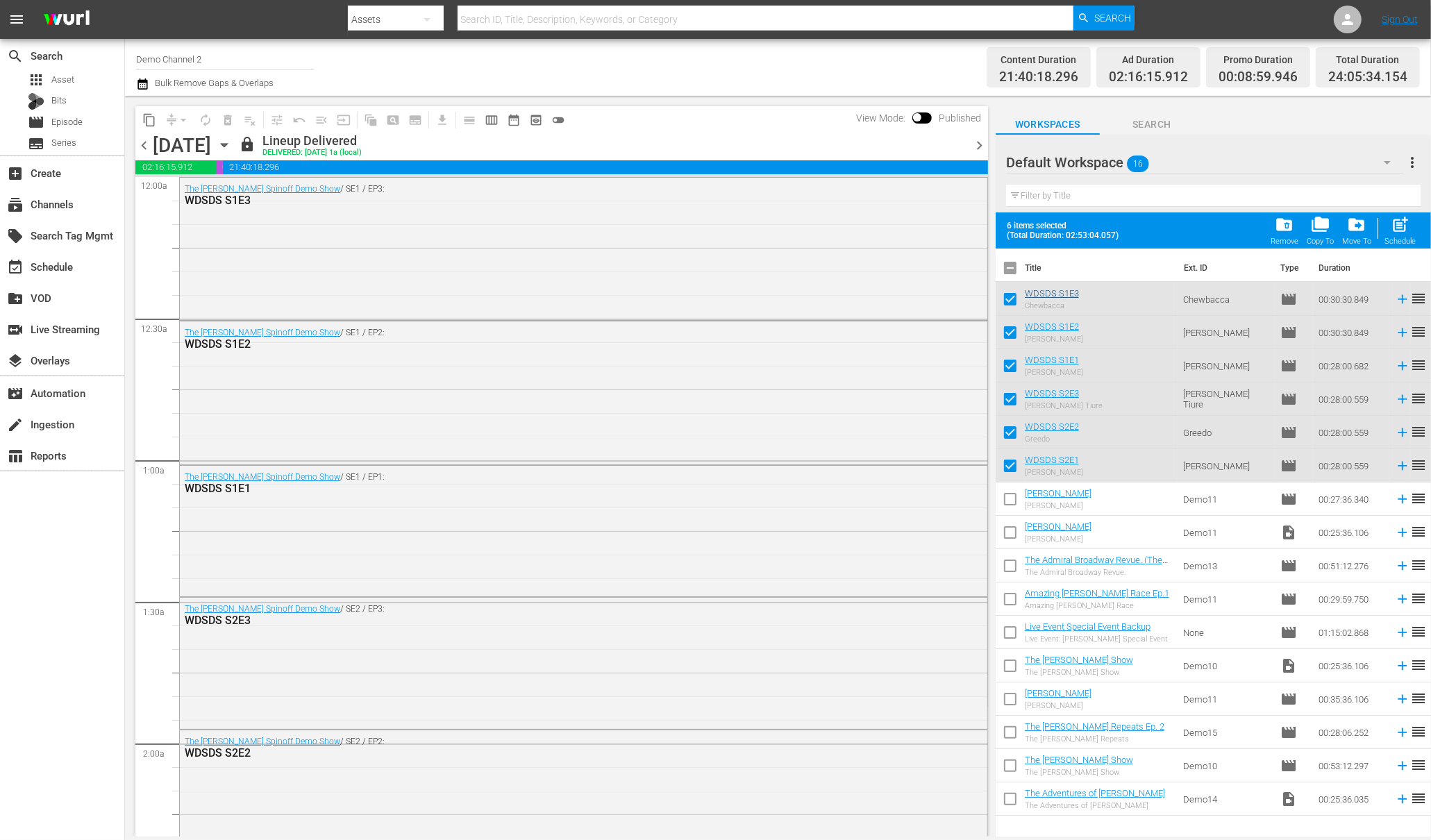
checkbox input "false"
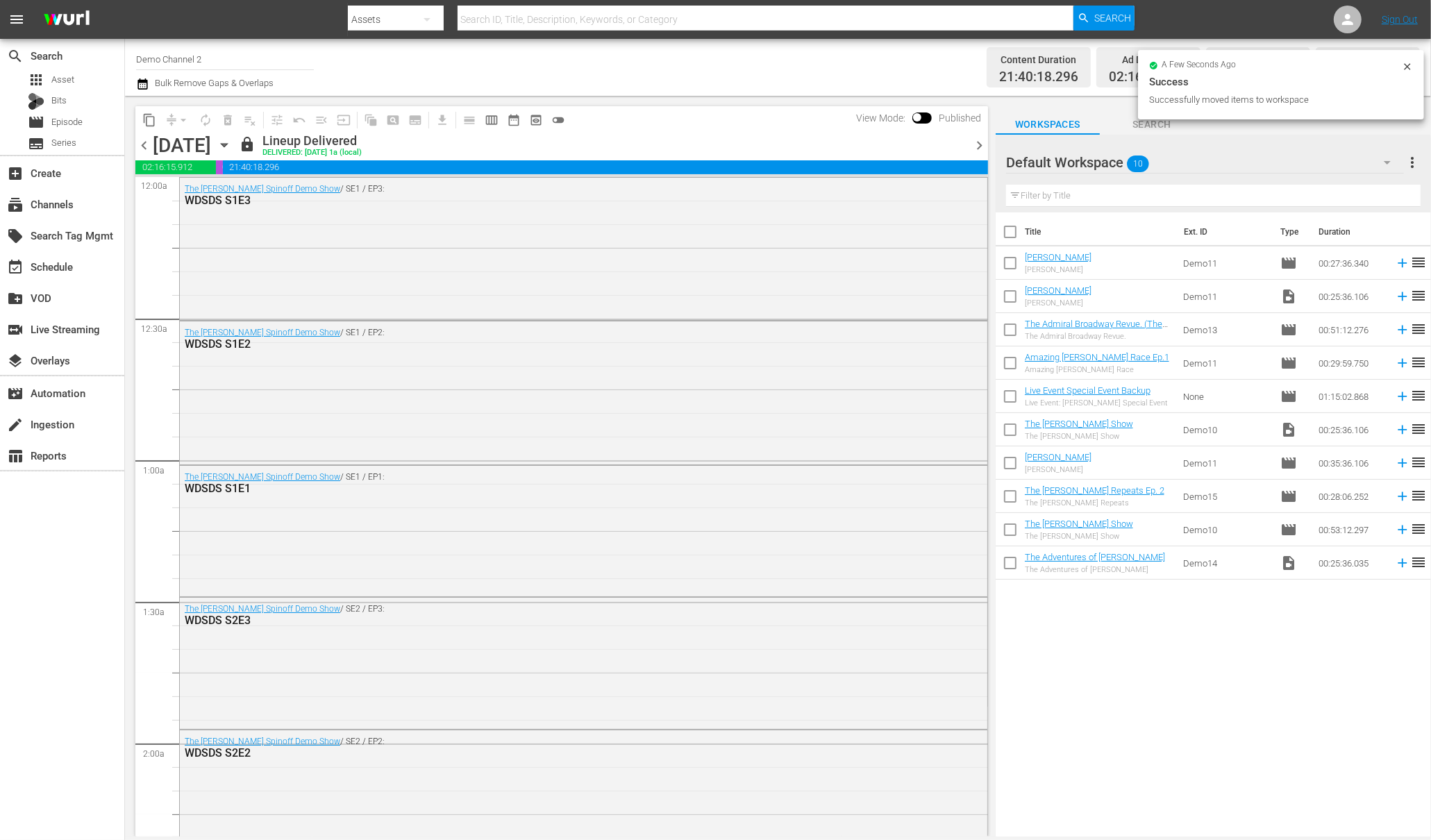
click at [1413, 67] on div "a few seconds ago Success Successfully moved items to workspace" at bounding box center [1281, 84] width 286 height 69
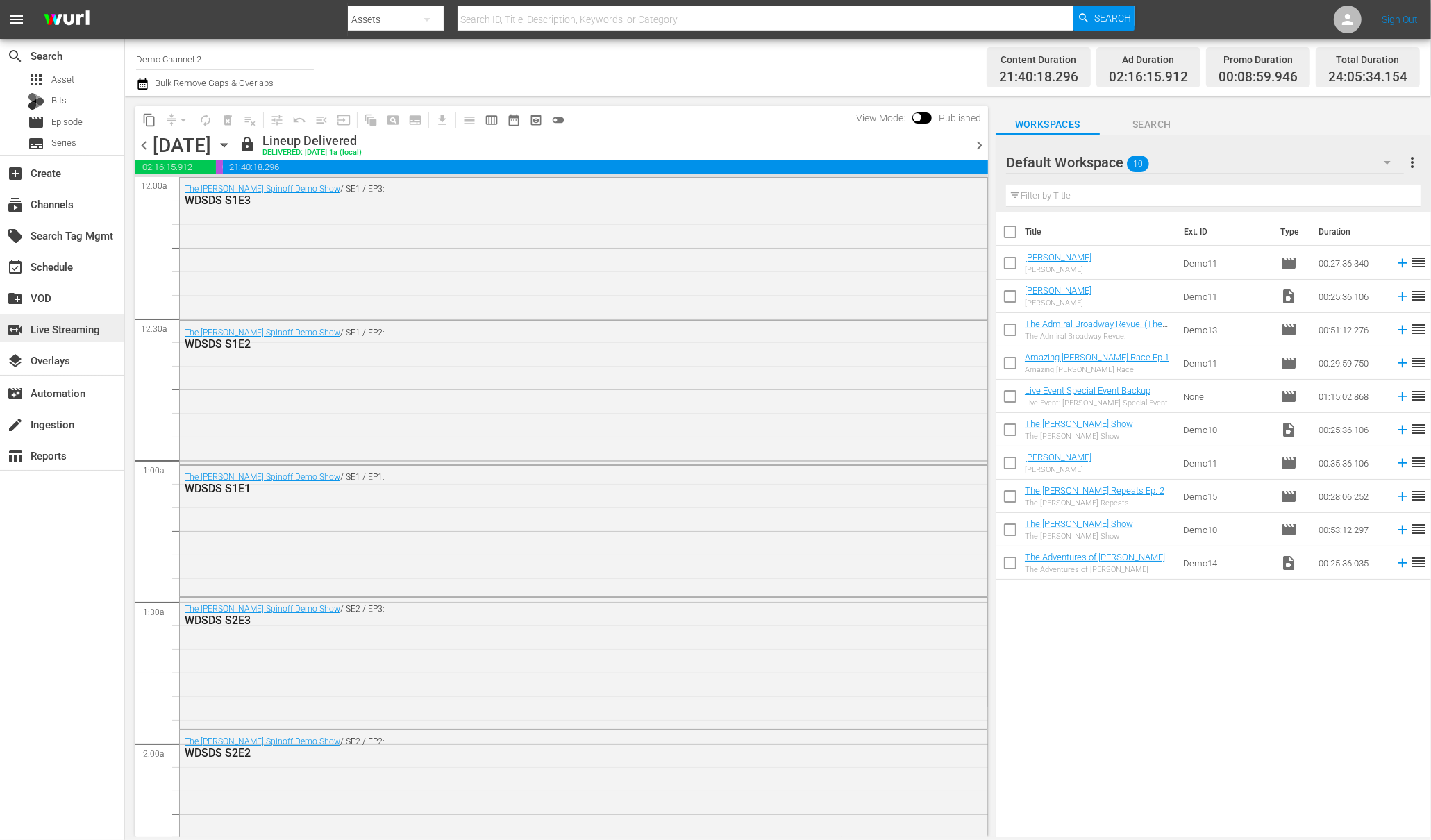
click at [48, 330] on div "switch_video Live Streaming" at bounding box center [38, 327] width 78 height 13
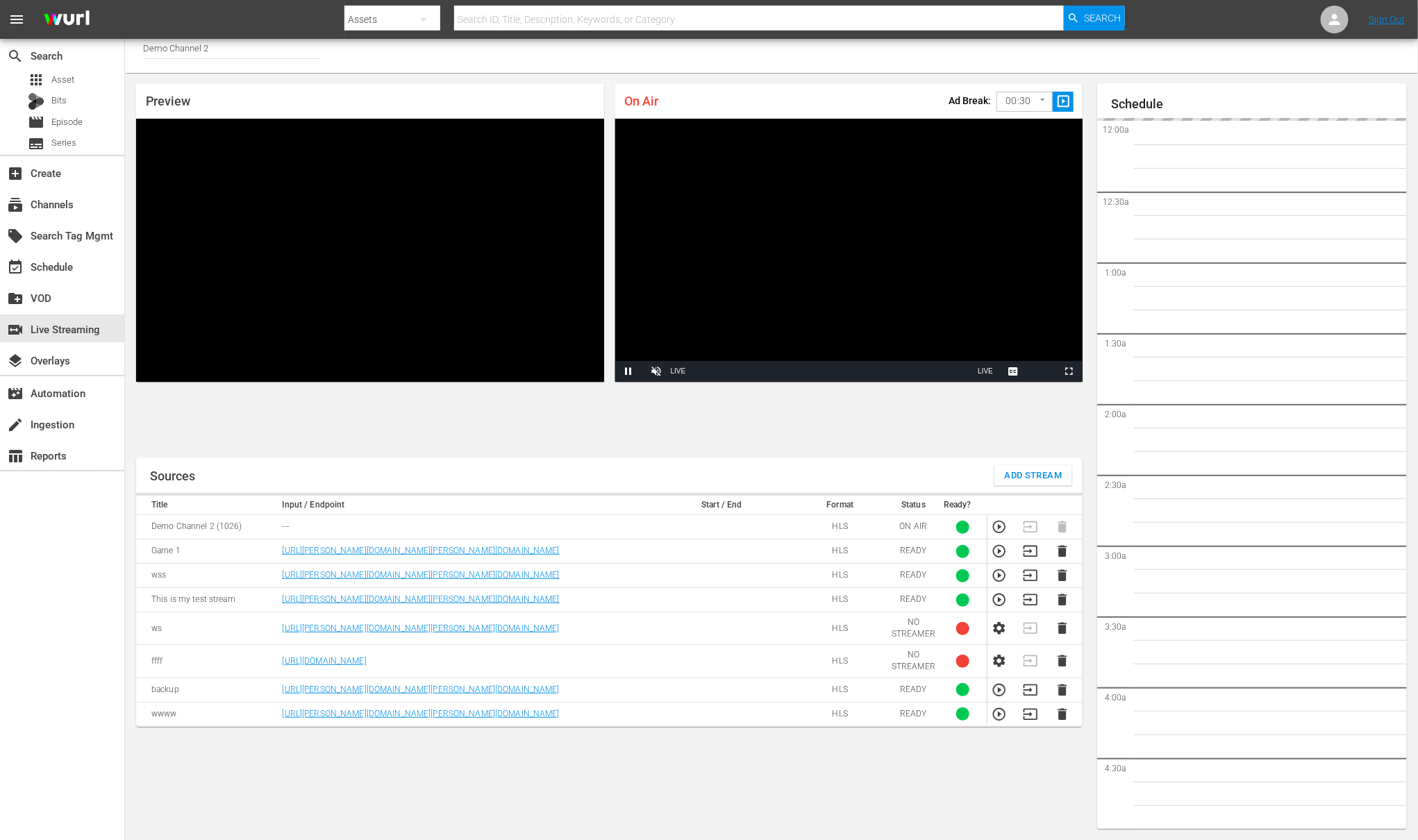
scroll to position [2696, 0]
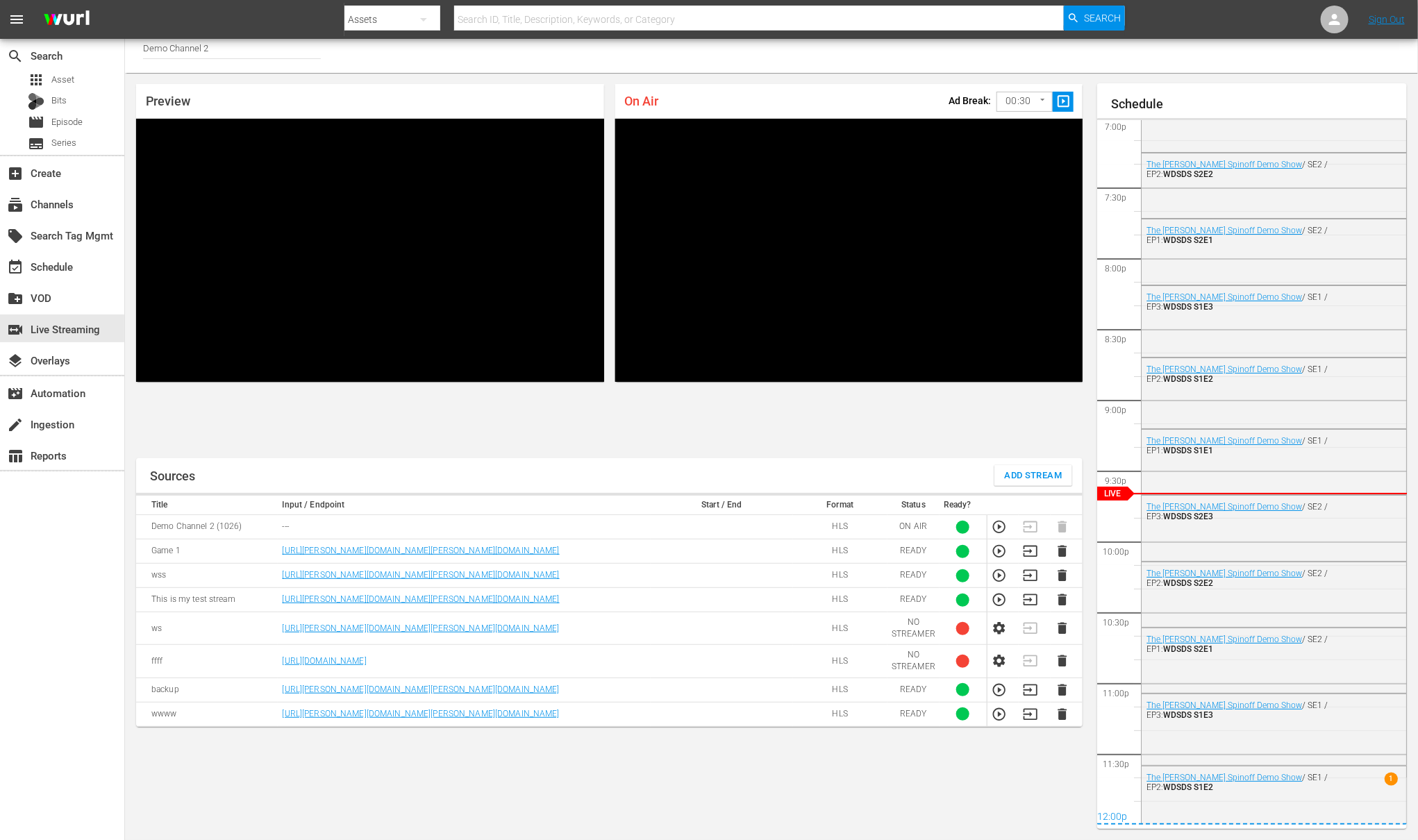
click at [538, 440] on div "Preview Video Player is loading. Play Unmute Current Time 0:00 / Duration -:- L…" at bounding box center [772, 456] width 1293 height 767
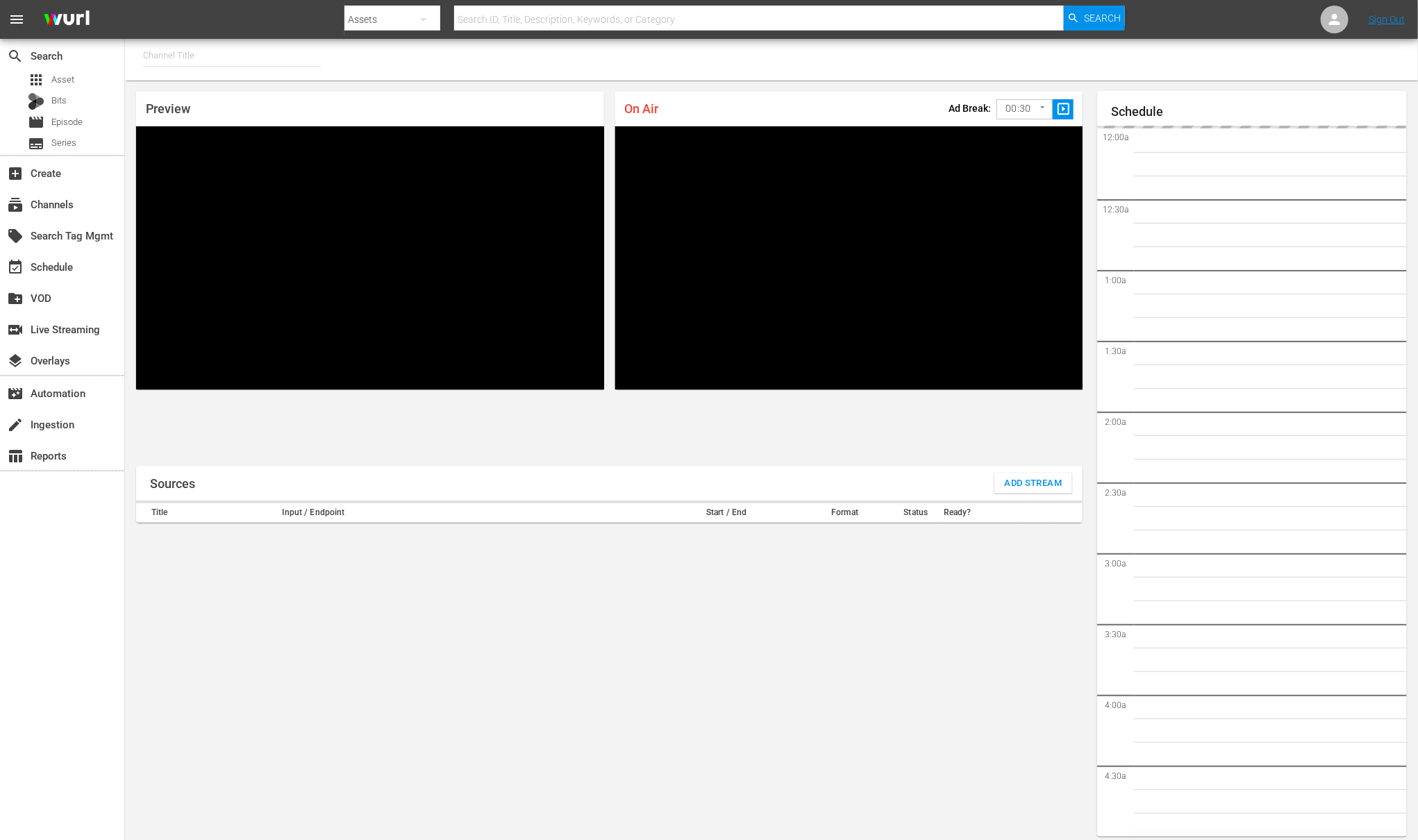
type input "Demo Channel 2 (1026)"
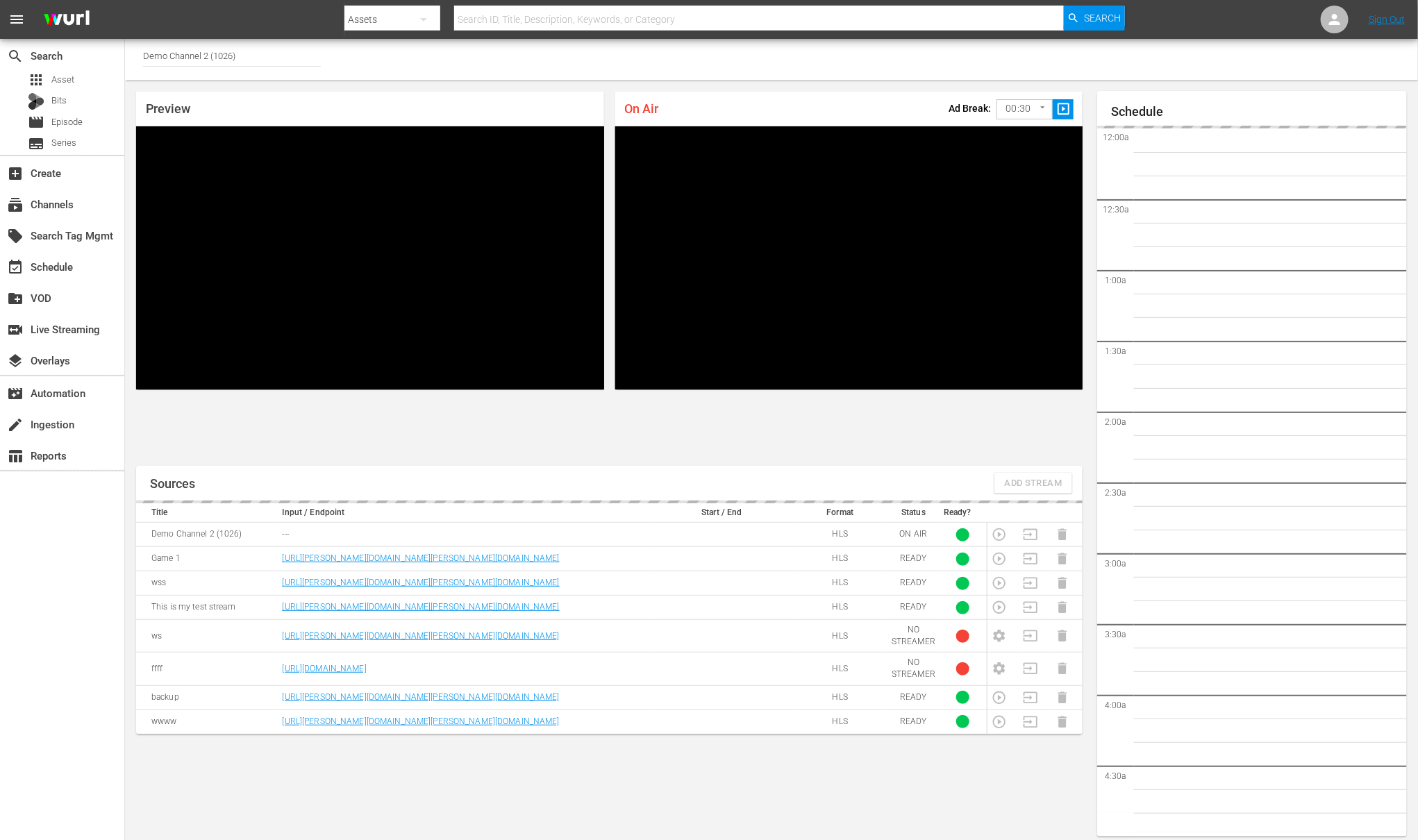
scroll to position [8, 0]
